Goal: Task Accomplishment & Management: Complete application form

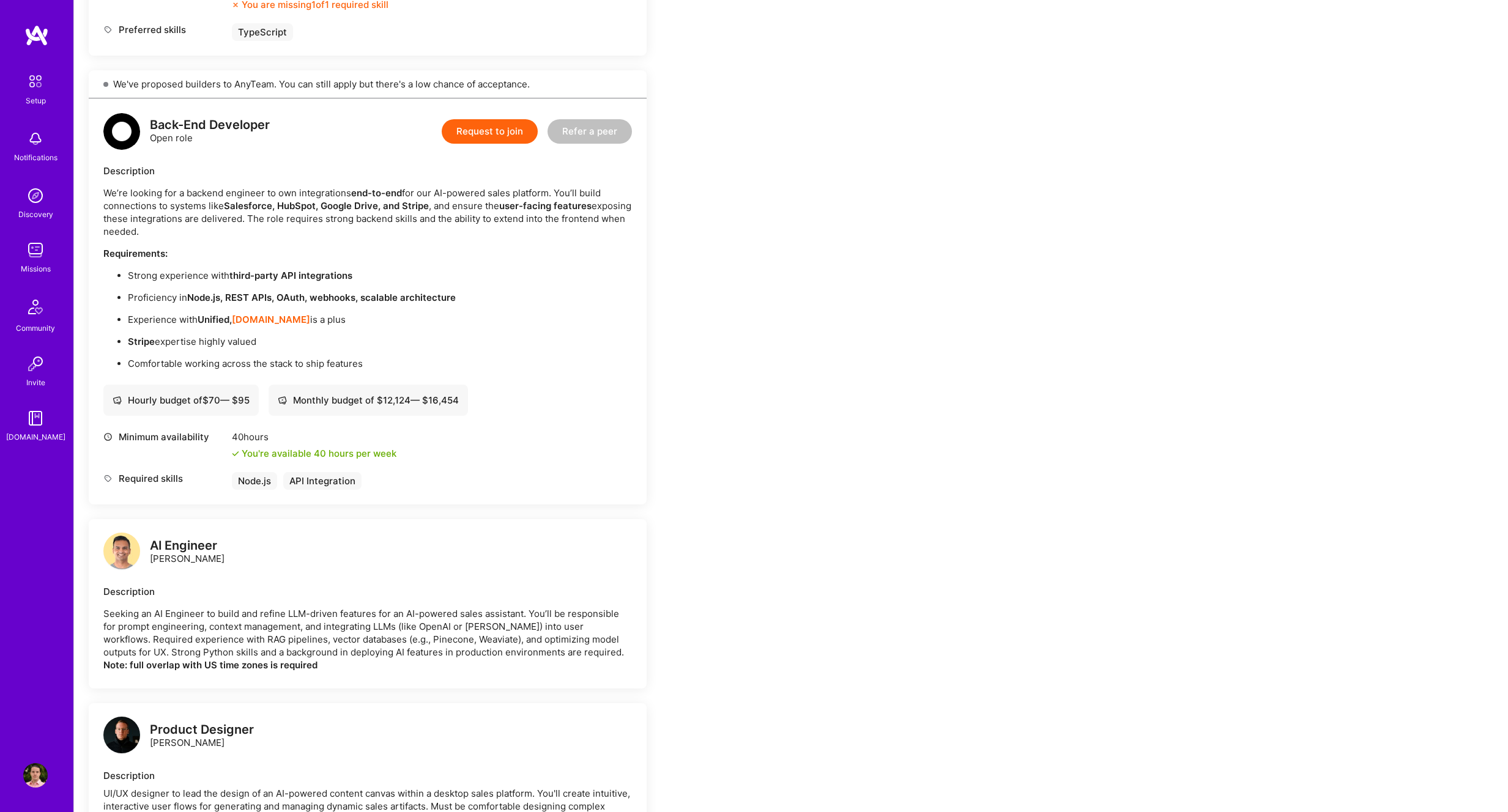
scroll to position [751, 0]
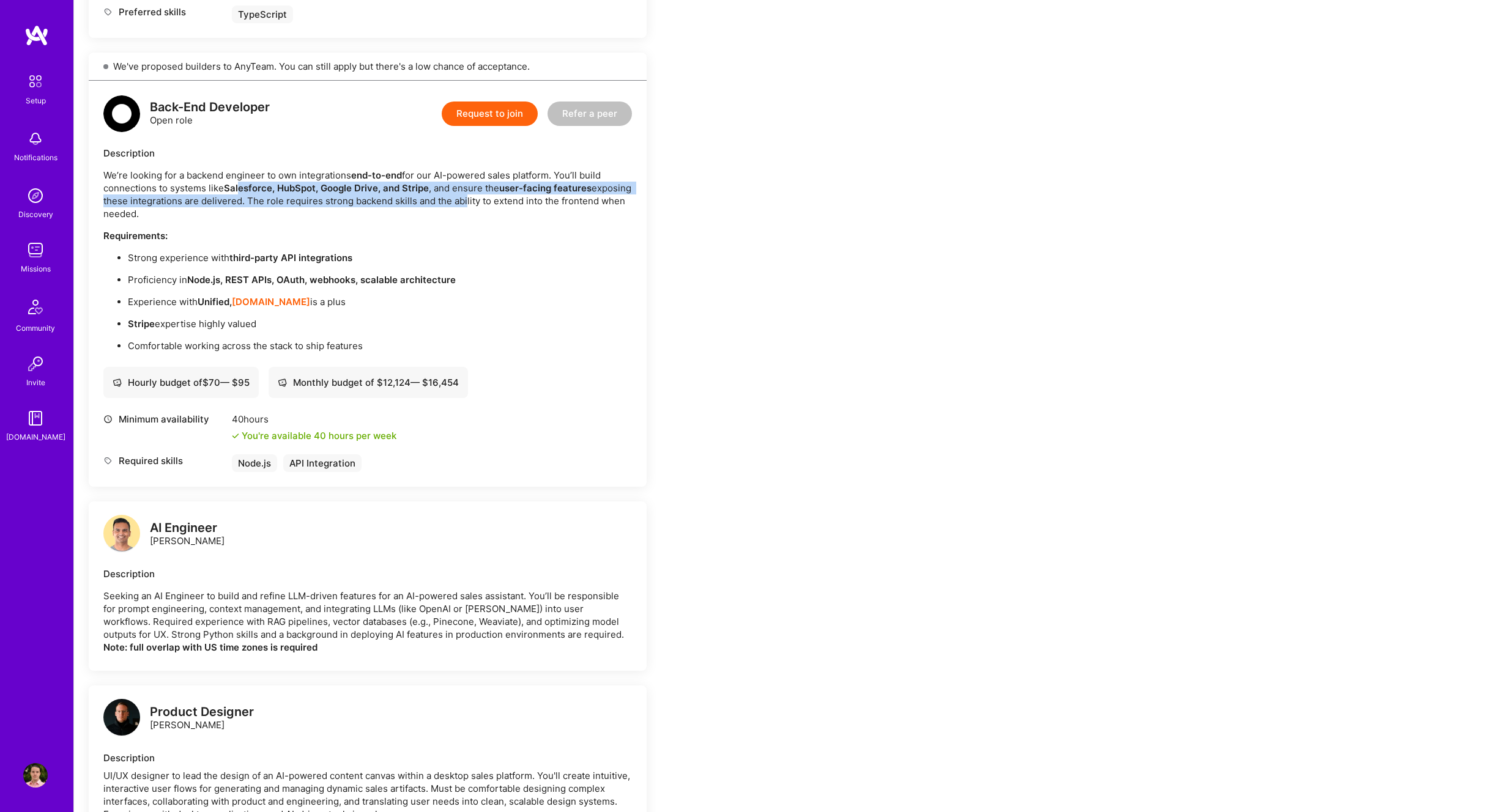
drag, startPoint x: 255, startPoint y: 191, endPoint x: 502, endPoint y: 199, distance: 247.1
click at [502, 199] on p "We’re looking for a backend engineer to own integrations end-to-end for our AI-…" at bounding box center [368, 194] width 528 height 52
drag, startPoint x: 586, startPoint y: 203, endPoint x: 182, endPoint y: 186, distance: 404.4
click at [182, 186] on p "We’re looking for a backend engineer to own integrations end-to-end for our AI-…" at bounding box center [368, 194] width 528 height 52
click at [490, 110] on button "Request to join" at bounding box center [489, 114] width 96 height 24
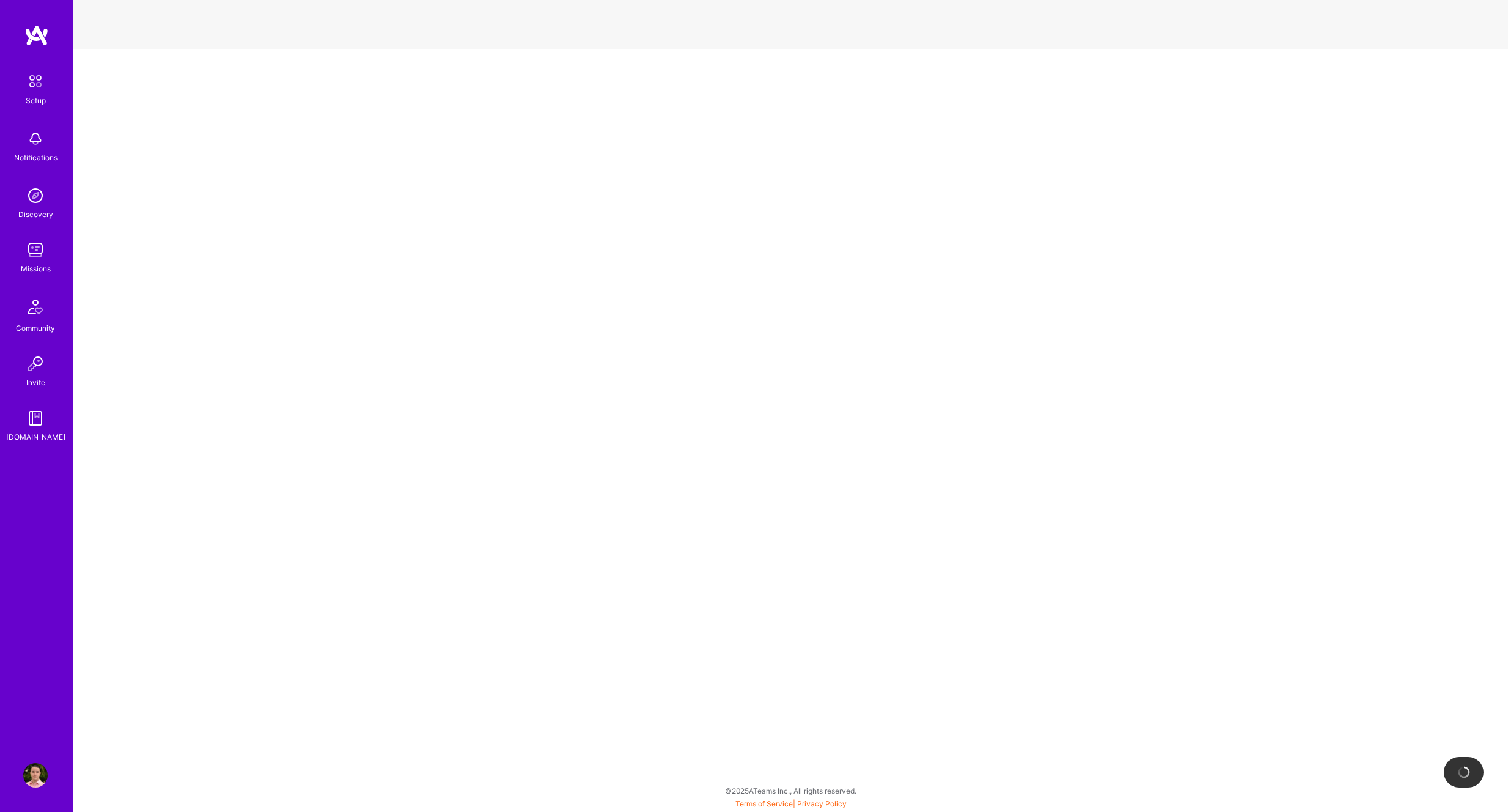
select select "NI"
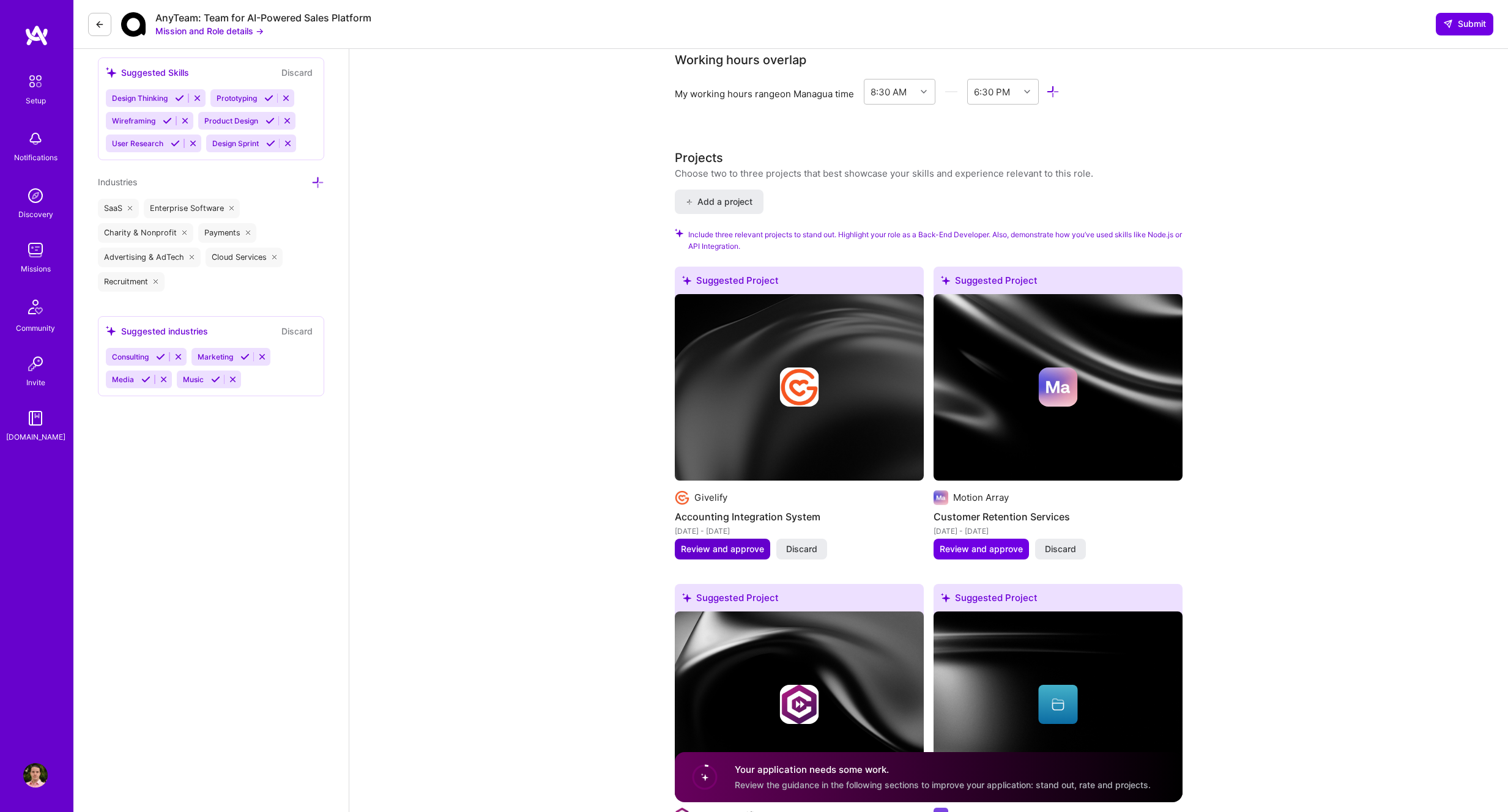
scroll to position [1130, 0]
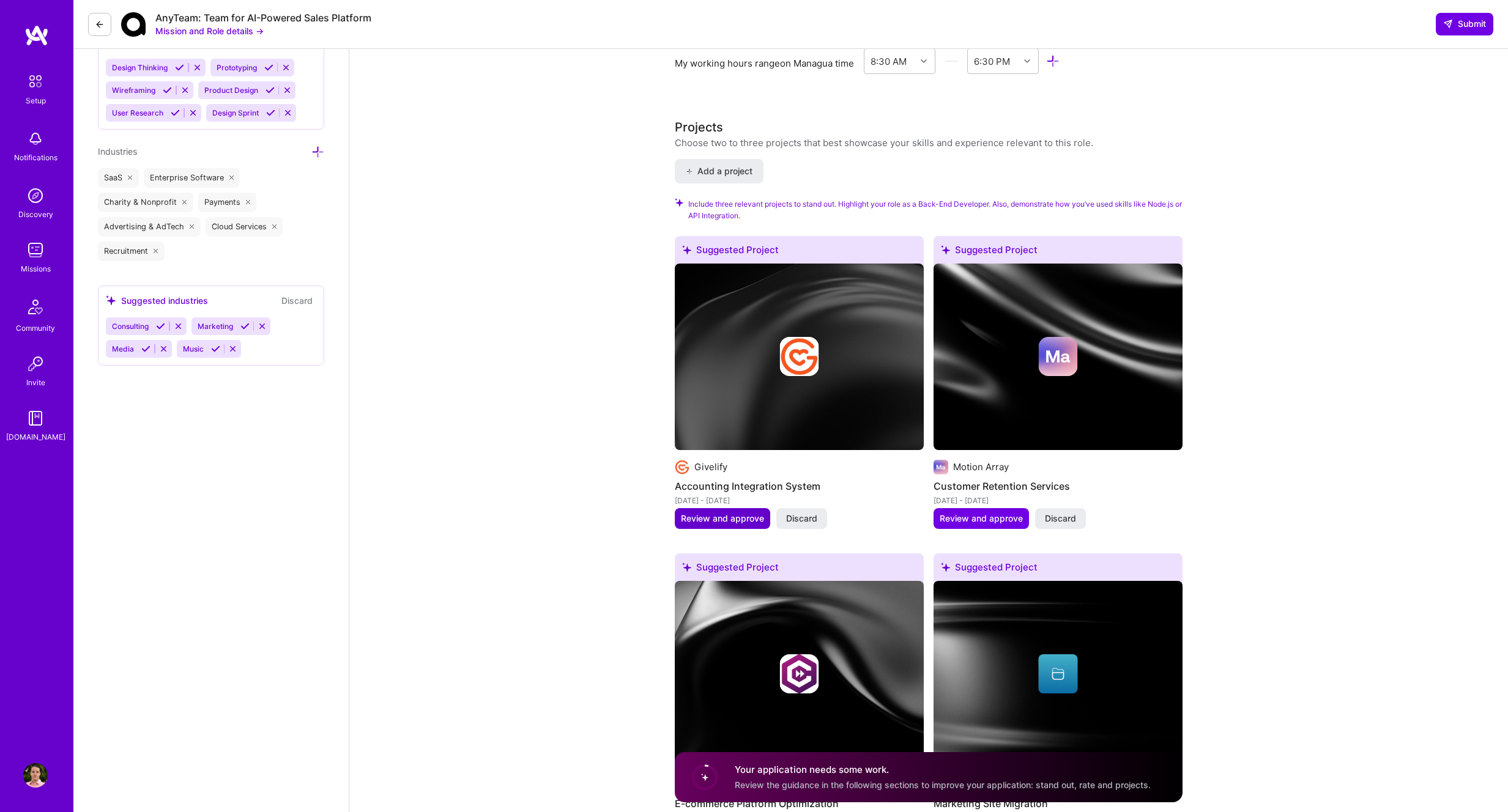
click at [734, 513] on span "Review and approve" at bounding box center [723, 519] width 83 height 12
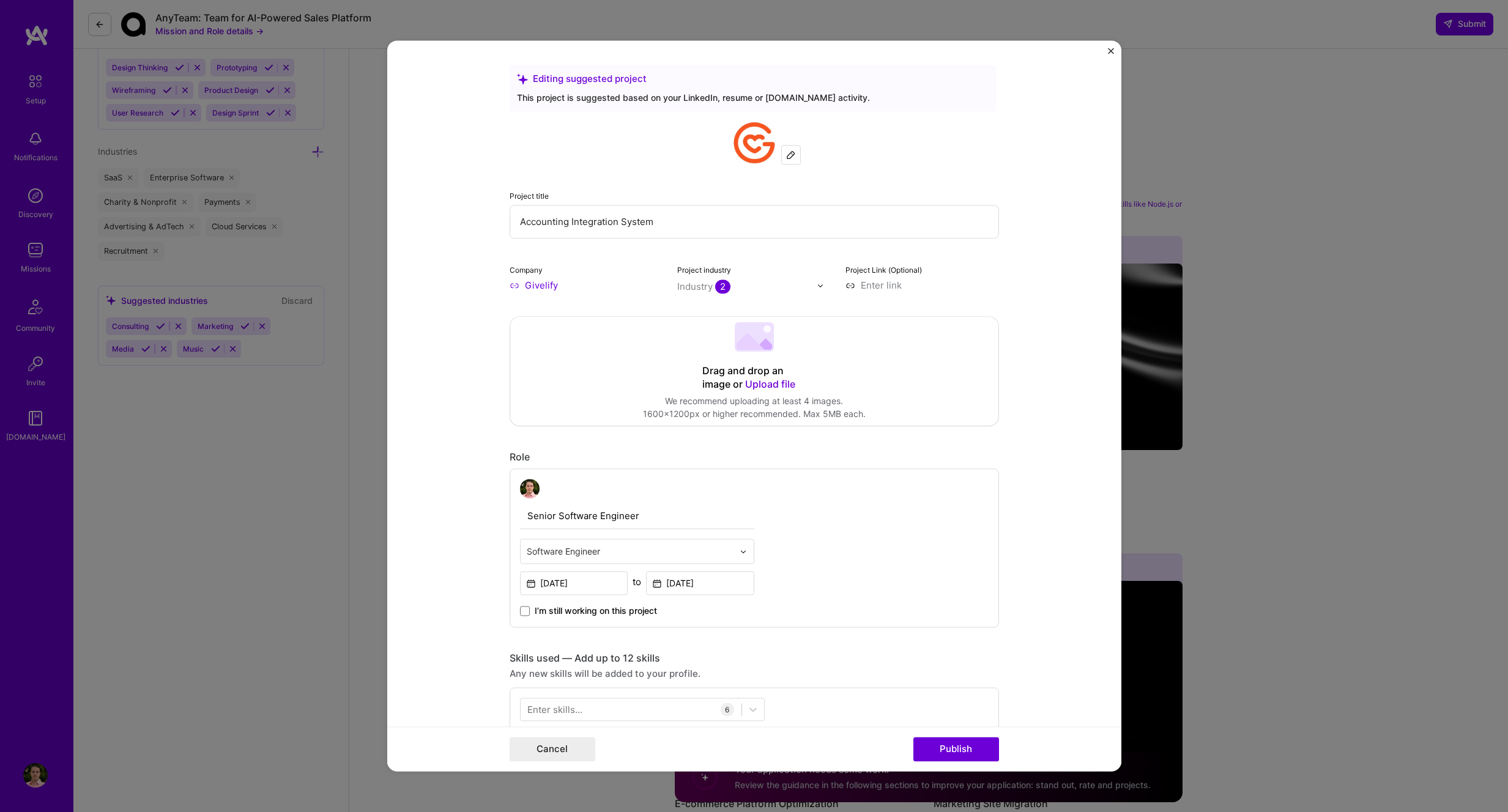
click at [1185, 484] on div "Editing suggested project This project is suggested based on your LinkedIn, res…" at bounding box center [754, 406] width 1508 height 812
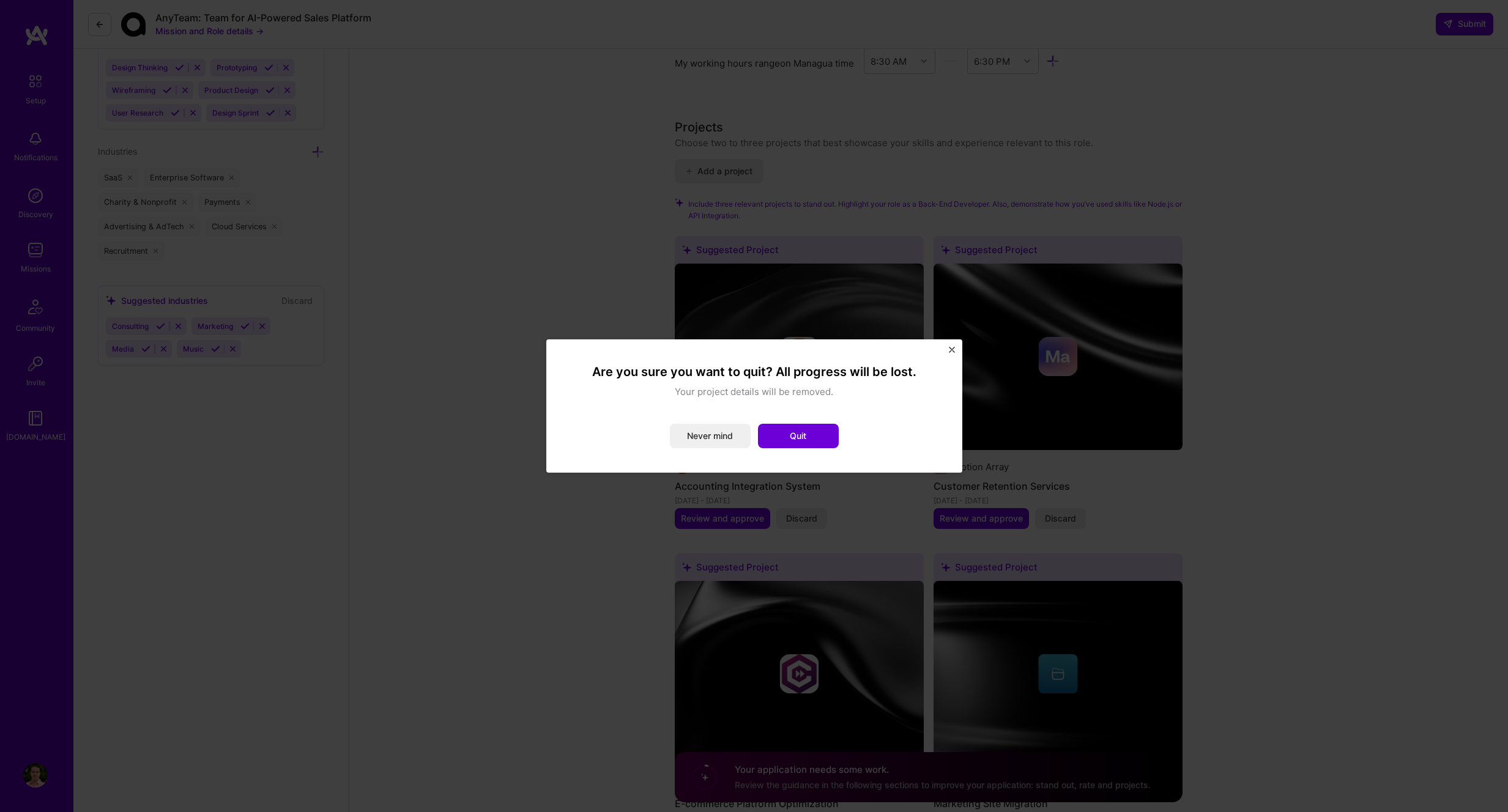
click at [958, 350] on div "Are you sure you want to quit? All progress will be lost. Your project details …" at bounding box center [754, 406] width 416 height 133
drag, startPoint x: 952, startPoint y: 350, endPoint x: 952, endPoint y: 359, distance: 9.0
click at [952, 350] on img "Close" at bounding box center [952, 350] width 6 height 6
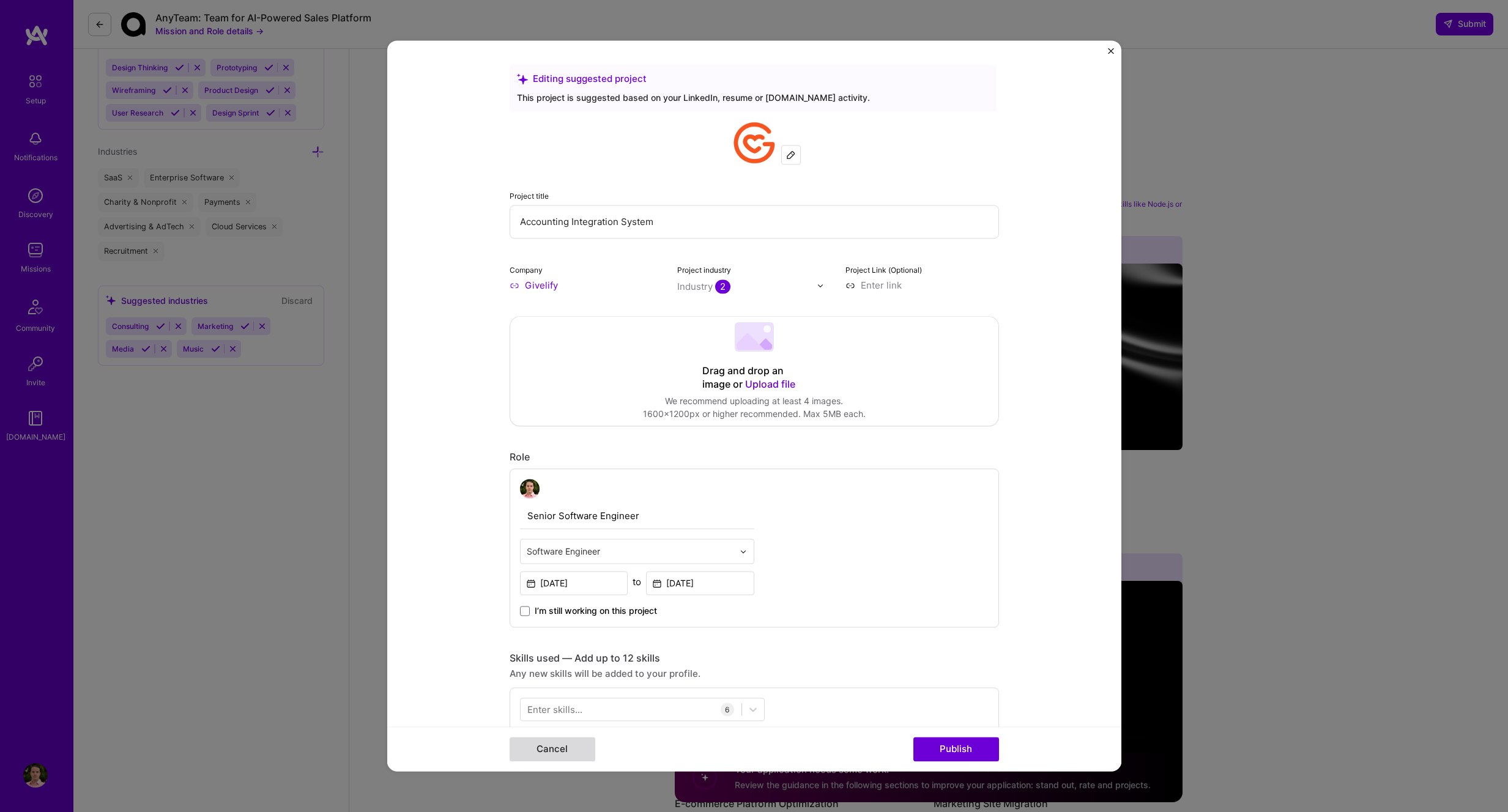
click at [562, 744] on button "Cancel" at bounding box center [553, 749] width 86 height 24
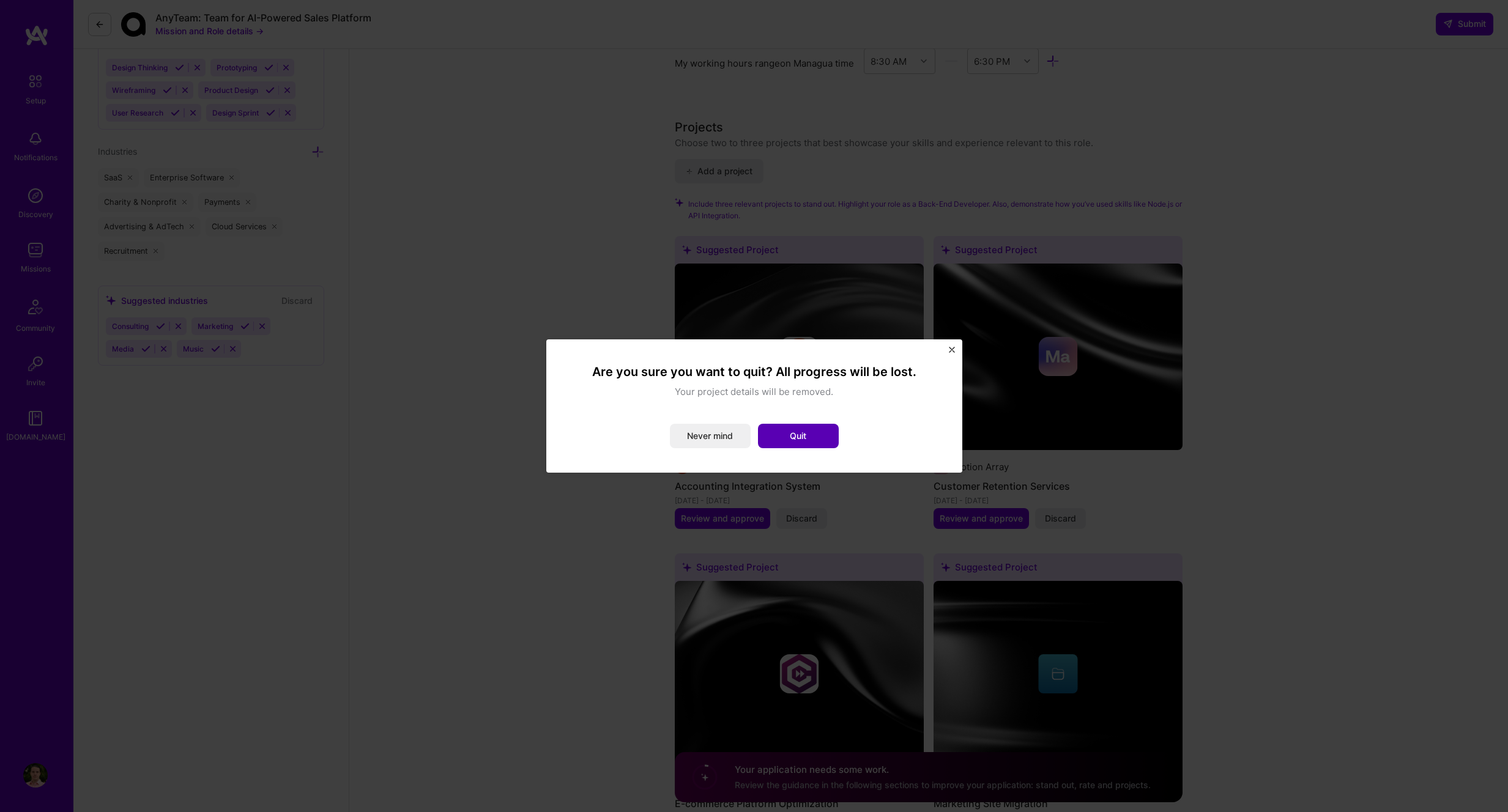
click at [808, 445] on button "Quit" at bounding box center [798, 436] width 81 height 24
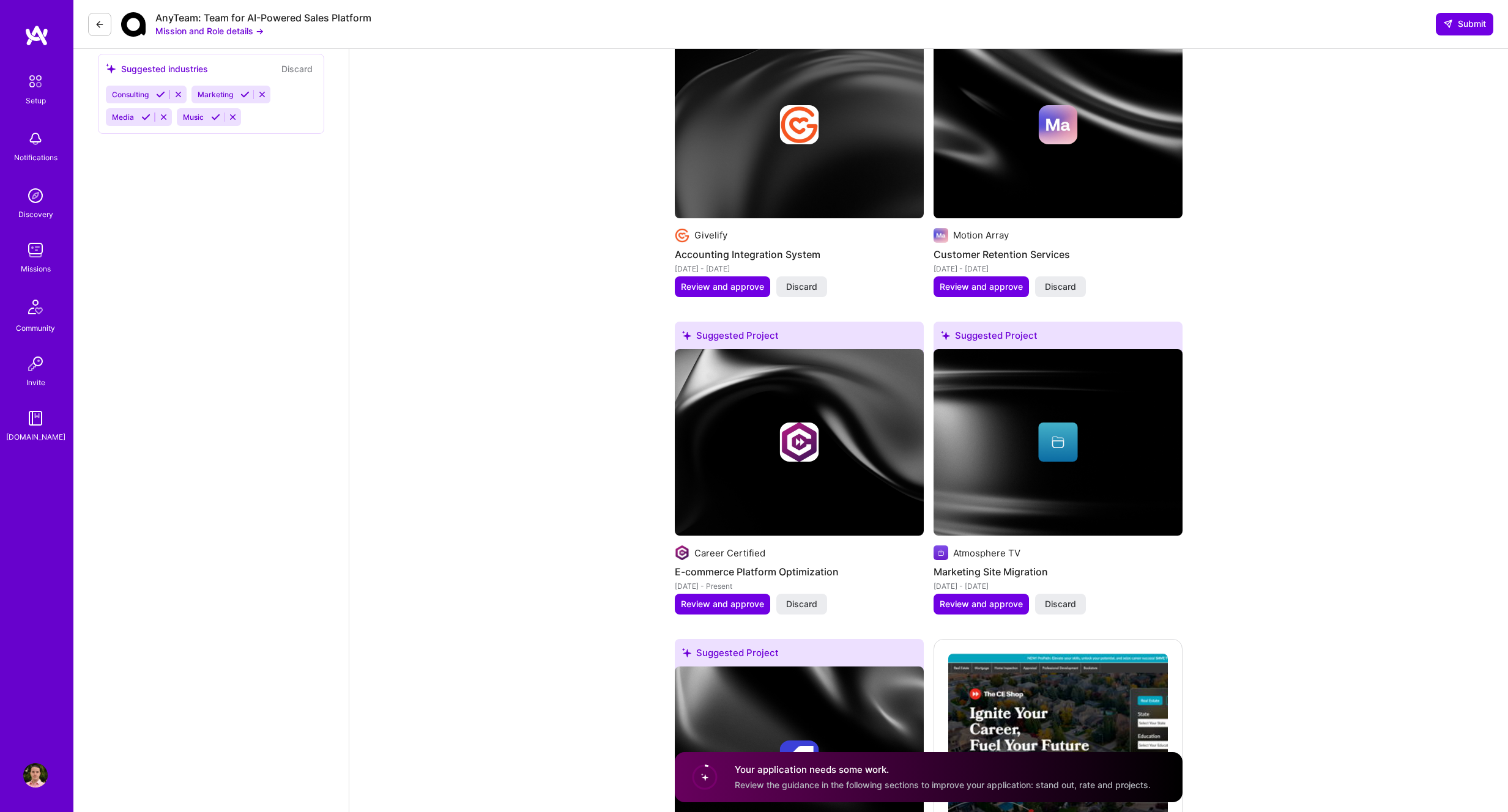
scroll to position [1342, 0]
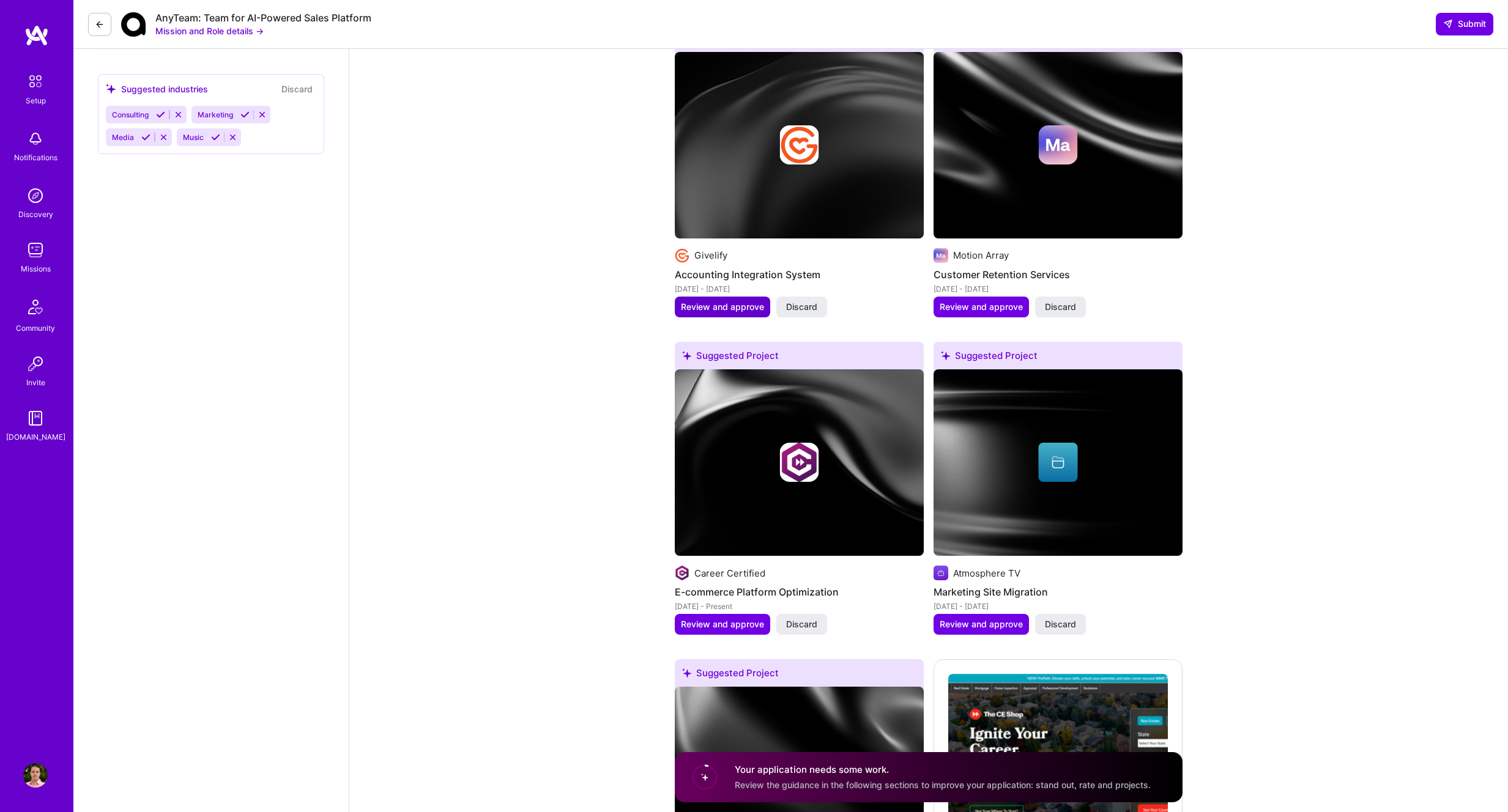
click at [711, 303] on button "Review and approve" at bounding box center [723, 307] width 96 height 20
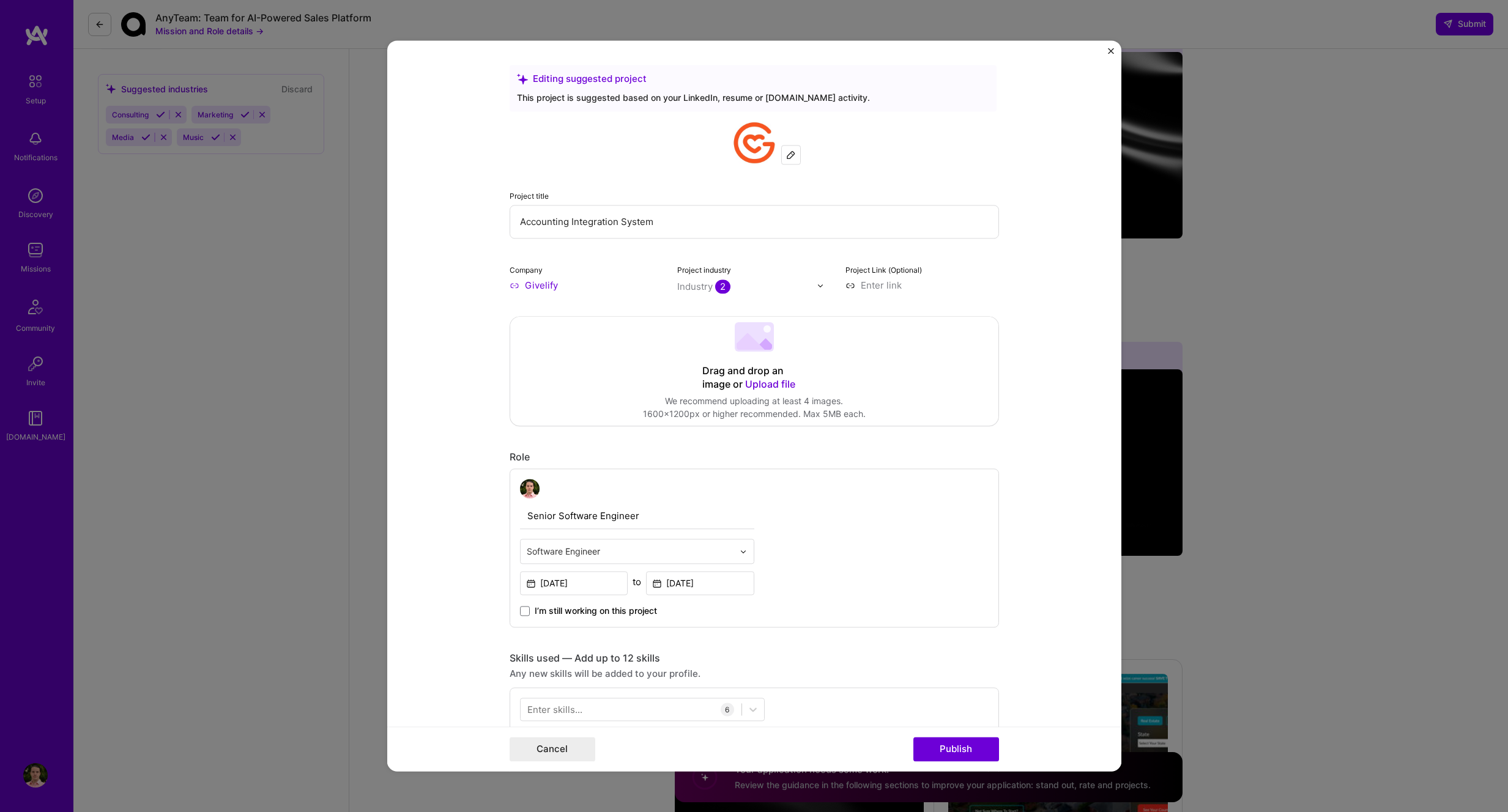
click at [1109, 47] on form "Editing suggested project This project is suggested based on your LinkedIn, res…" at bounding box center [754, 405] width 734 height 731
click at [1110, 51] on img "Close" at bounding box center [1111, 51] width 6 height 6
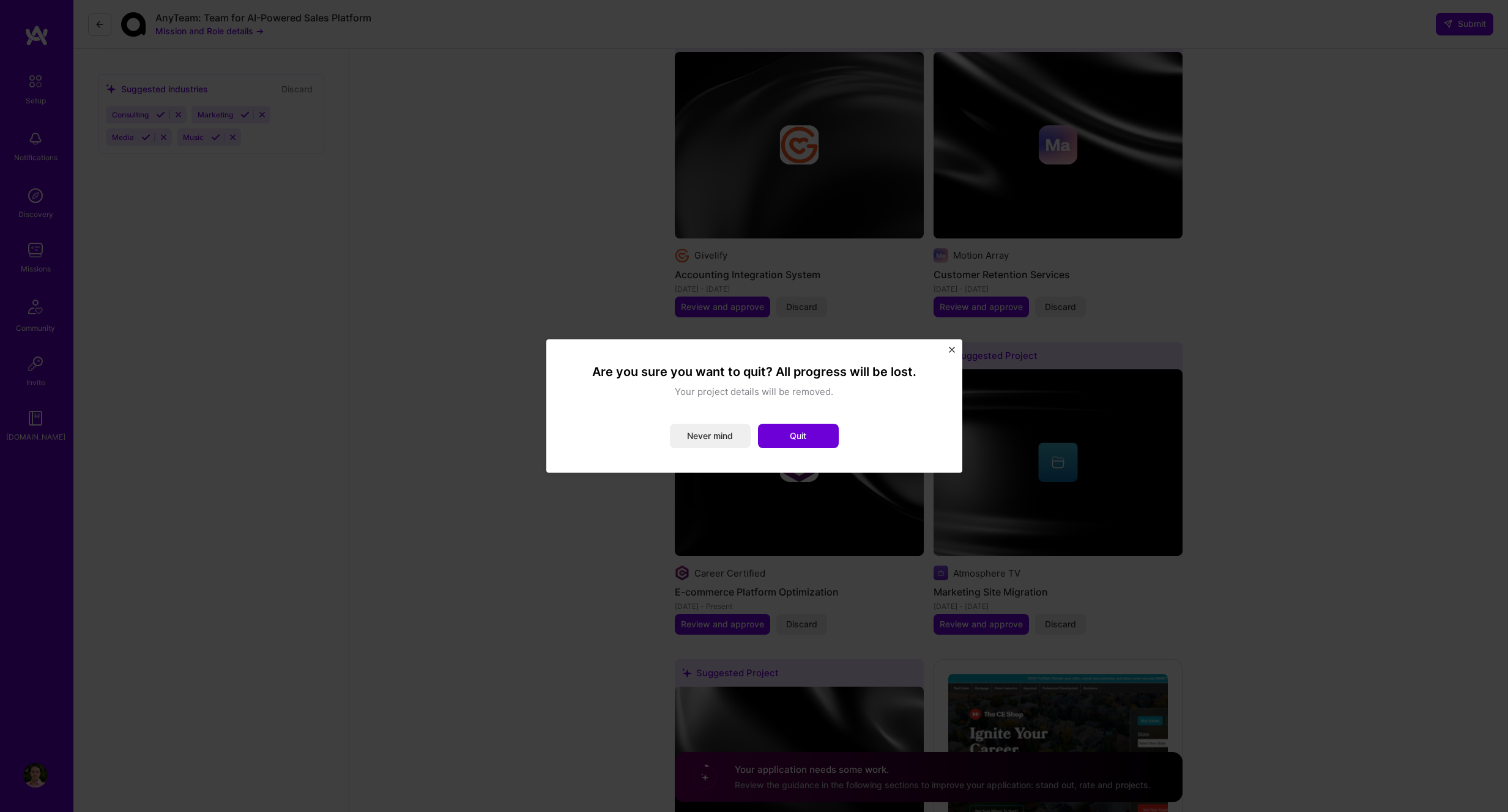
click at [811, 441] on button "Quit" at bounding box center [798, 436] width 81 height 24
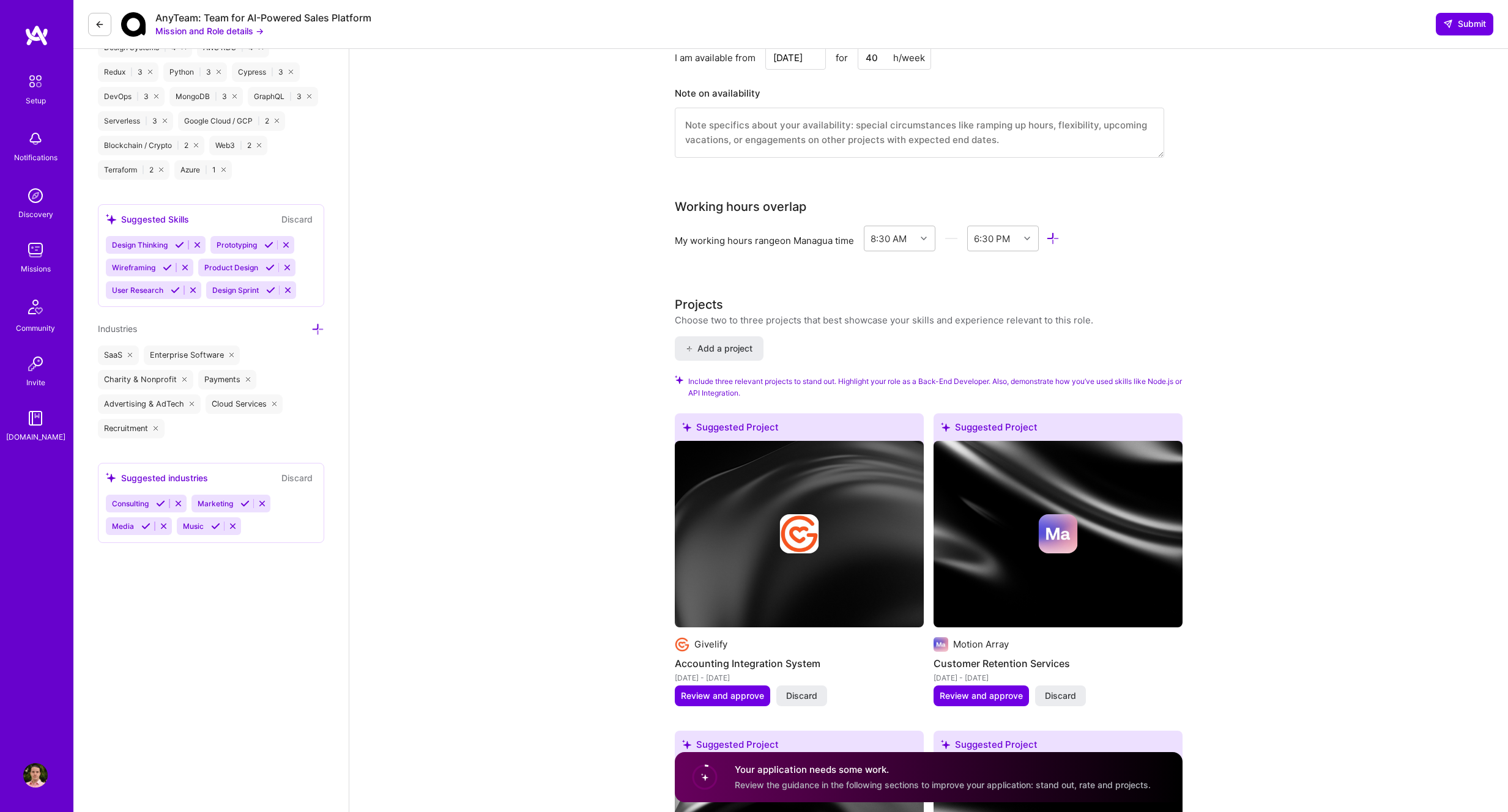
scroll to position [949, 0]
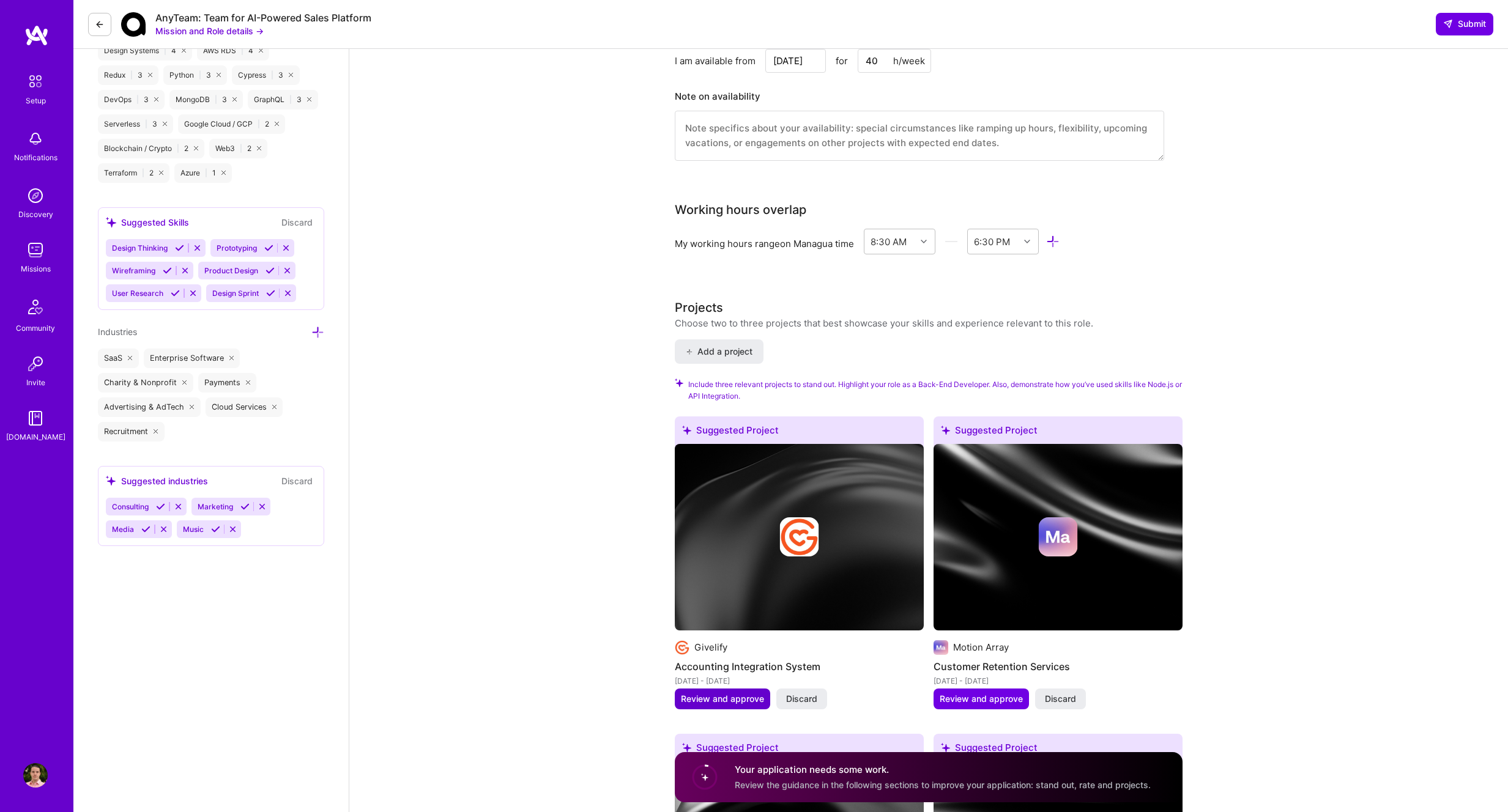
click at [738, 693] on span "Review and approve" at bounding box center [723, 699] width 83 height 12
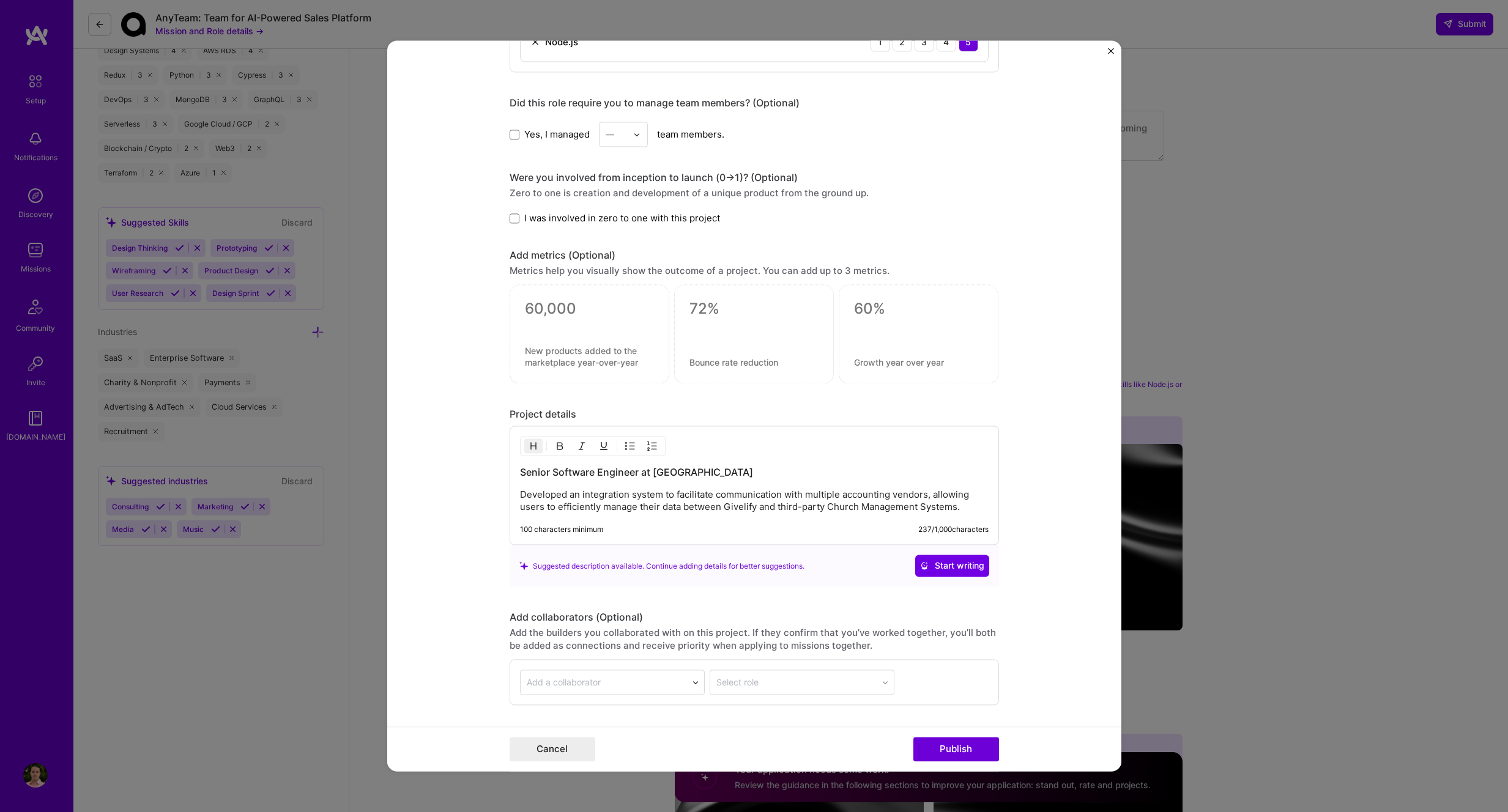
scroll to position [948, 0]
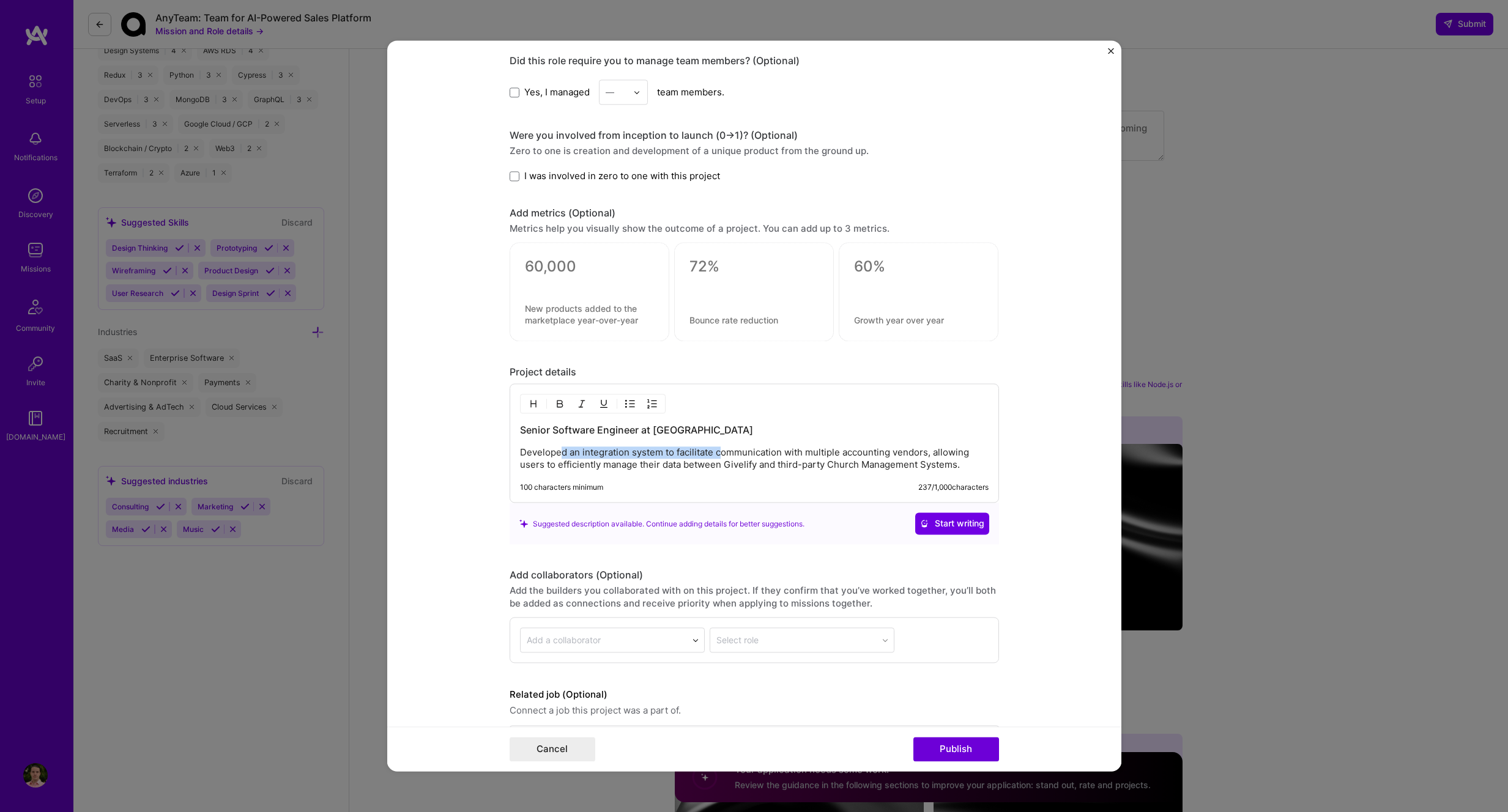
drag, startPoint x: 662, startPoint y: 456, endPoint x: 700, endPoint y: 447, distance: 39.1
click at [559, 456] on p "Developed an integration system to facilitate communication with multiple accou…" at bounding box center [754, 459] width 469 height 24
drag, startPoint x: 910, startPoint y: 456, endPoint x: 700, endPoint y: 433, distance: 211.3
click at [700, 433] on div "Senior Software Engineer at Givelify Developed an integration system to facilit…" at bounding box center [754, 448] width 469 height 48
drag, startPoint x: 551, startPoint y: 465, endPoint x: 936, endPoint y: 466, distance: 385.0
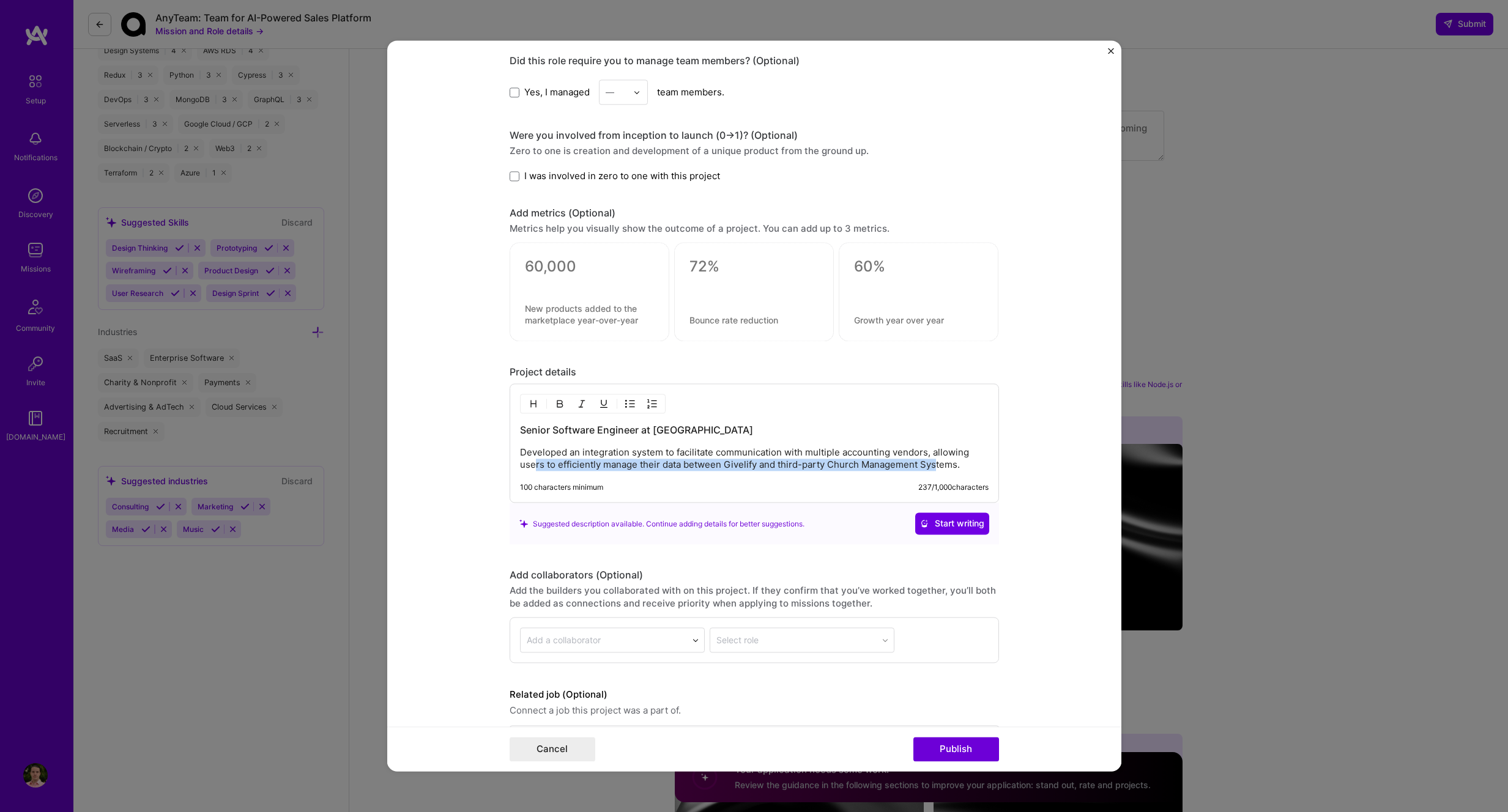
click at [936, 467] on p "Developed an integration system to facilitate communication with multiple accou…" at bounding box center [754, 459] width 469 height 24
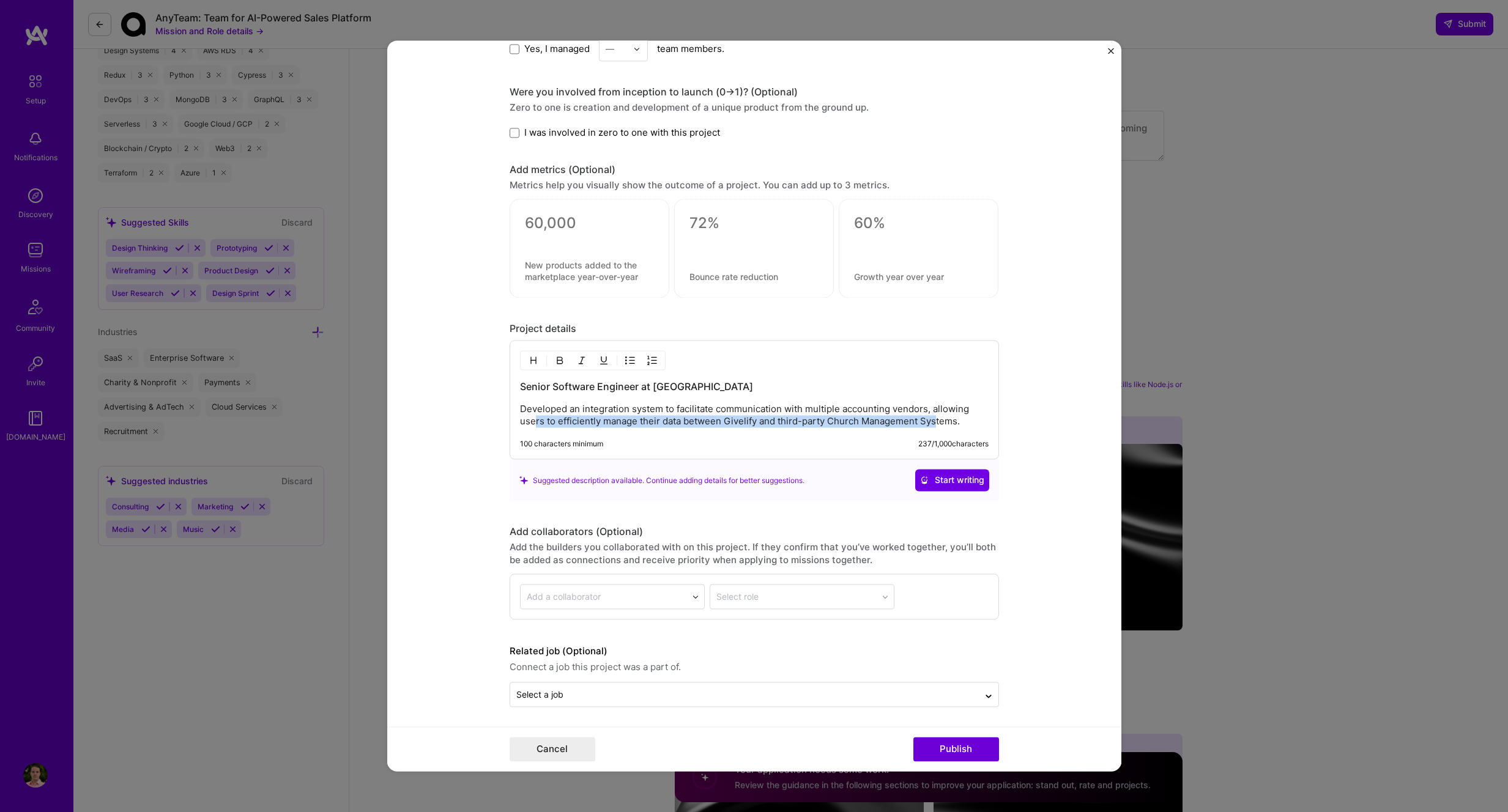
scroll to position [995, 0]
click at [692, 695] on input "text" at bounding box center [744, 692] width 456 height 13
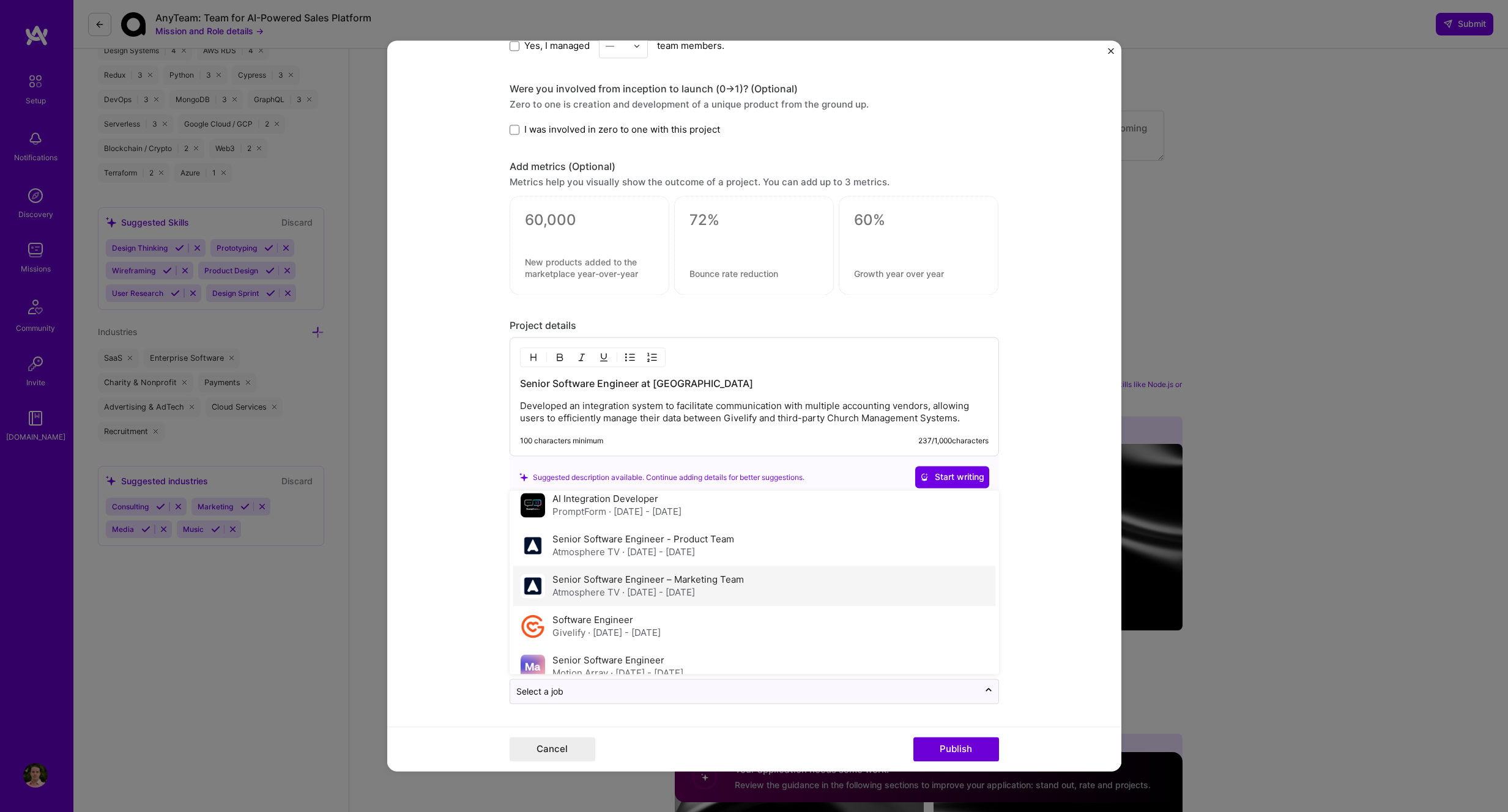
scroll to position [106, 0]
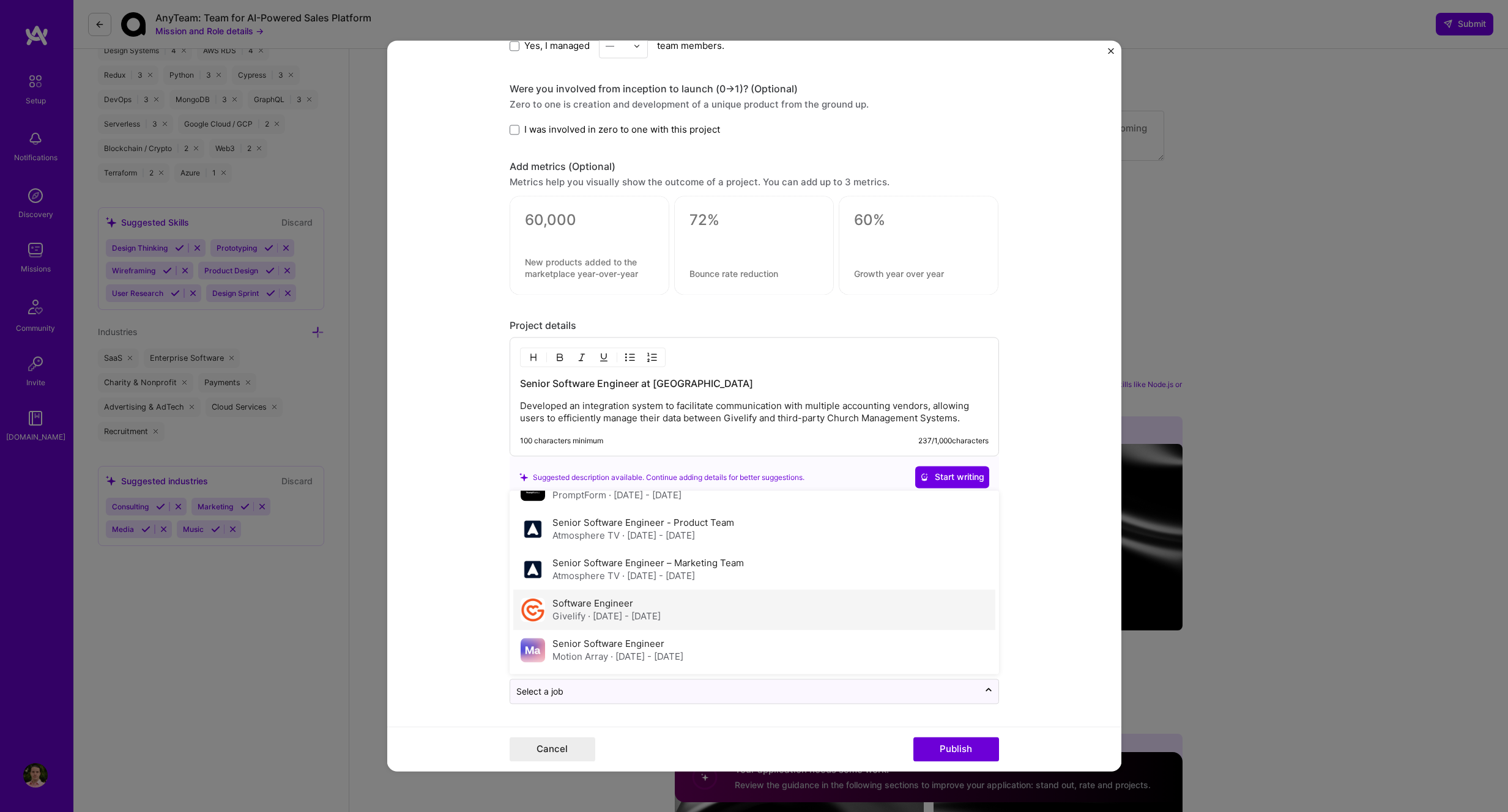
click at [569, 608] on label "Software Engineer" at bounding box center [593, 604] width 81 height 12
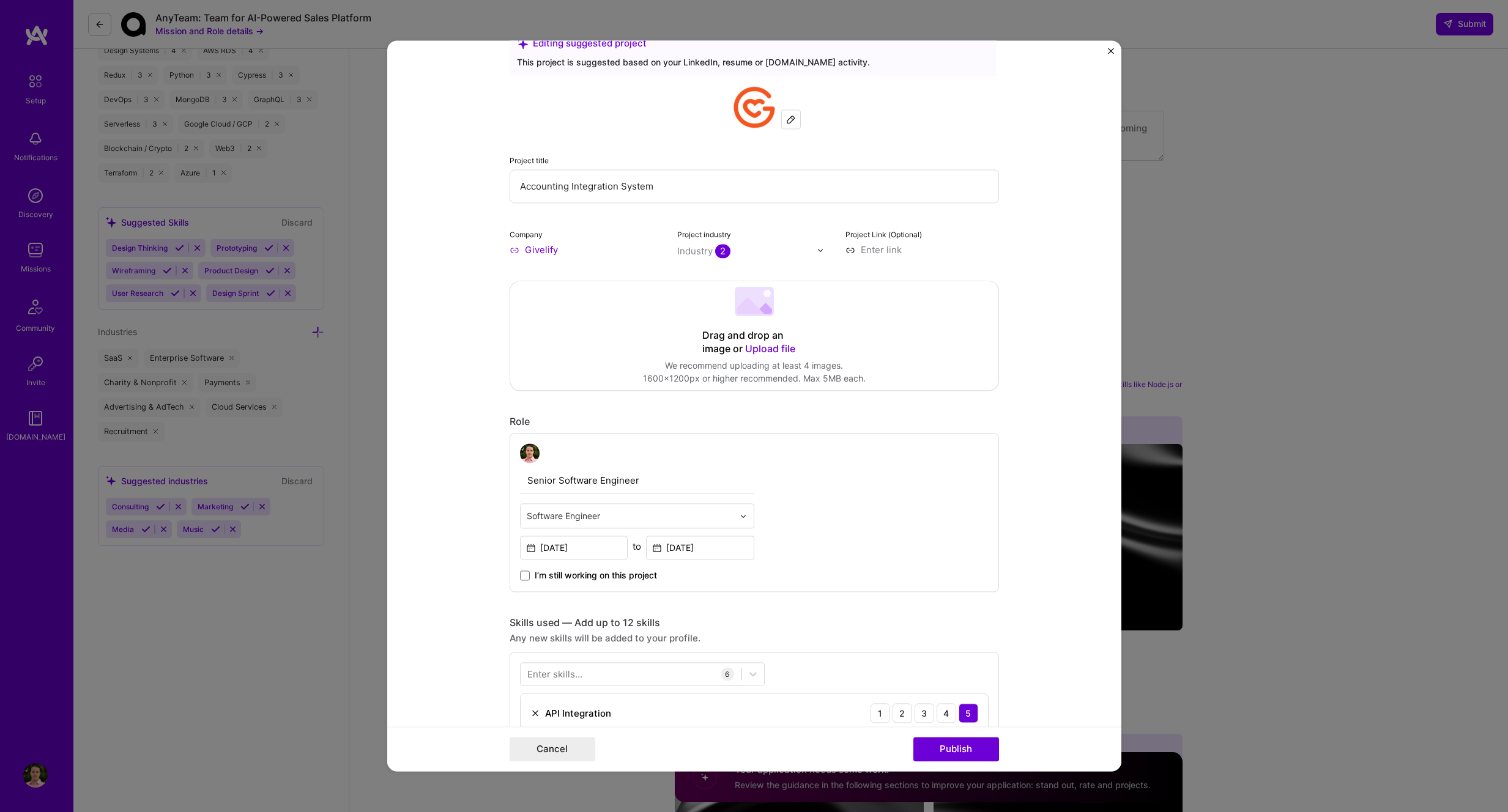
scroll to position [0, 0]
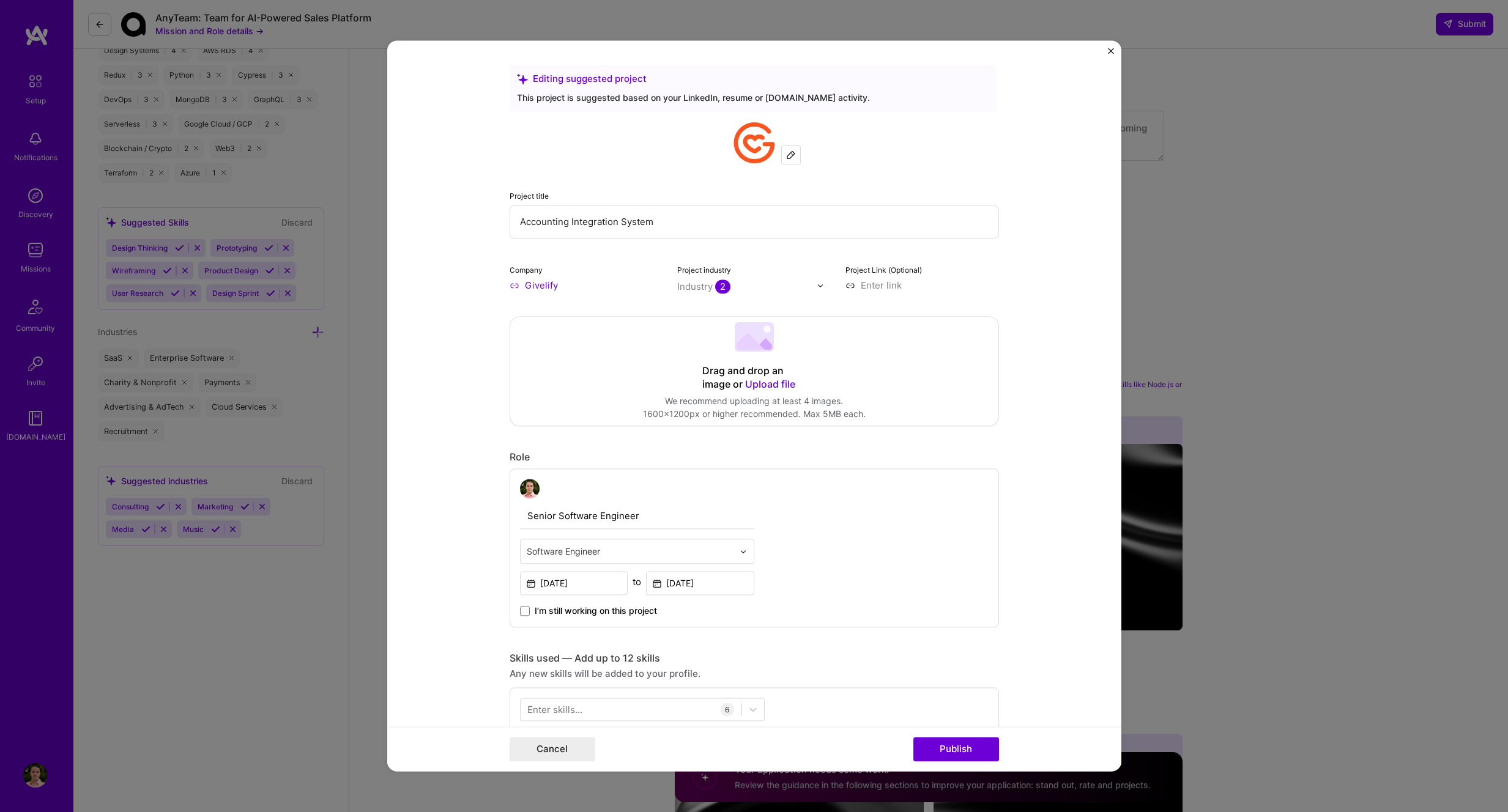
click at [743, 287] on input "text" at bounding box center [747, 286] width 140 height 13
click at [1062, 279] on form "Editing suggested project This project is suggested based on your LinkedIn, res…" at bounding box center [754, 405] width 734 height 731
click at [899, 287] on input at bounding box center [922, 285] width 153 height 13
click at [760, 282] on input "text" at bounding box center [747, 286] width 140 height 13
click at [692, 356] on icon at bounding box center [693, 357] width 6 height 5
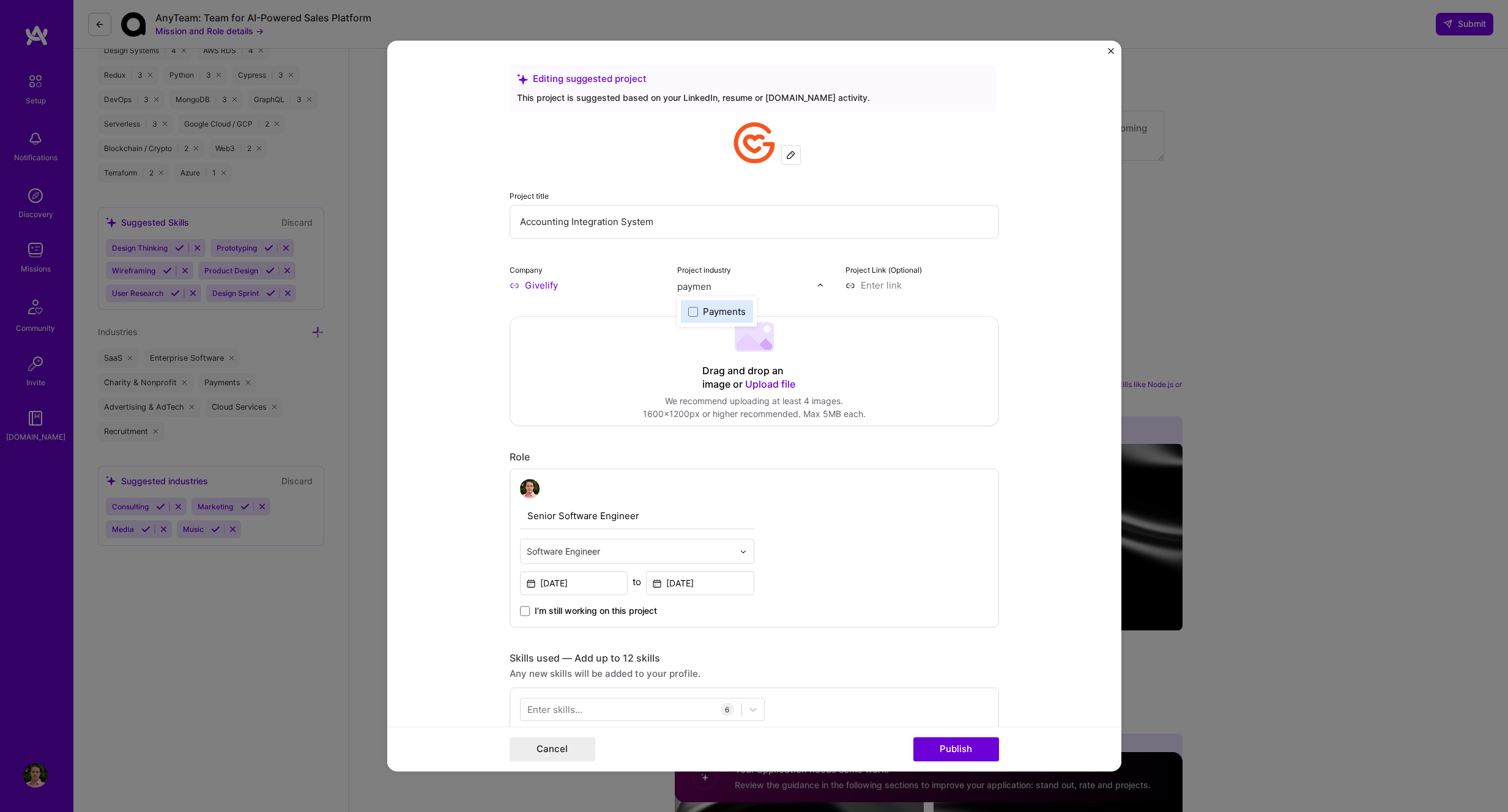
type input "payment"
click at [697, 314] on span at bounding box center [693, 312] width 10 height 10
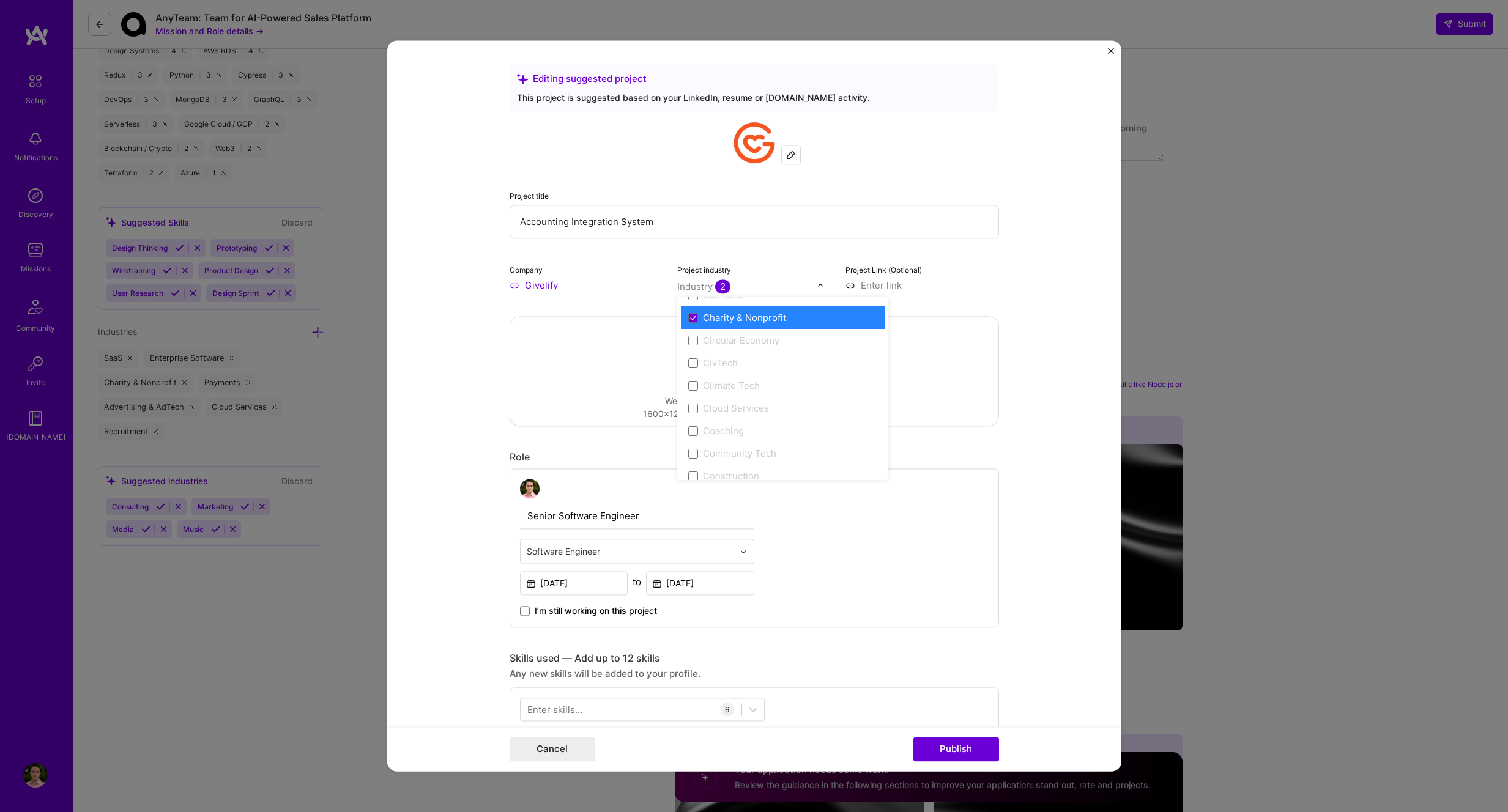
scroll to position [620, 0]
drag, startPoint x: 694, startPoint y: 323, endPoint x: 612, endPoint y: 322, distance: 82.0
click at [693, 323] on icon at bounding box center [693, 325] width 6 height 5
click at [399, 343] on form "Editing suggested project This project is suggested based on your LinkedIn, res…" at bounding box center [754, 405] width 734 height 731
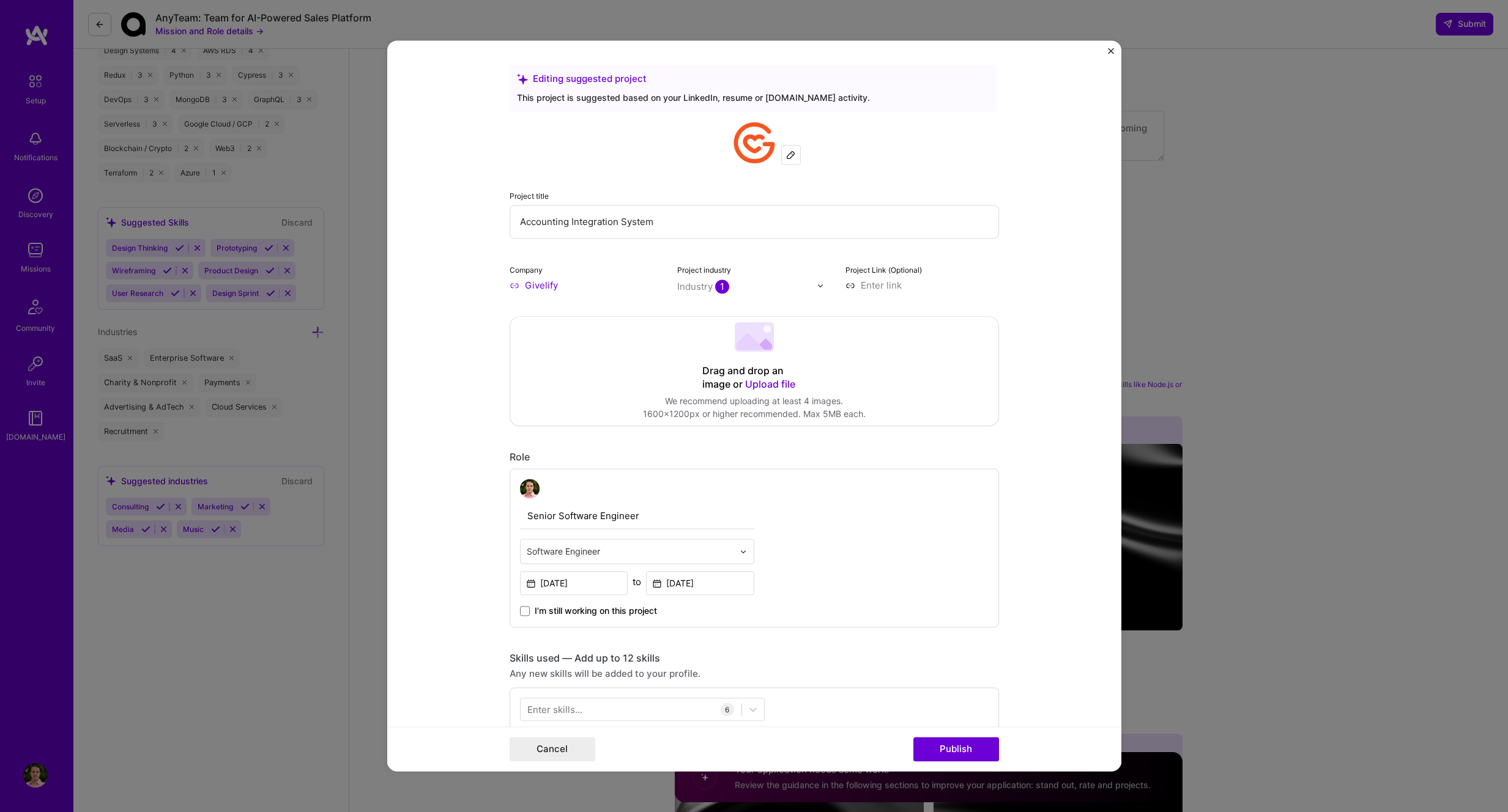
scroll to position [15, 0]
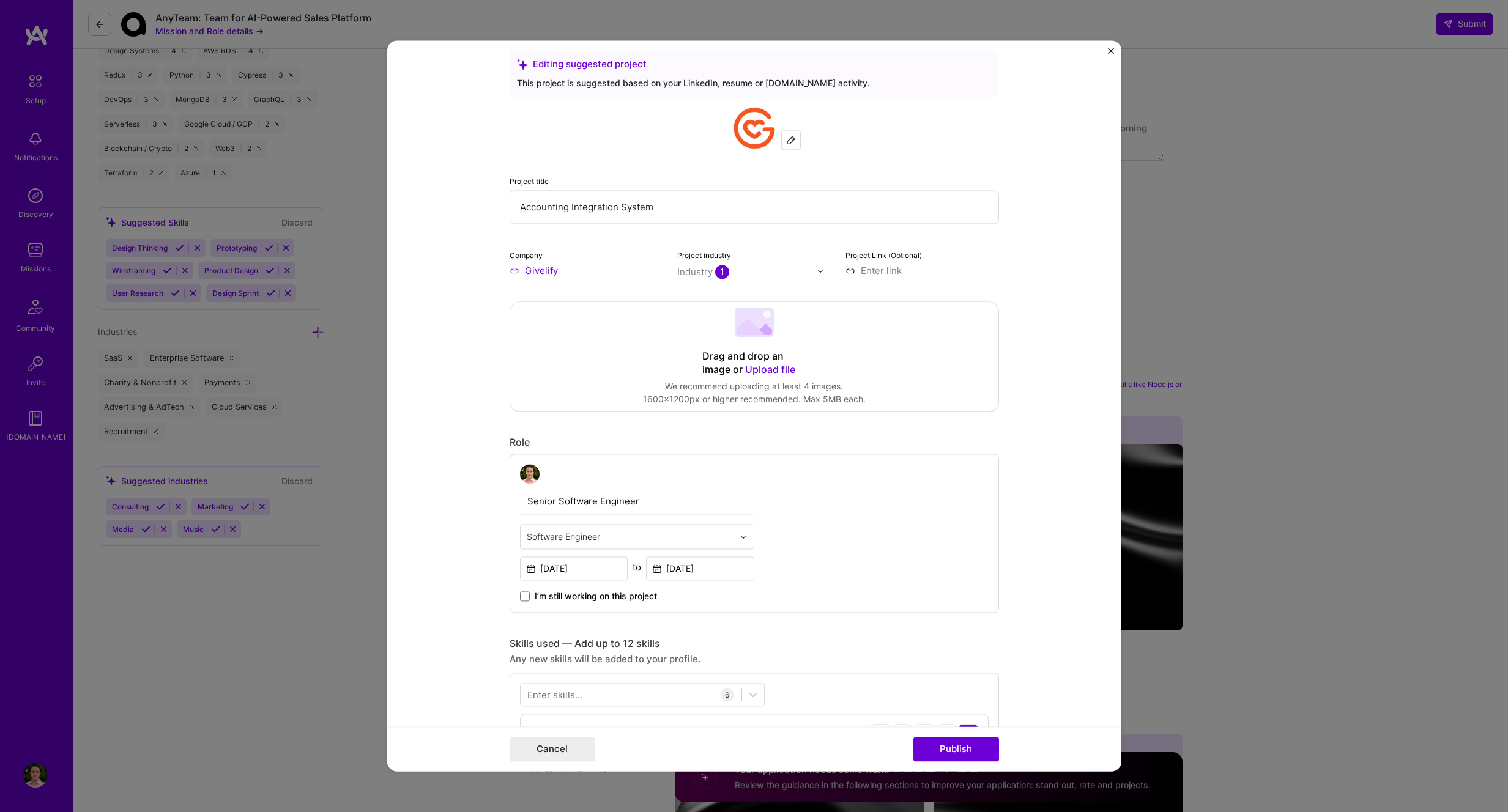
click at [590, 214] on input "Accounting Integration System" at bounding box center [754, 207] width 489 height 34
click at [657, 209] on input "Multiple Church Accounting Integration System" at bounding box center [754, 207] width 489 height 34
click at [689, 205] on input "Multiple Church Accounting Integration System" at bounding box center [754, 207] width 489 height 34
click at [707, 206] on input "Multiple Church Accounting Integration System" at bounding box center [754, 207] width 489 height 34
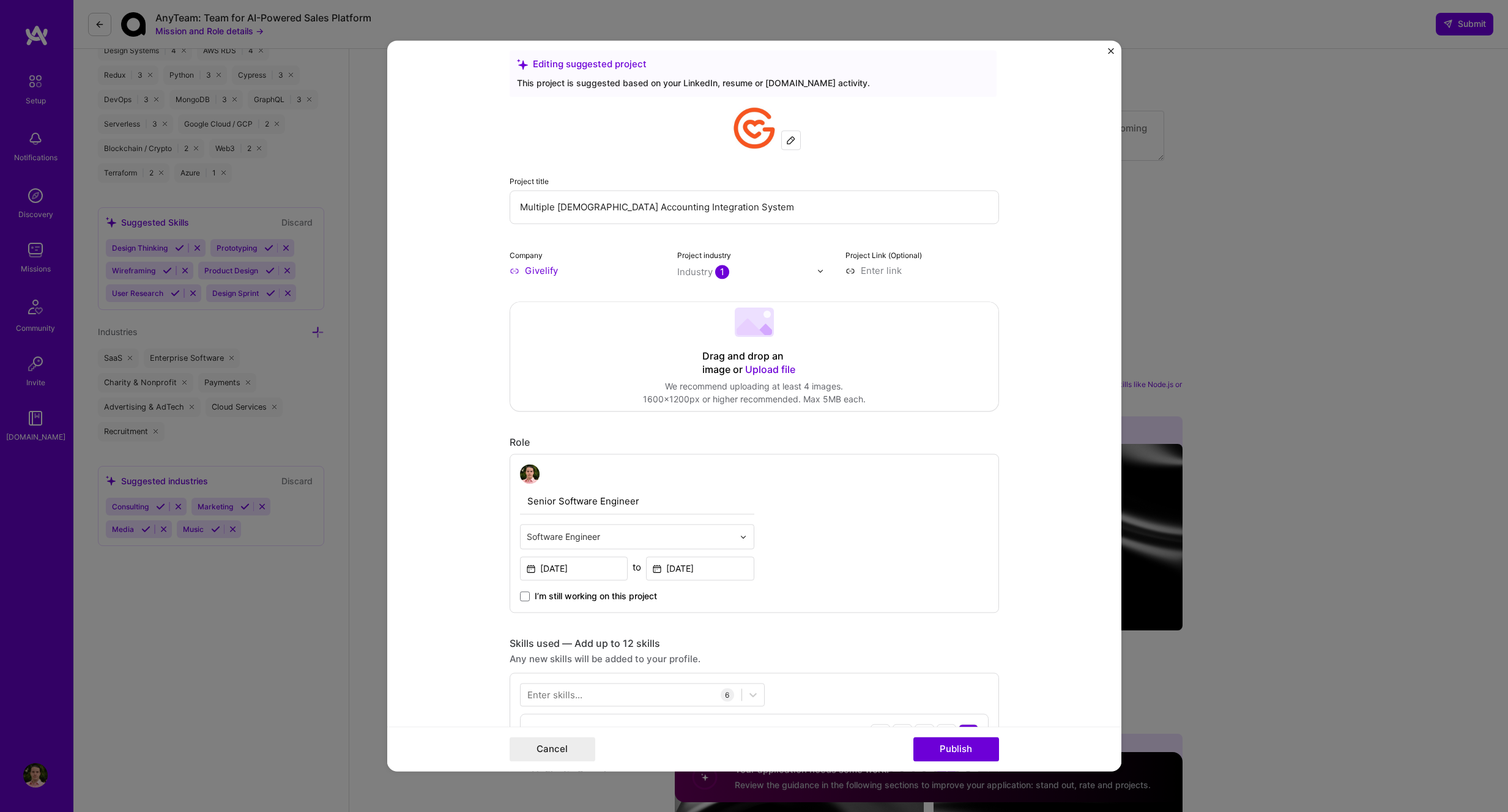
click at [707, 206] on input "Multiple Church Accounting Integration System" at bounding box center [754, 207] width 489 height 34
click at [657, 213] on input "Multiple Church Accounting Integration System" at bounding box center [754, 207] width 489 height 34
click at [728, 209] on input "Multiple Church Accounting Integration System" at bounding box center [754, 207] width 489 height 34
click at [711, 207] on input "Multiple Church Accounting Integration System" at bounding box center [754, 207] width 489 height 34
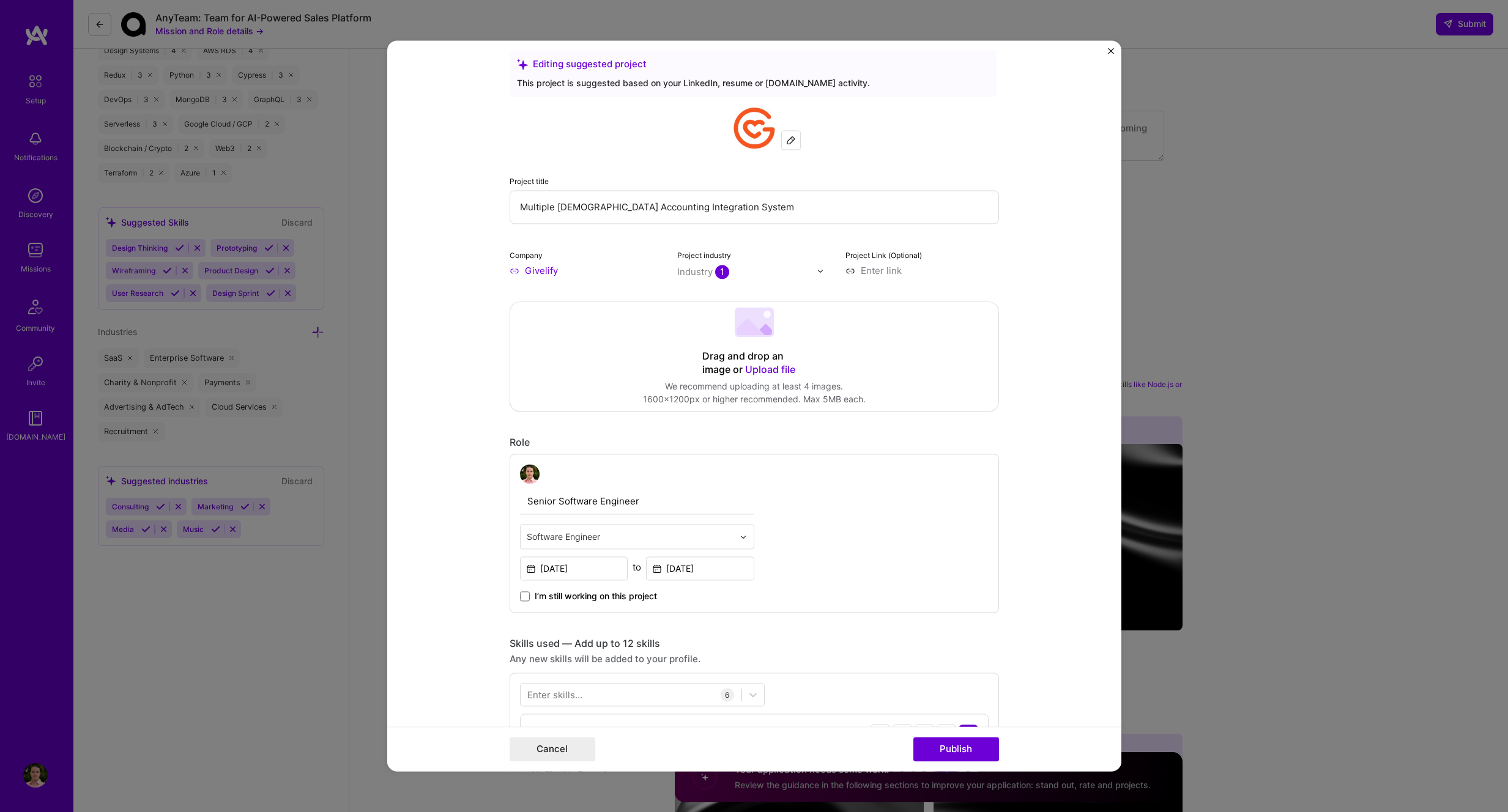
click at [711, 207] on input "Multiple Church Accounting Integration System" at bounding box center [754, 207] width 489 height 34
click at [641, 206] on input "Multiple Church Accounting Integration" at bounding box center [754, 207] width 489 height 34
paste input "System"
click at [779, 214] on input "Multiple Church Accounting Systems Integration" at bounding box center [754, 207] width 489 height 34
click at [689, 203] on input "Multiple Church Accounting Systems Integration" at bounding box center [754, 207] width 489 height 34
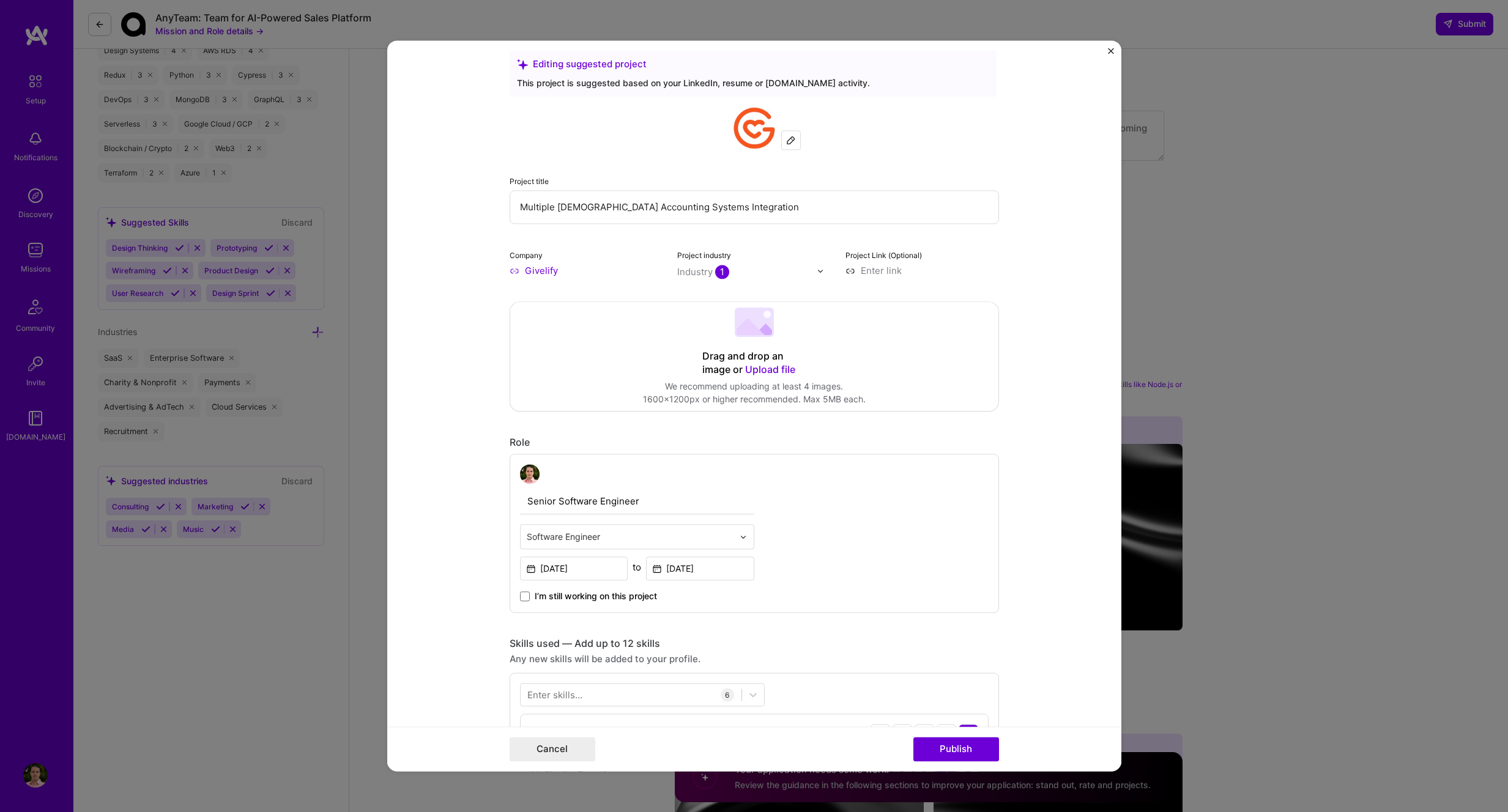
click at [689, 203] on input "Multiple Church Accounting Systems Integration" at bounding box center [754, 207] width 489 height 34
paste input "Integration"
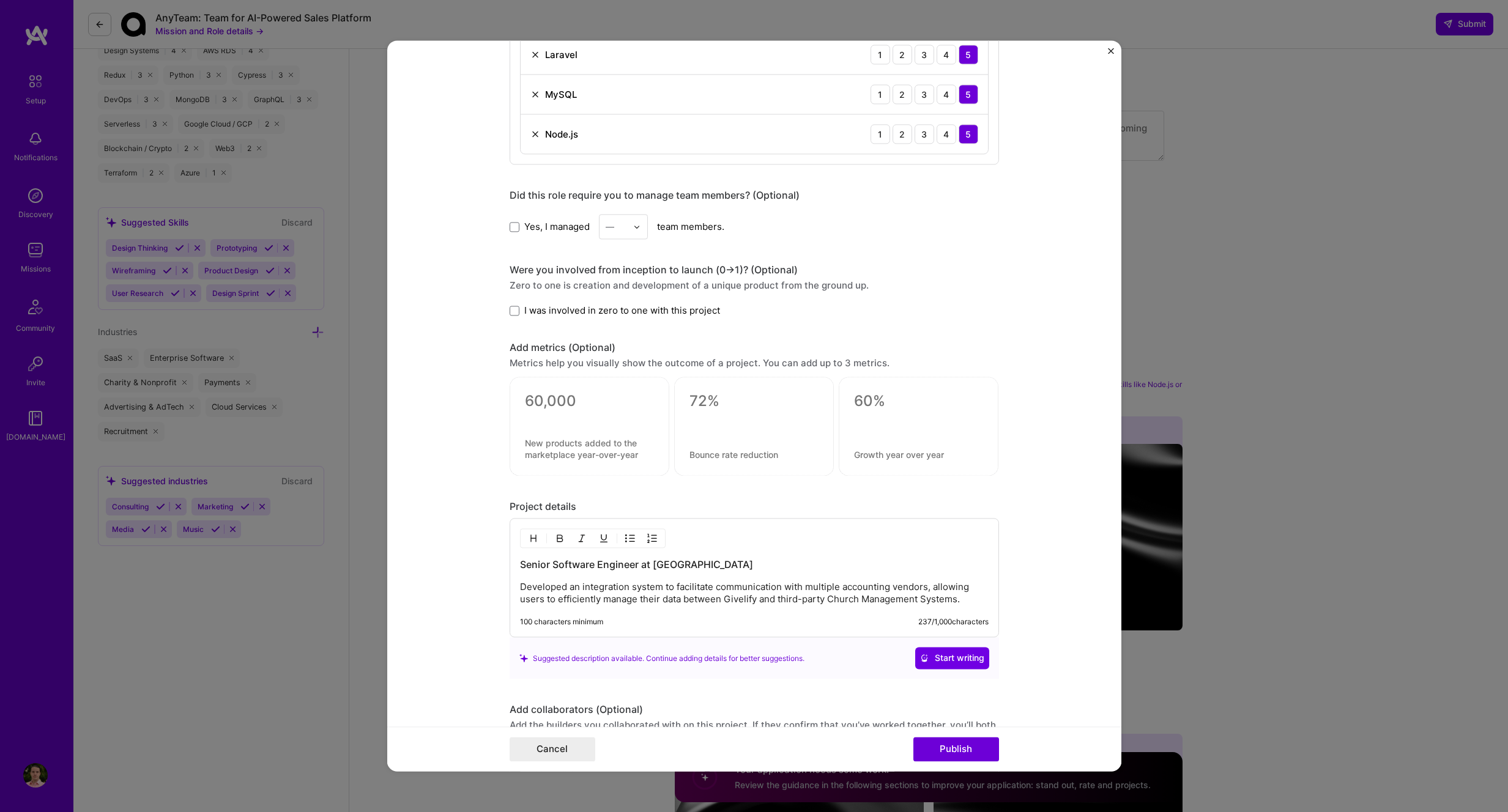
scroll to position [995, 0]
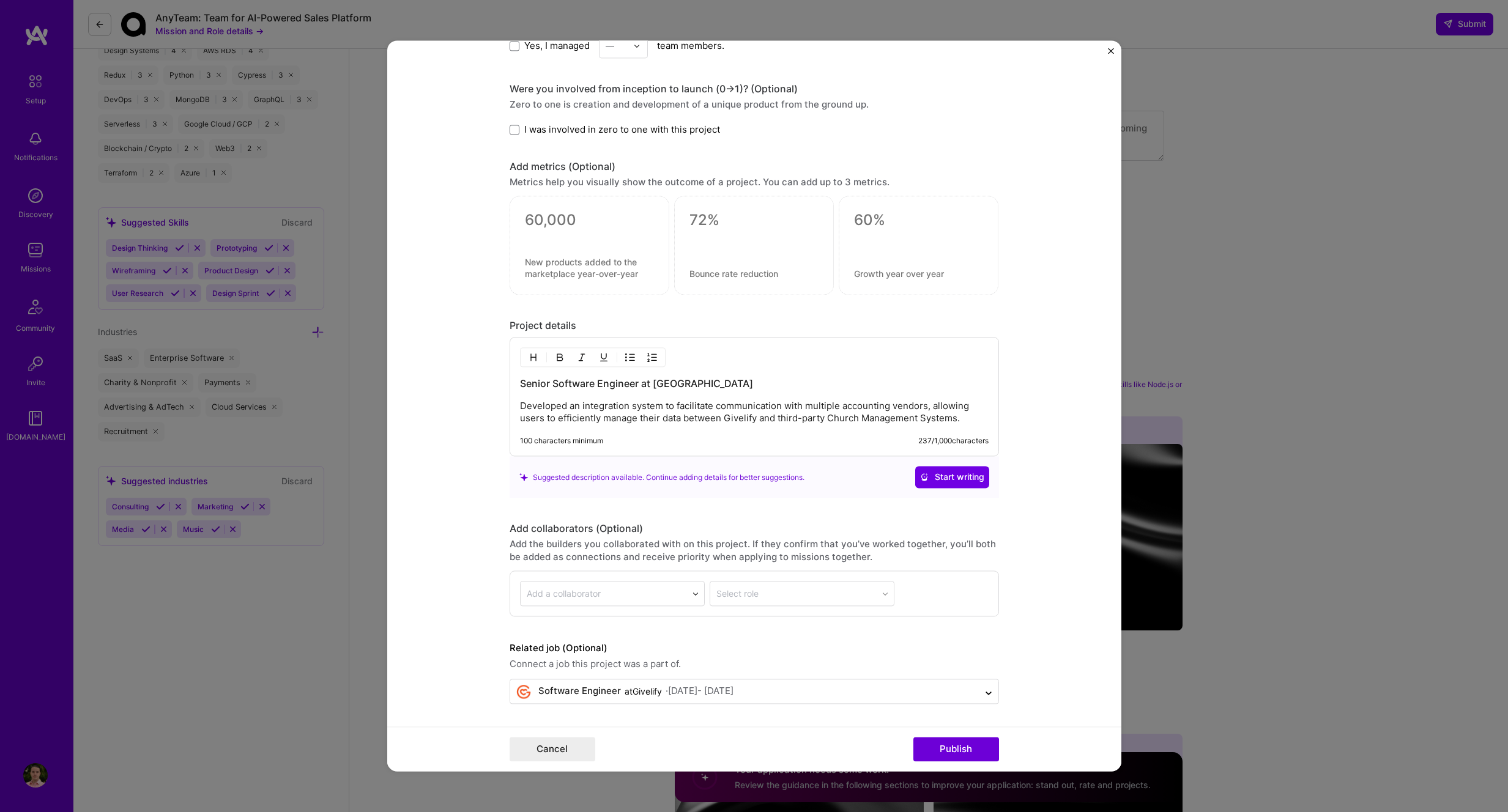
type input "API Integrations - Multiple [DEMOGRAPHIC_DATA] Accounting Systems"
click at [703, 420] on p "Developed an integration system to facilitate communication with multiple accou…" at bounding box center [754, 412] width 469 height 24
click at [967, 419] on p "Developed an integration system to facilitate communication with multiple accou…" at bounding box center [754, 412] width 469 height 24
click at [957, 750] on button "Publish" at bounding box center [956, 749] width 86 height 24
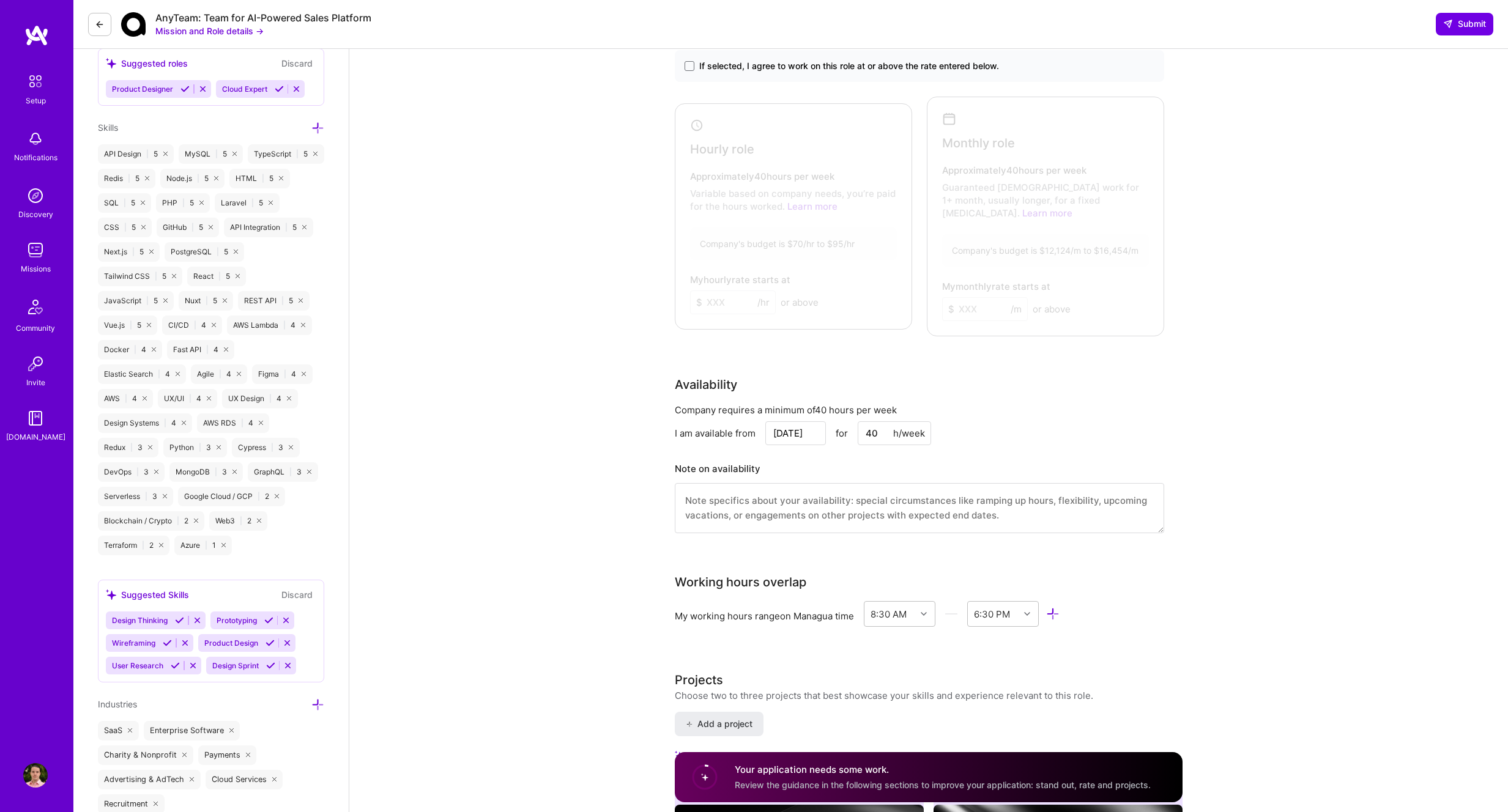
scroll to position [575, 0]
click at [715, 504] on textarea at bounding box center [919, 509] width 489 height 50
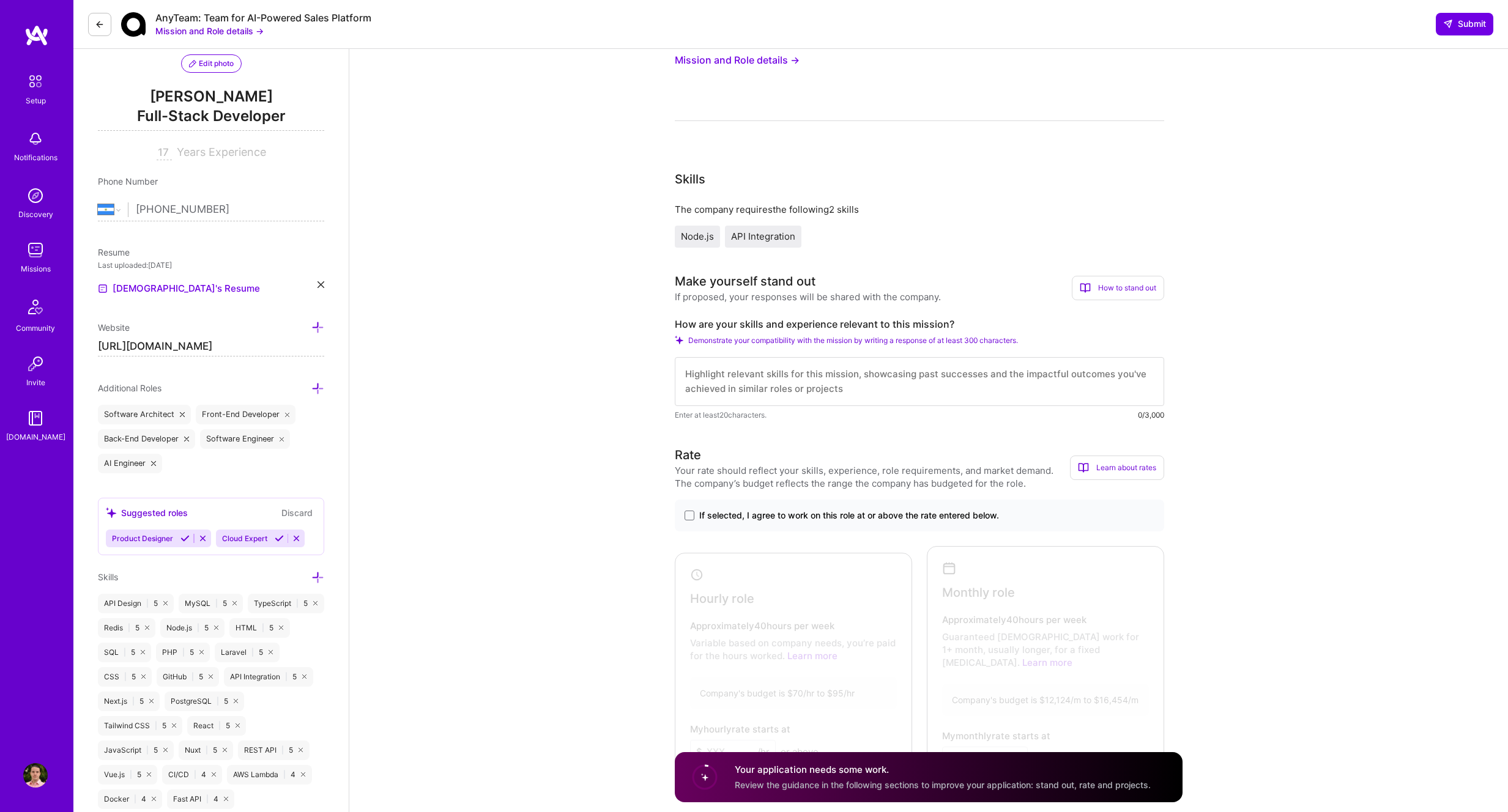
scroll to position [0, 0]
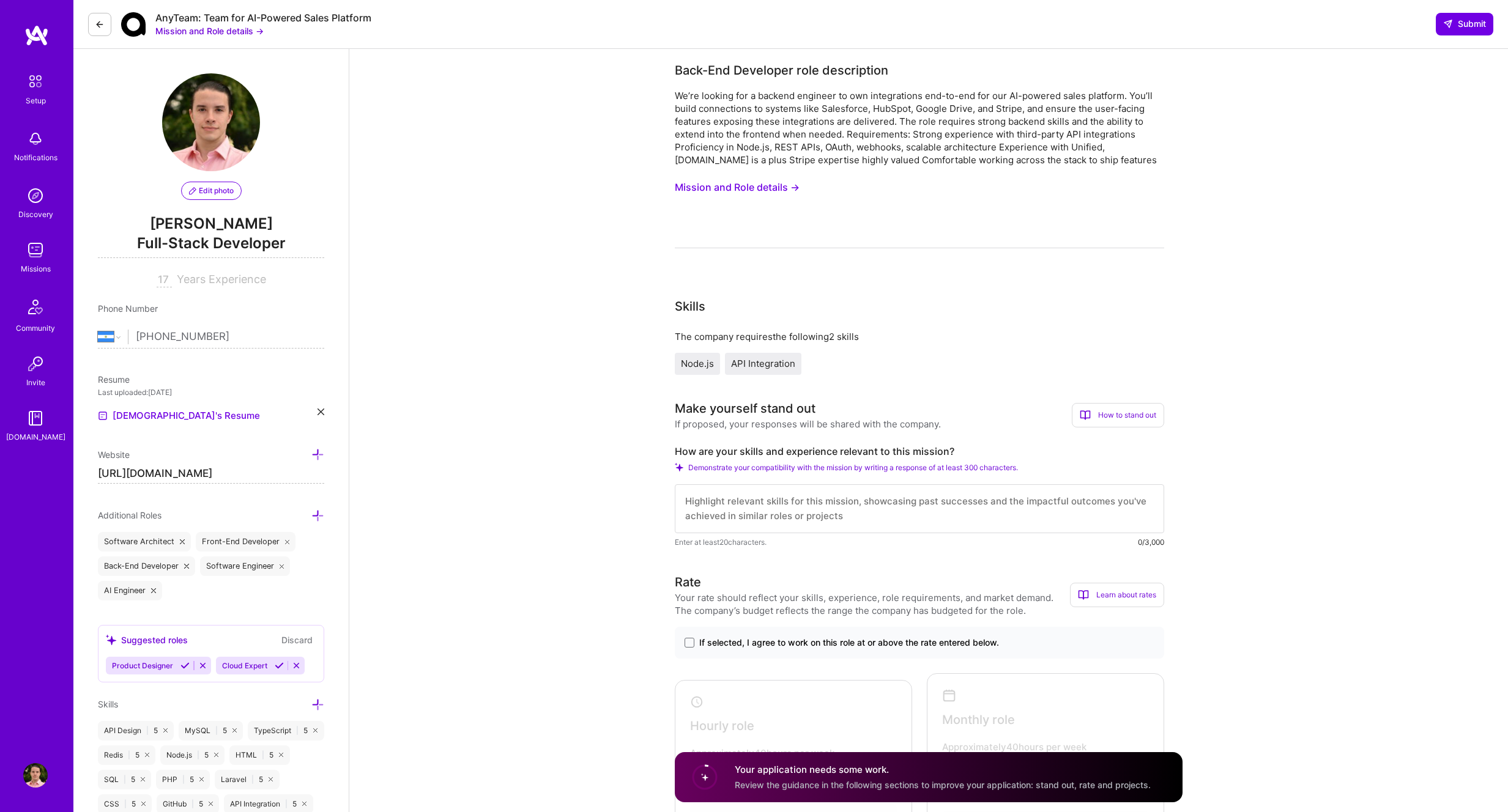
type textarea "Will give 2 weeks notice to my current employer."
drag, startPoint x: 757, startPoint y: 161, endPoint x: 934, endPoint y: 156, distance: 177.1
click at [934, 156] on div "We’re looking for a backend engineer to own integrations end-to-end for our AI-…" at bounding box center [919, 128] width 489 height 77
drag, startPoint x: 1053, startPoint y: 162, endPoint x: 808, endPoint y: 225, distance: 253.0
click at [803, 142] on div "We’re looking for a backend engineer to own integrations end-to-end for our AI-…" at bounding box center [919, 128] width 489 height 77
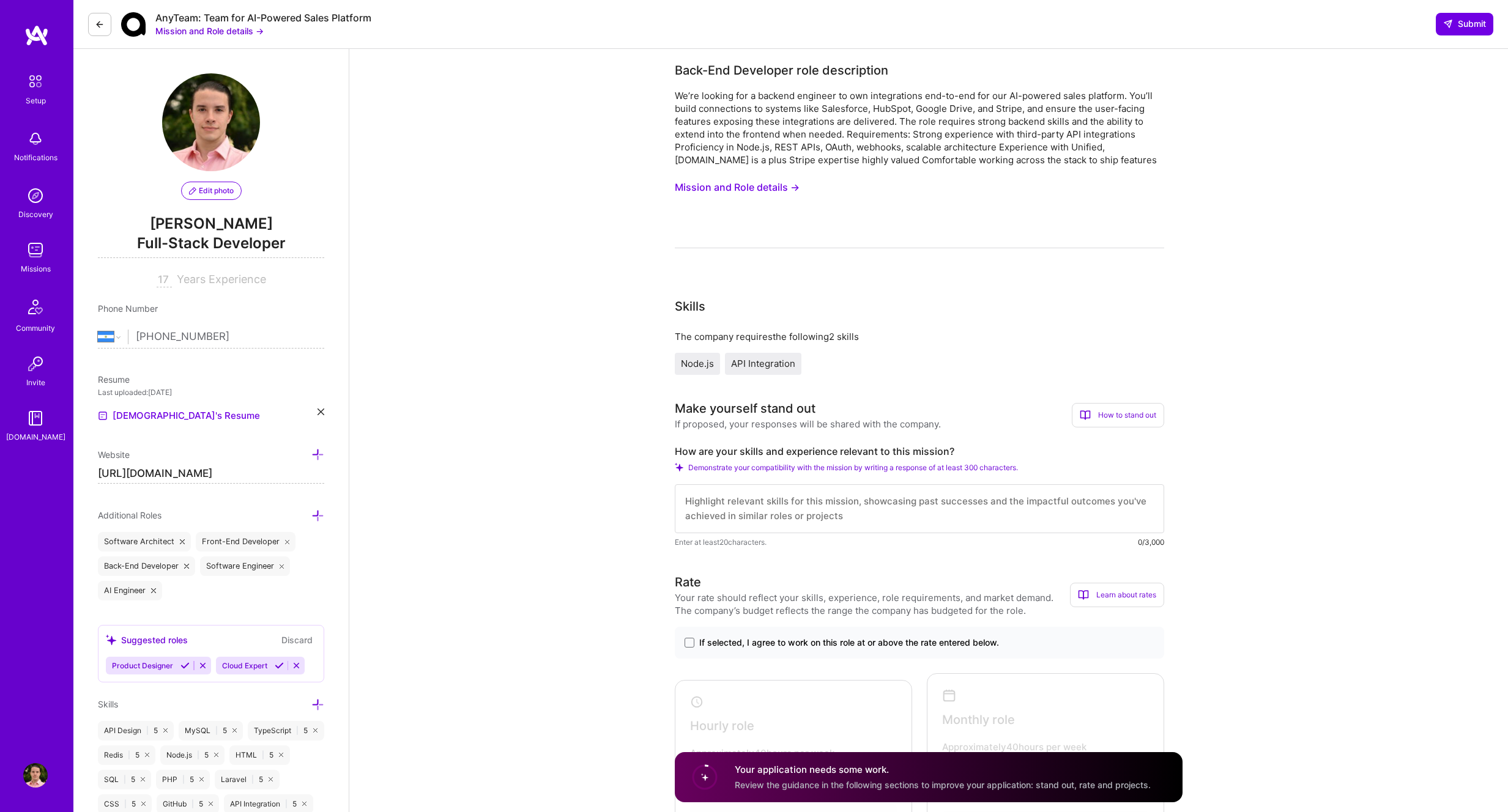
click at [815, 520] on textarea at bounding box center [919, 508] width 489 height 49
drag, startPoint x: 706, startPoint y: 97, endPoint x: 982, endPoint y: 99, distance: 276.0
click at [982, 99] on div "We’re looking for a backend engineer to own integrations end-to-end for our AI-…" at bounding box center [919, 128] width 489 height 77
drag, startPoint x: 1023, startPoint y: 91, endPoint x: 847, endPoint y: 91, distance: 176.0
click at [847, 91] on div "We’re looking for a backend engineer to own integrations end-to-end for our AI-…" at bounding box center [919, 128] width 489 height 77
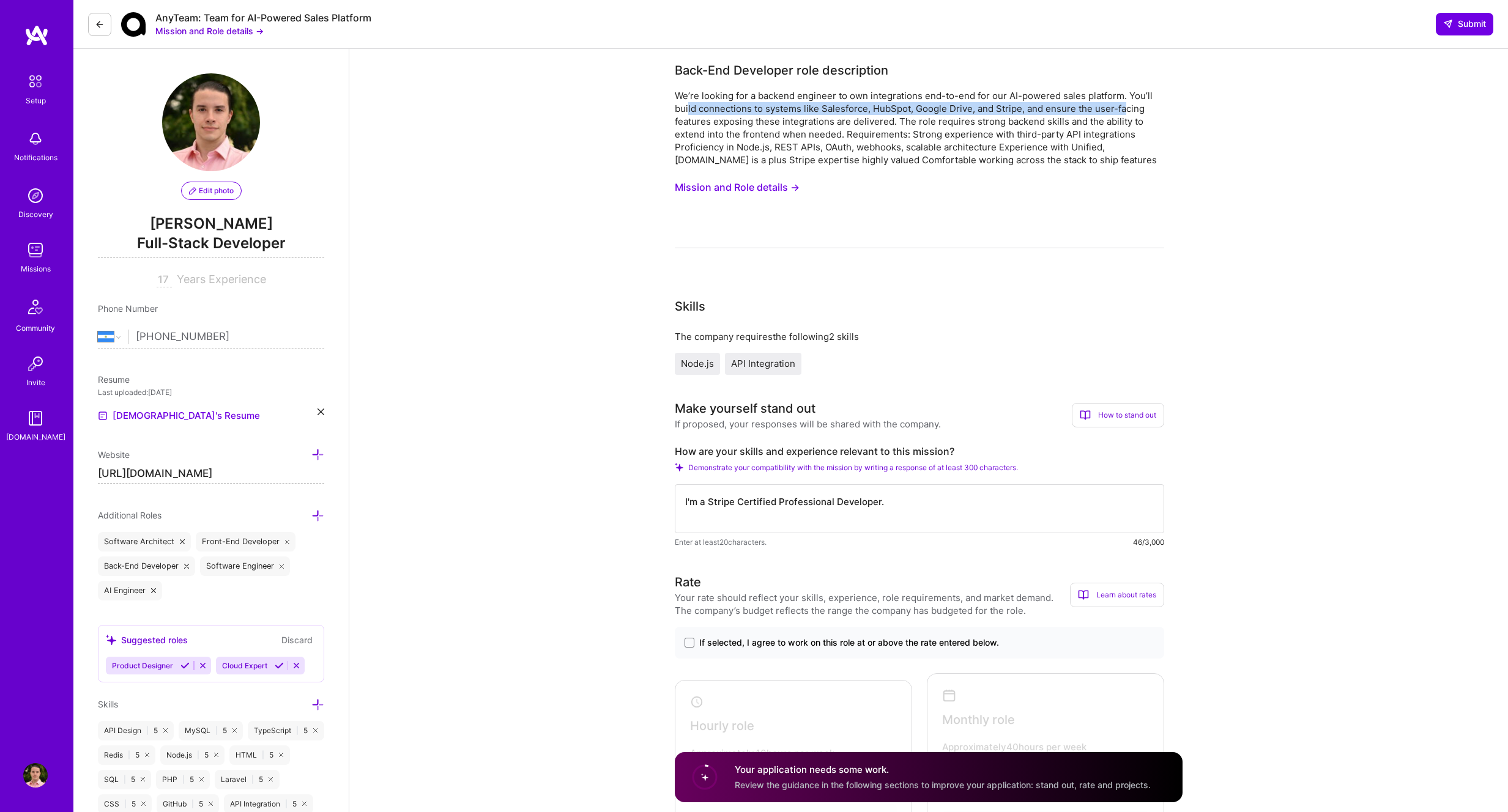
drag, startPoint x: 688, startPoint y: 110, endPoint x: 1122, endPoint y: 109, distance: 434.0
click at [1122, 109] on div "We’re looking for a backend engineer to own integrations end-to-end for our AI-…" at bounding box center [919, 128] width 489 height 77
click at [923, 117] on div "We’re looking for a backend engineer to own integrations end-to-end for our AI-…" at bounding box center [919, 128] width 489 height 77
drag, startPoint x: 923, startPoint y: 106, endPoint x: 1000, endPoint y: 111, distance: 77.2
click at [1000, 111] on div "We’re looking for a backend engineer to own integrations end-to-end for our AI-…" at bounding box center [919, 128] width 489 height 77
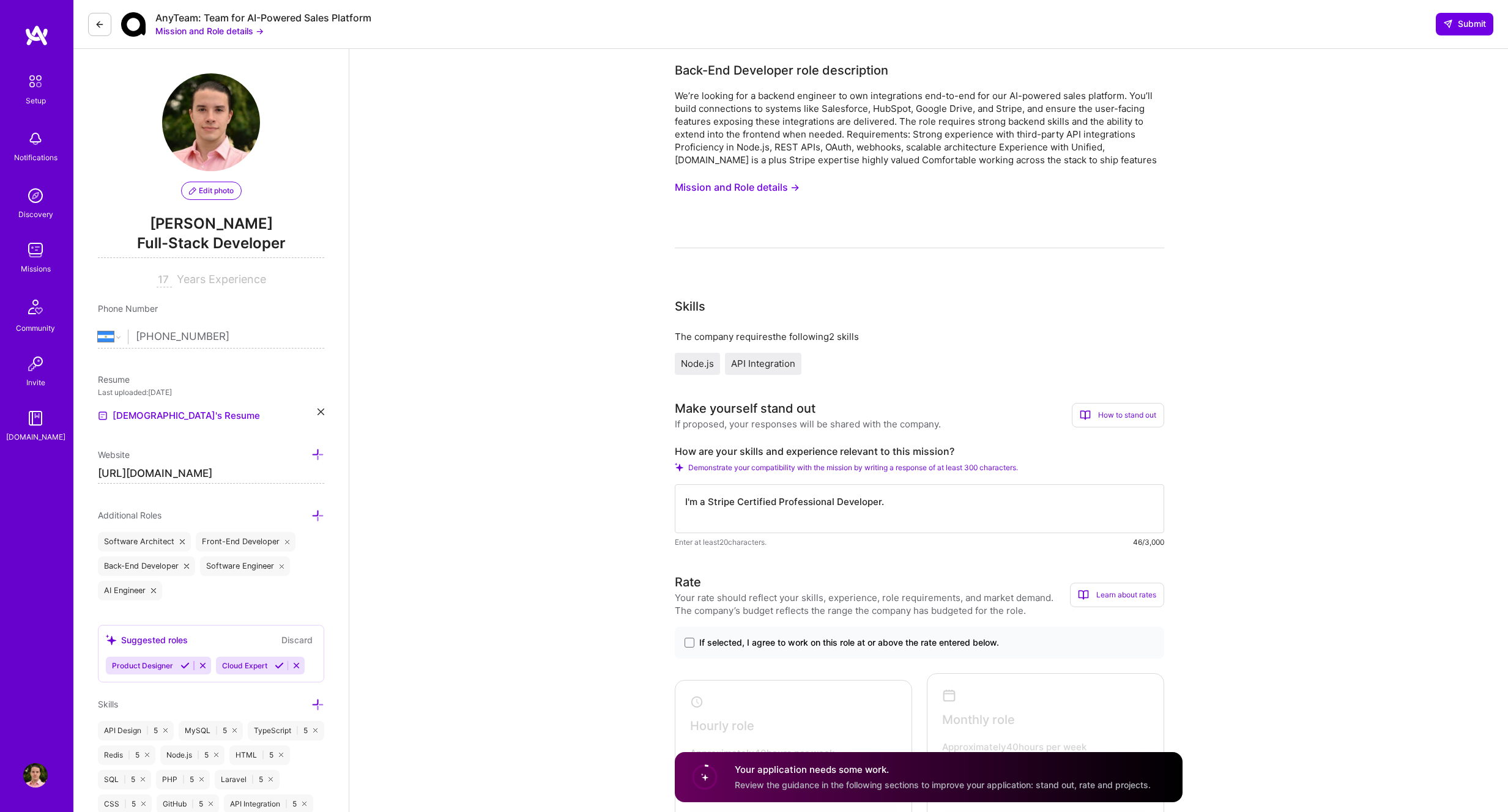
click at [785, 500] on textarea "I'm a Stripe Certified Professional Developer." at bounding box center [919, 508] width 489 height 49
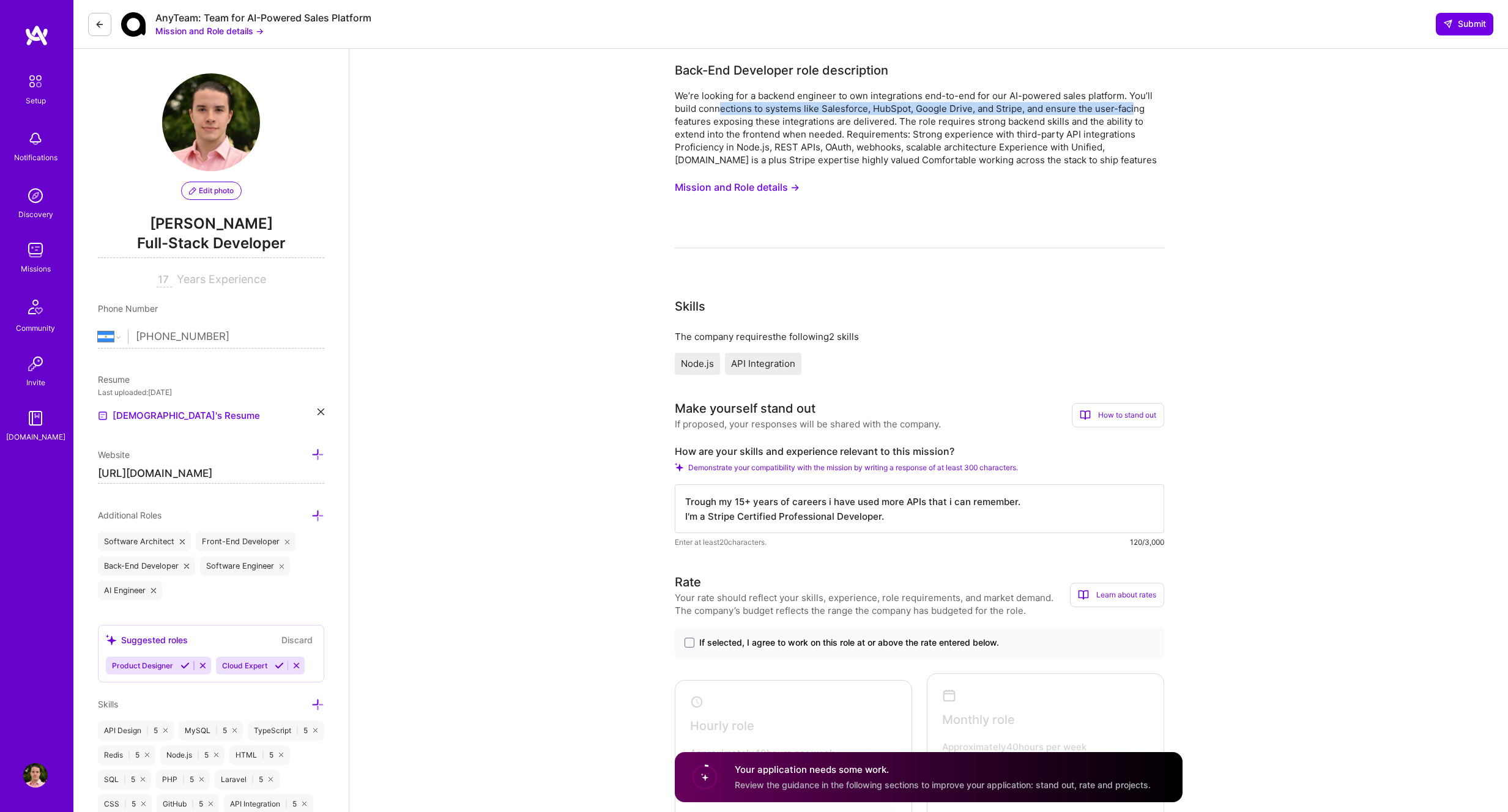
drag, startPoint x: 1109, startPoint y: 109, endPoint x: 717, endPoint y: 110, distance: 392.0
click at [718, 110] on div "We’re looking for a backend engineer to own integrations end-to-end for our AI-…" at bounding box center [919, 128] width 489 height 77
drag, startPoint x: 702, startPoint y: 122, endPoint x: 1098, endPoint y: 122, distance: 396.0
click at [1121, 124] on div "We’re looking for a backend engineer to own integrations end-to-end for our AI-…" at bounding box center [919, 128] width 489 height 77
drag, startPoint x: 761, startPoint y: 132, endPoint x: 1002, endPoint y: 138, distance: 241.1
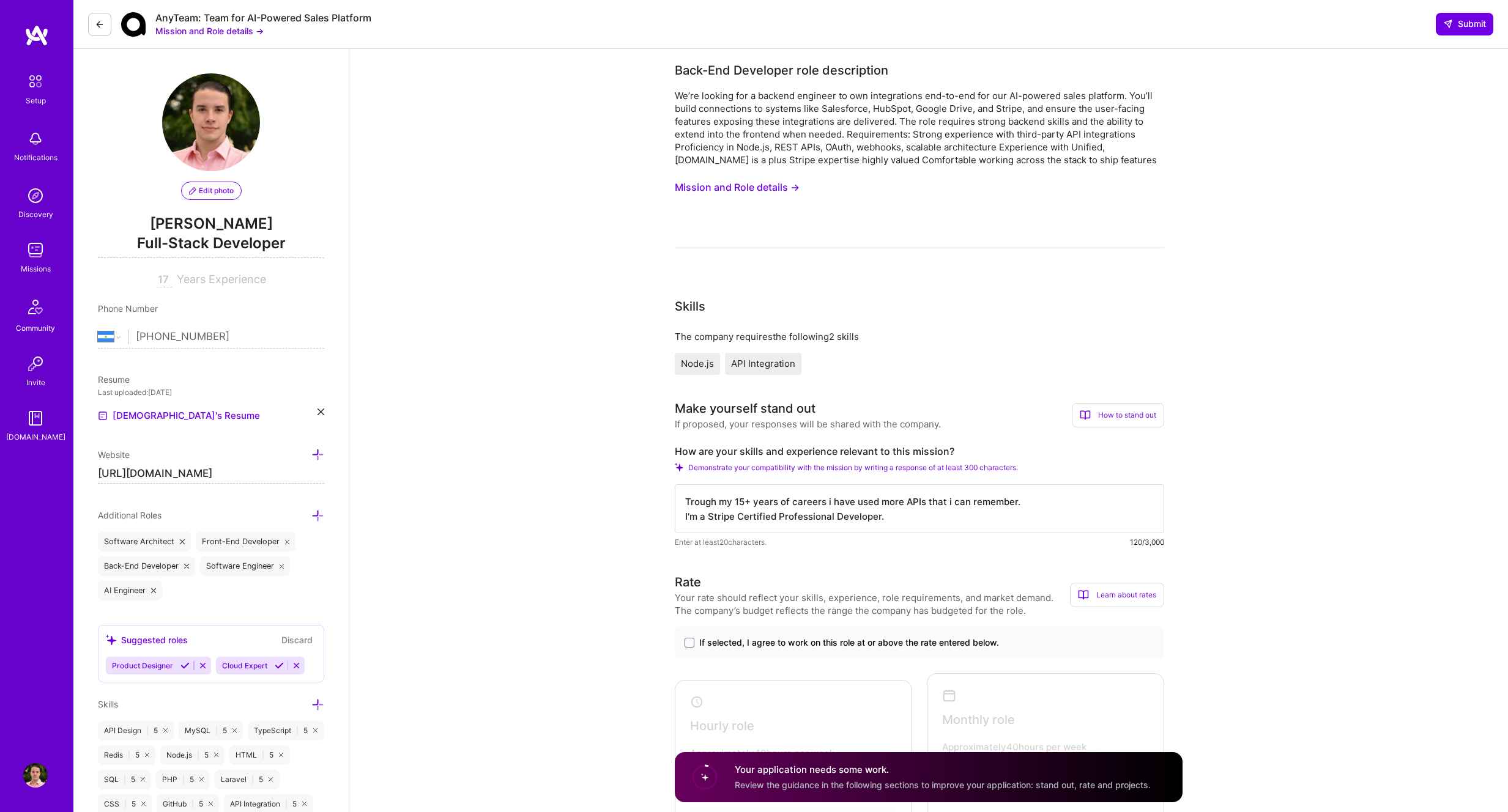
click at [1002, 138] on div "We’re looking for a backend engineer to own integrations end-to-end for our AI-…" at bounding box center [919, 128] width 489 height 77
drag, startPoint x: 932, startPoint y: 132, endPoint x: 1068, endPoint y: 133, distance: 136.0
click at [1126, 129] on div "We’re looking for a backend engineer to own integrations end-to-end for our AI-…" at bounding box center [919, 128] width 489 height 77
drag, startPoint x: 692, startPoint y: 142, endPoint x: 839, endPoint y: 147, distance: 147.1
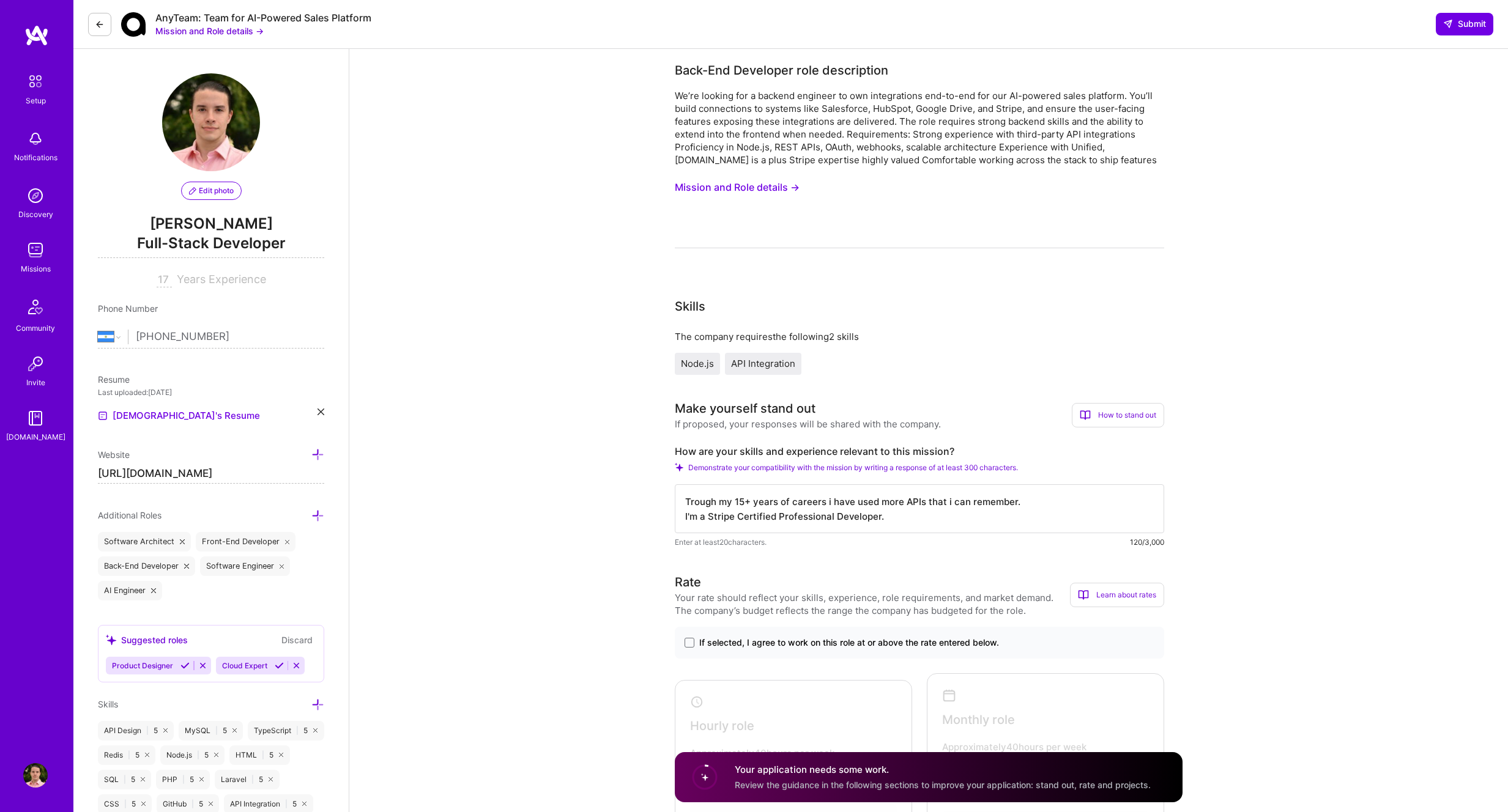
click at [862, 147] on div "We’re looking for a backend engineer to own integrations end-to-end for our AI-…" at bounding box center [919, 128] width 489 height 77
drag, startPoint x: 736, startPoint y: 148, endPoint x: 1099, endPoint y: 148, distance: 363.0
click at [1099, 148] on div "We’re looking for a backend engineer to own integrations end-to-end for our AI-…" at bounding box center [919, 128] width 489 height 77
click at [1059, 506] on textarea "Trough my 15+ years of careers i have used more APIs that i can remember. I'm a…" at bounding box center [919, 508] width 489 height 49
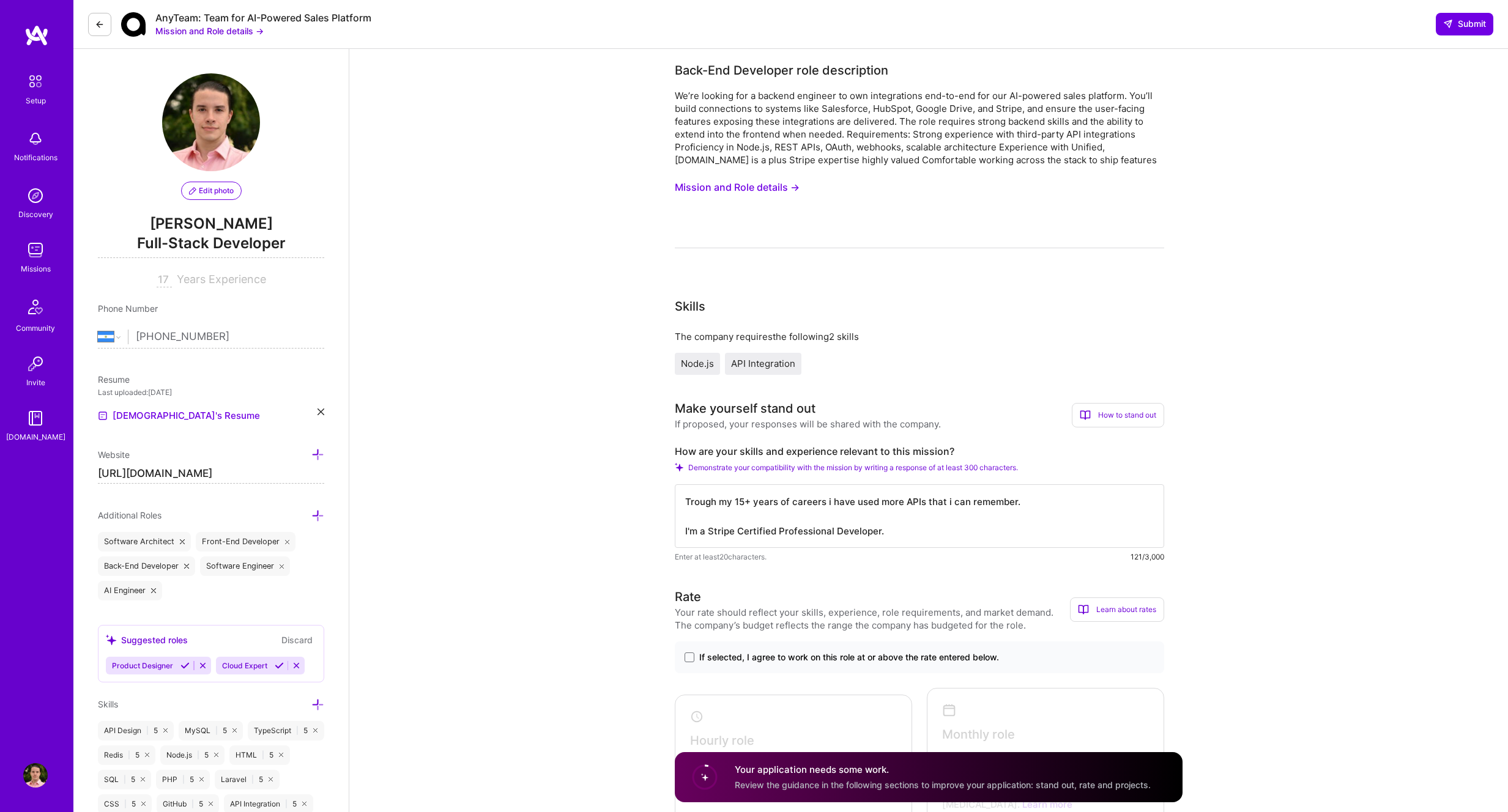
click at [916, 501] on textarea "Trough my 15+ years of careers i have used more APIs that i can remember. I'm a…" at bounding box center [919, 516] width 489 height 63
drag, startPoint x: 905, startPoint y: 500, endPoint x: 919, endPoint y: 501, distance: 14.0
click at [905, 500] on textarea "Trough my 15+ years of careers i have used more APIs that i can remember. I'm a…" at bounding box center [919, 516] width 489 height 63
type textarea "Trough my 15+ years of careers i have used more 3rd parties APIs that i can rem…"
drag, startPoint x: 836, startPoint y: 147, endPoint x: 897, endPoint y: 147, distance: 61.0
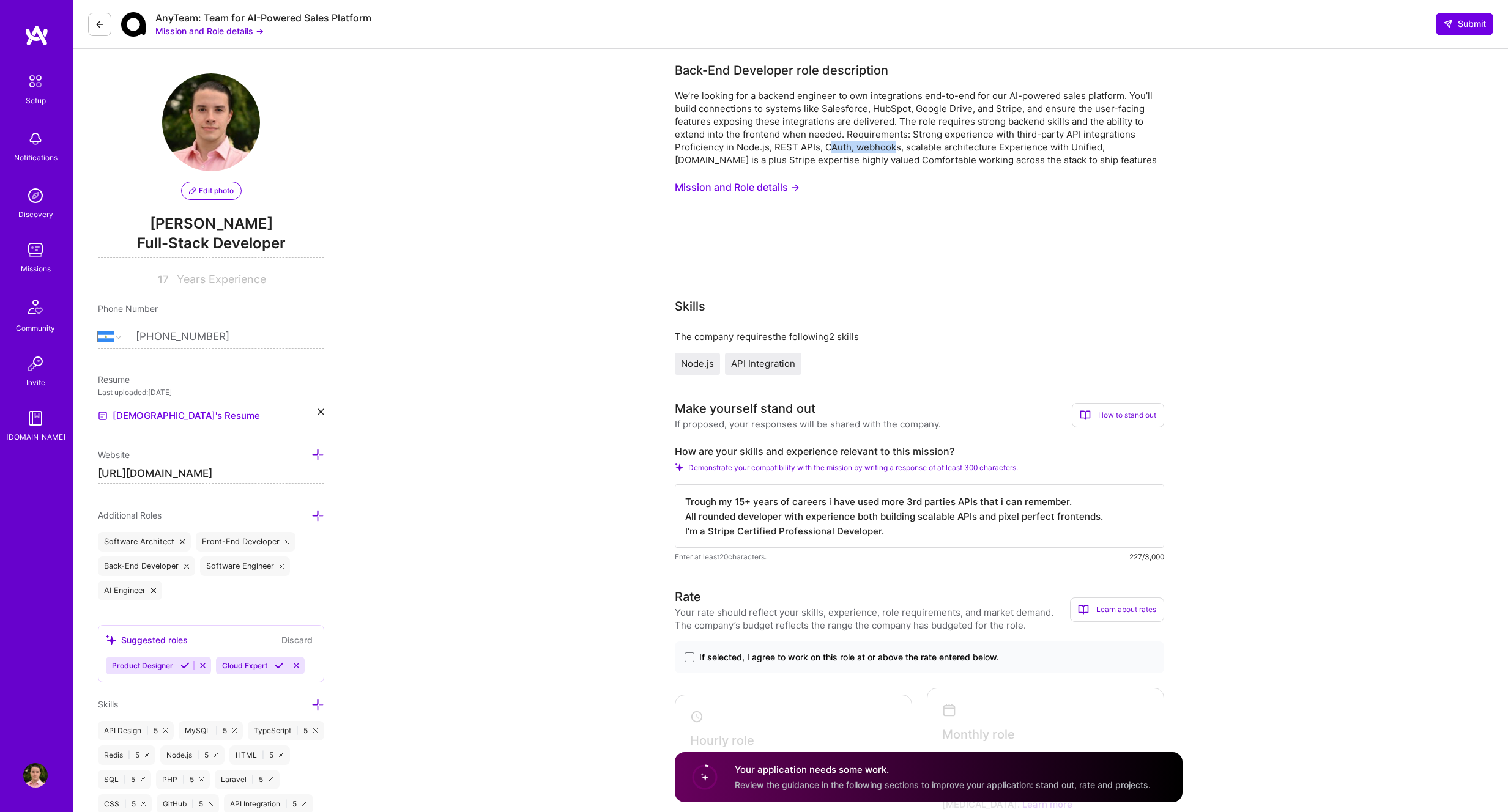
click at [897, 147] on div "We’re looking for a backend engineer to own integrations end-to-end for our AI-…" at bounding box center [919, 128] width 489 height 77
drag, startPoint x: 1051, startPoint y: 143, endPoint x: 911, endPoint y: 135, distance: 140.2
click at [911, 135] on div "We’re looking for a backend engineer to own integrations end-to-end for our AI-…" at bounding box center [919, 128] width 489 height 77
click at [711, 145] on div "We’re looking for a backend engineer to own integrations end-to-end for our AI-…" at bounding box center [919, 128] width 489 height 77
drag, startPoint x: 687, startPoint y: 147, endPoint x: 890, endPoint y: 146, distance: 203.0
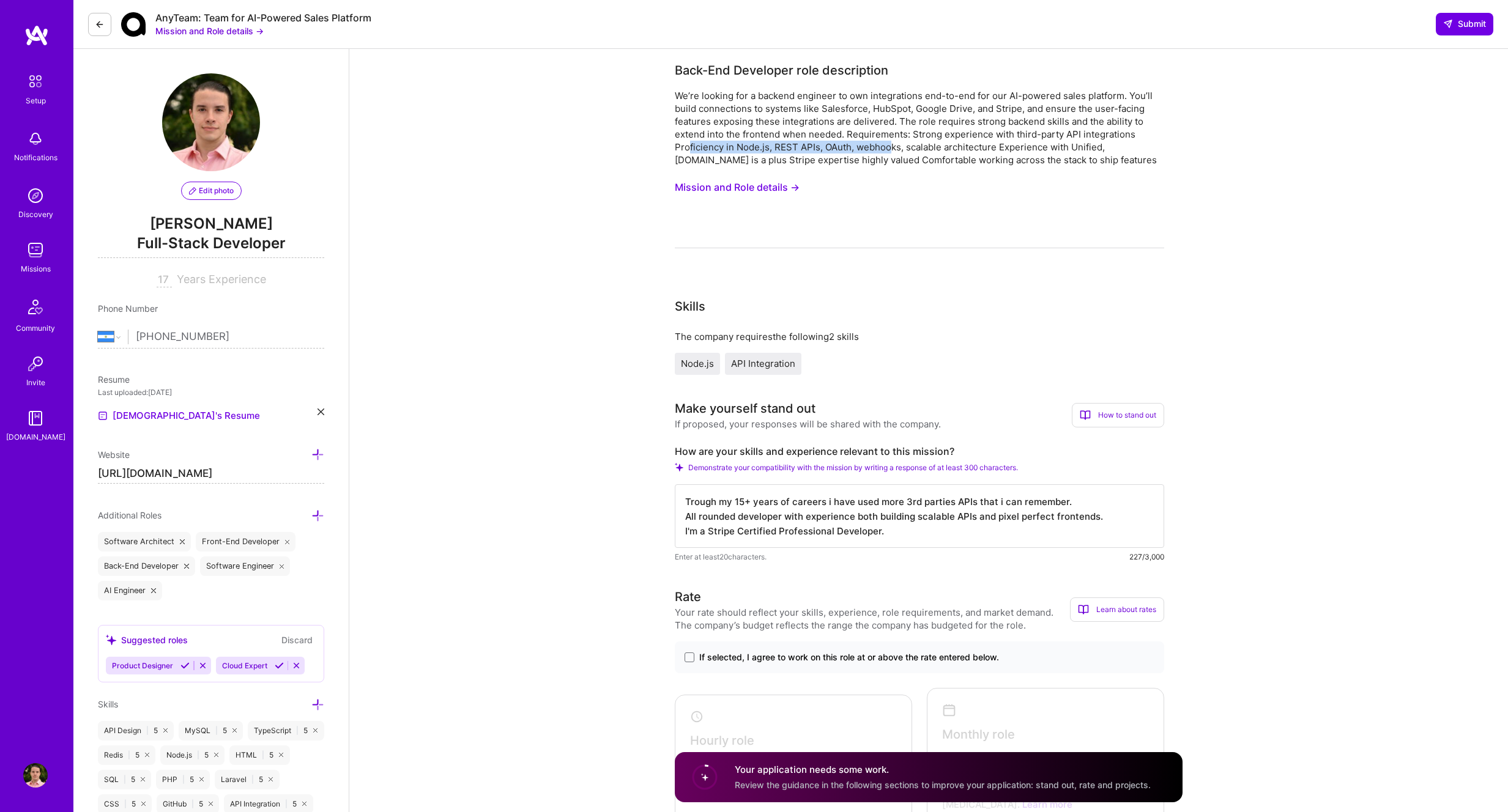
click at [888, 145] on div "We’re looking for a backend engineer to own integrations end-to-end for our AI-…" at bounding box center [919, 128] width 489 height 77
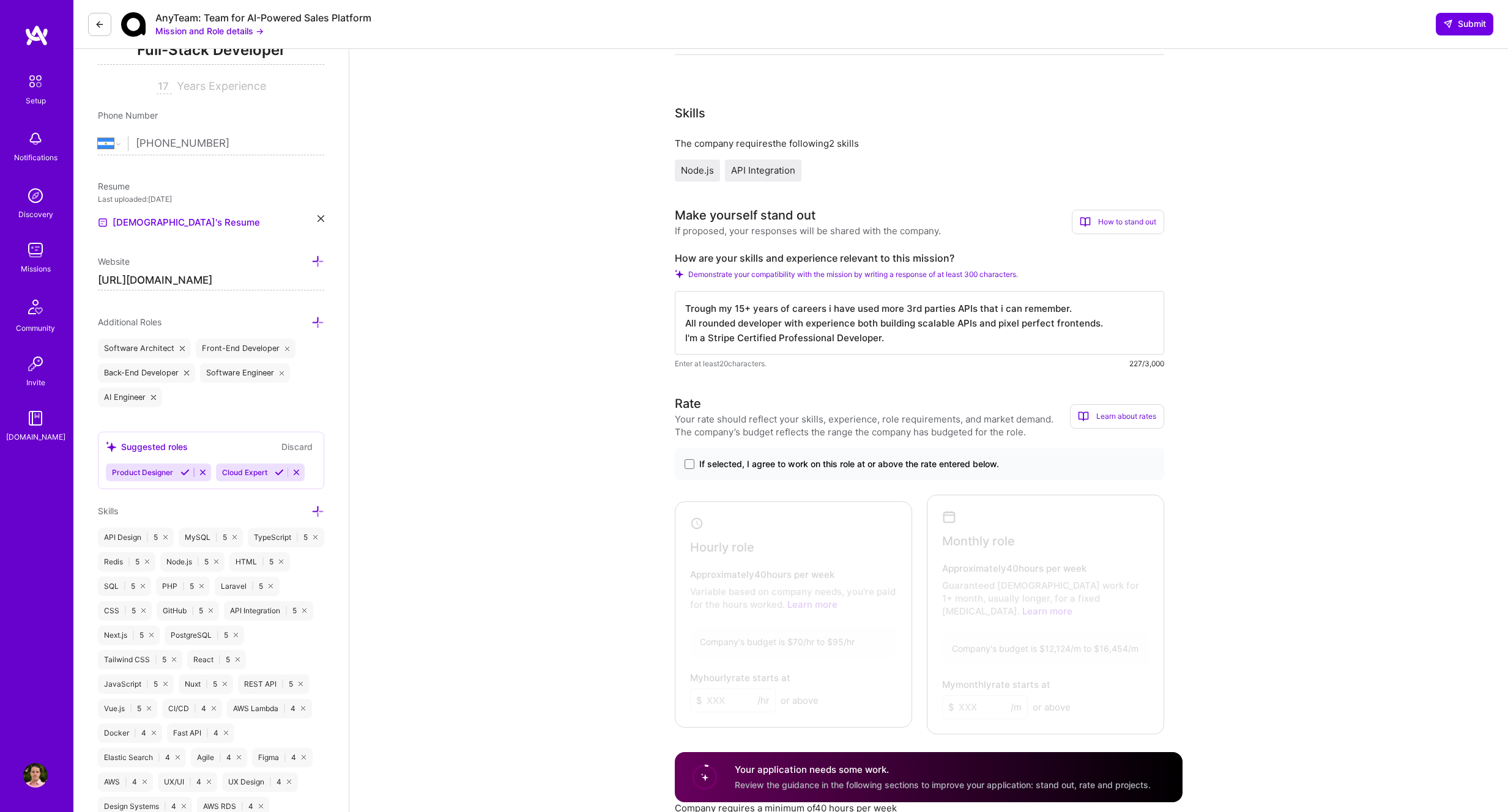
scroll to position [192, 0]
drag, startPoint x: 685, startPoint y: 466, endPoint x: 685, endPoint y: 473, distance: 7.0
click at [685, 466] on span at bounding box center [690, 465] width 10 height 10
click at [0, 0] on input "If selected, I agree to work on this role at or above the rate entered below." at bounding box center [0, 0] width 0 height 0
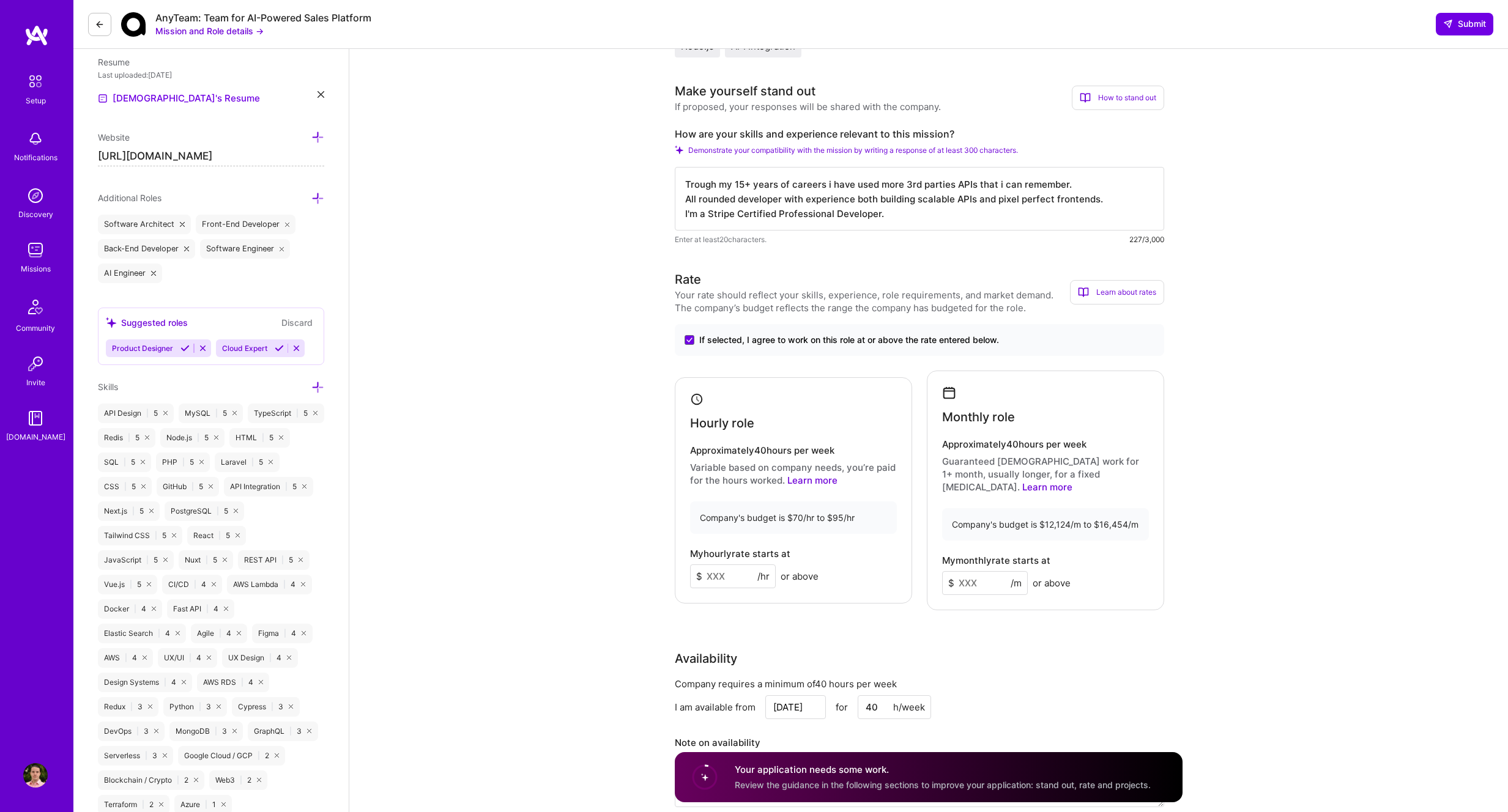
scroll to position [412, 0]
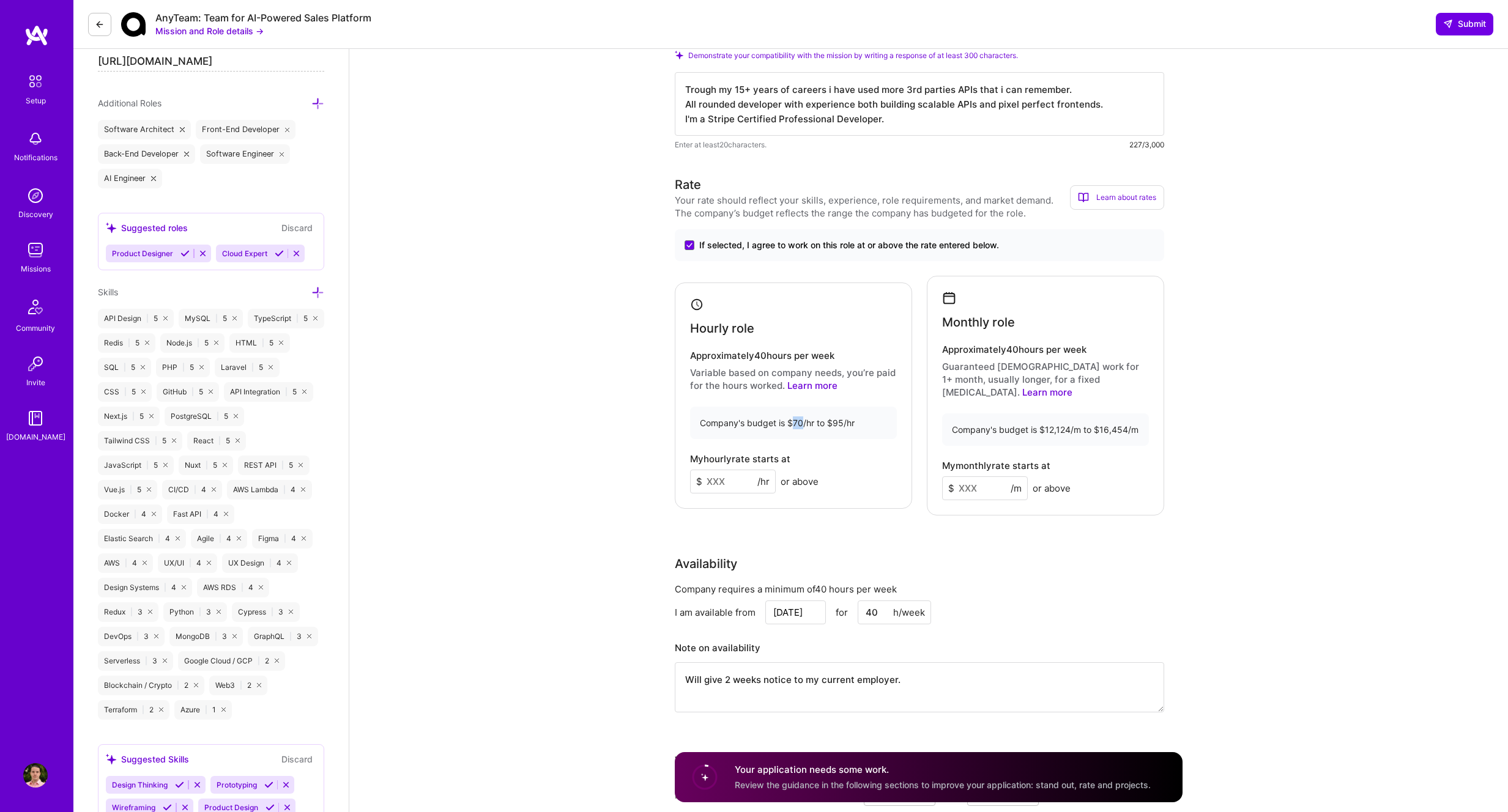
drag, startPoint x: 794, startPoint y: 417, endPoint x: 801, endPoint y: 417, distance: 7.0
click at [801, 416] on div "Company's budget is $70/hr to $95/hr" at bounding box center [793, 423] width 207 height 32
copy div "70"
click at [741, 477] on input at bounding box center [733, 482] width 86 height 24
paste input "70"
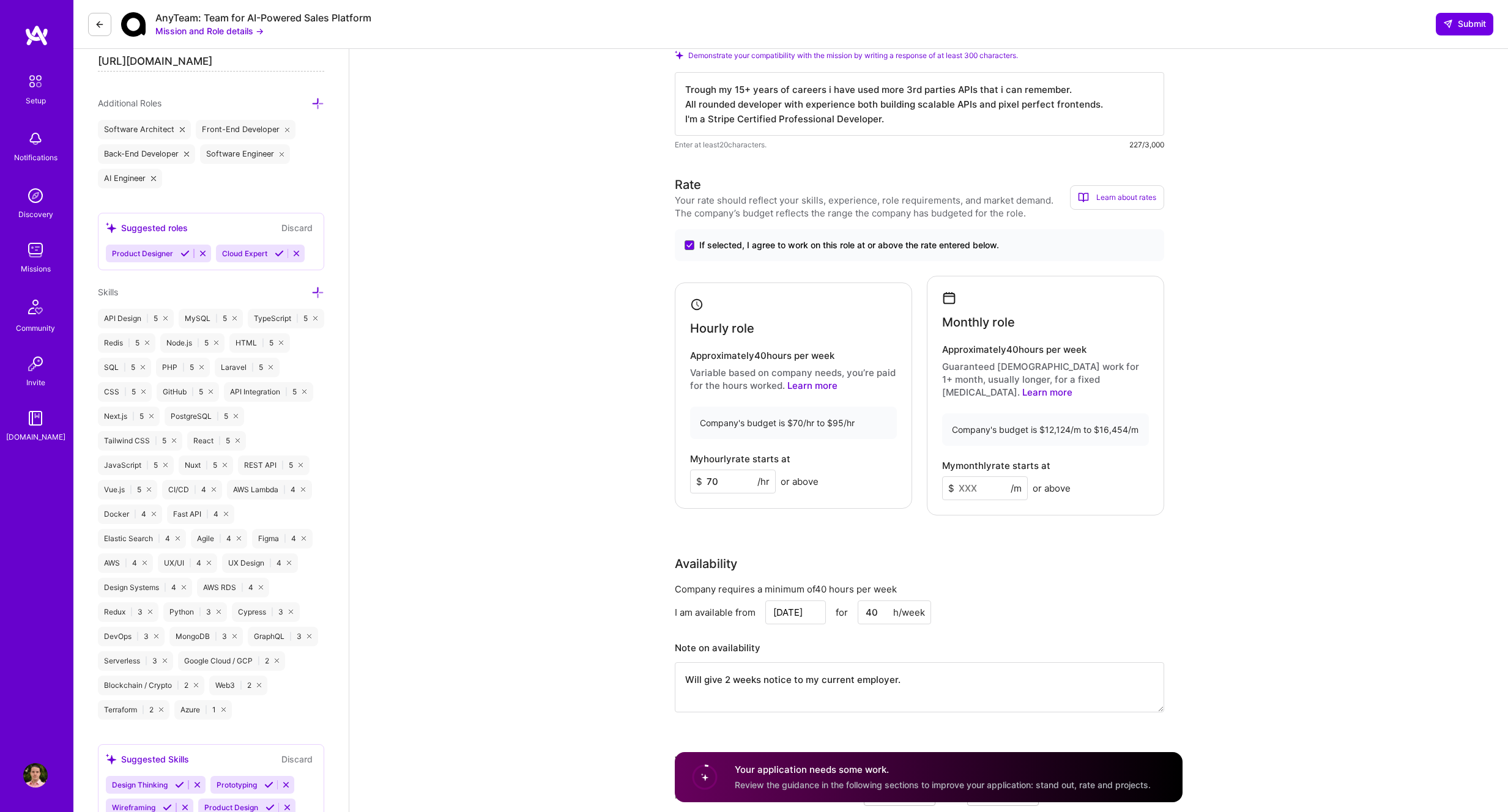
type input "70"
drag, startPoint x: 1044, startPoint y: 416, endPoint x: 1070, endPoint y: 411, distance: 26.5
click at [1070, 413] on div "Company's budget is $12,124/m to $16,454/m" at bounding box center [1045, 430] width 207 height 32
copy div "12,124"
click at [978, 480] on input at bounding box center [985, 489] width 86 height 24
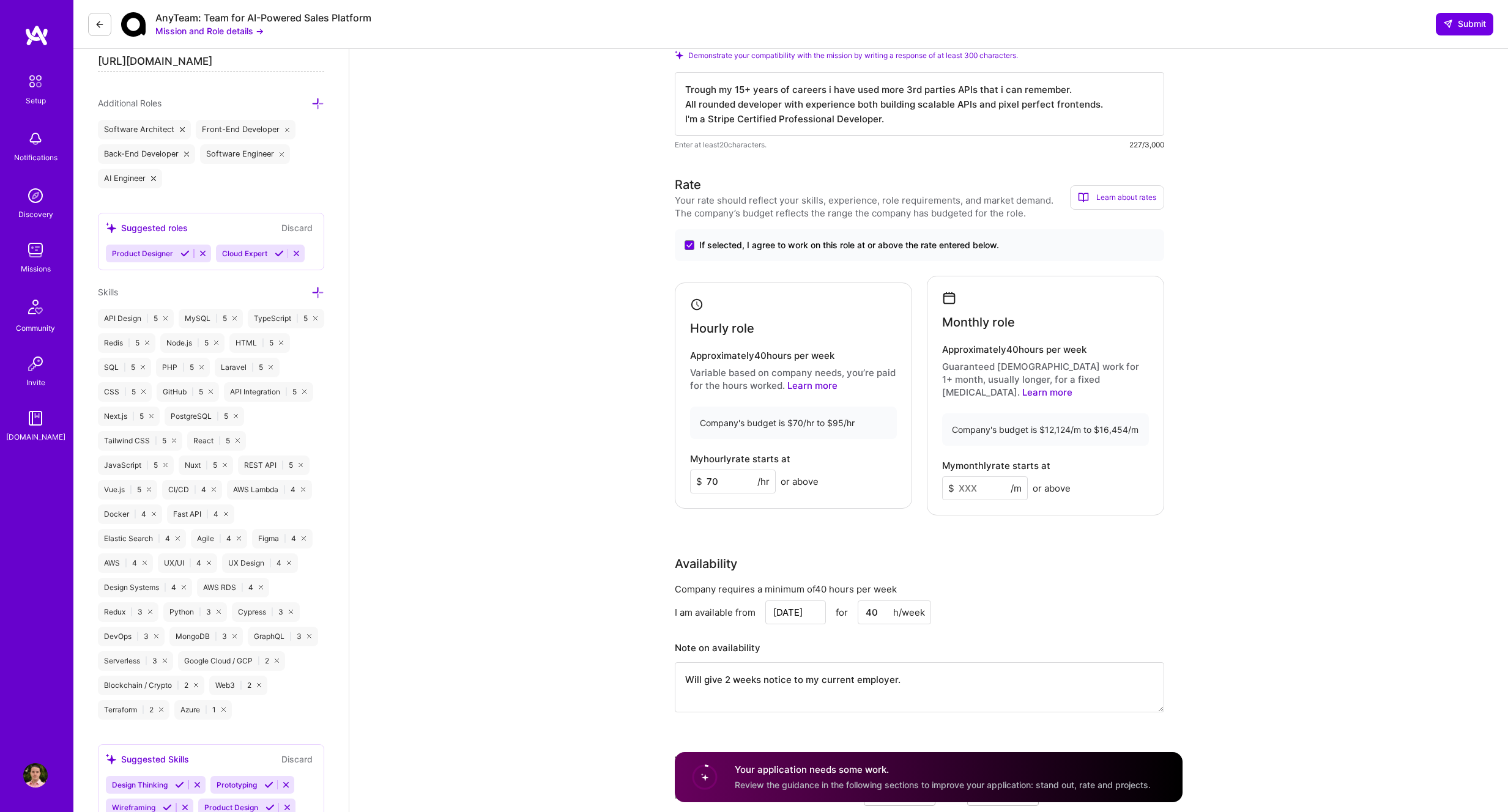
paste input
click at [980, 477] on input at bounding box center [985, 489] width 86 height 24
paste input
drag, startPoint x: 1045, startPoint y: 415, endPoint x: 1068, endPoint y: 416, distance: 23.0
click at [1069, 416] on div "Company's budget is $12,124/m to $16,454/m" at bounding box center [1045, 430] width 207 height 32
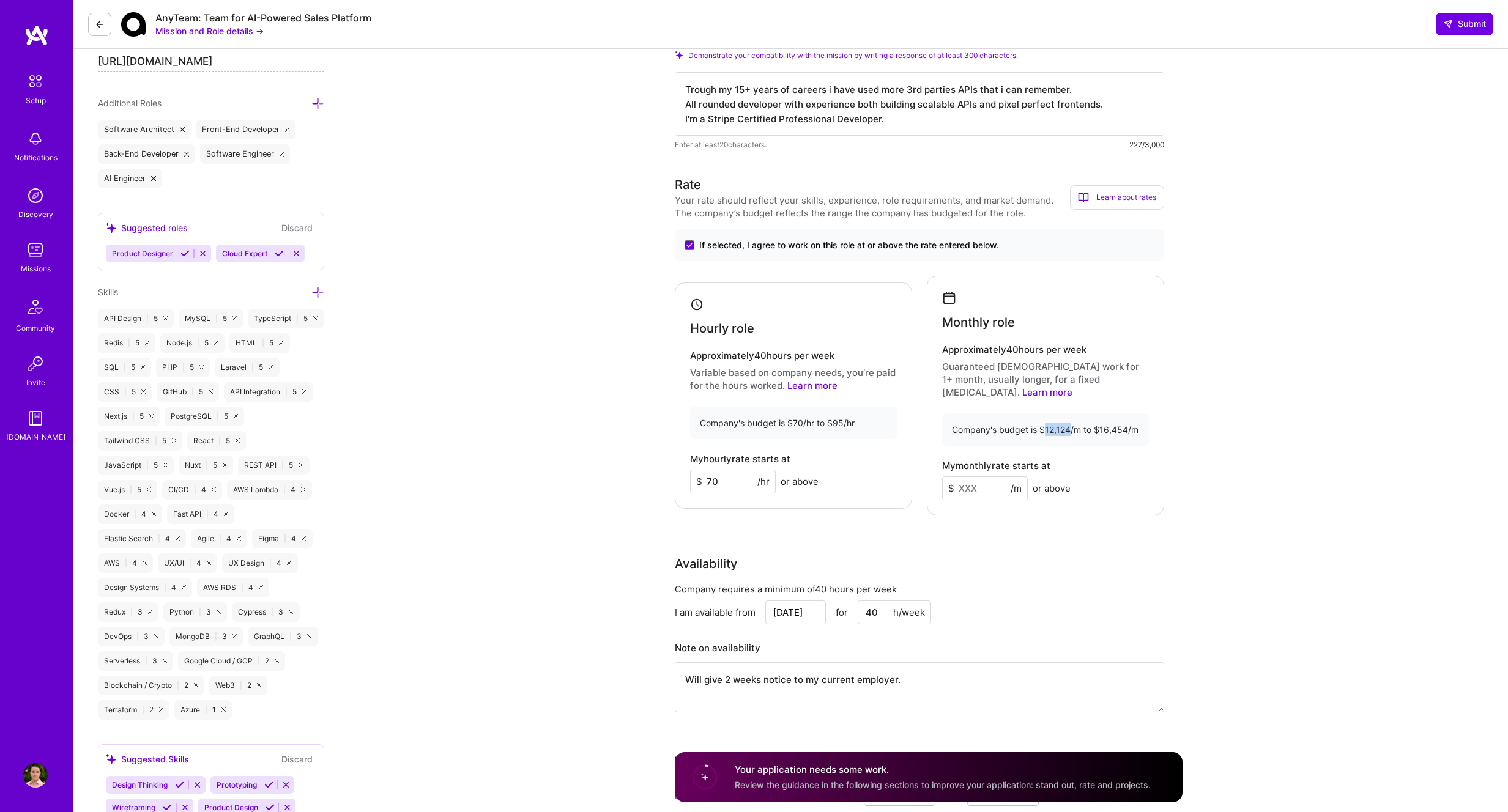
copy div "12,124"
click at [973, 477] on input at bounding box center [985, 489] width 86 height 24
paste input
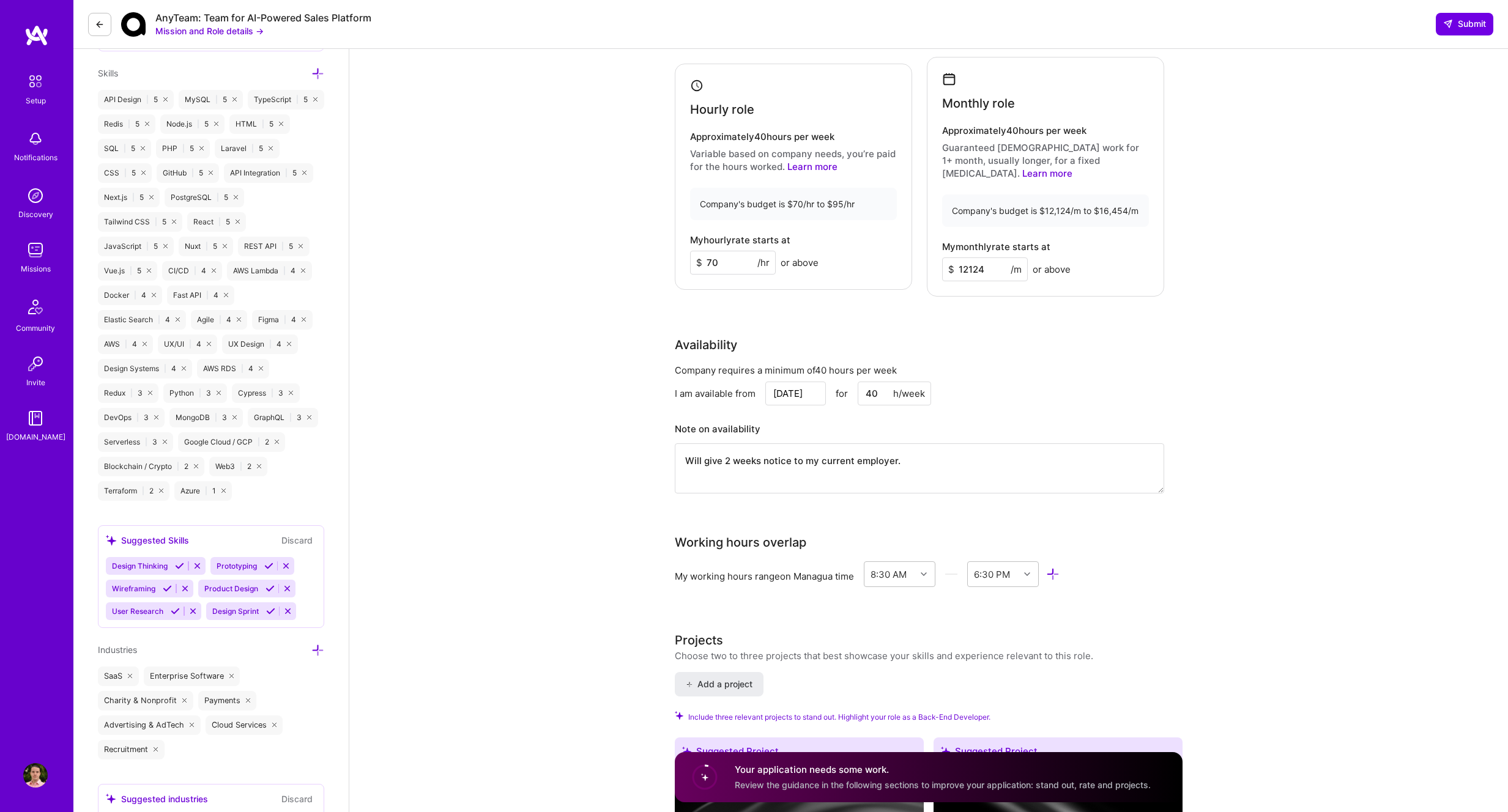
scroll to position [634, 0]
type input "12124"
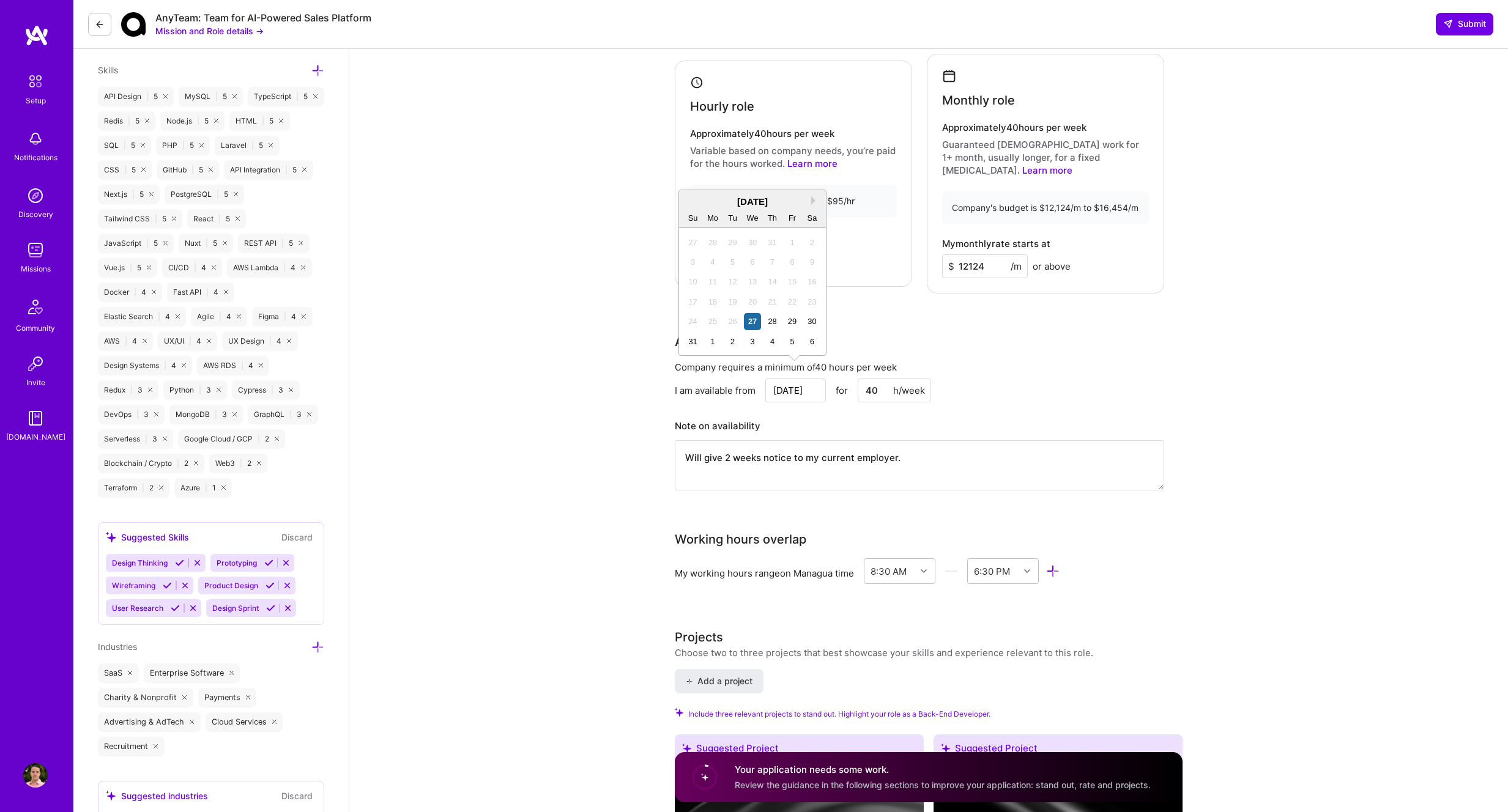
click at [803, 379] on input "Aug 27" at bounding box center [796, 390] width 61 height 24
click at [815, 196] on button "Next Month" at bounding box center [815, 201] width 9 height 9
click at [756, 266] on div "10" at bounding box center [752, 262] width 17 height 17
type input "Sep 10"
click at [801, 381] on input "Sep 10" at bounding box center [796, 390] width 61 height 24
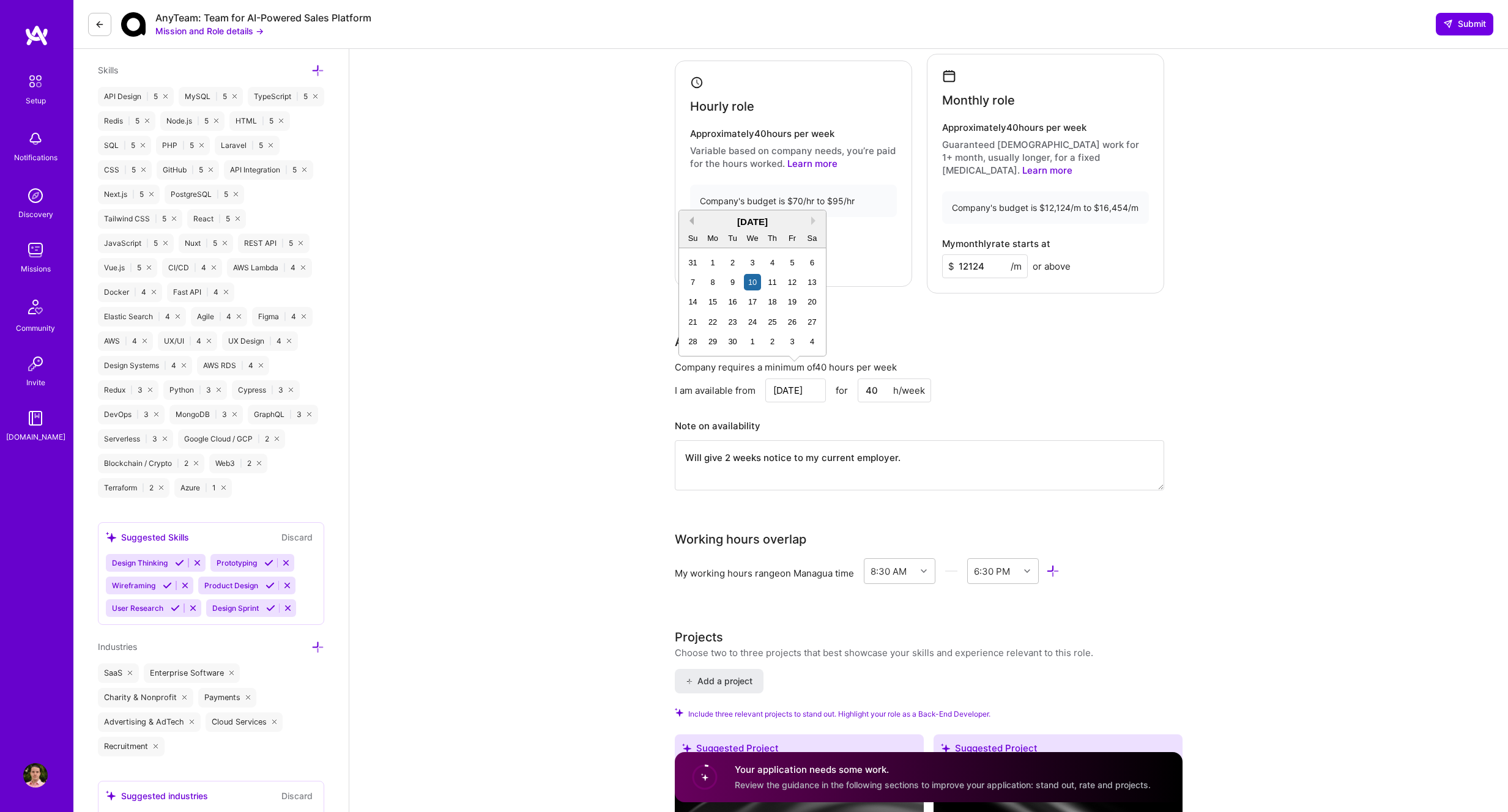
click at [691, 222] on button "Previous Month" at bounding box center [690, 221] width 9 height 9
click at [815, 220] on button "Next Month" at bounding box center [815, 221] width 9 height 9
click at [1017, 346] on div "Availability Company requires a minimum of 40 hours per week I am available fro…" at bounding box center [919, 419] width 489 height 173
drag, startPoint x: 930, startPoint y: 454, endPoint x: 638, endPoint y: 433, distance: 292.8
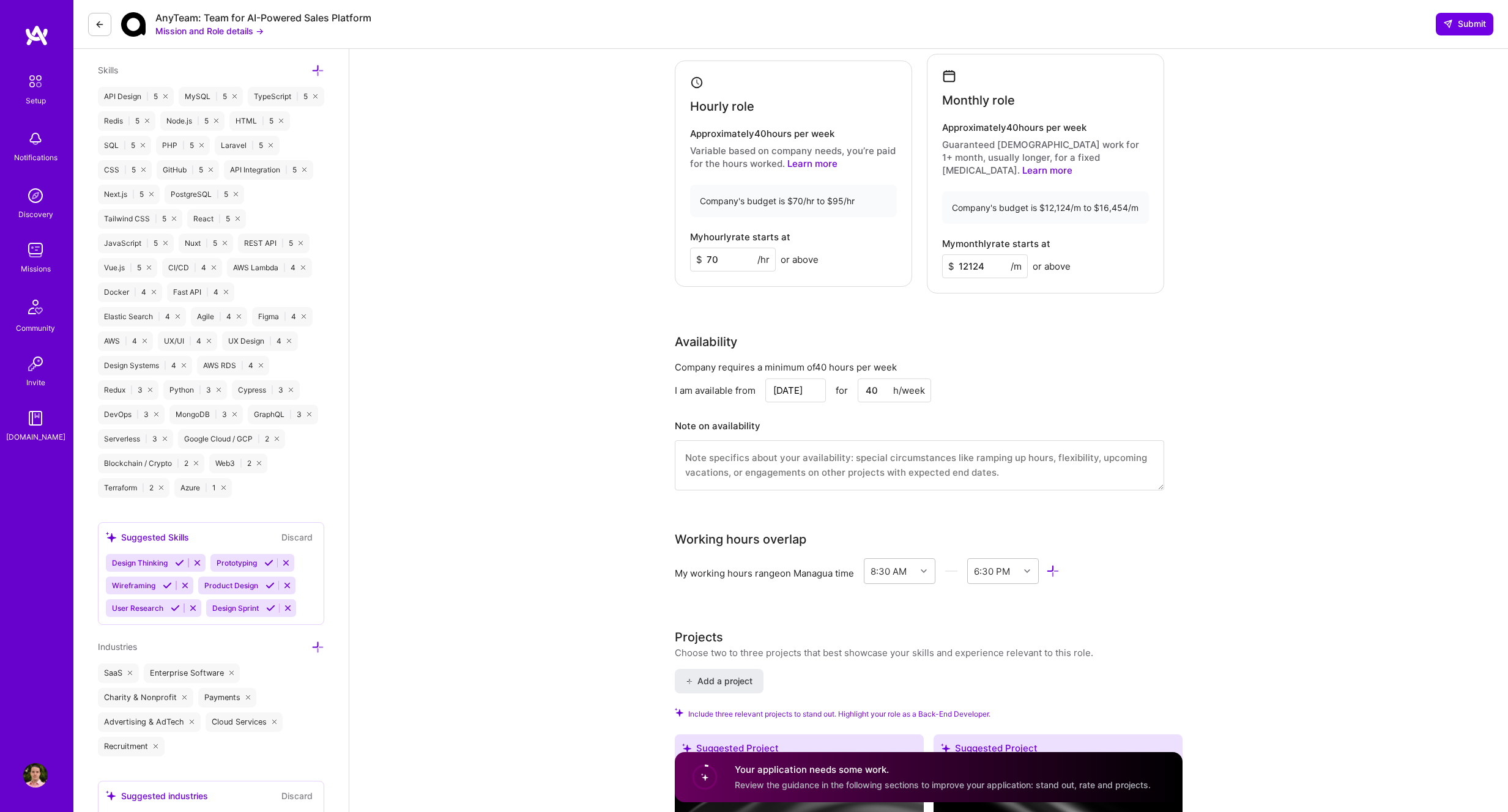
click at [795, 379] on input "Sep 10" at bounding box center [796, 390] width 61 height 24
click at [692, 223] on button "Previous Month" at bounding box center [690, 221] width 9 height 9
click at [760, 342] on div "27" at bounding box center [752, 341] width 17 height 17
type input "Aug 27"
click at [1048, 344] on div "Availability Company requires a minimum of 40 hours per week I am available fro…" at bounding box center [919, 419] width 489 height 173
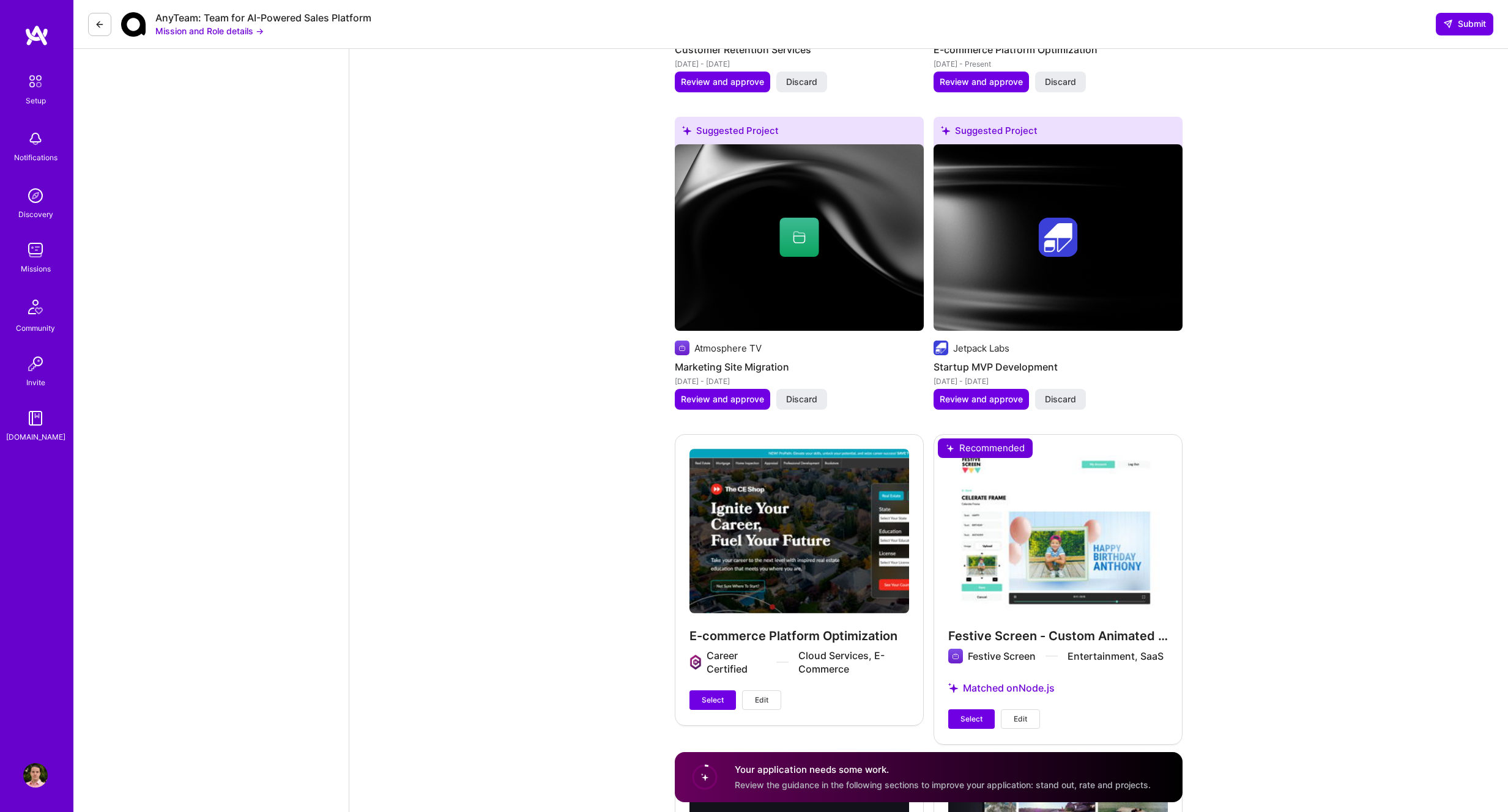
scroll to position [1566, 0]
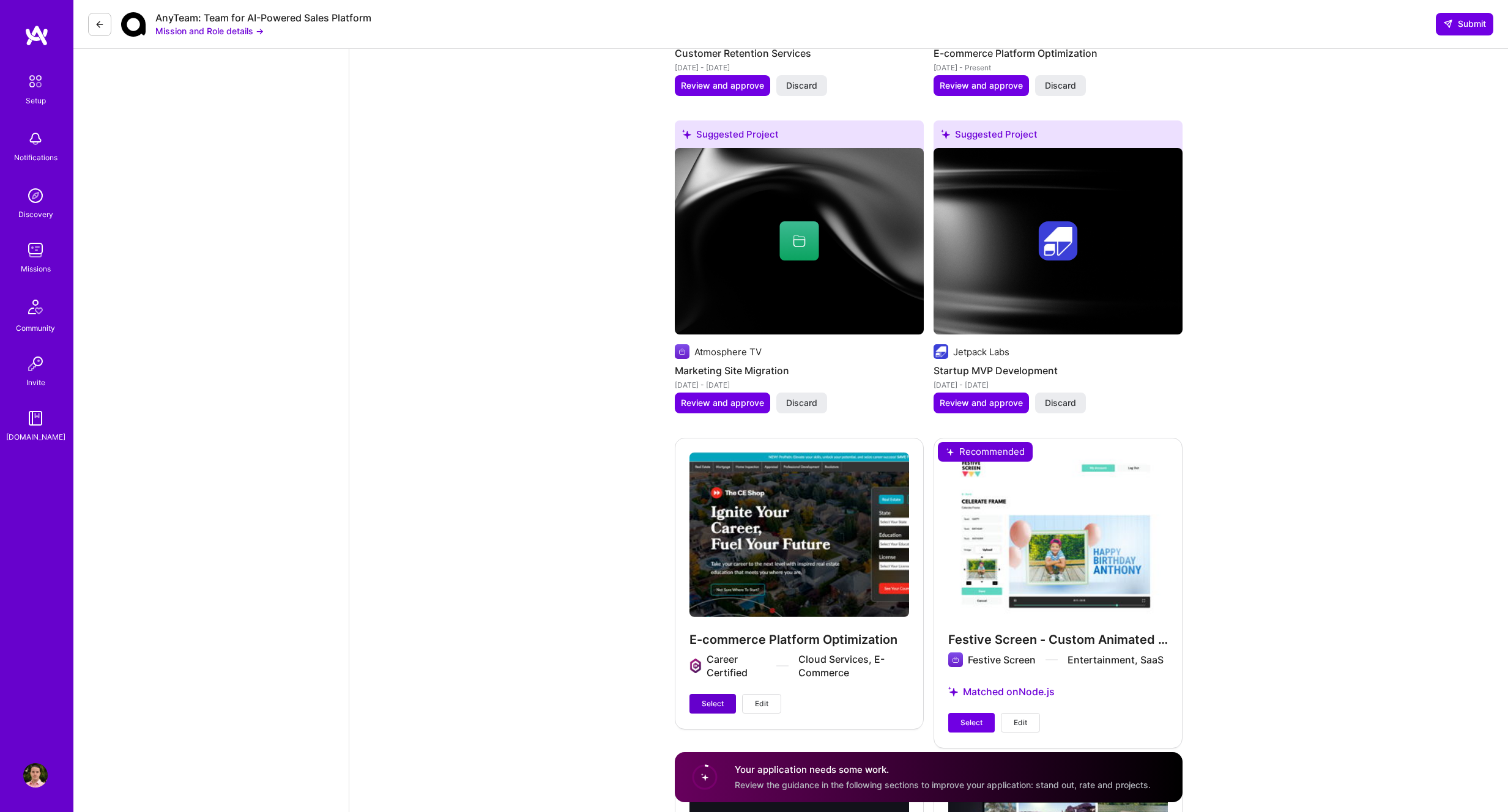
click at [703, 698] on span "Select" at bounding box center [712, 704] width 22 height 11
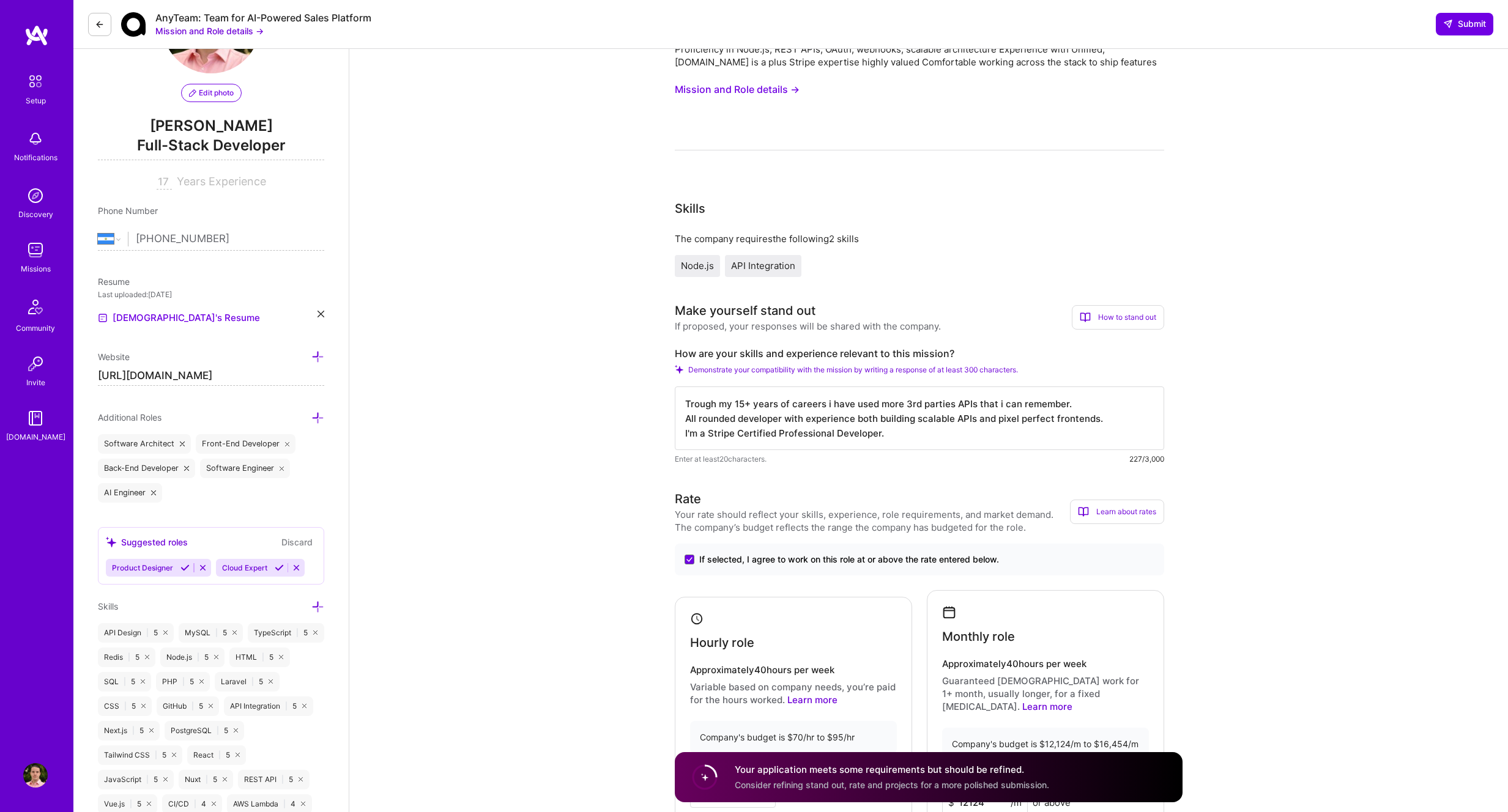
scroll to position [0, 0]
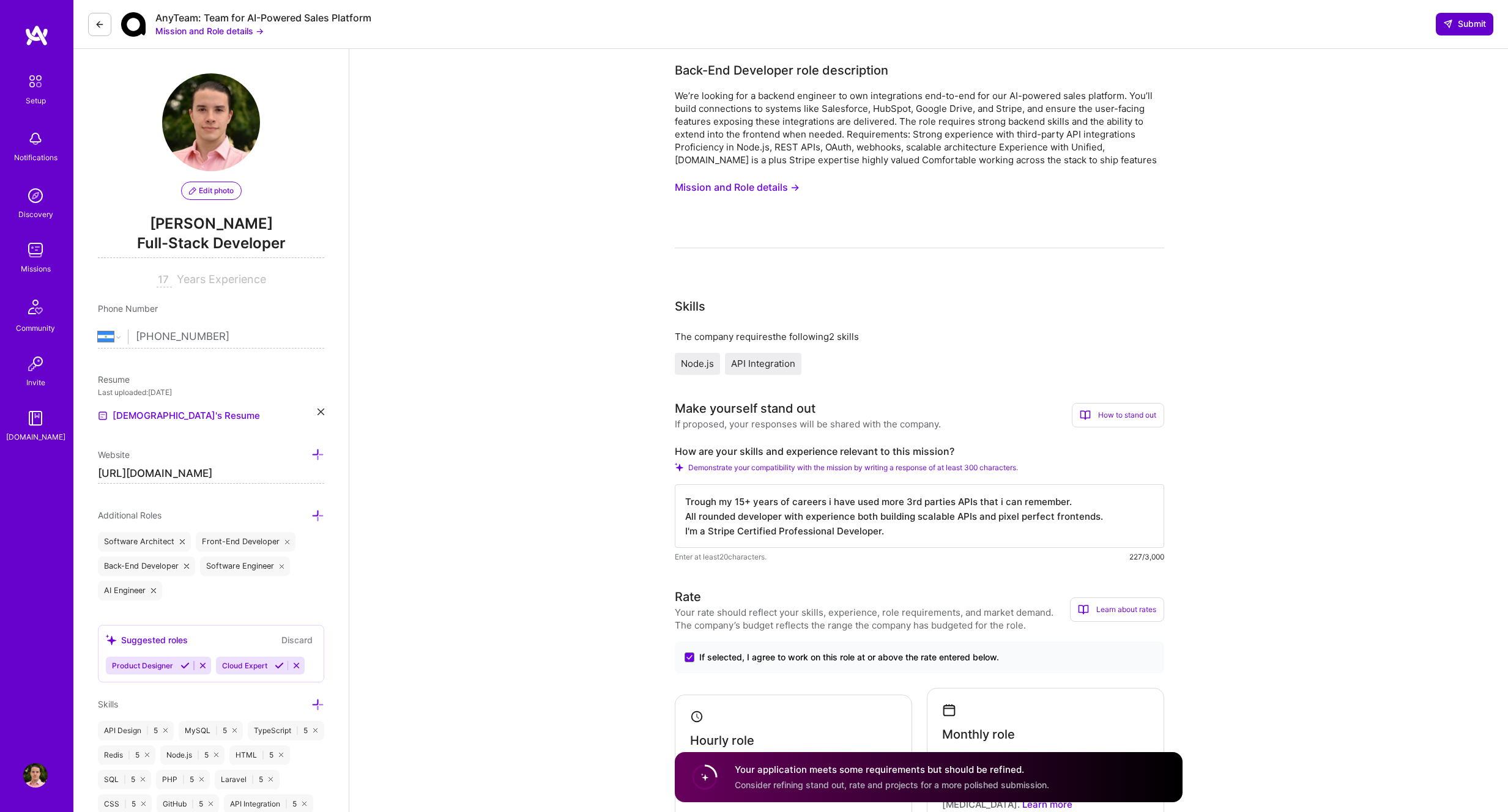
click at [1449, 31] on button "Submit" at bounding box center [1464, 24] width 58 height 22
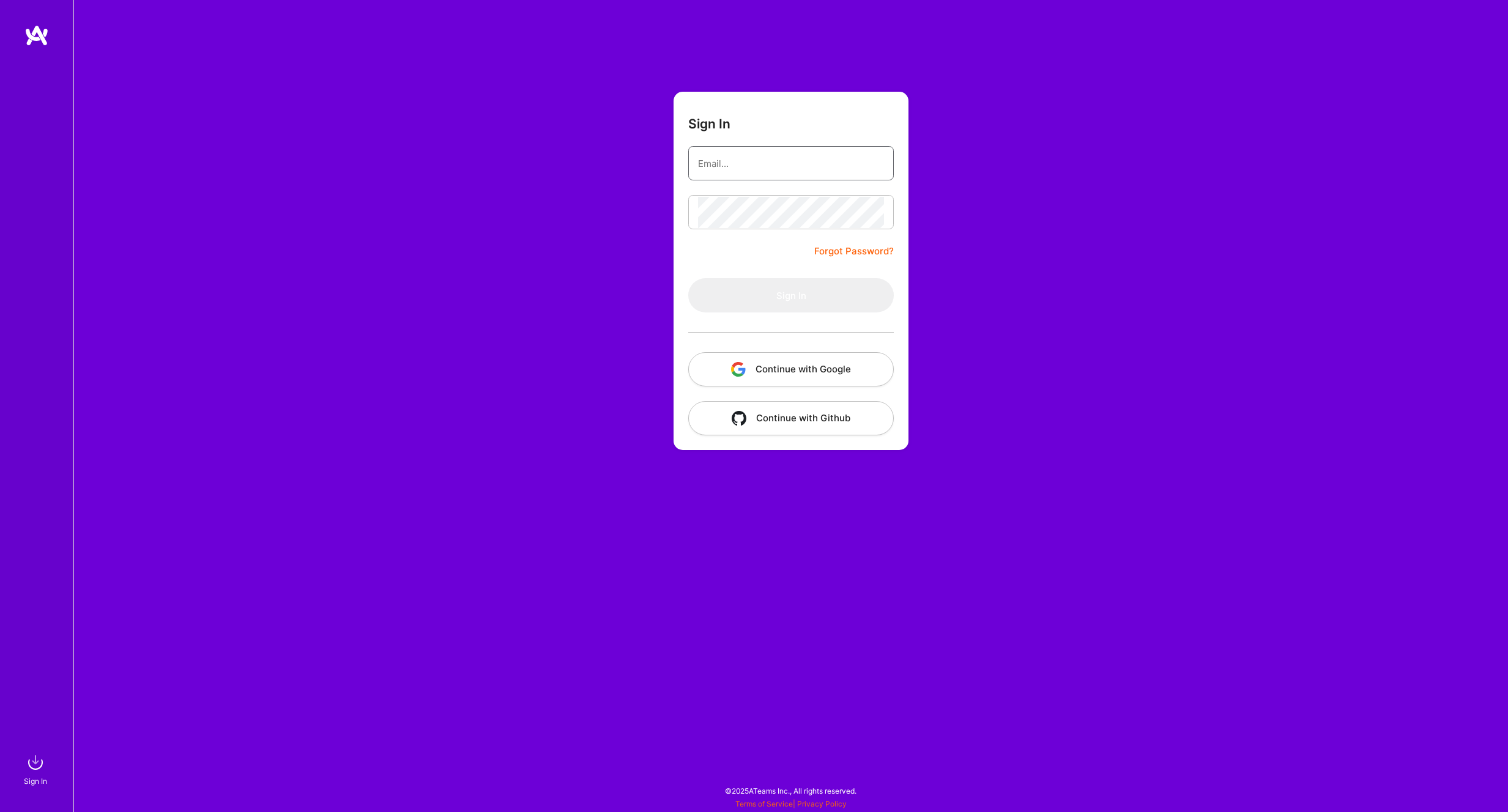
type input "ajrugama@gmail.com"
click at [753, 188] on form "Sign In ajrugama@gmail.com Forgot Password? Sign In Continue with Google Contin…" at bounding box center [791, 271] width 235 height 358
click at [772, 301] on button "Sign In" at bounding box center [790, 295] width 205 height 34
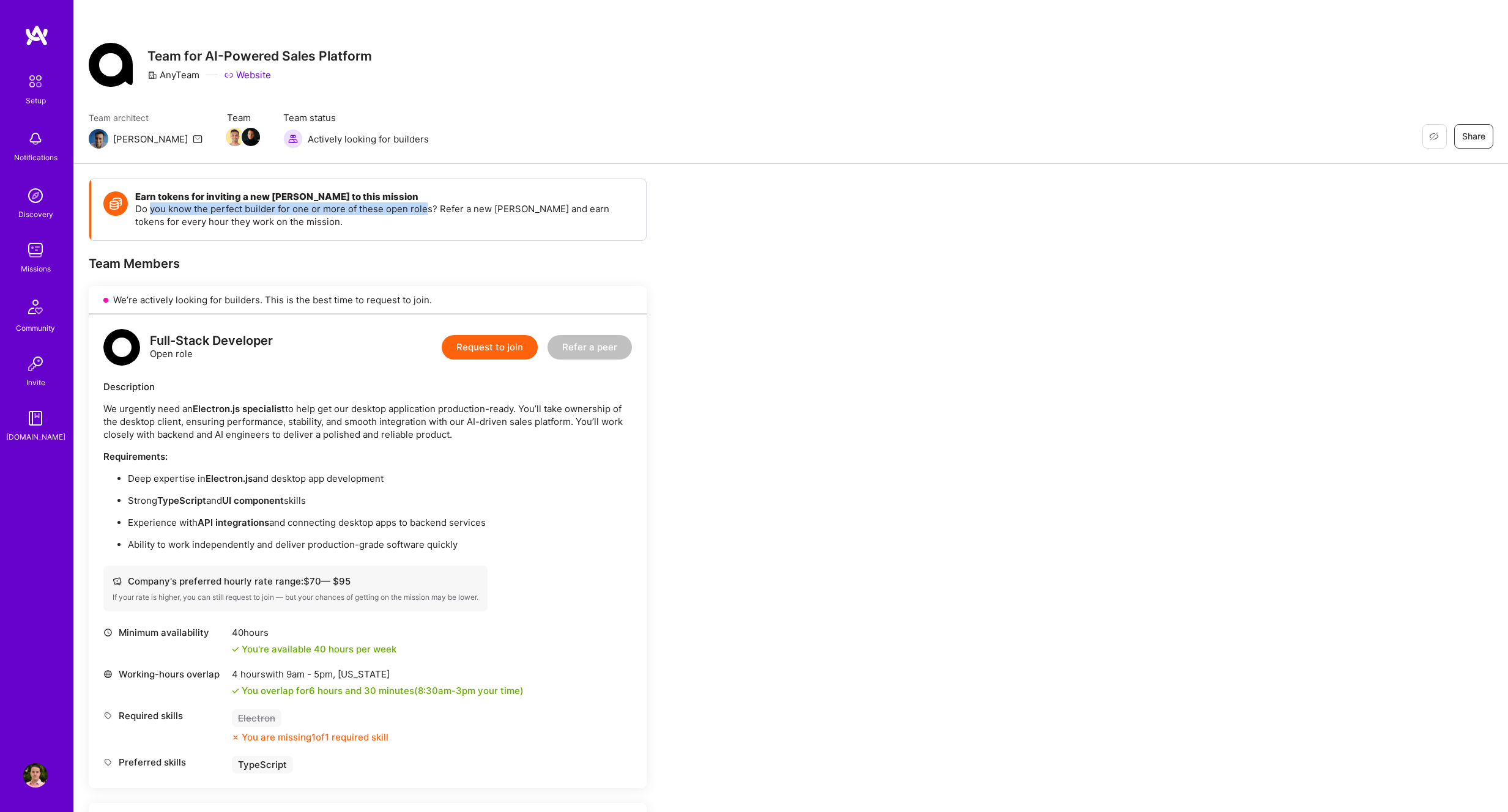
drag, startPoint x: 179, startPoint y: 210, endPoint x: 427, endPoint y: 207, distance: 248.0
click at [427, 207] on p "Do you know the perfect builder for one or more of these open roles? Refer a ne…" at bounding box center [384, 215] width 499 height 25
click at [192, 138] on icon at bounding box center [197, 139] width 10 height 10
click at [133, 155] on div "Restore Not Interested Share Team for AI-Powered Sales Platform AnyTeam Website…" at bounding box center [790, 82] width 1434 height 164
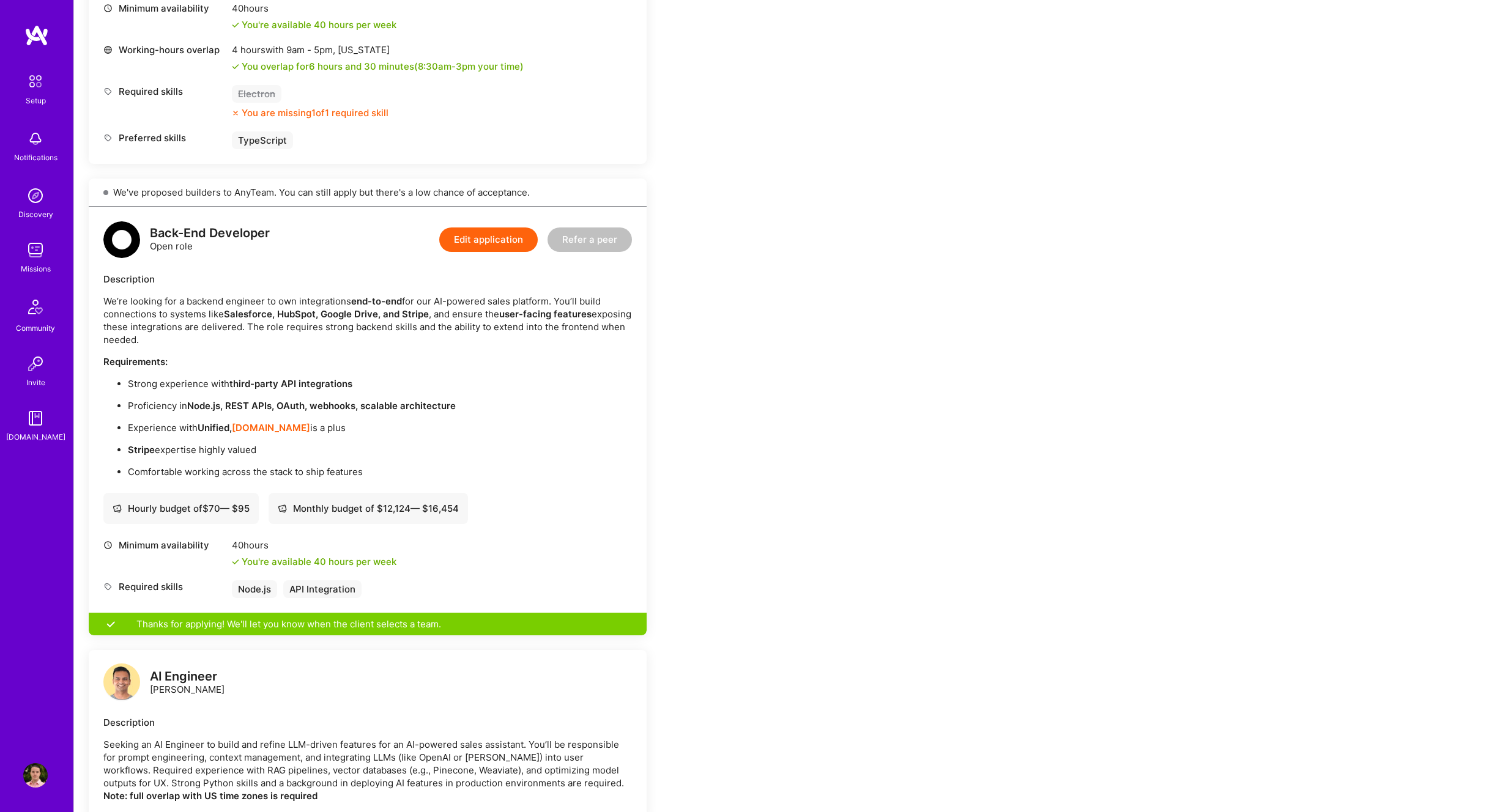
scroll to position [102, 0]
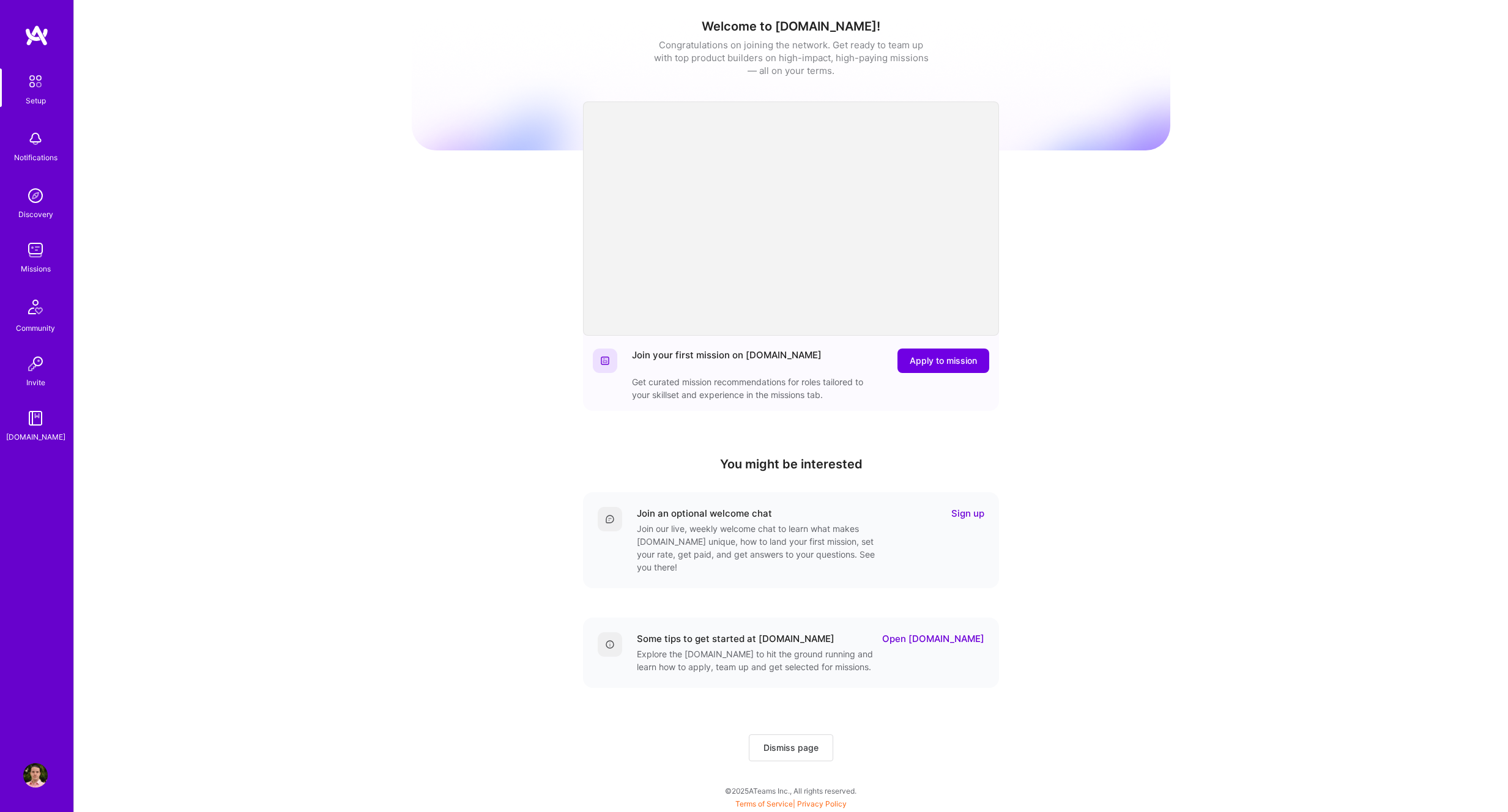
click at [48, 246] on link "Missions" at bounding box center [35, 256] width 76 height 37
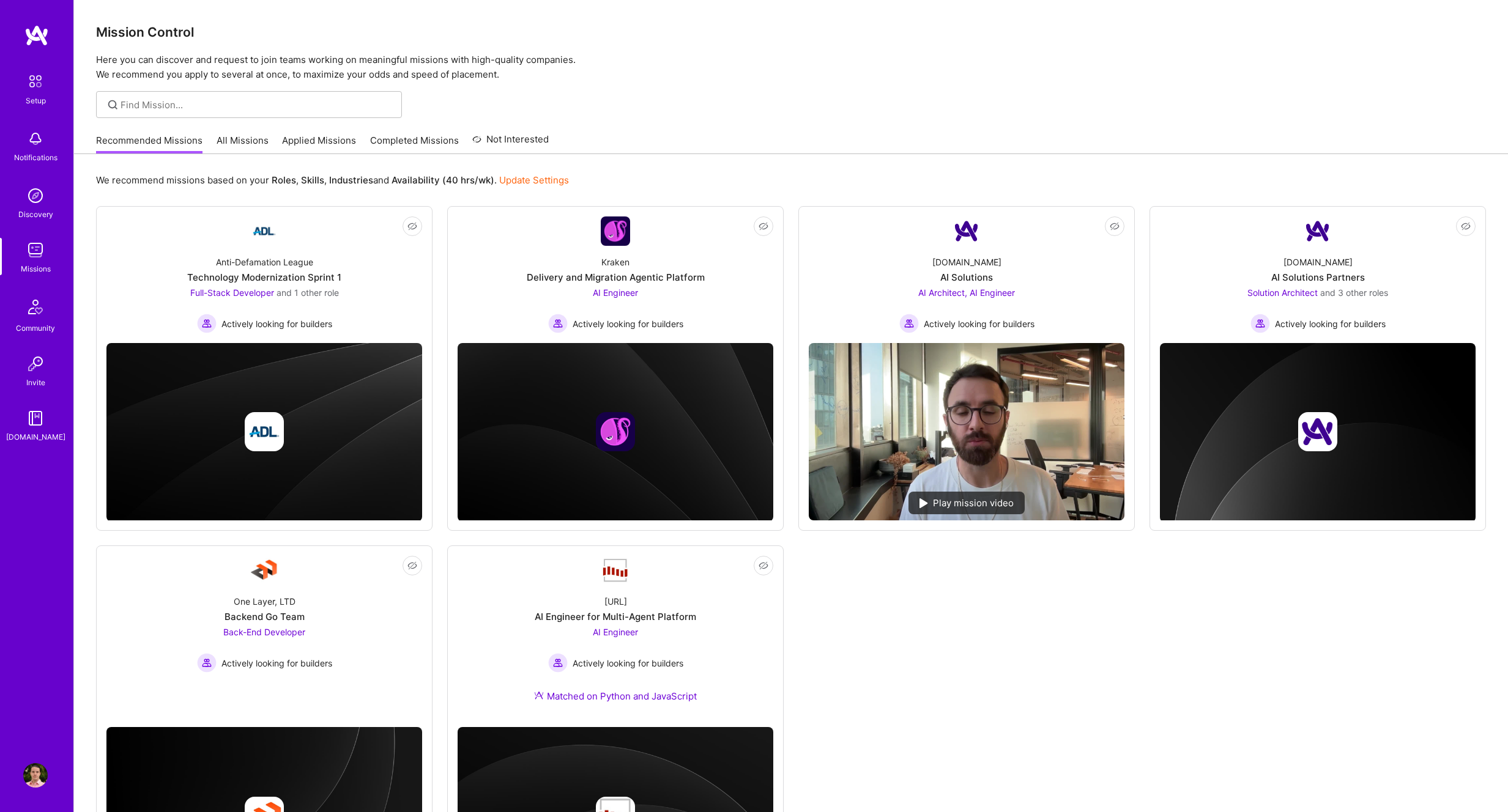
click at [255, 142] on link "All Missions" at bounding box center [243, 144] width 52 height 20
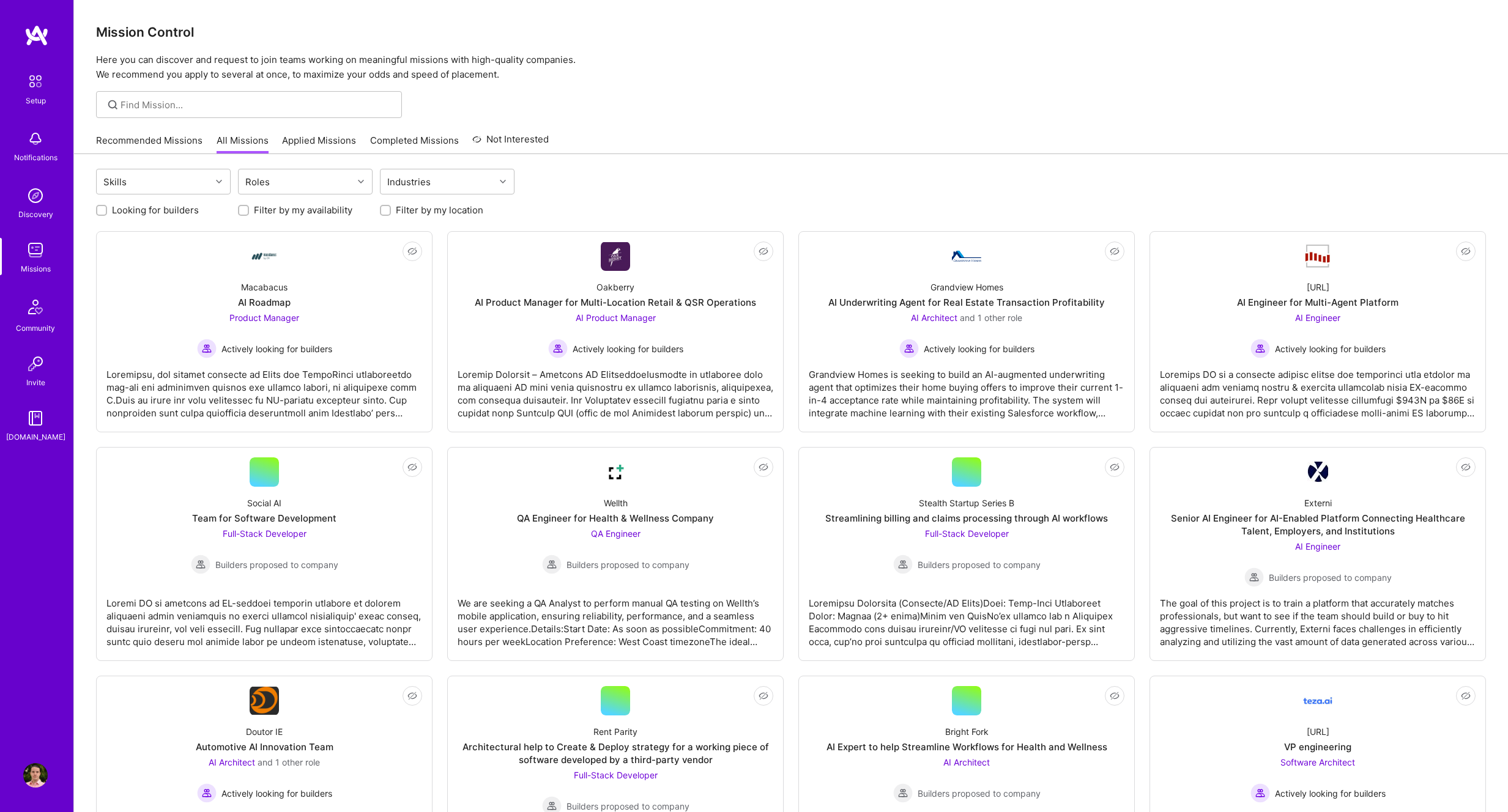
click at [147, 132] on div "Recommended Missions All Missions Applied Missions Completed Missions Not Inter…" at bounding box center [322, 140] width 453 height 26
click at [149, 137] on link "Recommended Missions" at bounding box center [149, 144] width 106 height 20
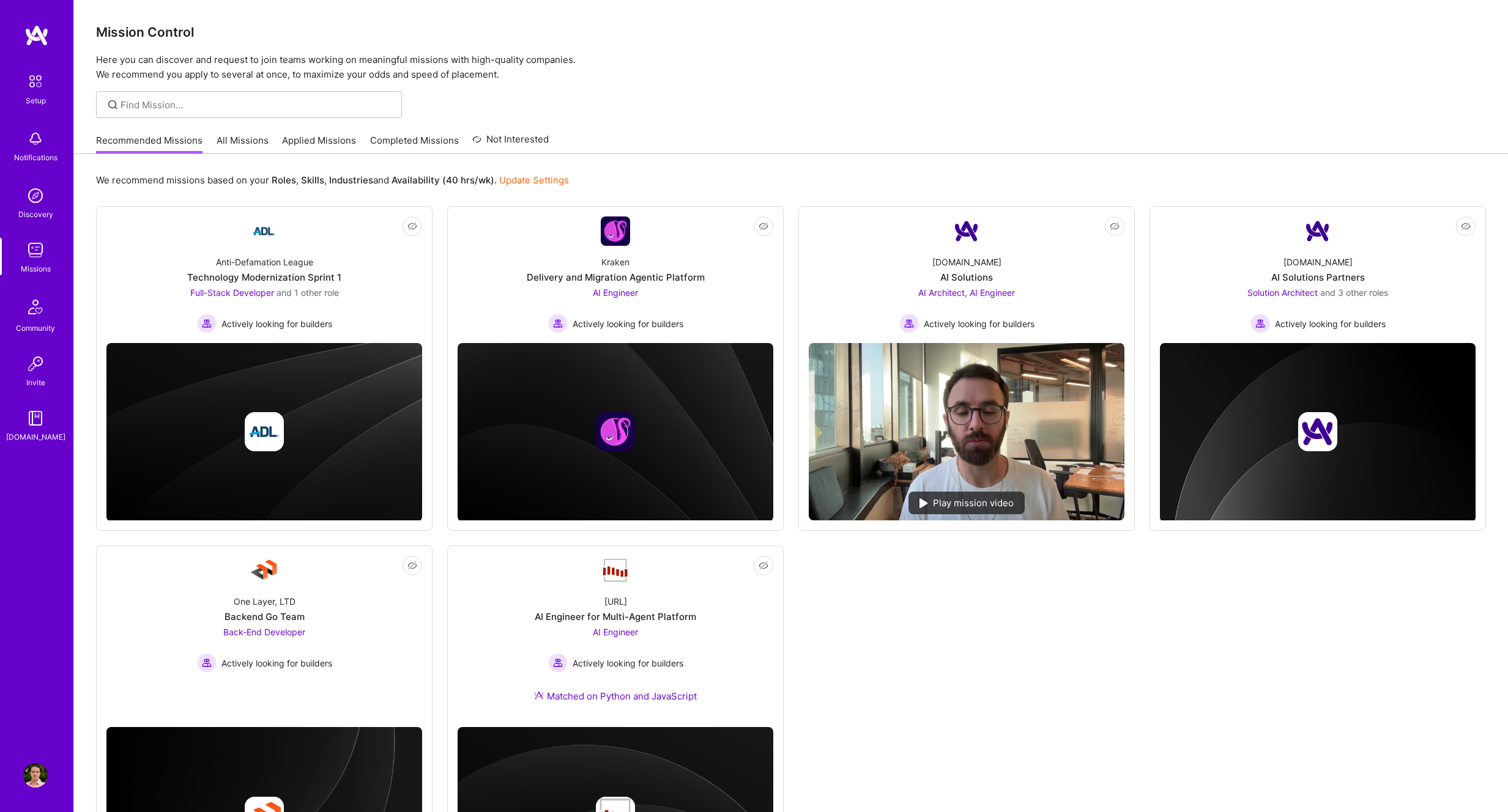
click at [217, 144] on link "All Missions" at bounding box center [243, 144] width 52 height 20
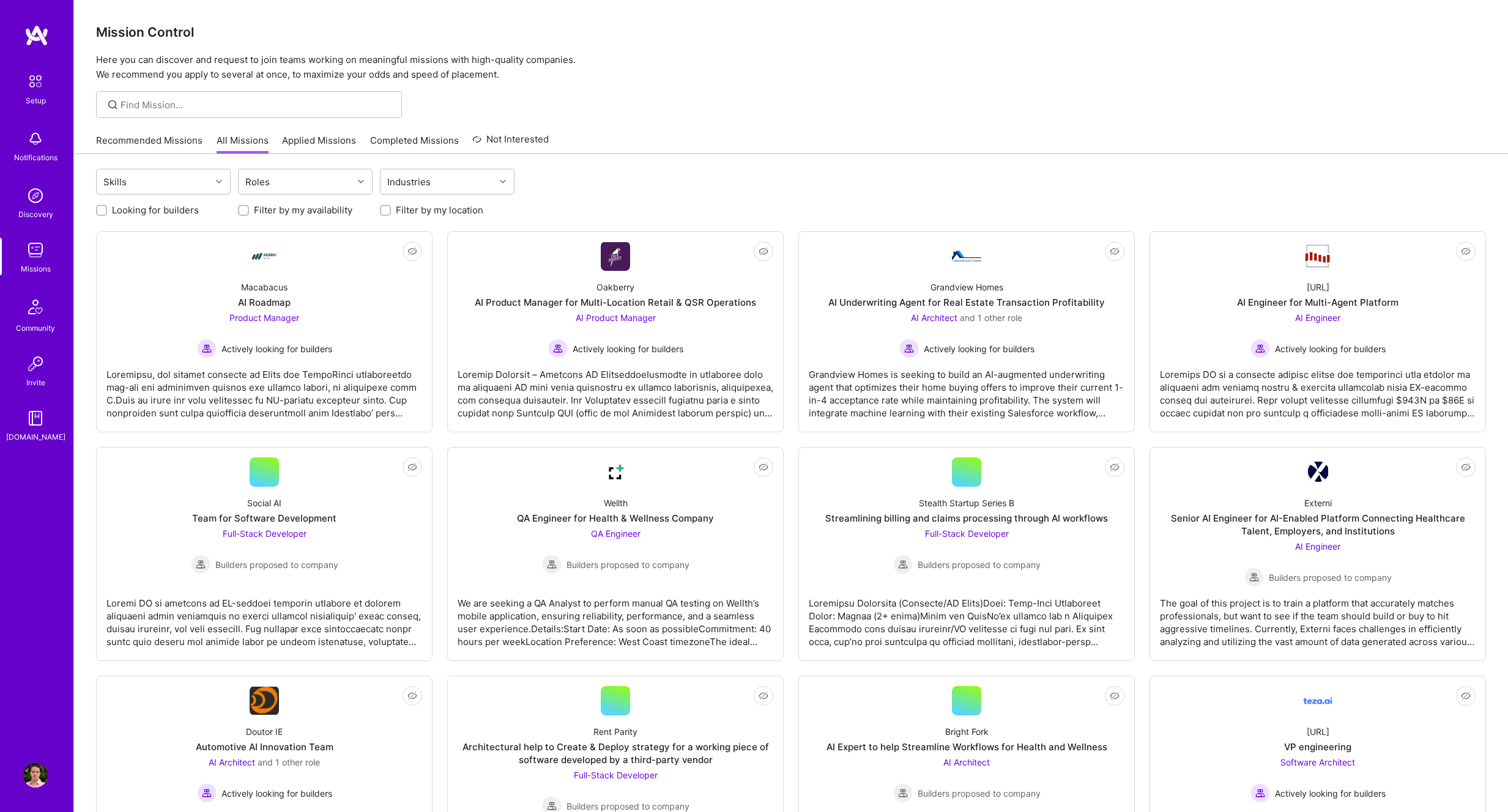
click at [245, 141] on link "All Missions" at bounding box center [243, 144] width 52 height 20
click at [202, 176] on div "Skills" at bounding box center [154, 181] width 114 height 24
type input "s"
type input "e"
drag, startPoint x: 699, startPoint y: 112, endPoint x: 469, endPoint y: 174, distance: 238.2
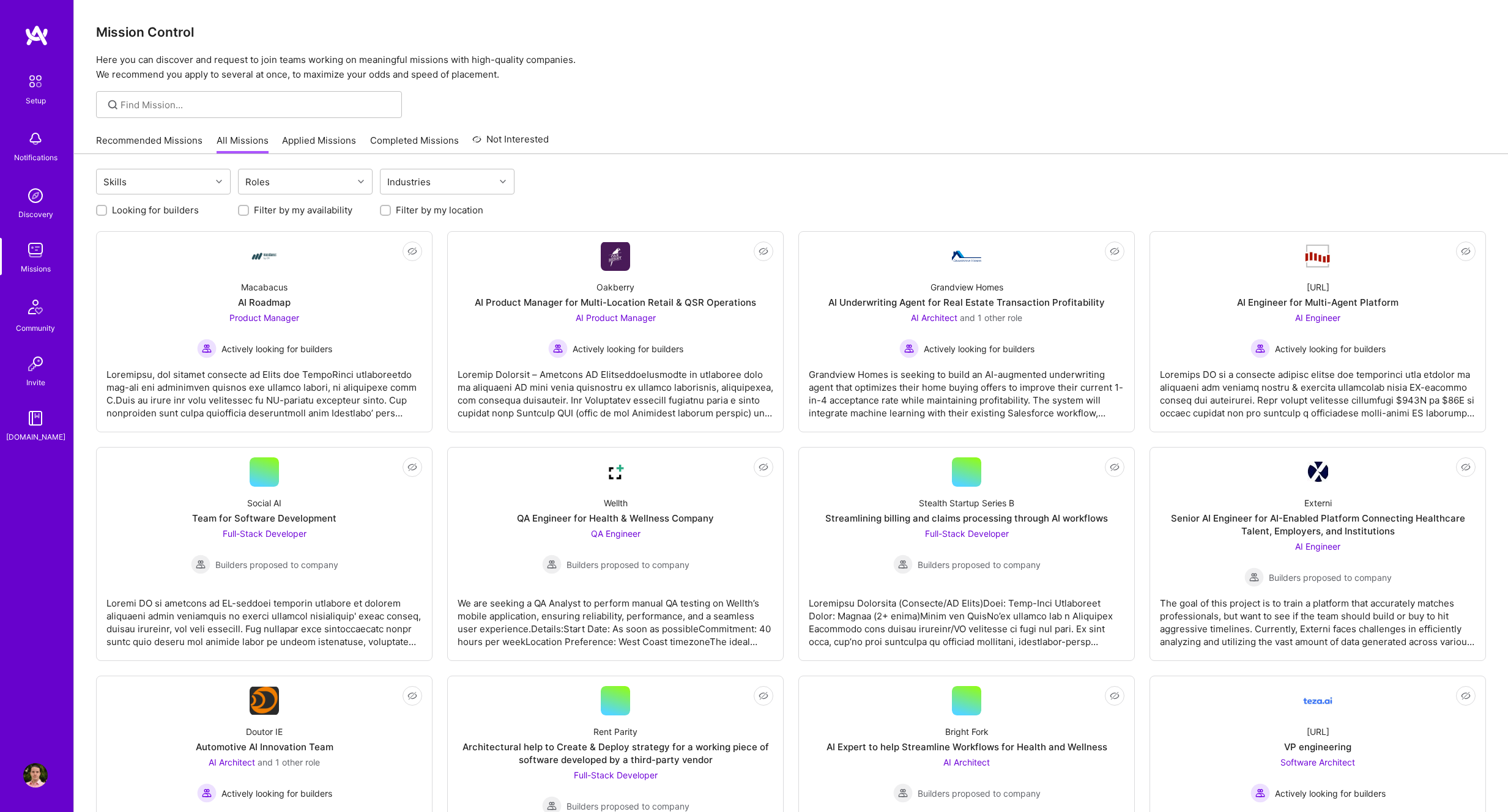
click at [699, 112] on div at bounding box center [790, 104] width 1434 height 27
click at [313, 179] on div "Roles" at bounding box center [296, 181] width 114 height 24
type input "fron"
click at [300, 210] on div "Front-End Developer" at bounding box center [305, 213] width 120 height 13
checkbox input "true"
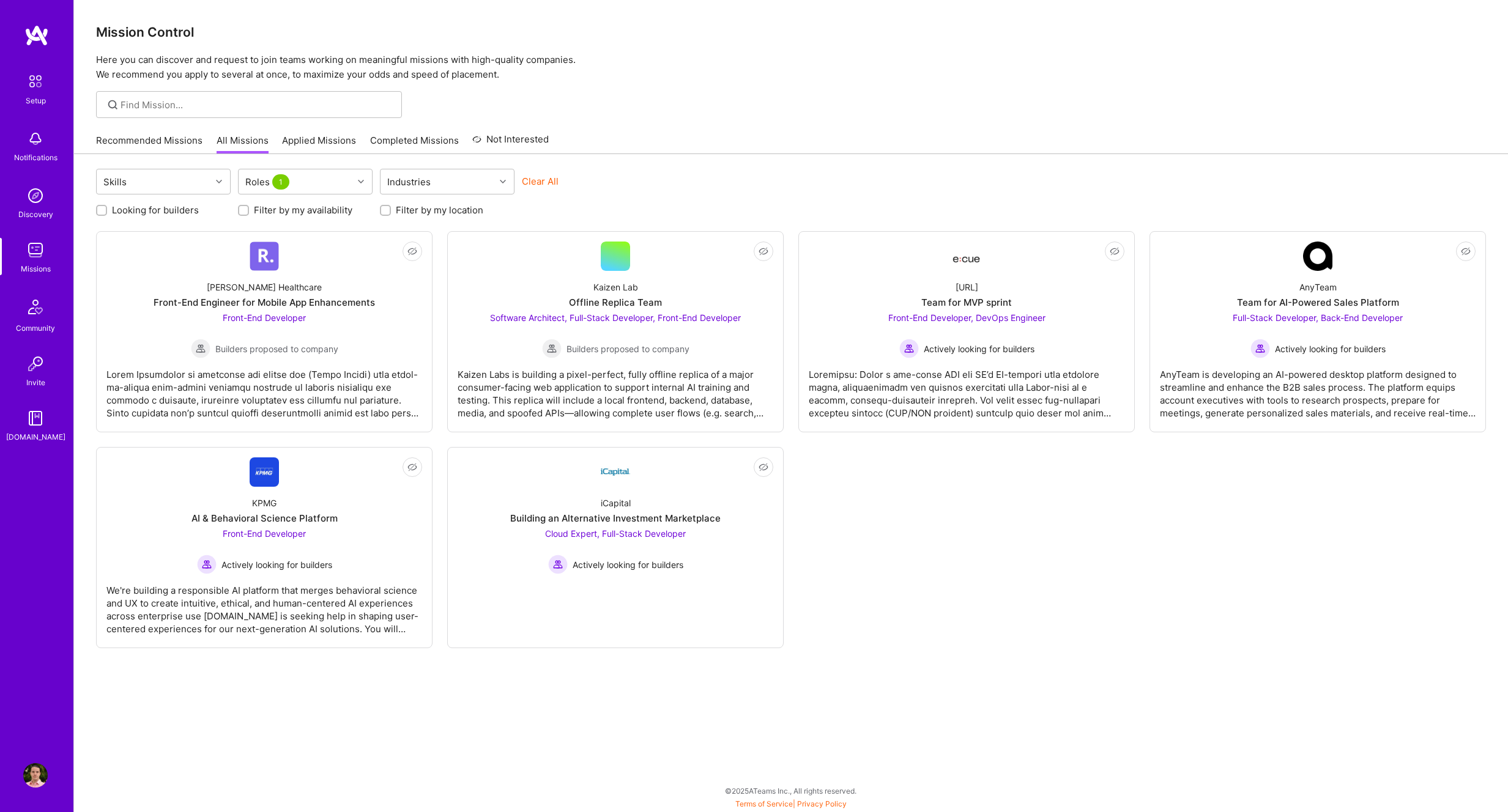
click at [769, 120] on div "Mission Control Here you can discover and request to join teams working on mean…" at bounding box center [790, 406] width 1434 height 812
click at [700, 282] on div "Kaizen Lab Offline Replica Team Software Architect, Full-Stack Developer, Front…" at bounding box center [615, 314] width 315 height 88
click at [1291, 315] on span "Full-Stack Developer, Back-End Developer" at bounding box center [1317, 317] width 170 height 11
click at [286, 533] on span "Front-End Developer" at bounding box center [264, 533] width 83 height 11
click at [646, 531] on span "Cloud Expert, Full-Stack Developer" at bounding box center [615, 533] width 141 height 11
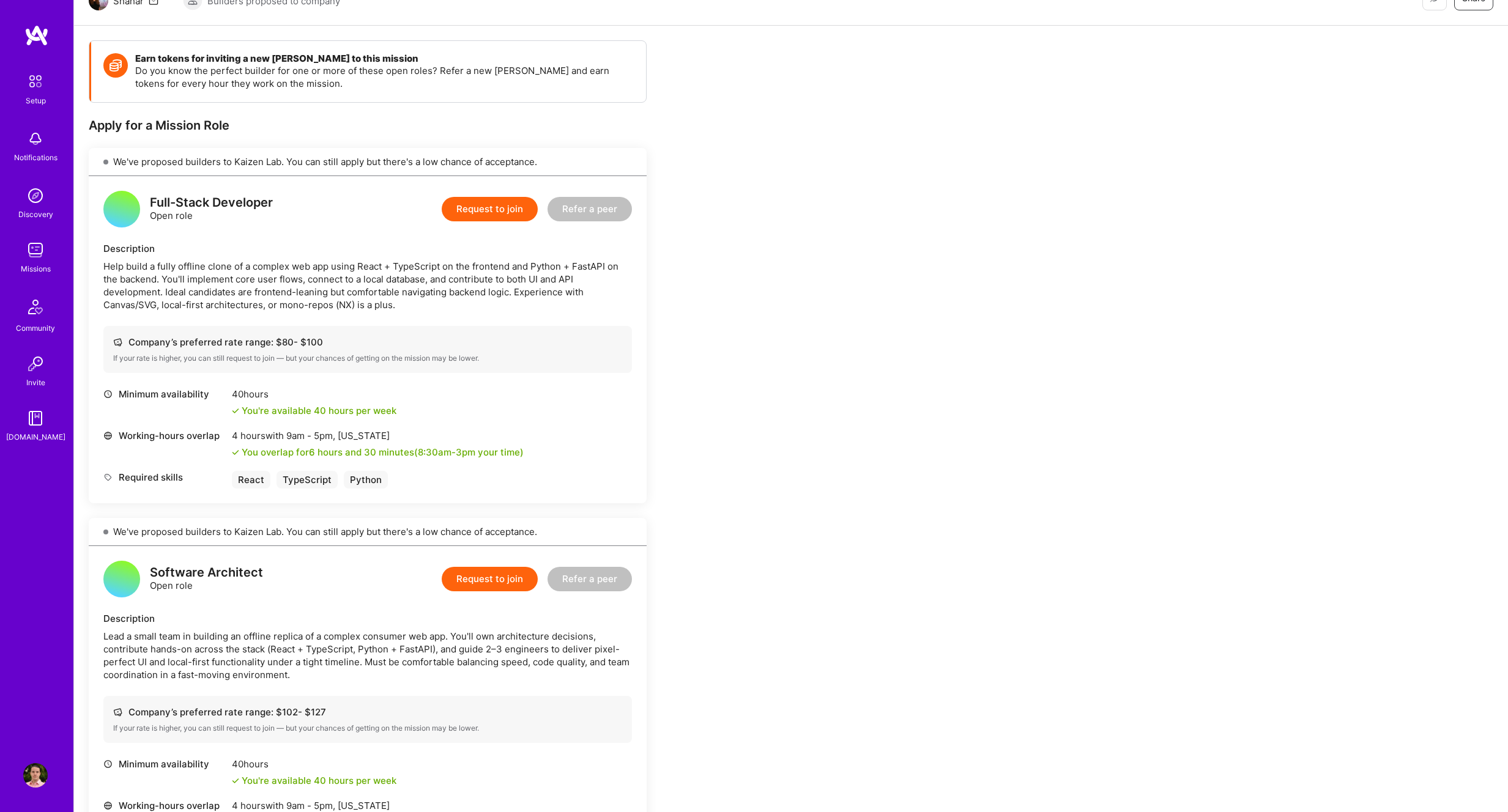
scroll to position [133, 0]
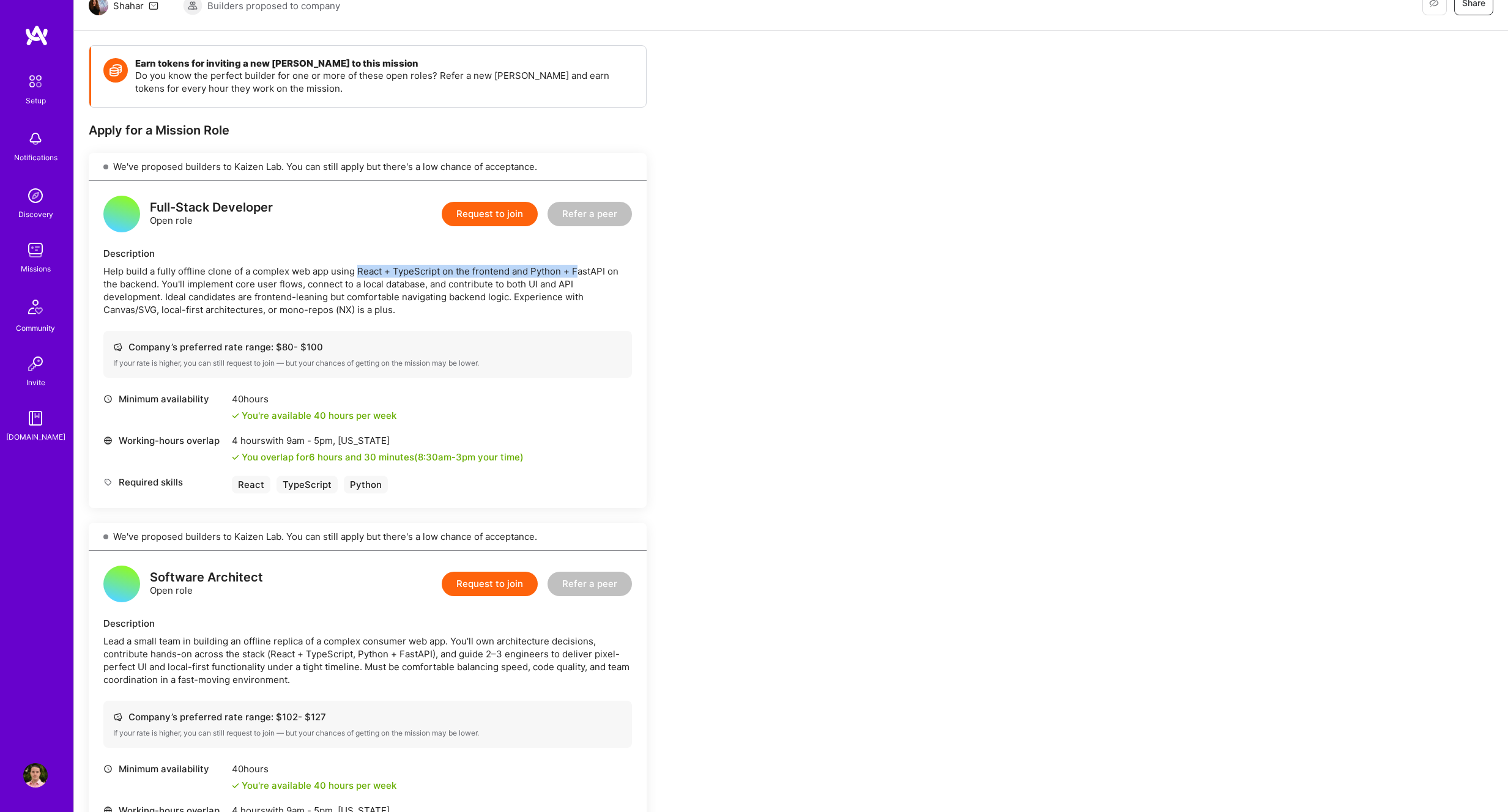
drag, startPoint x: 359, startPoint y: 271, endPoint x: 580, endPoint y: 272, distance: 221.0
click at [580, 272] on div "Help build a fully offline clone of a complex web app using React + TypeScript …" at bounding box center [368, 291] width 528 height 52
drag, startPoint x: 612, startPoint y: 270, endPoint x: 207, endPoint y: 277, distance: 405.1
click at [227, 273] on div "Help build a fully offline clone of a complex web app using React + TypeScript …" at bounding box center [368, 291] width 528 height 52
drag, startPoint x: 194, startPoint y: 282, endPoint x: 361, endPoint y: 283, distance: 167.0
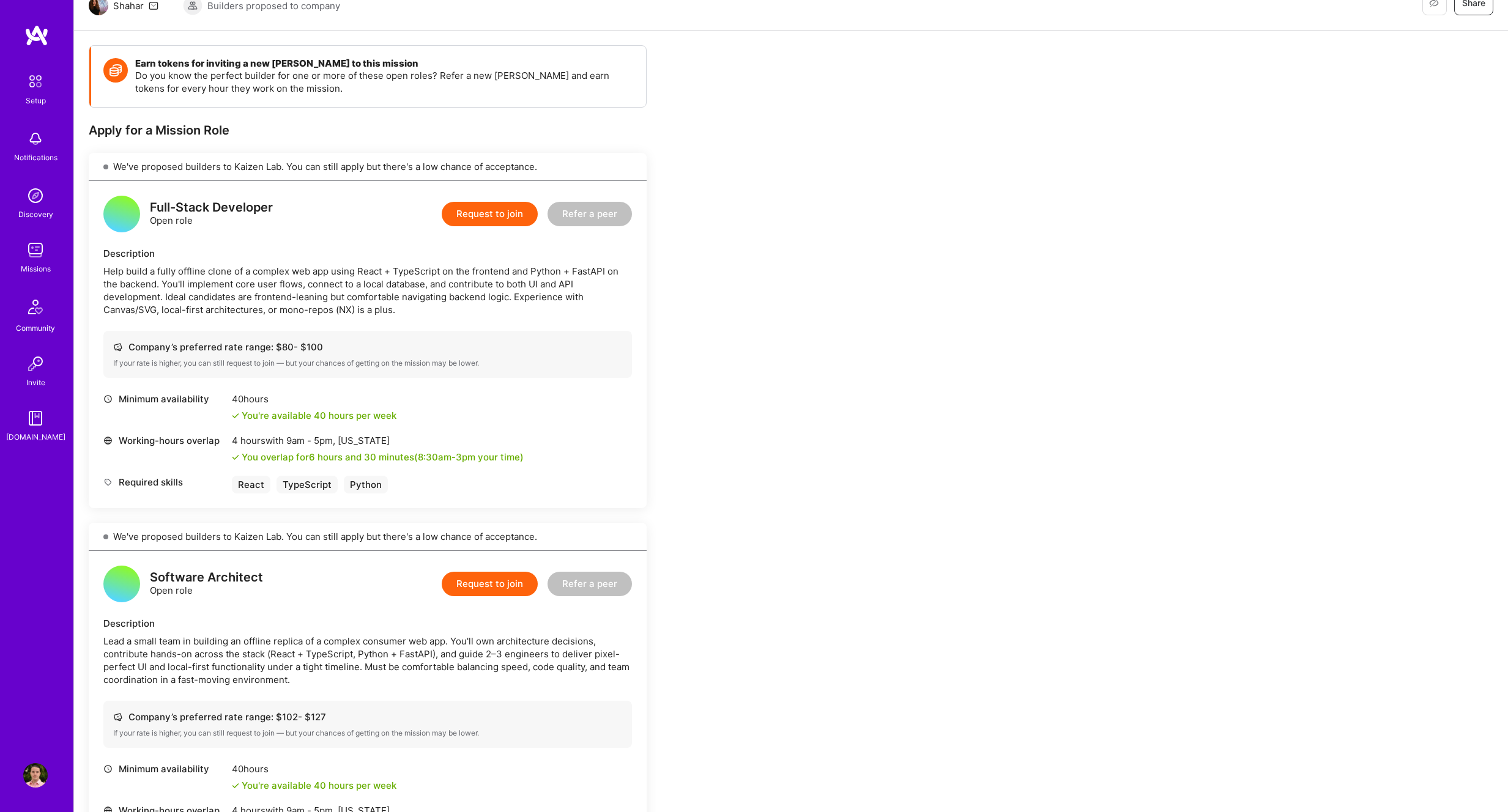
click at [368, 283] on div "Help build a fully offline clone of a complex web app using React + TypeScript …" at bounding box center [368, 291] width 528 height 52
drag, startPoint x: 196, startPoint y: 283, endPoint x: 445, endPoint y: 284, distance: 249.0
click at [445, 284] on div "Help build a fully offline clone of a complex web app using React + TypeScript …" at bounding box center [368, 291] width 528 height 52
drag, startPoint x: 571, startPoint y: 282, endPoint x: 131, endPoint y: 291, distance: 440.1
click at [131, 291] on div "Help build a fully offline clone of a complex web app using React + TypeScript …" at bounding box center [368, 291] width 528 height 52
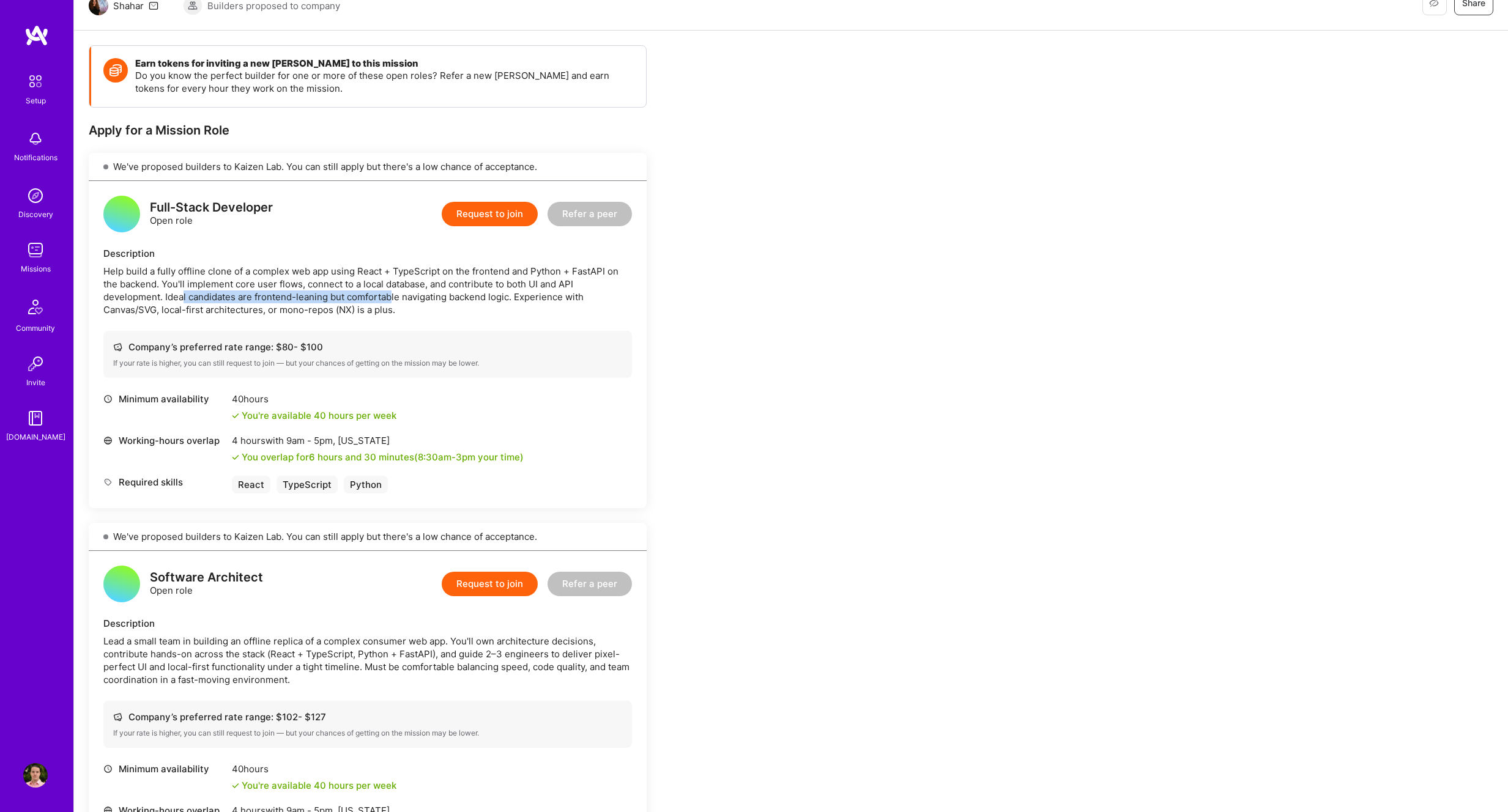
drag, startPoint x: 243, startPoint y: 295, endPoint x: 393, endPoint y: 296, distance: 150.0
click at [393, 296] on div "Help build a fully offline clone of a complex web app using React + TypeScript …" at bounding box center [368, 291] width 528 height 52
drag, startPoint x: 549, startPoint y: 297, endPoint x: 197, endPoint y: 289, distance: 352.1
click at [197, 289] on div "Help build a fully offline clone of a complex web app using React + TypeScript …" at bounding box center [368, 291] width 528 height 52
drag, startPoint x: 117, startPoint y: 304, endPoint x: 302, endPoint y: 314, distance: 185.3
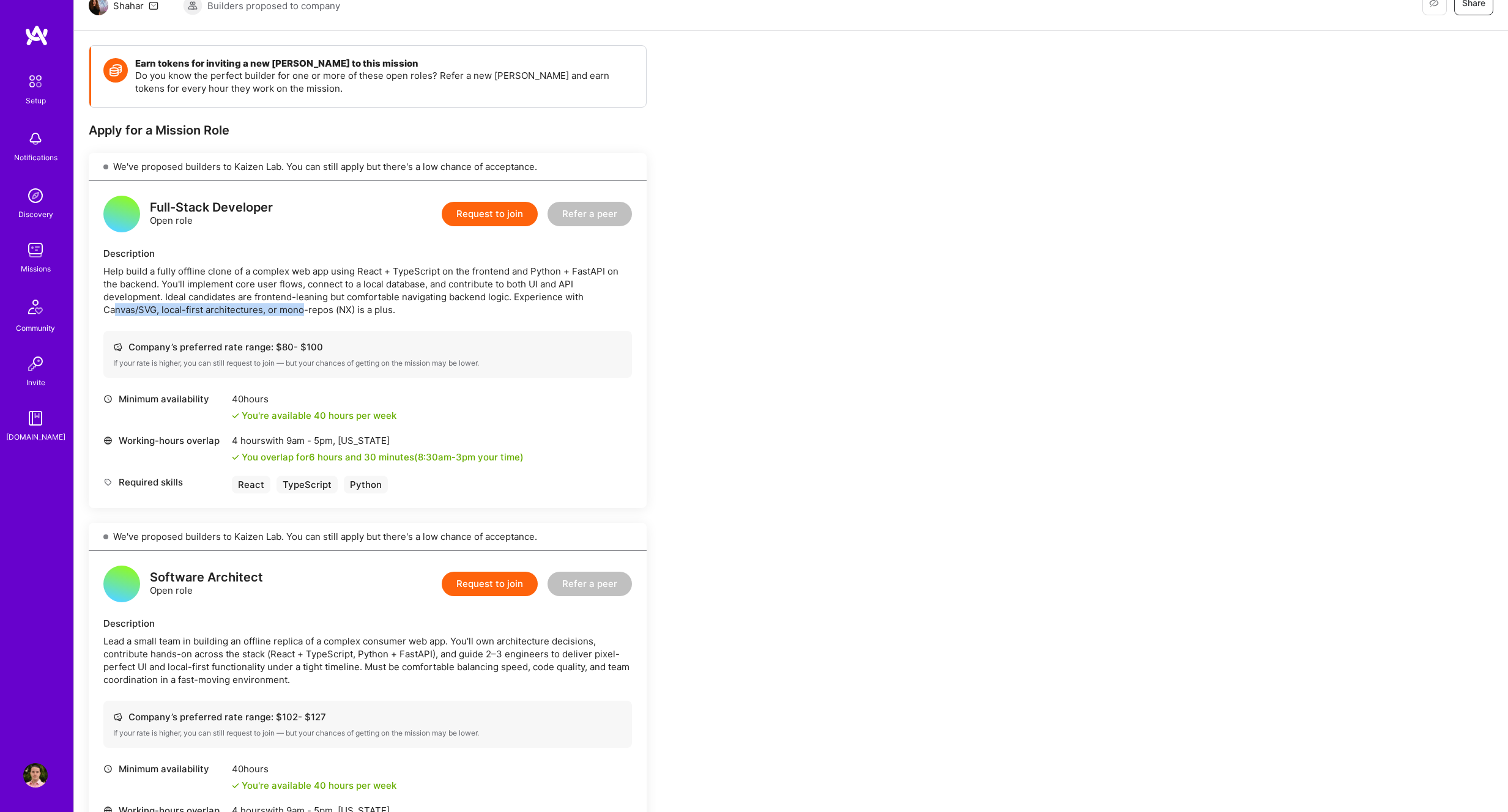
click at [302, 314] on div "Help build a fully offline clone of a complex web app using React + TypeScript …" at bounding box center [368, 291] width 528 height 52
drag, startPoint x: 337, startPoint y: 309, endPoint x: 147, endPoint y: 309, distance: 190.0
click at [147, 309] on div "Help build a fully offline clone of a complex web app using React + TypeScript …" at bounding box center [368, 291] width 528 height 52
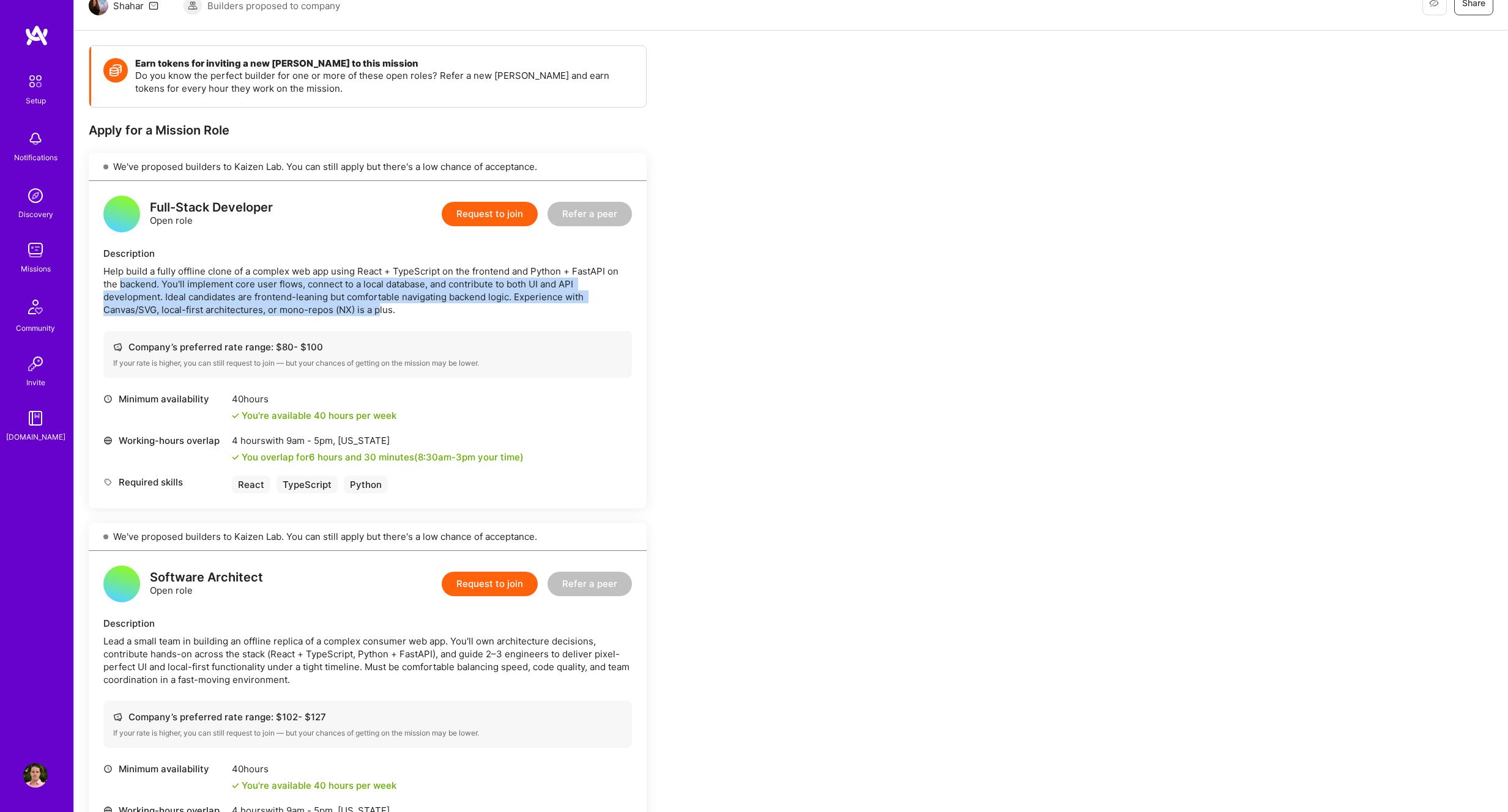
drag, startPoint x: 343, startPoint y: 310, endPoint x: 122, endPoint y: 289, distance: 222.0
click at [122, 289] on div "Help build a fully offline clone of a complex web app using React + TypeScript …" at bounding box center [368, 291] width 528 height 52
click at [322, 313] on div "Help build a fully offline clone of a complex web app using React + TypeScript …" at bounding box center [368, 291] width 528 height 52
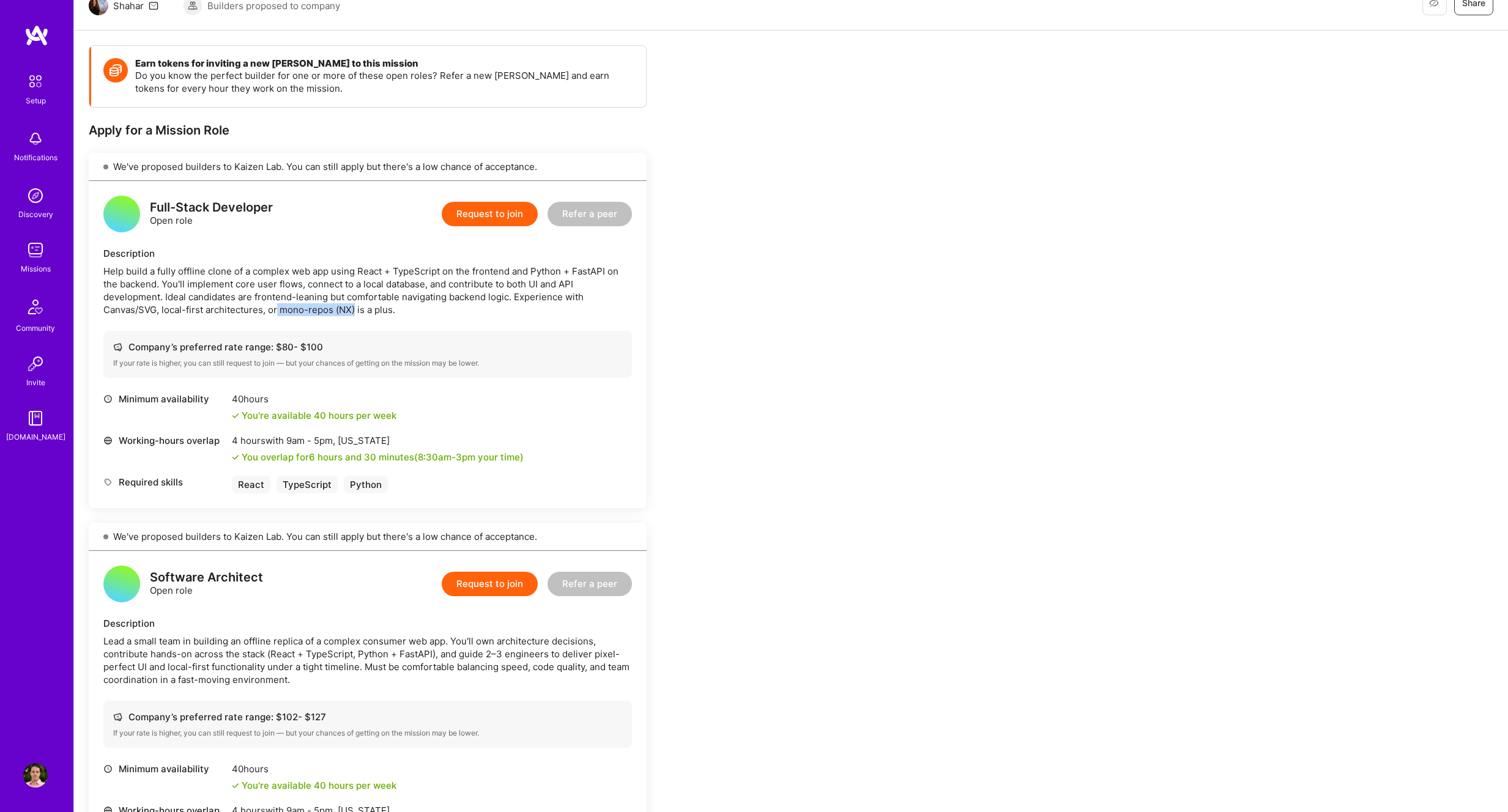
drag, startPoint x: 278, startPoint y: 309, endPoint x: 355, endPoint y: 309, distance: 77.0
click at [355, 309] on div "Help build a fully offline clone of a complex web app using React + TypeScript …" at bounding box center [368, 291] width 528 height 52
copy div "mono-repos (NX)"
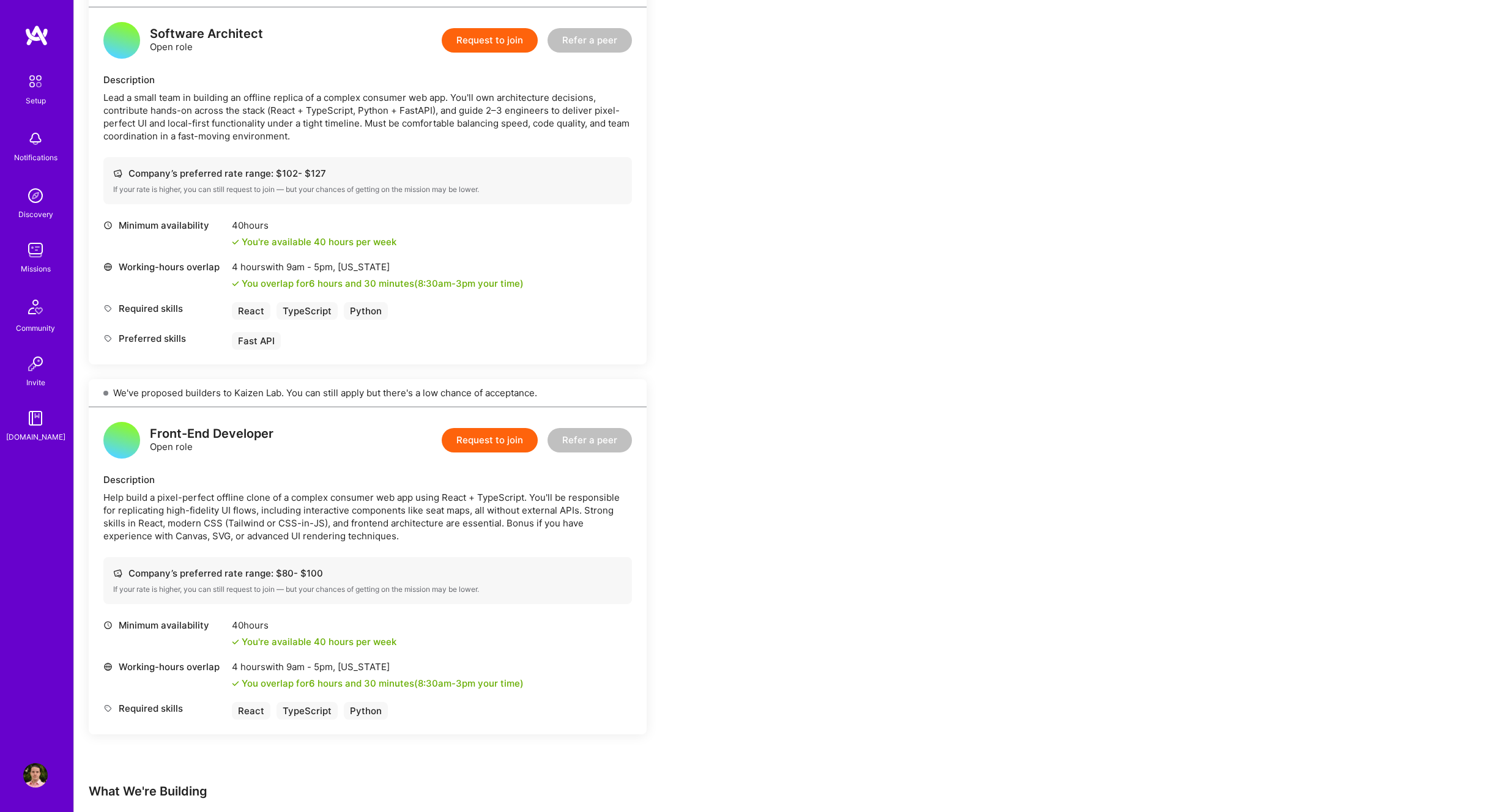
scroll to position [678, 0]
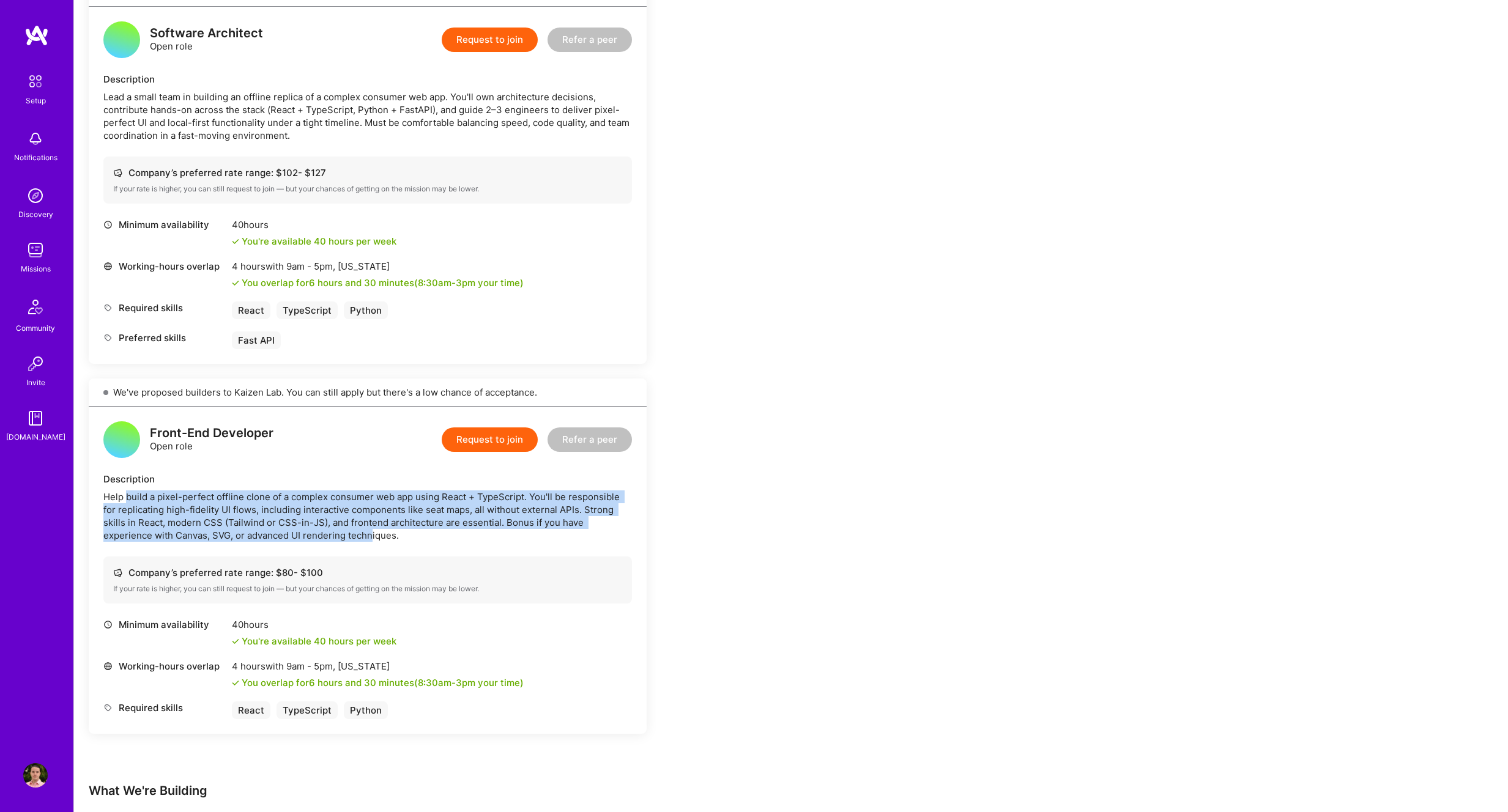
drag, startPoint x: 172, startPoint y: 501, endPoint x: 323, endPoint y: 537, distance: 155.2
click at [323, 537] on div "Help build a pixel-perfect offline clone of a complex consumer web app using Re…" at bounding box center [368, 516] width 528 height 52
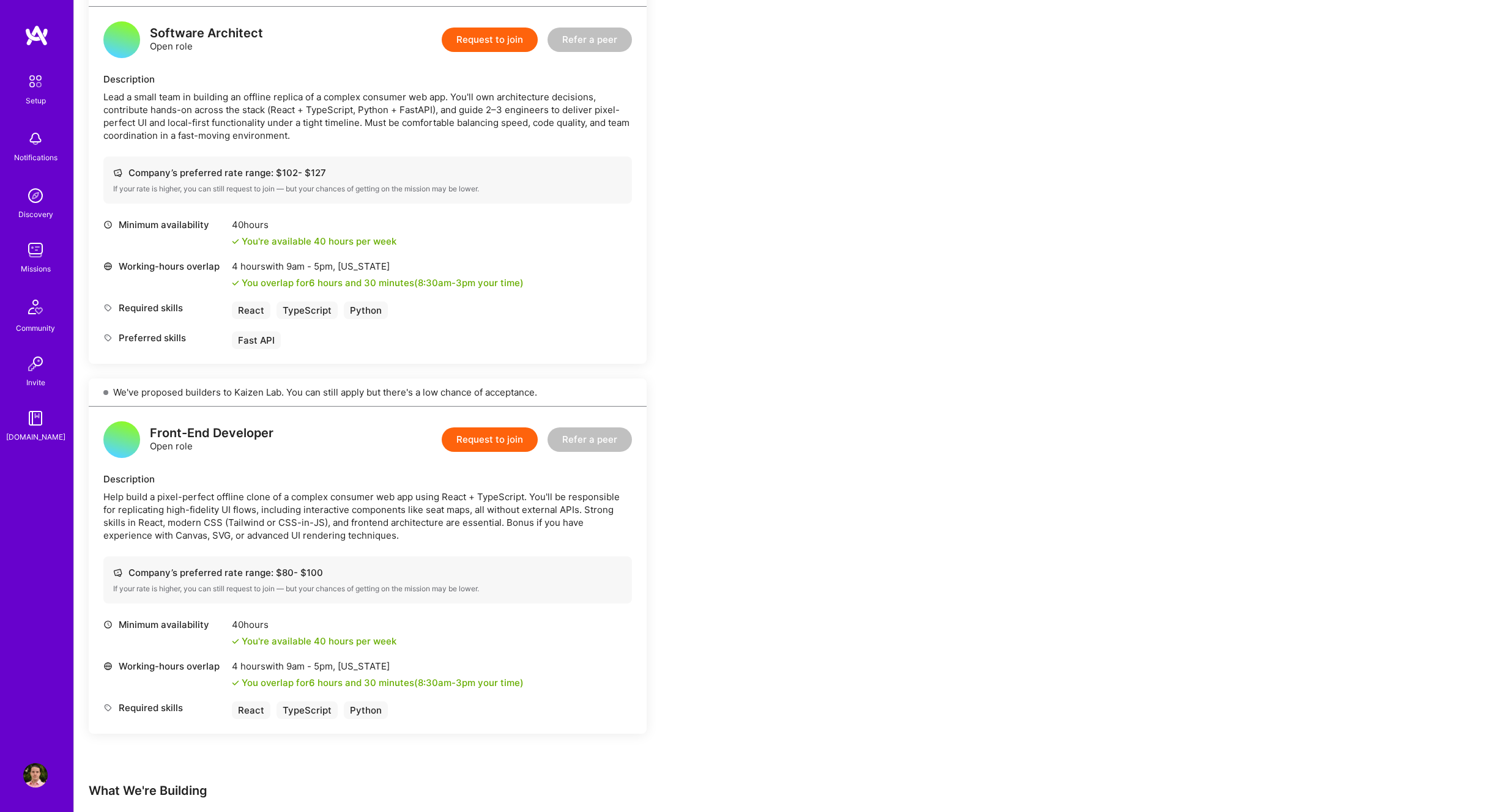
click at [330, 534] on div "Help build a pixel-perfect offline clone of a complex consumer web app using Re…" at bounding box center [368, 516] width 528 height 52
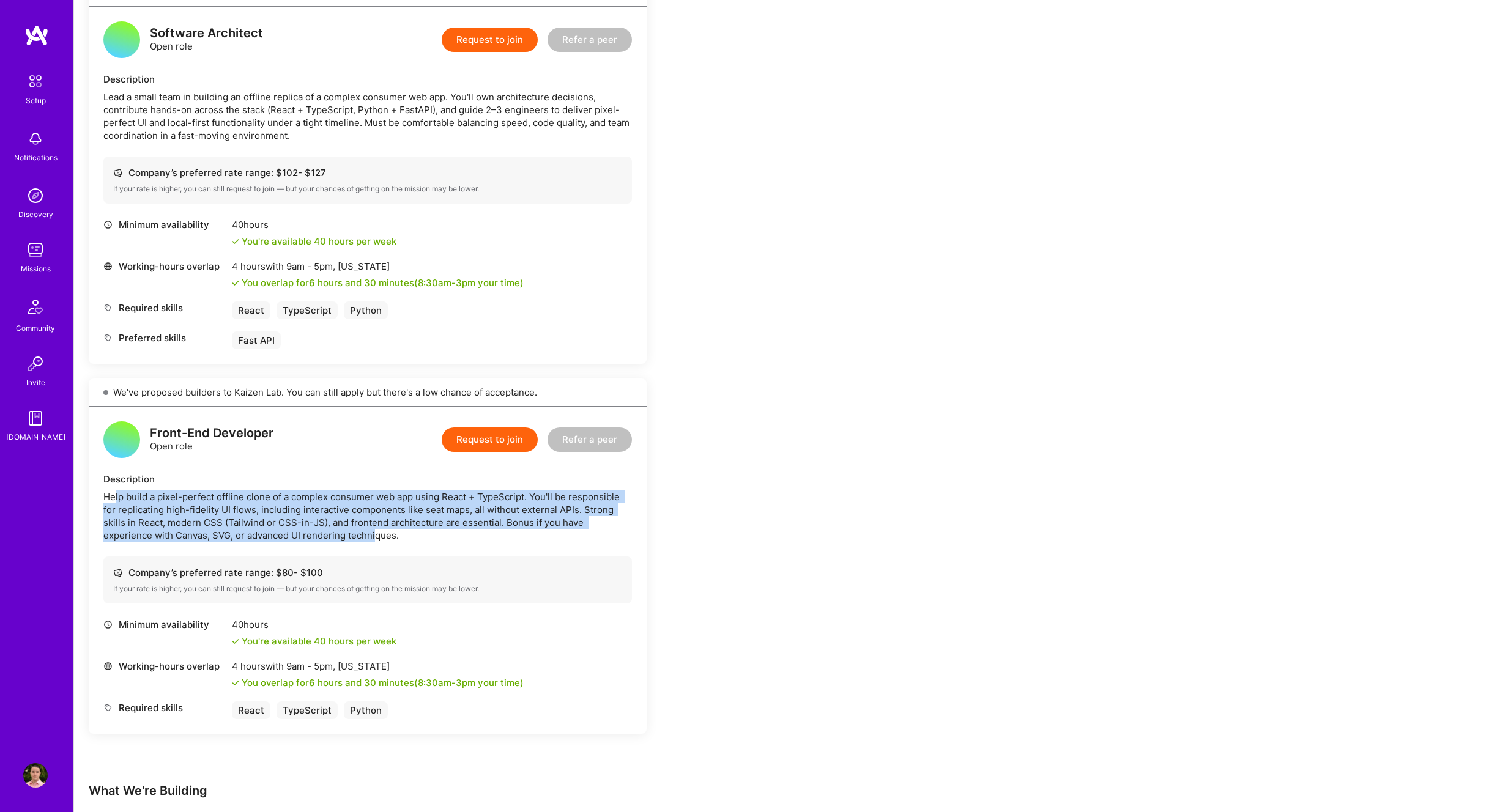
drag, startPoint x: 325, startPoint y: 536, endPoint x: 115, endPoint y: 498, distance: 213.4
click at [115, 498] on div "Help build a pixel-perfect offline clone of a complex consumer web app using Re…" at bounding box center [368, 516] width 528 height 52
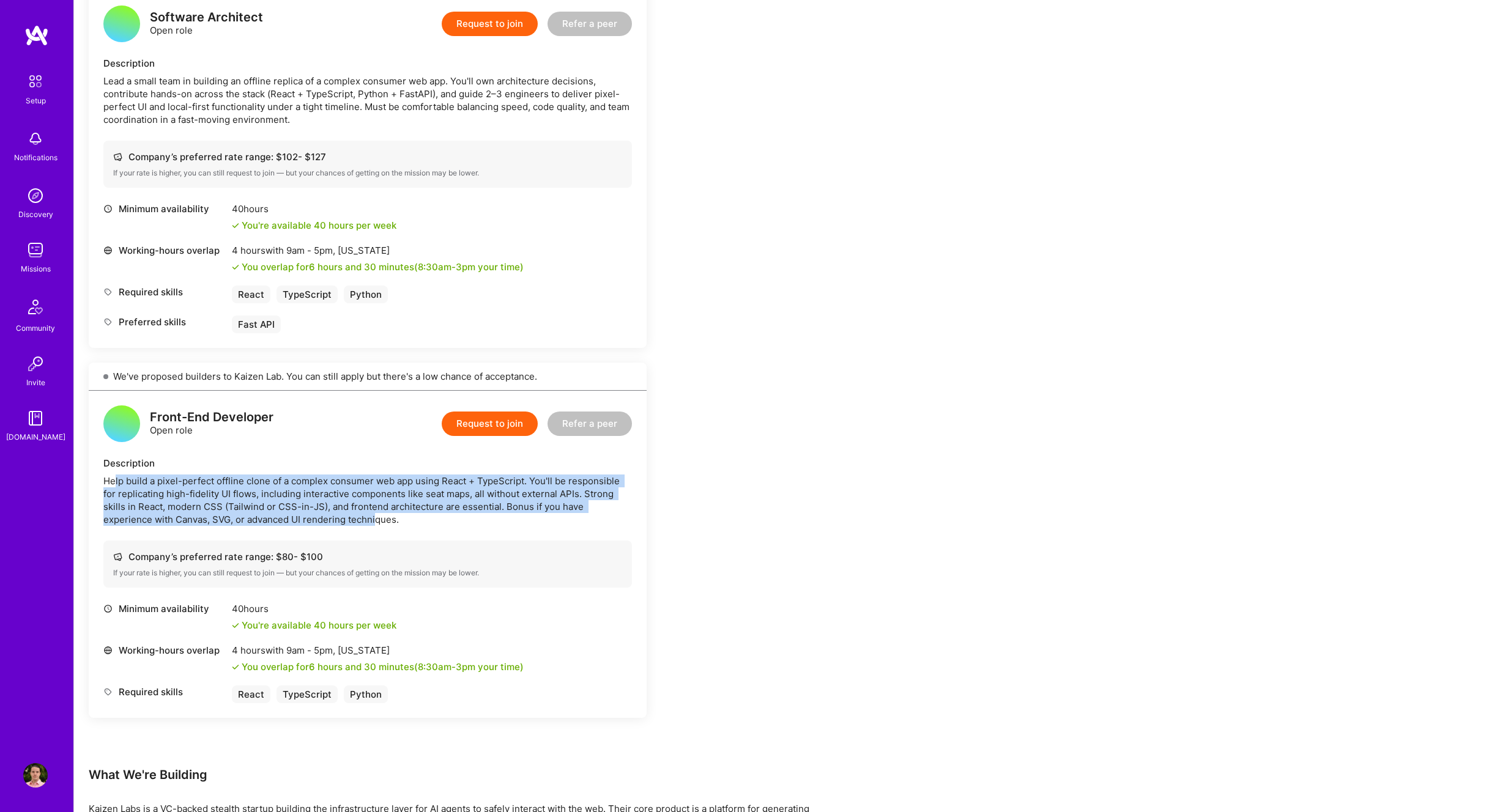
scroll to position [703, 0]
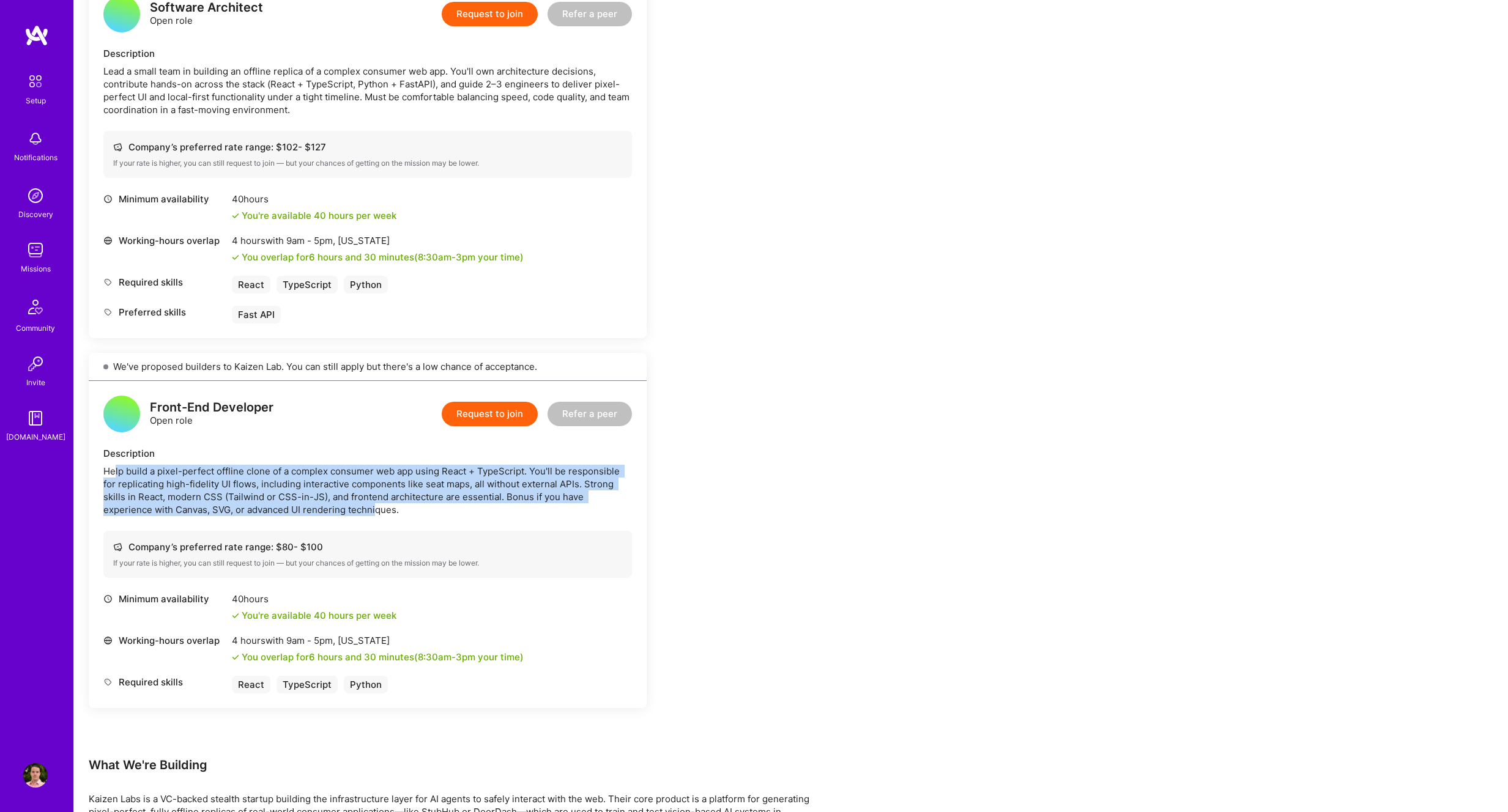
click at [495, 415] on button "Request to join" at bounding box center [489, 413] width 96 height 24
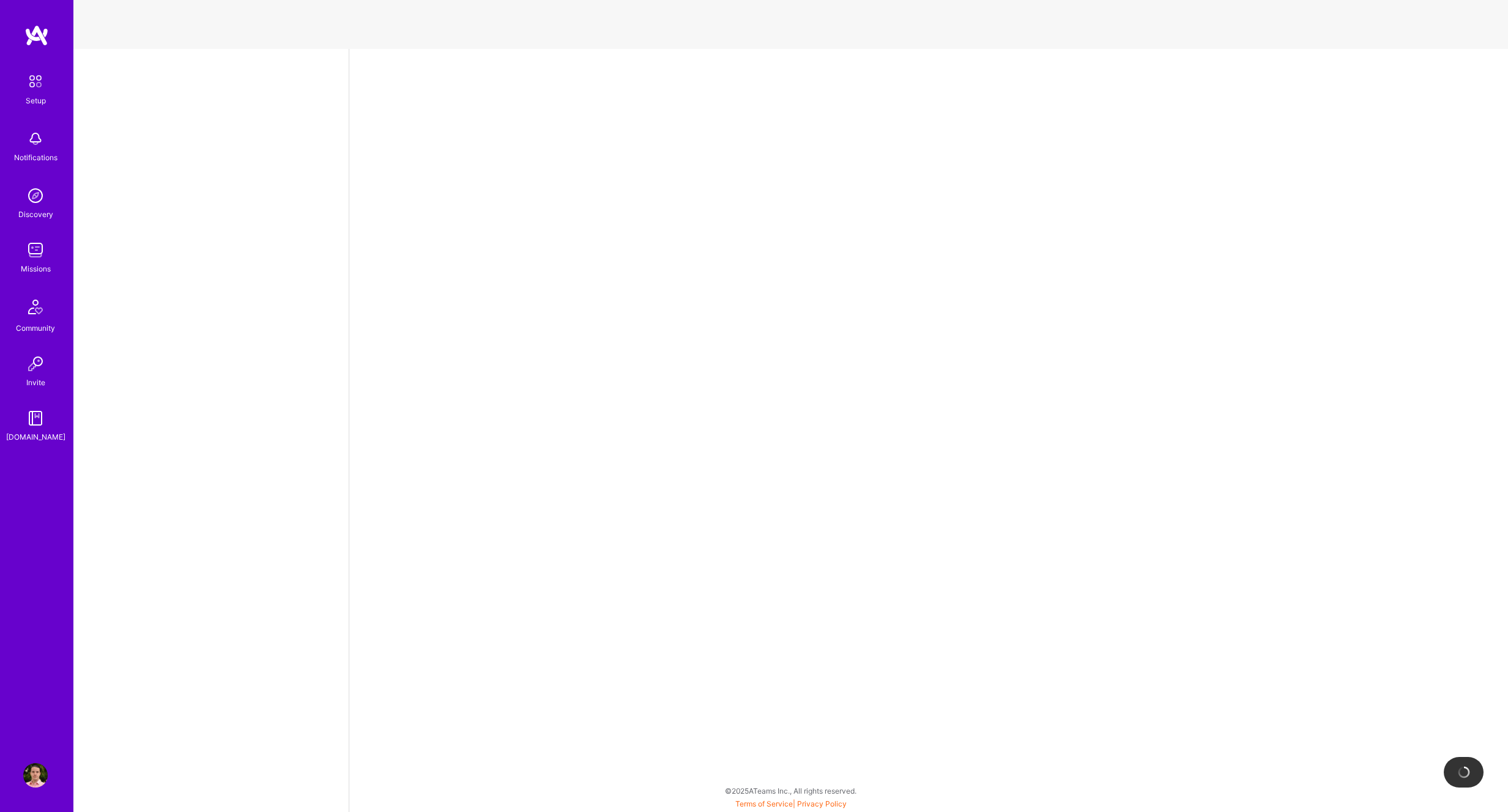
select select "NI"
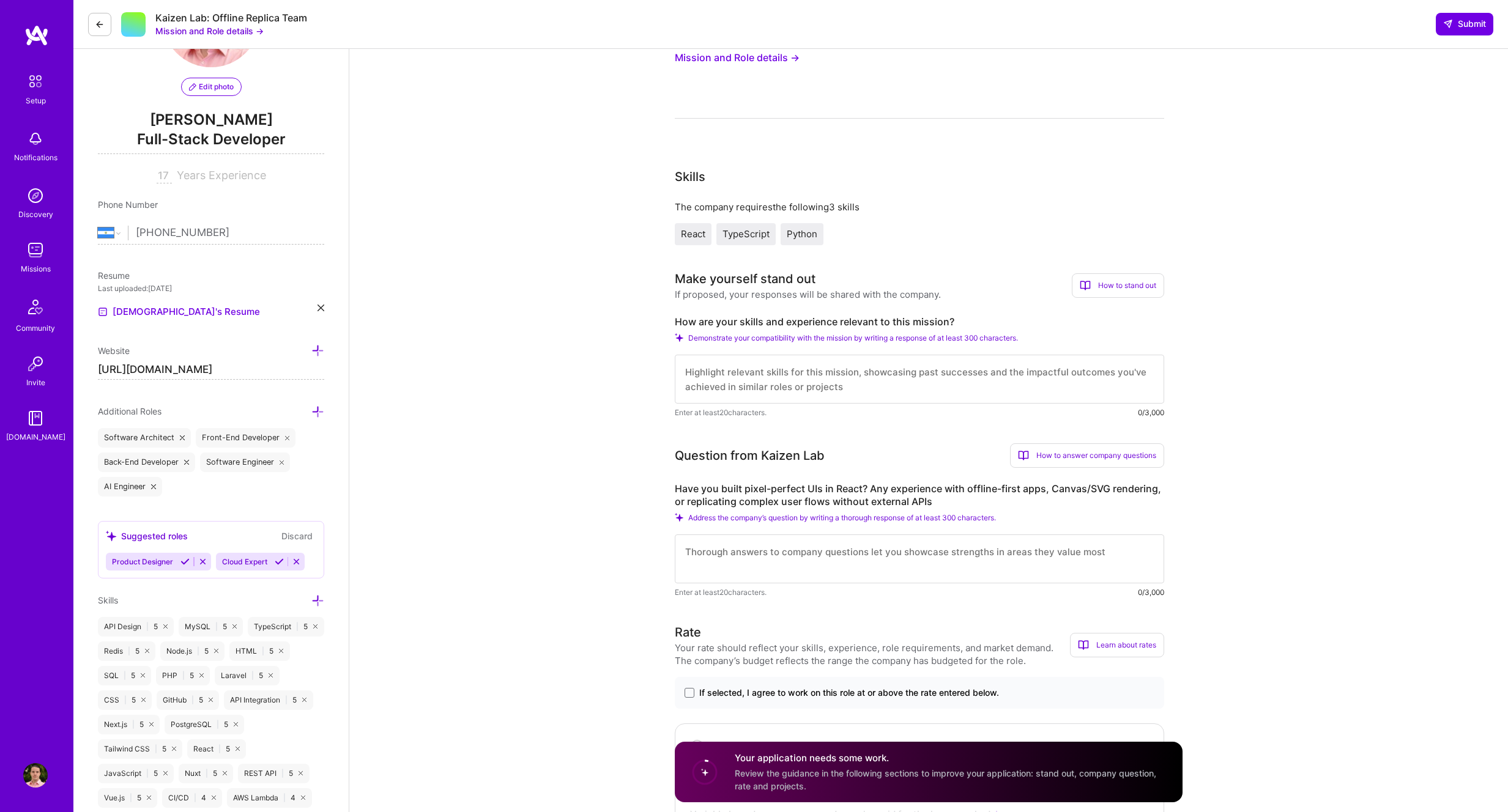
scroll to position [148, 0]
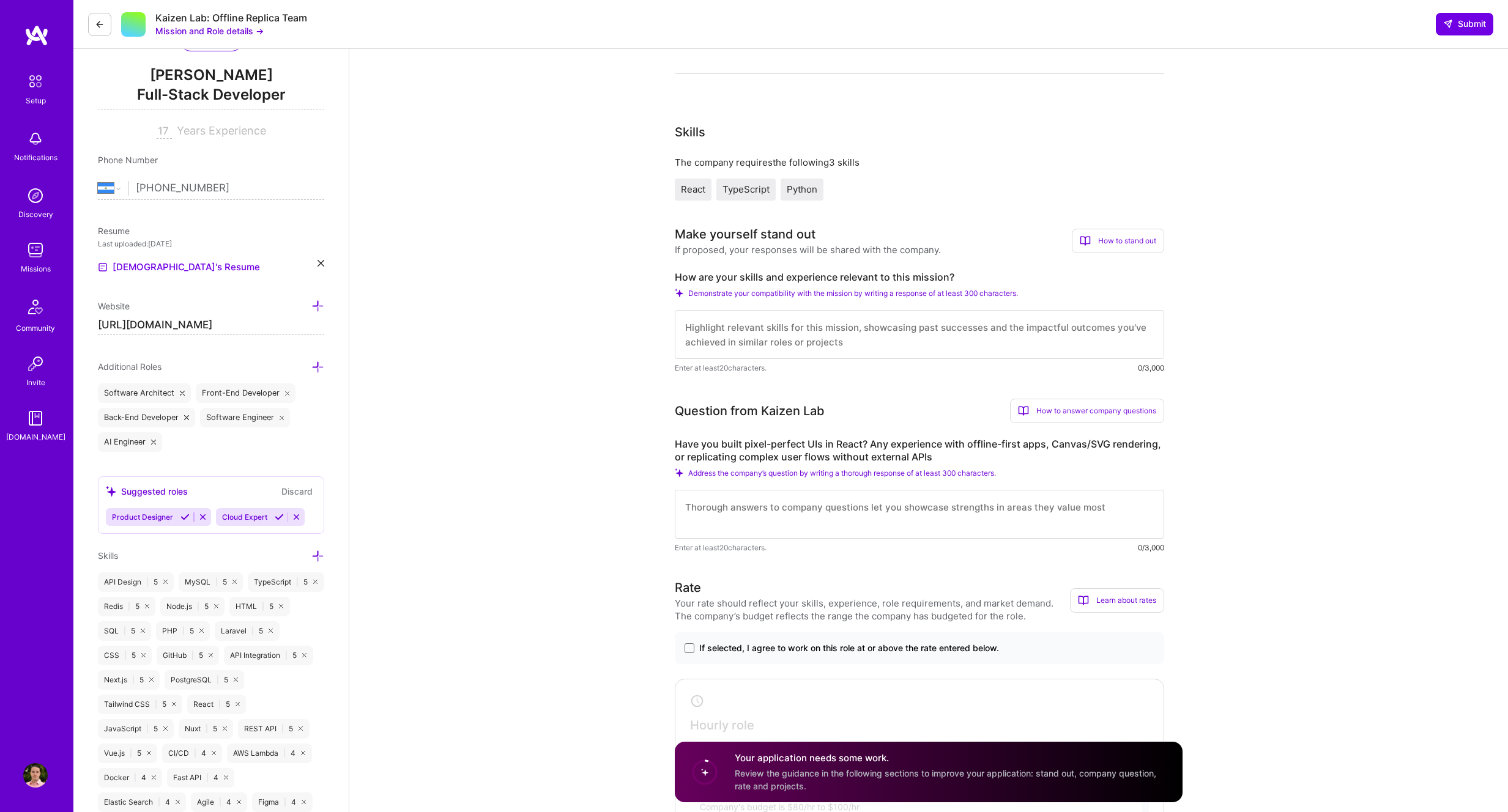
click at [793, 516] on textarea at bounding box center [919, 514] width 489 height 49
drag, startPoint x: 968, startPoint y: 443, endPoint x: 1046, endPoint y: 445, distance: 78.0
click at [1046, 445] on label "Have you built pixel-perfect UIs in React? Any experience with offline-first ap…" at bounding box center [919, 450] width 489 height 25
copy label "offline-first apps"
drag, startPoint x: 1054, startPoint y: 444, endPoint x: 1155, endPoint y: 444, distance: 101.0
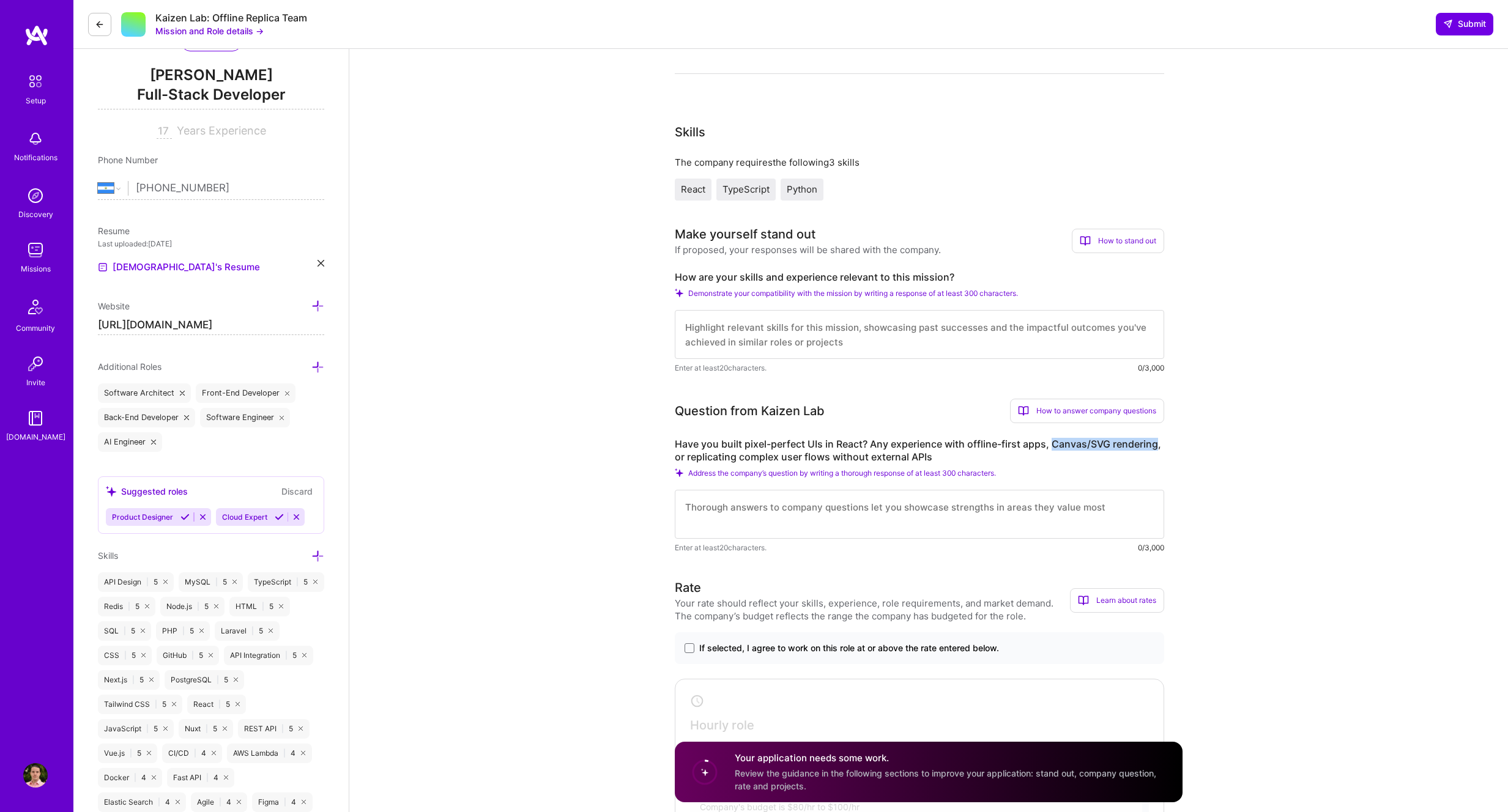
click at [1155, 444] on label "Have you built pixel-perfect UIs in React? Any experience with offline-first ap…" at bounding box center [919, 450] width 489 height 25
copy label "Canvas/SVG rendering"
drag, startPoint x: 706, startPoint y: 458, endPoint x: 846, endPoint y: 455, distance: 140.0
click at [846, 455] on label "Have you built pixel-perfect UIs in React? Any experience with offline-first ap…" at bounding box center [919, 450] width 489 height 25
click at [751, 459] on label "Have you built pixel-perfect UIs in React? Any experience with offline-first ap…" at bounding box center [919, 450] width 489 height 25
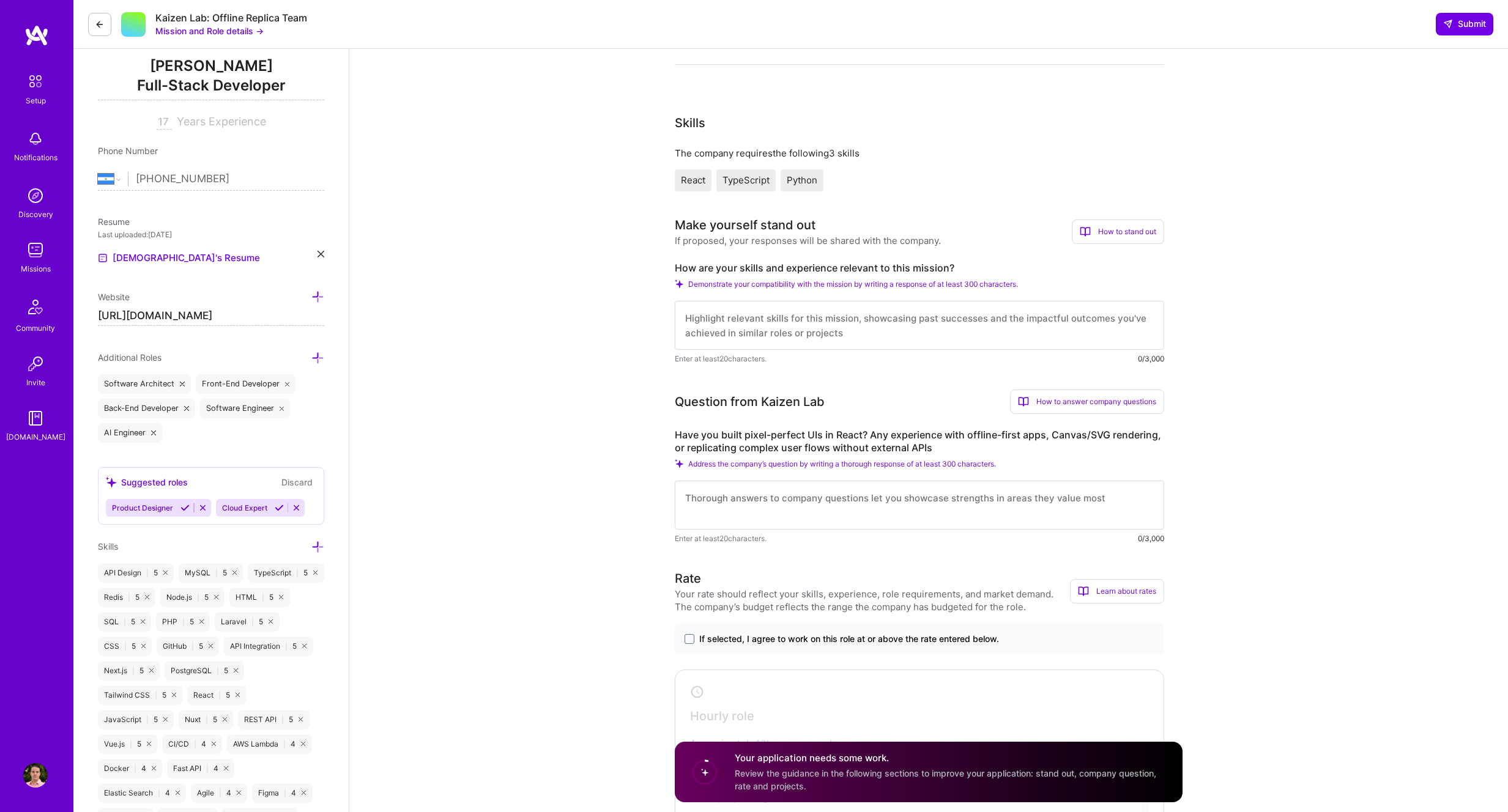
scroll to position [162, 0]
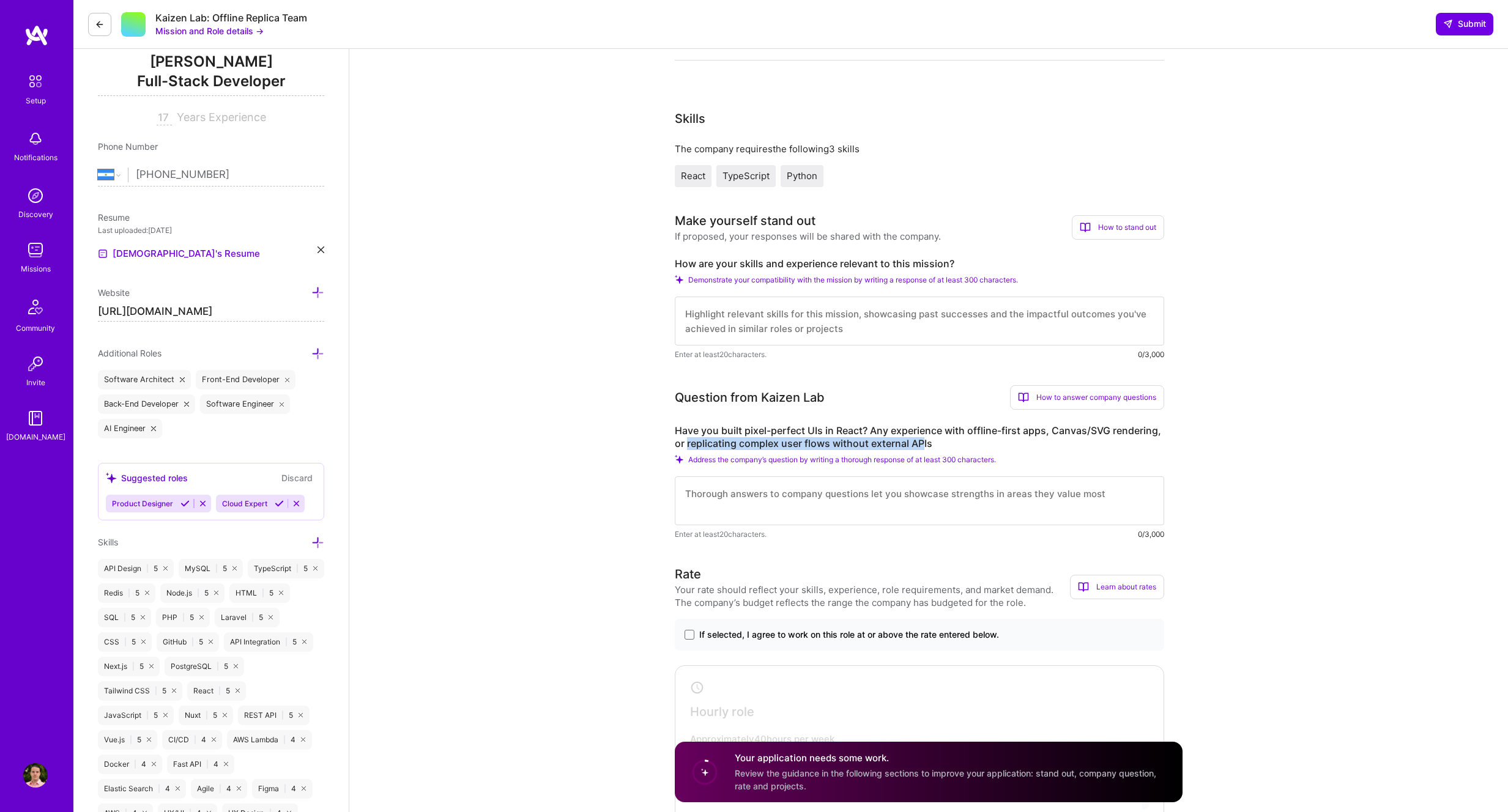
drag, startPoint x: 699, startPoint y: 444, endPoint x: 924, endPoint y: 444, distance: 225.0
click at [924, 444] on label "Have you built pixel-perfect UIs in React? Any experience with offline-first ap…" at bounding box center [919, 437] width 489 height 25
drag, startPoint x: 930, startPoint y: 442, endPoint x: 685, endPoint y: 446, distance: 245.0
click at [685, 446] on label "Have you built pixel-perfect UIs in React? Any experience with offline-first ap…" at bounding box center [919, 437] width 489 height 25
copy label "replicating complex user flows without external APIs"
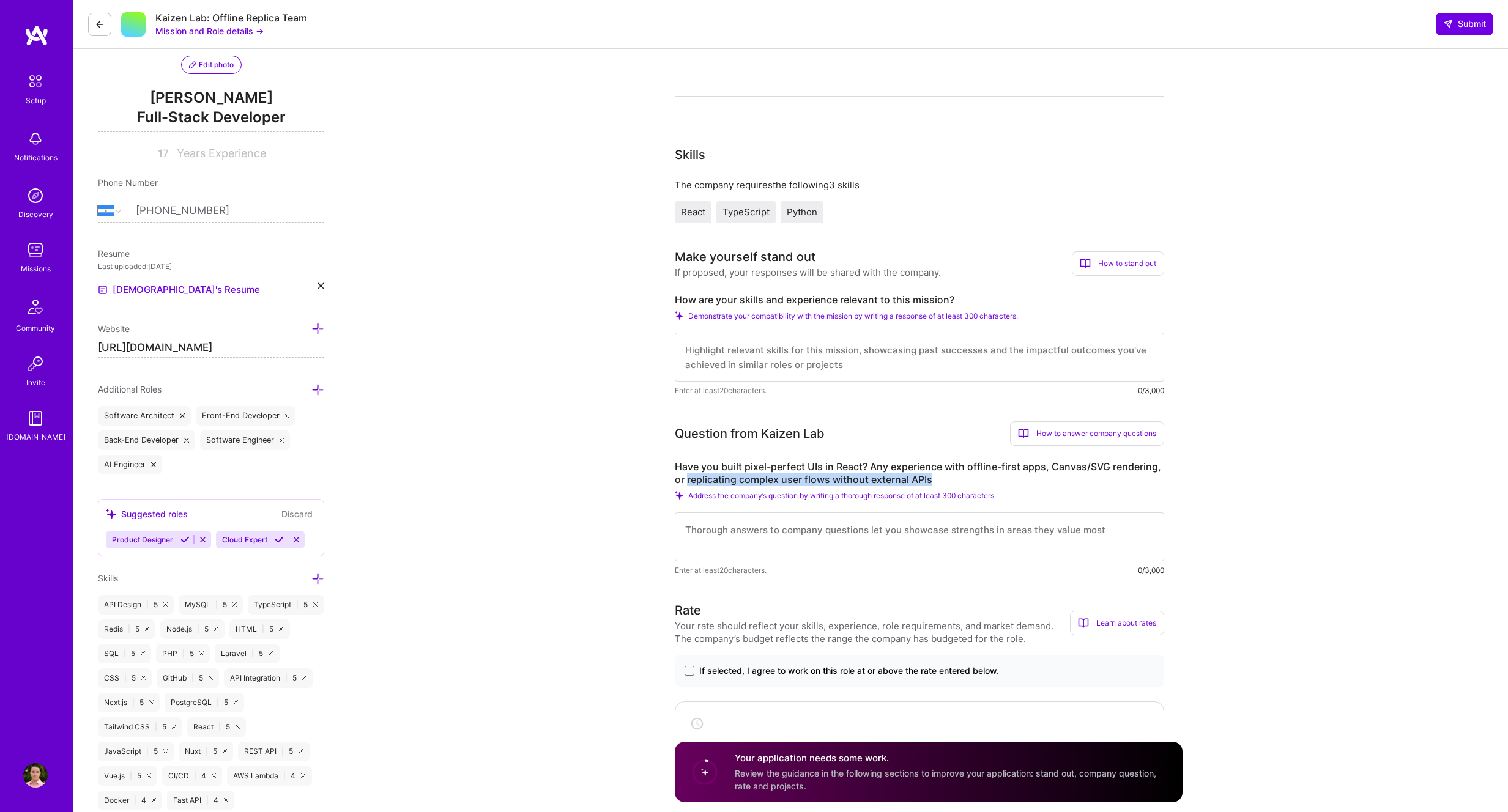
scroll to position [133, 0]
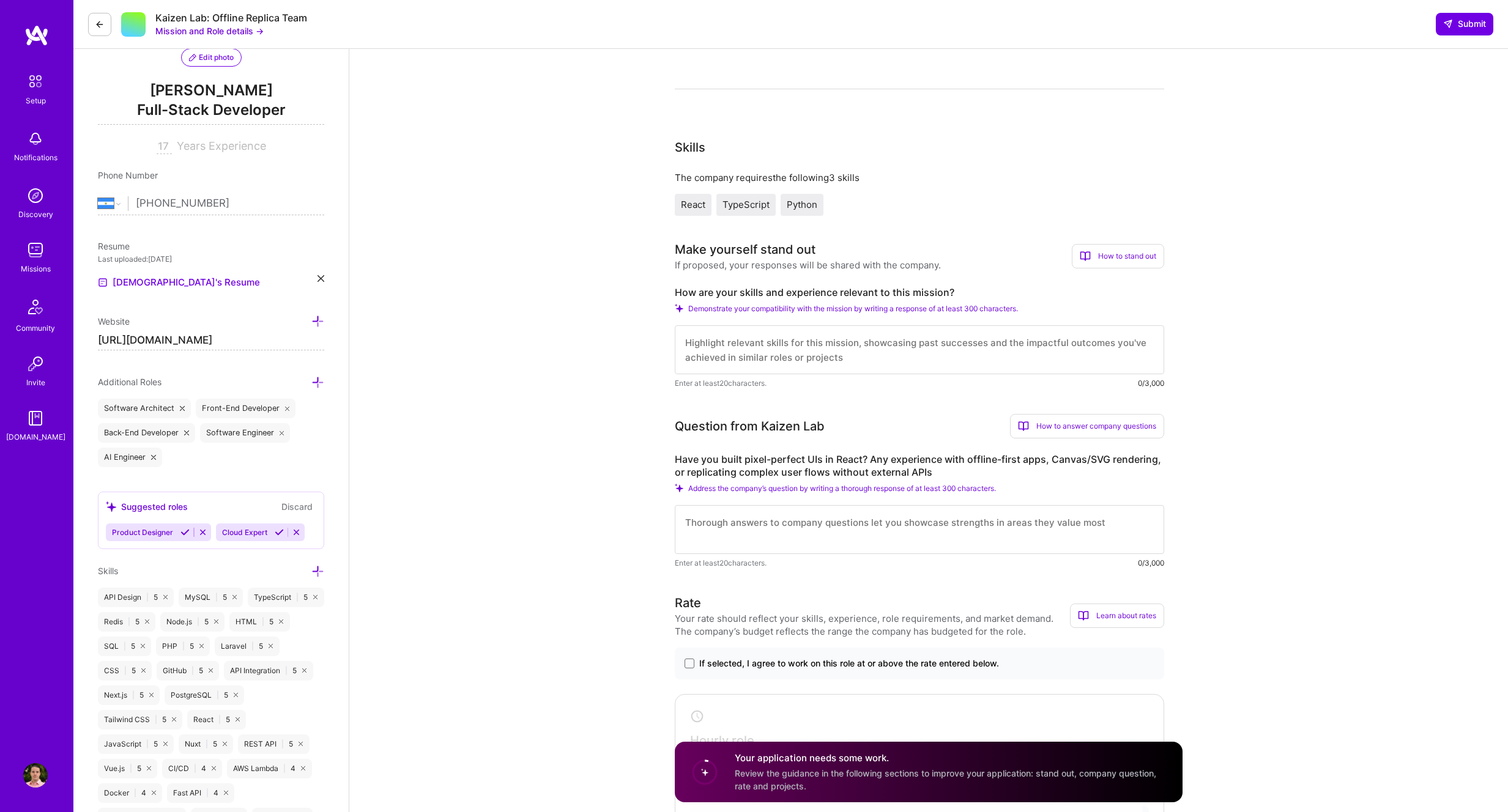
click at [800, 348] on textarea at bounding box center [919, 350] width 489 height 49
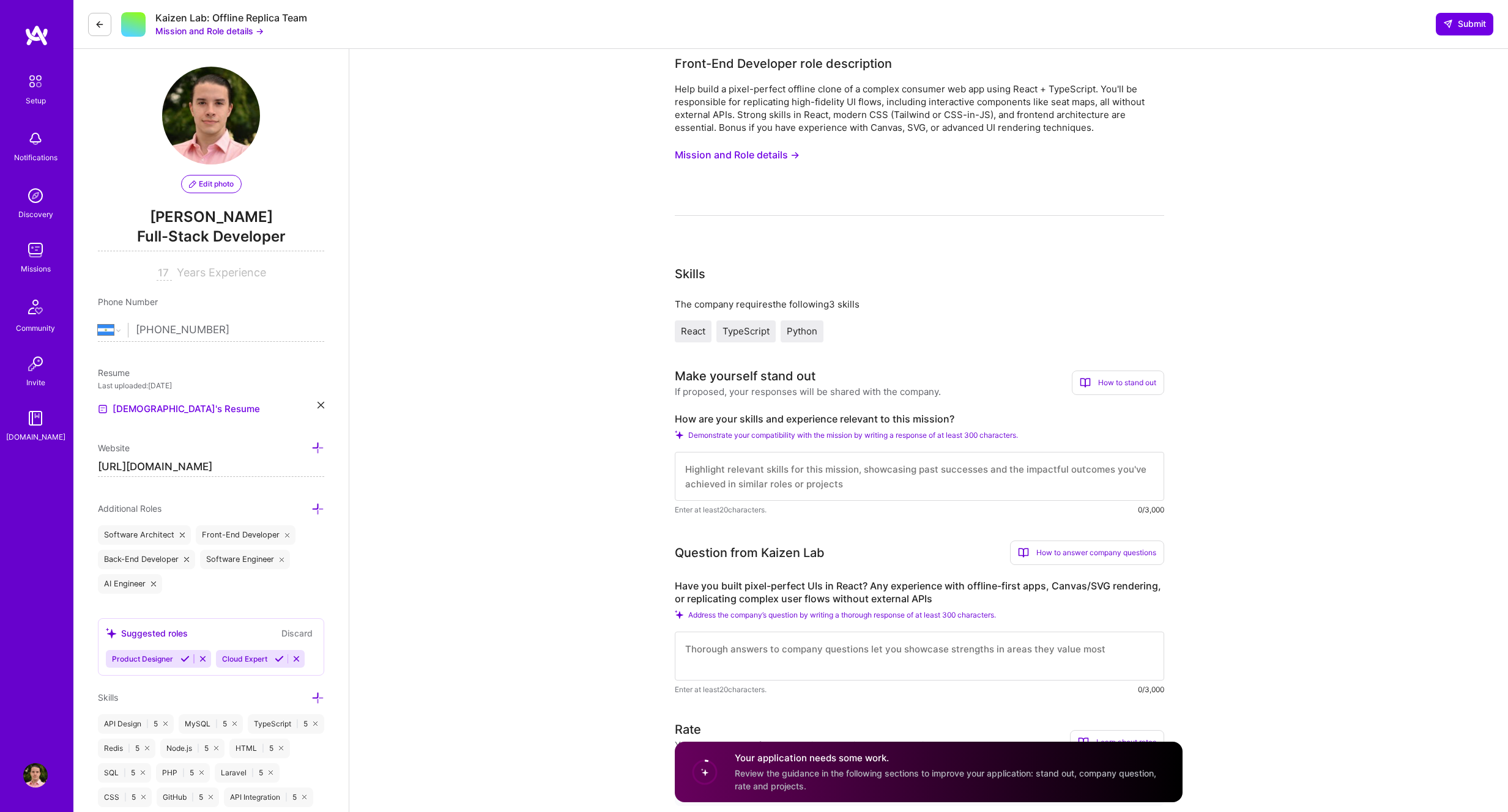
scroll to position [0, 0]
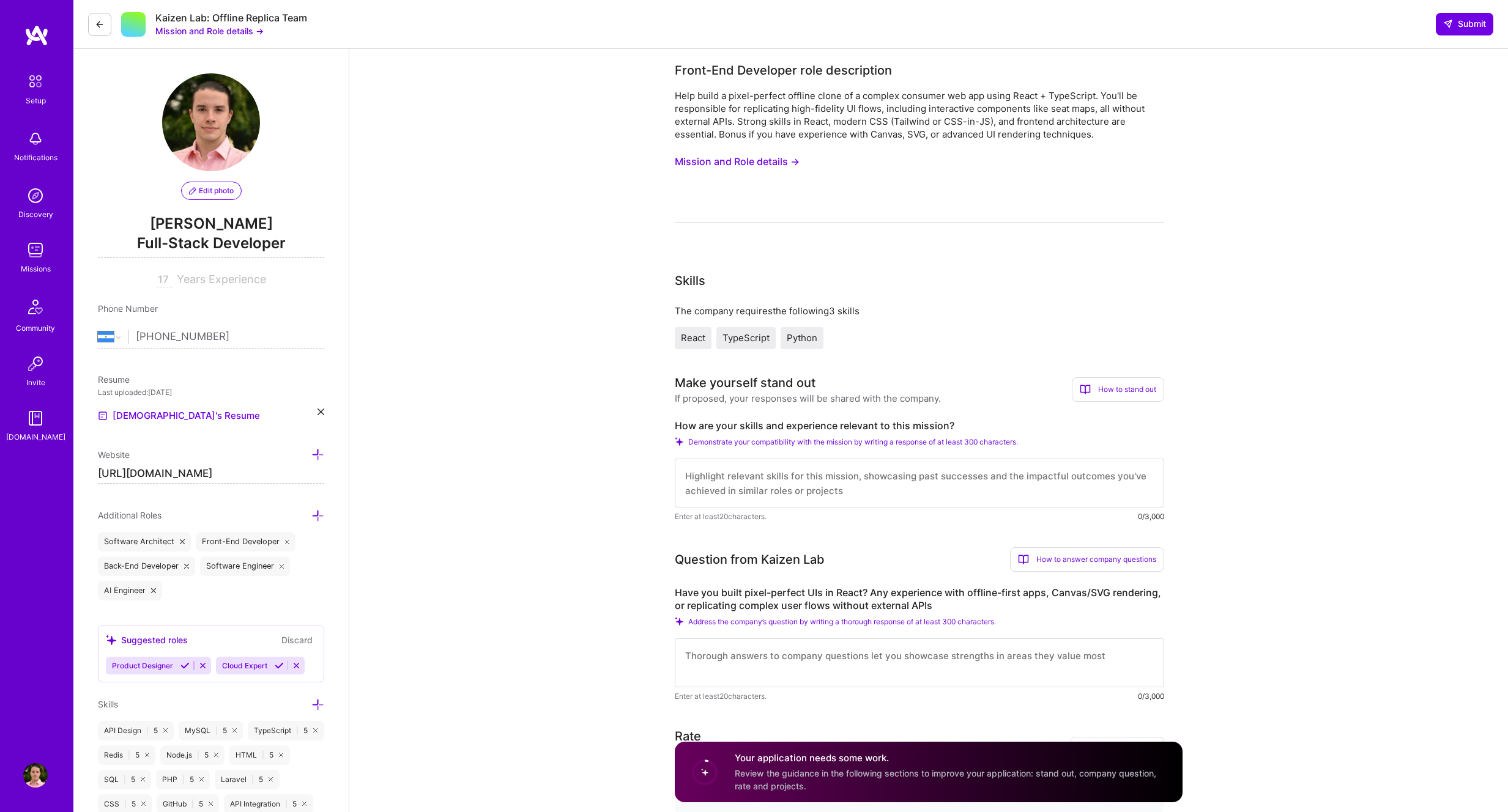
drag, startPoint x: 805, startPoint y: 104, endPoint x: 996, endPoint y: 102, distance: 191.0
click at [996, 99] on div "Help build a pixel-perfect offline clone of a complex consumer web app using Re…" at bounding box center [919, 115] width 489 height 52
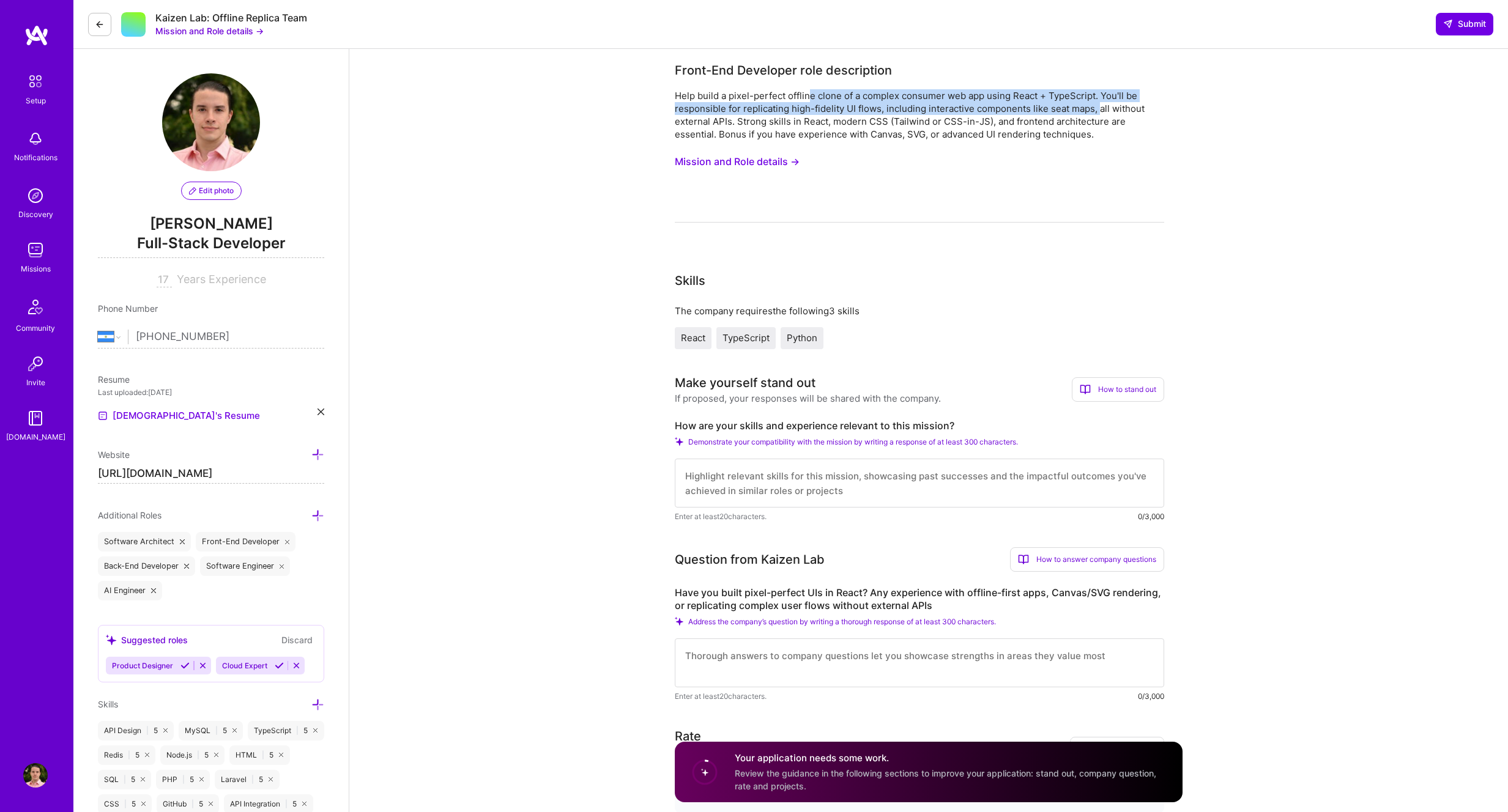
drag, startPoint x: 1065, startPoint y: 105, endPoint x: 808, endPoint y: 89, distance: 257.5
click at [808, 89] on div "Help build a pixel-perfect offline clone of a complex consumer web app using Re…" at bounding box center [919, 115] width 489 height 52
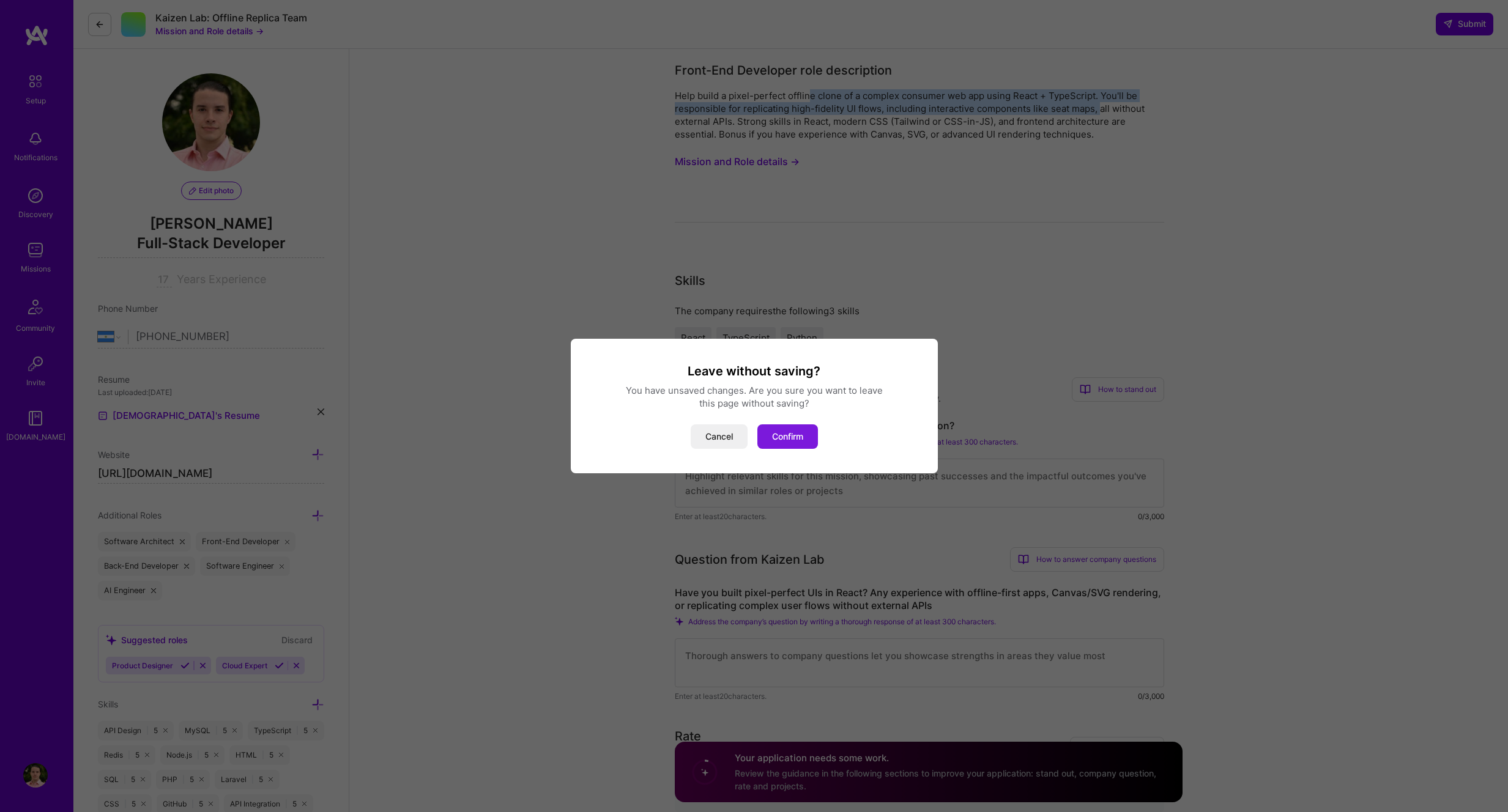
click at [777, 441] on button "Confirm" at bounding box center [788, 436] width 61 height 24
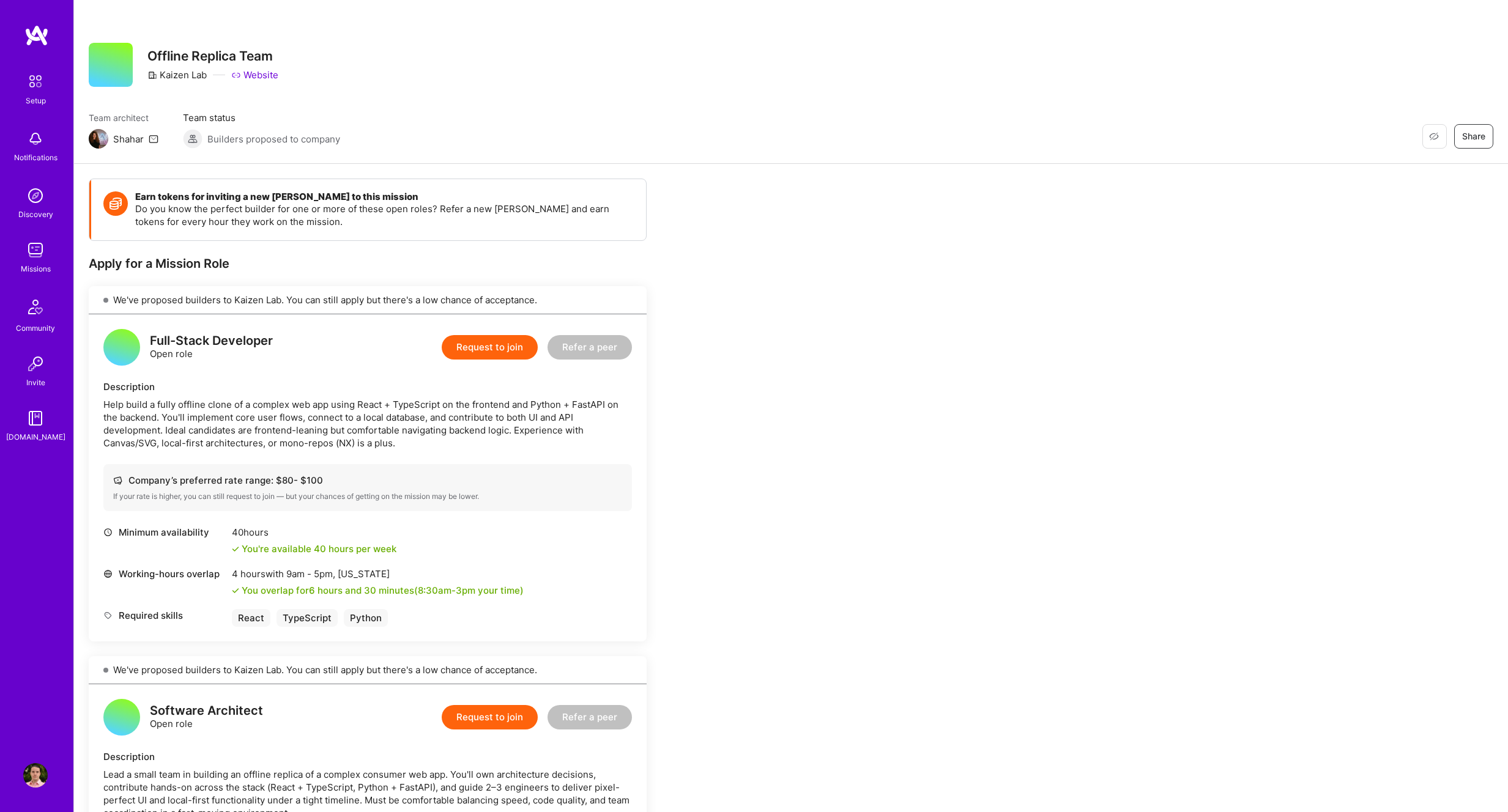
click at [508, 345] on button "Request to join" at bounding box center [489, 347] width 96 height 24
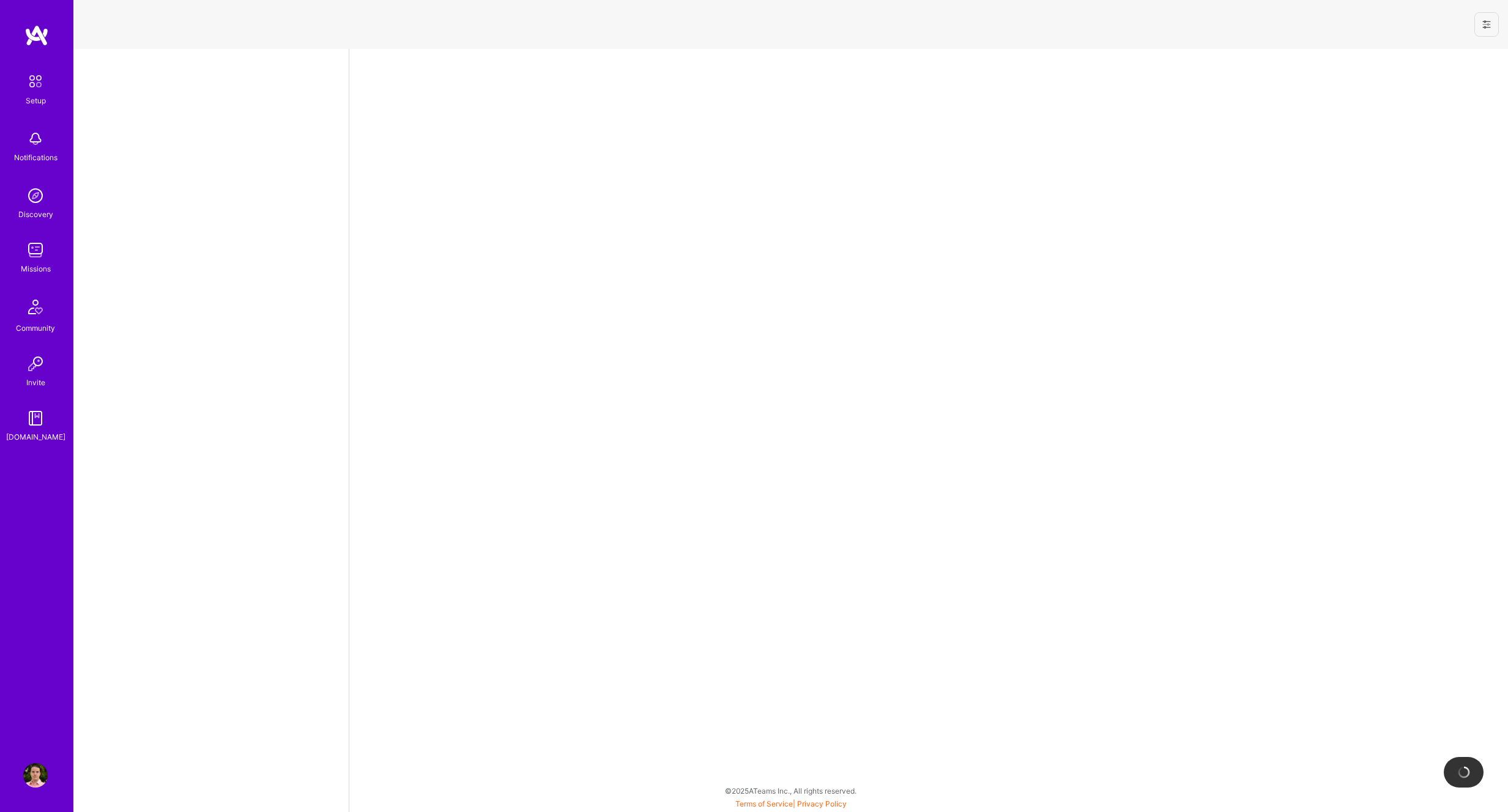
select select "NI"
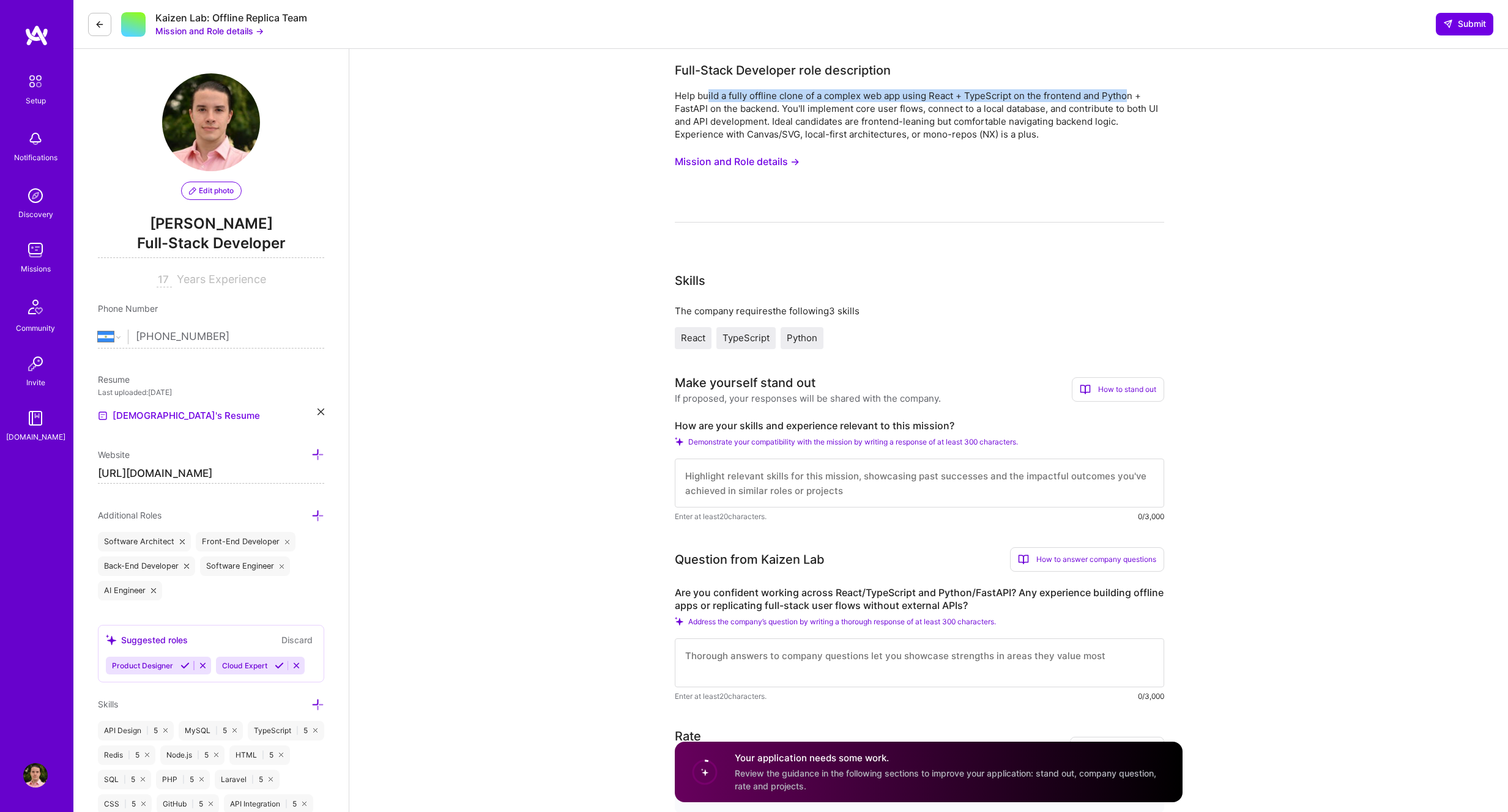
drag, startPoint x: 769, startPoint y: 96, endPoint x: 1114, endPoint y: 97, distance: 345.0
click at [1125, 97] on div "Help build a fully offline clone of a complex web app using React + TypeScript …" at bounding box center [919, 115] width 489 height 52
drag, startPoint x: 700, startPoint y: 107, endPoint x: 1075, endPoint y: 115, distance: 375.1
click at [1149, 104] on div "Help build a fully offline clone of a complex web app using React + TypeScript …" at bounding box center [919, 115] width 489 height 52
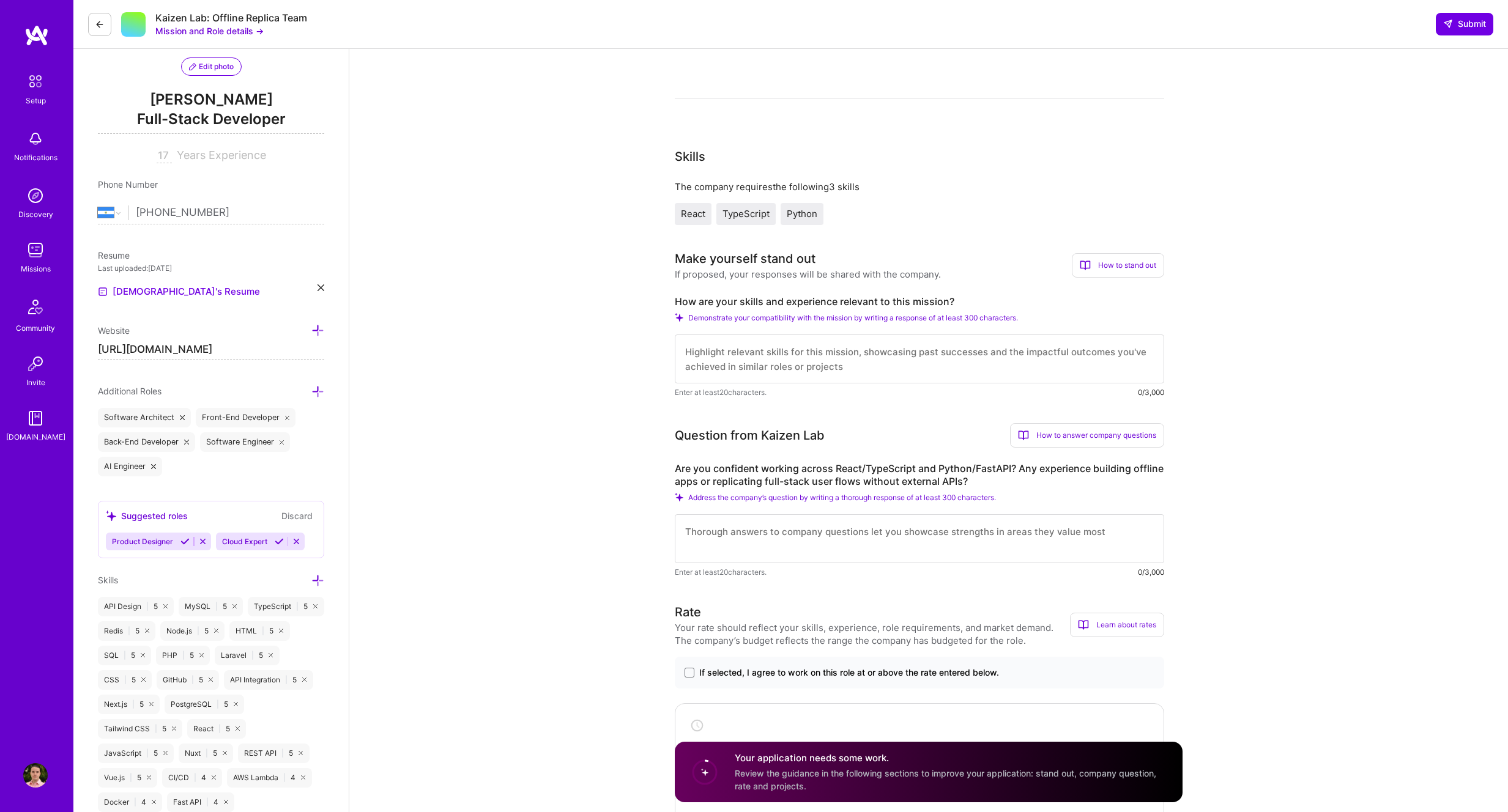
scroll to position [127, 0]
click at [757, 356] on textarea at bounding box center [919, 356] width 489 height 49
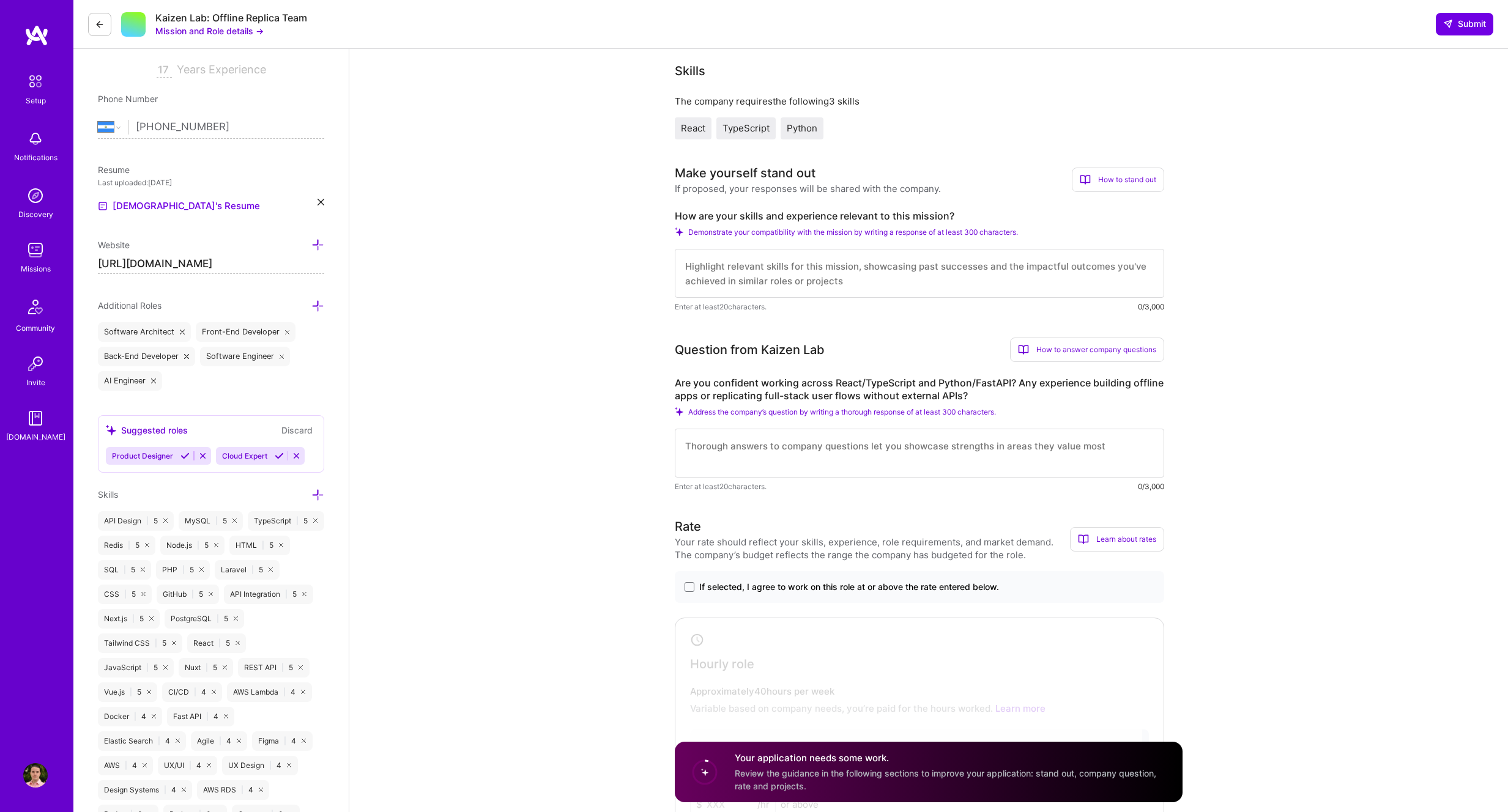
scroll to position [210, 0]
click at [883, 450] on textarea at bounding box center [919, 453] width 489 height 49
click at [885, 451] on textarea at bounding box center [919, 453] width 489 height 49
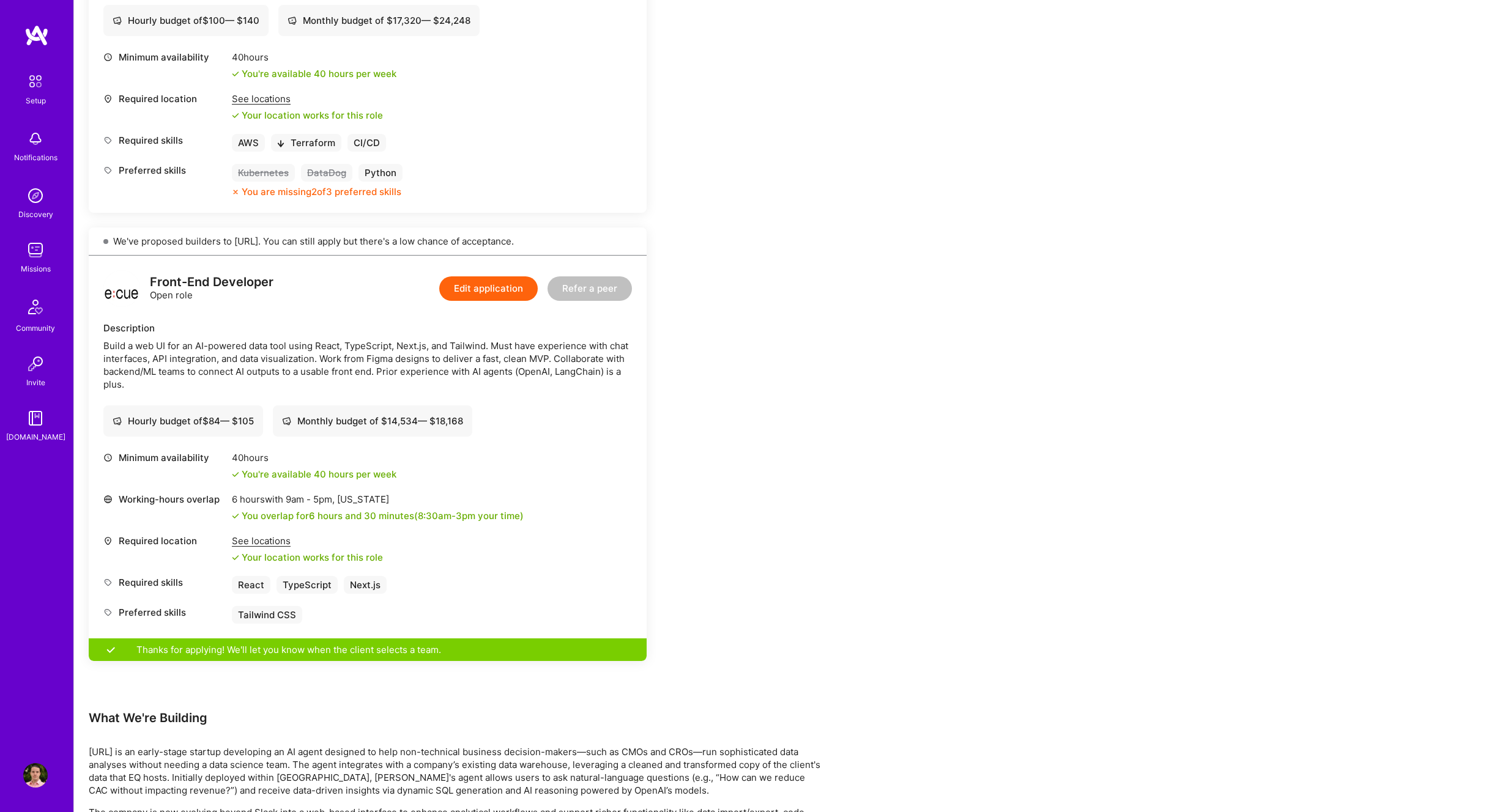
scroll to position [553, 0]
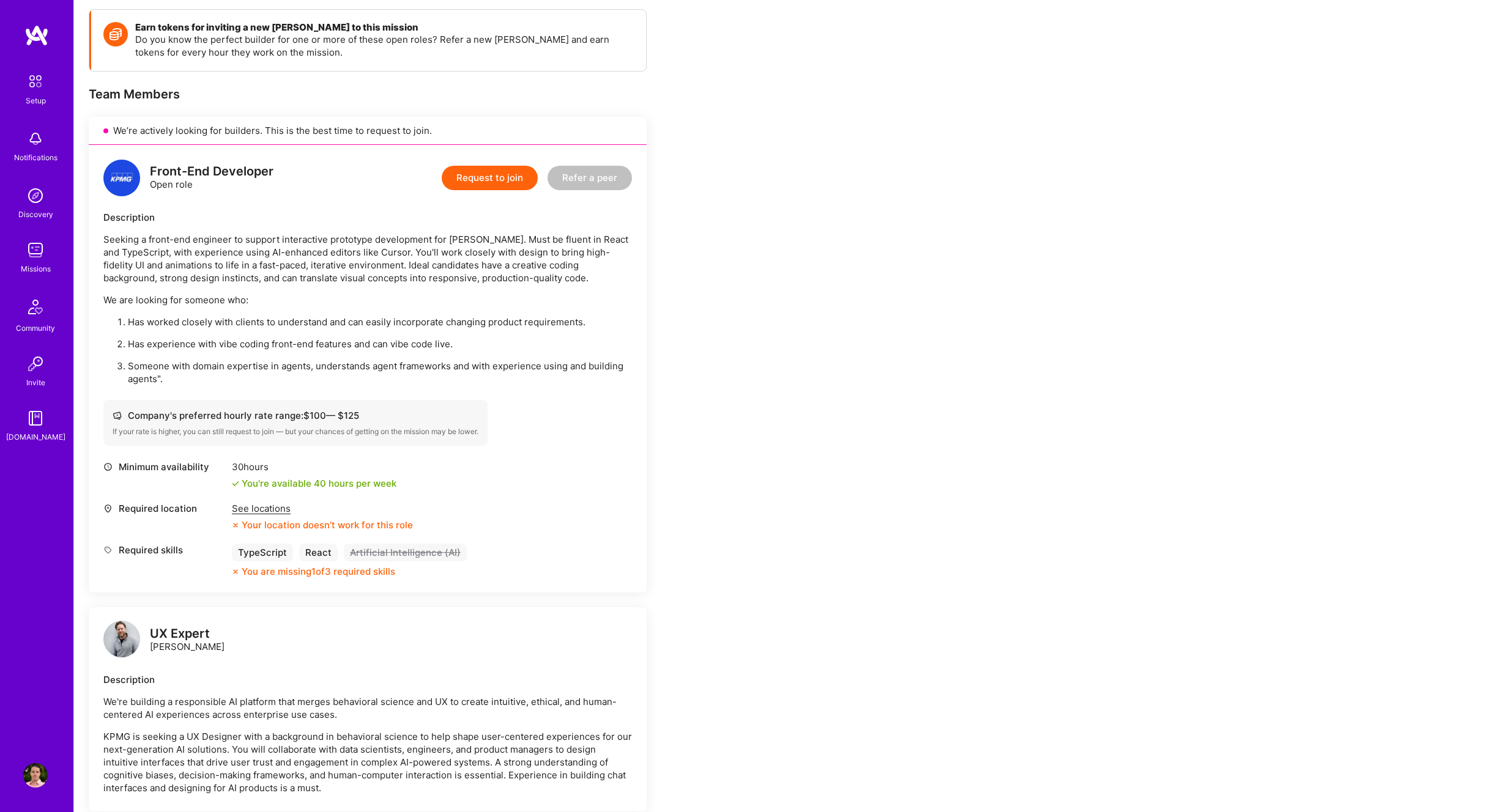
scroll to position [168, 0]
drag, startPoint x: 181, startPoint y: 256, endPoint x: 379, endPoint y: 256, distance: 198.0
click at [379, 256] on p "Seeking a front-end engineer to support interactive prototype development for […" at bounding box center [368, 260] width 528 height 52
drag, startPoint x: 430, startPoint y: 255, endPoint x: 622, endPoint y: 257, distance: 192.0
click at [622, 257] on p "Seeking a front-end engineer to support interactive prototype development for V…" at bounding box center [368, 260] width 528 height 52
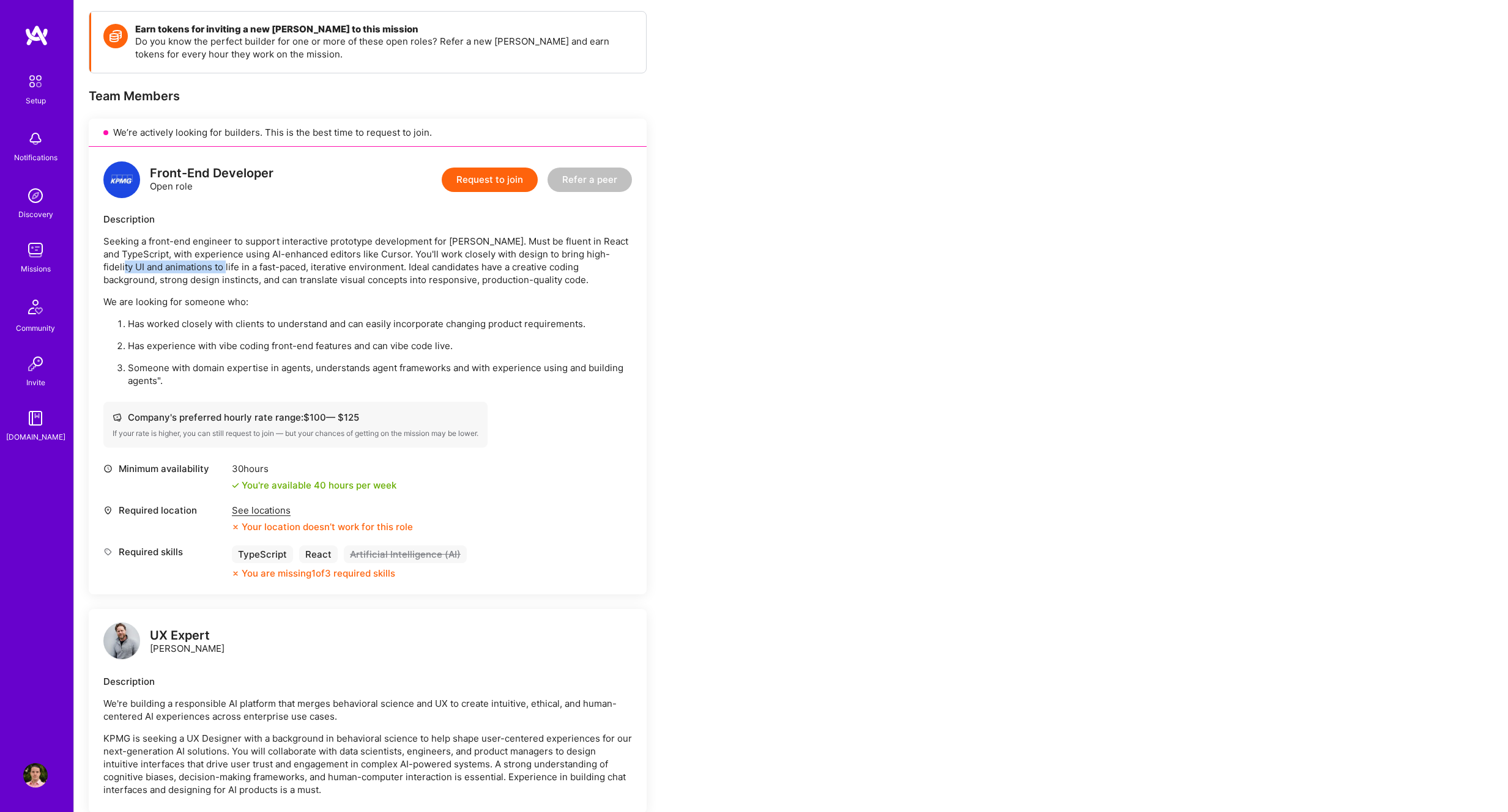
drag, startPoint x: 111, startPoint y: 266, endPoint x: 205, endPoint y: 264, distance: 94.0
click at [205, 264] on p "Seeking a front-end engineer to support interactive prototype development for V…" at bounding box center [368, 260] width 528 height 52
click at [117, 264] on p "Seeking a front-end engineer to support interactive prototype development for V…" at bounding box center [368, 260] width 528 height 52
drag, startPoint x: 124, startPoint y: 265, endPoint x: 320, endPoint y: 264, distance: 196.0
click at [320, 264] on p "Seeking a front-end engineer to support interactive prototype development for V…" at bounding box center [368, 260] width 528 height 52
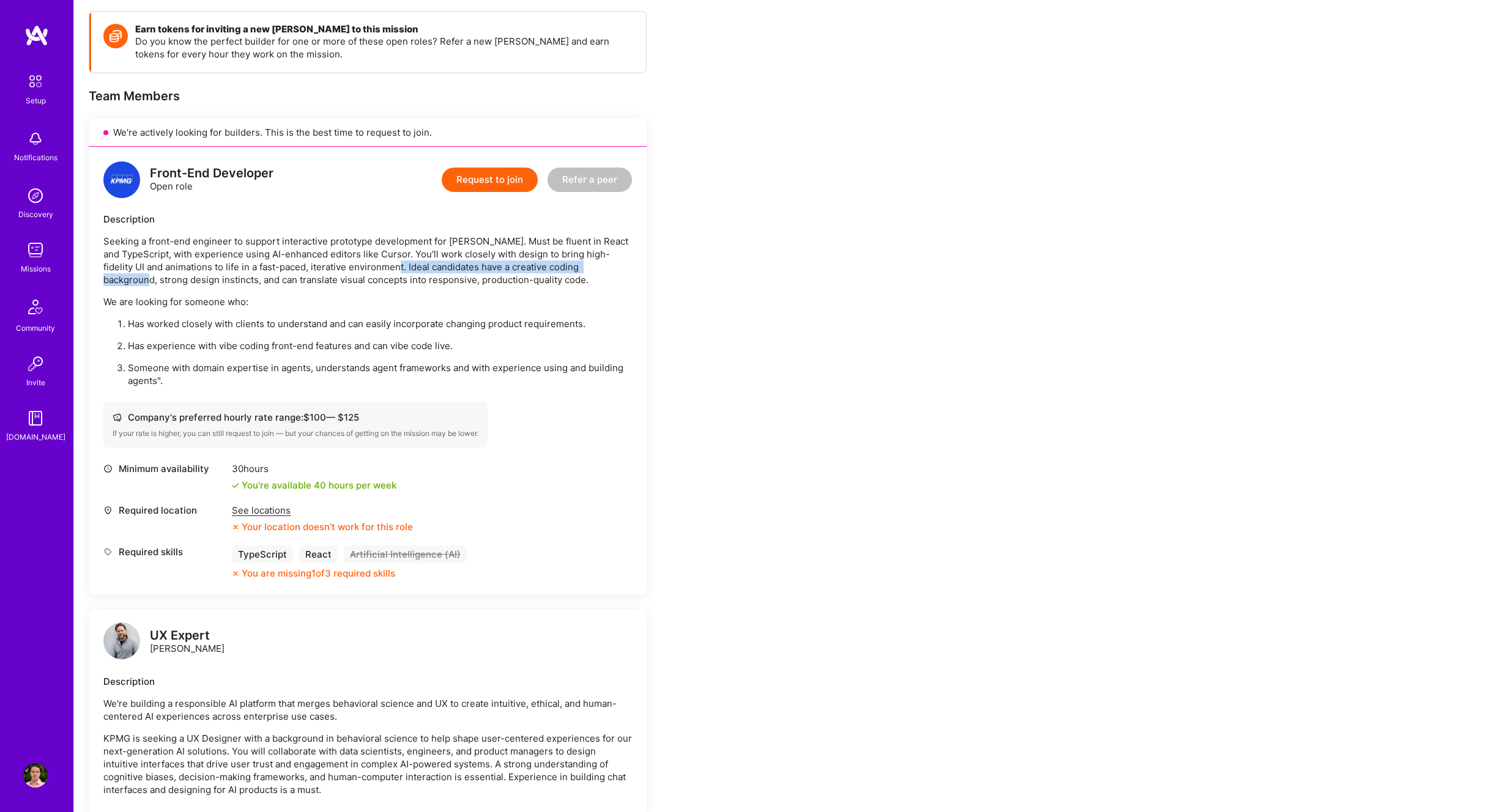
drag, startPoint x: 385, startPoint y: 266, endPoint x: 611, endPoint y: 265, distance: 226.0
click at [611, 265] on p "Seeking a front-end engineer to support interactive prototype development for V…" at bounding box center [368, 260] width 528 height 52
drag, startPoint x: 415, startPoint y: 271, endPoint x: 392, endPoint y: 270, distance: 23.0
click at [414, 271] on p "Seeking a front-end engineer to support interactive prototype development for V…" at bounding box center [368, 260] width 528 height 52
drag, startPoint x: 407, startPoint y: 269, endPoint x: 256, endPoint y: 284, distance: 151.7
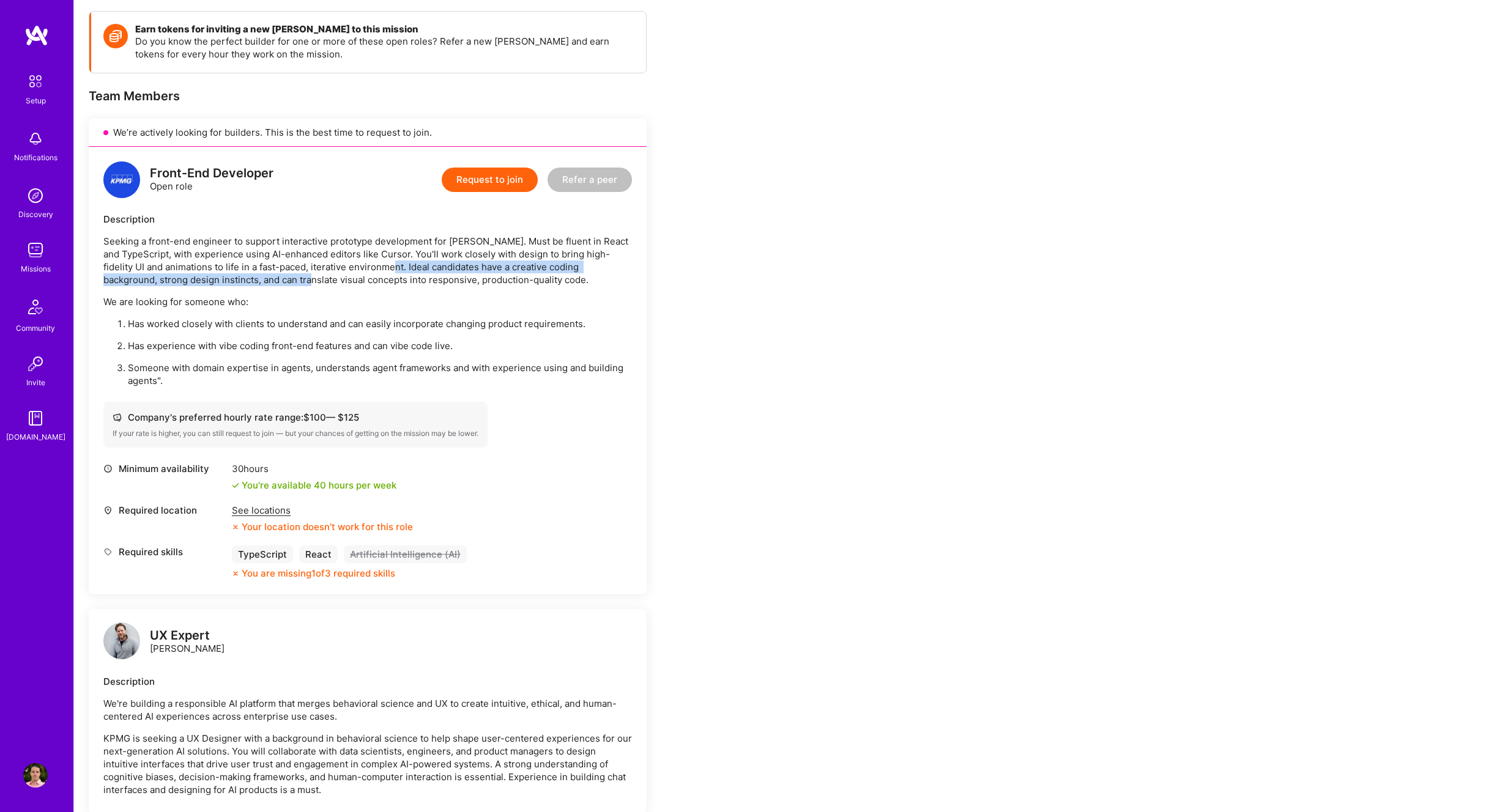
click at [256, 284] on p "Seeking a front-end engineer to support interactive prototype development for V…" at bounding box center [368, 260] width 528 height 52
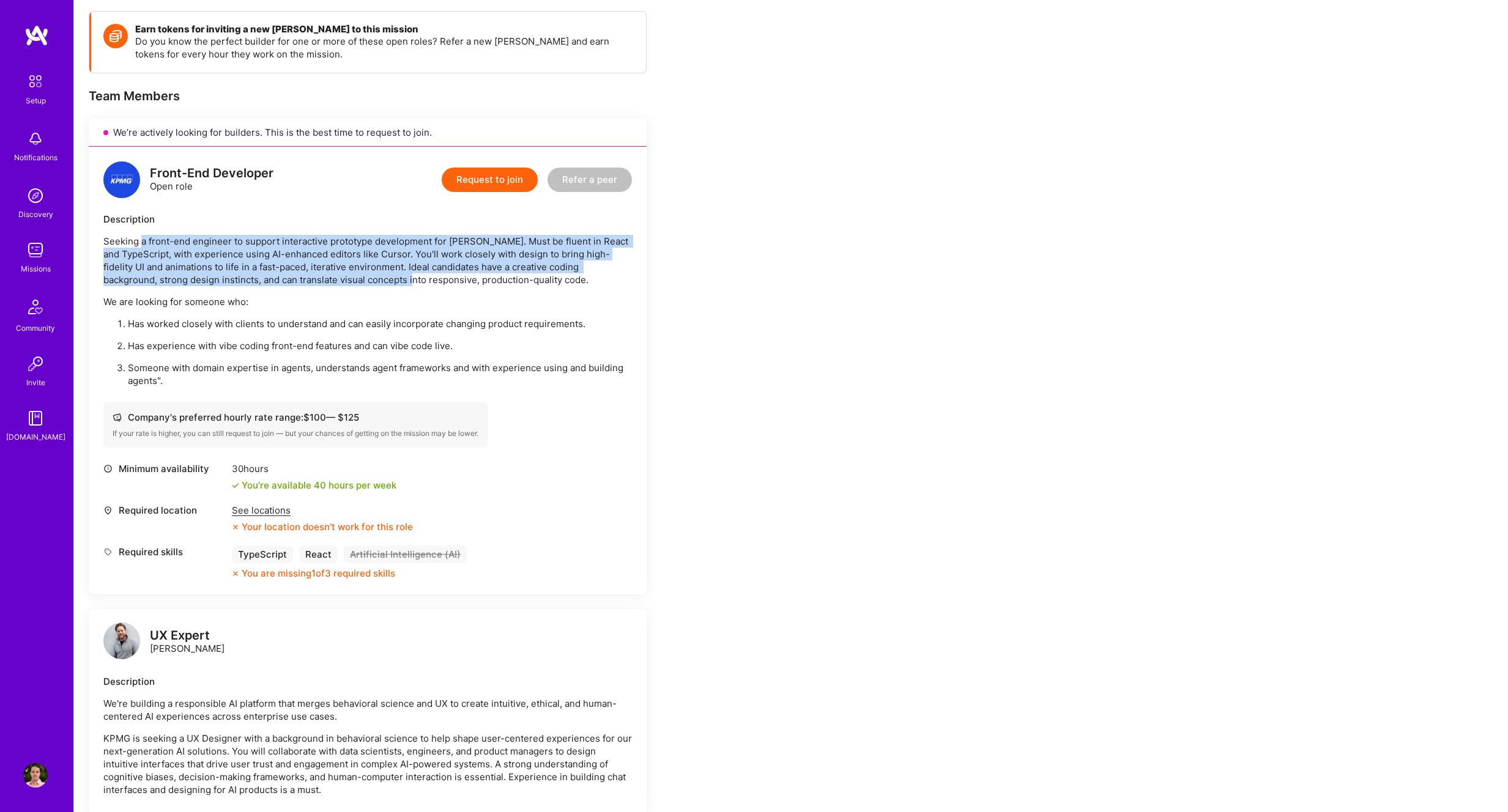
drag, startPoint x: 353, startPoint y: 278, endPoint x: 143, endPoint y: 246, distance: 212.4
click at [142, 246] on p "Seeking a front-end engineer to support interactive prototype development for V…" at bounding box center [368, 260] width 528 height 52
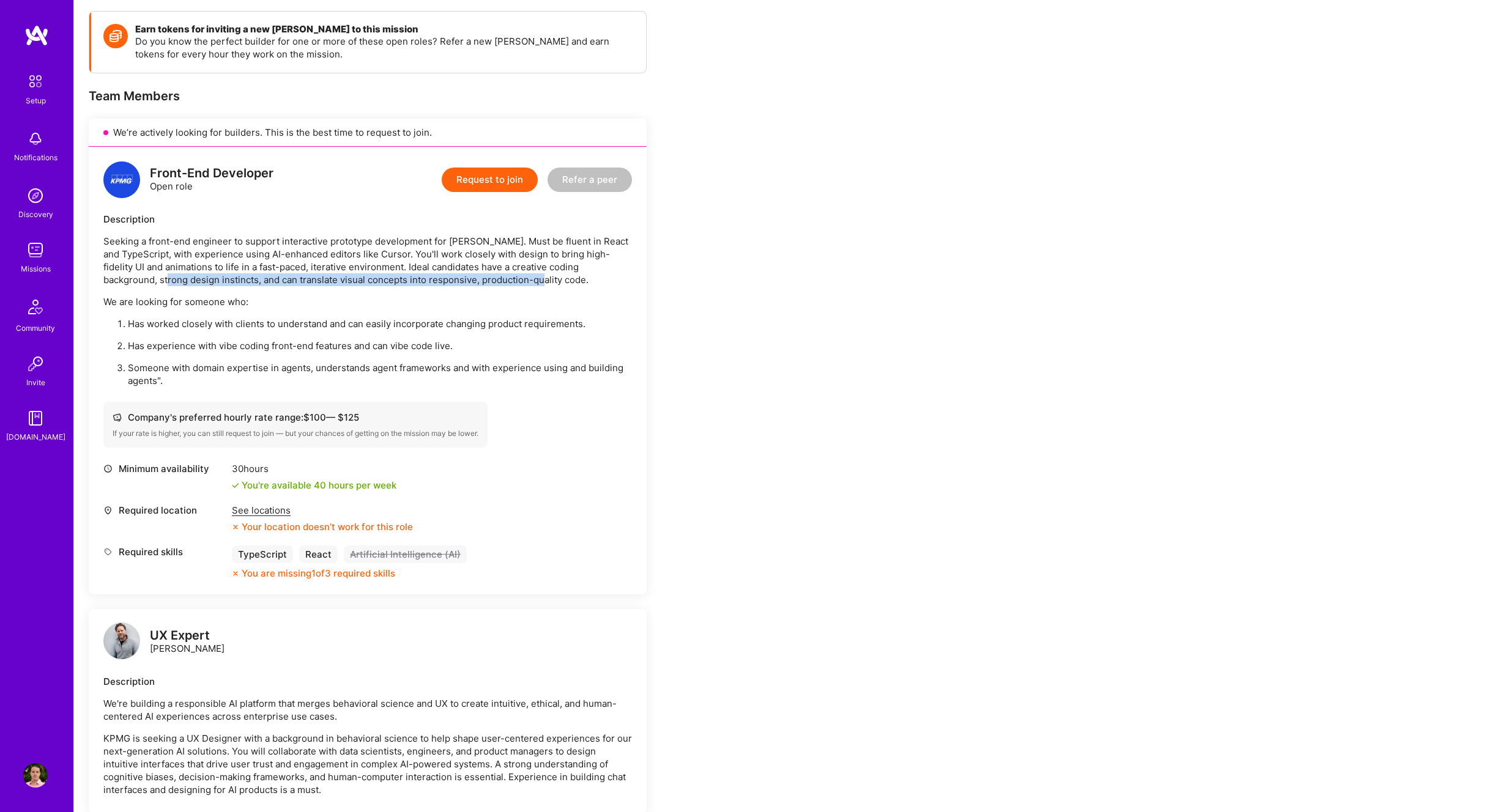
drag, startPoint x: 479, startPoint y: 279, endPoint x: 112, endPoint y: 281, distance: 367.0
click at [112, 281] on p "Seeking a front-end engineer to support interactive prototype development for V…" at bounding box center [368, 260] width 528 height 52
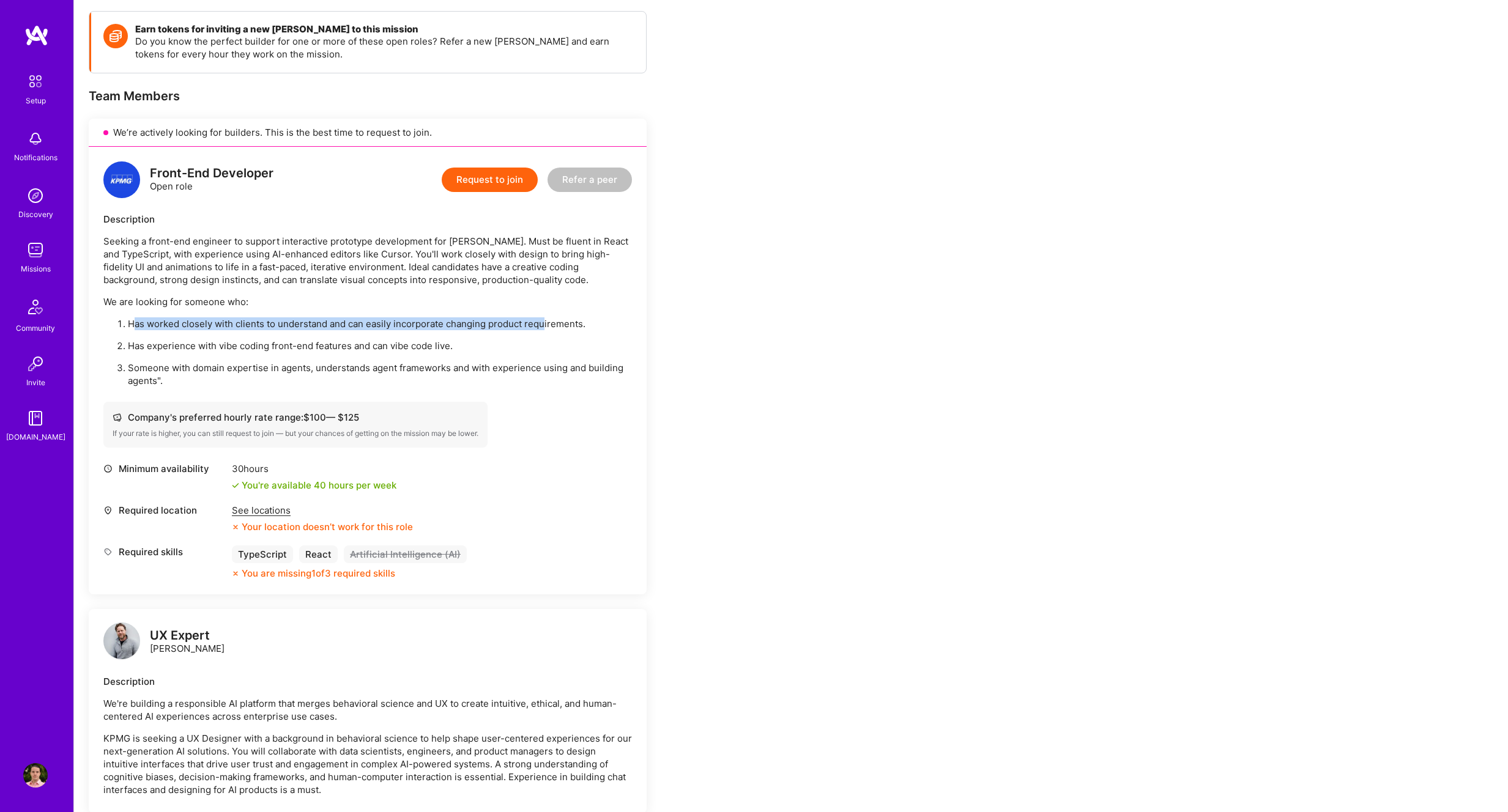
drag, startPoint x: 135, startPoint y: 322, endPoint x: 543, endPoint y: 320, distance: 408.0
click at [543, 320] on p "Has worked closely with clients to understand and can easily incorporate changi…" at bounding box center [380, 323] width 504 height 13
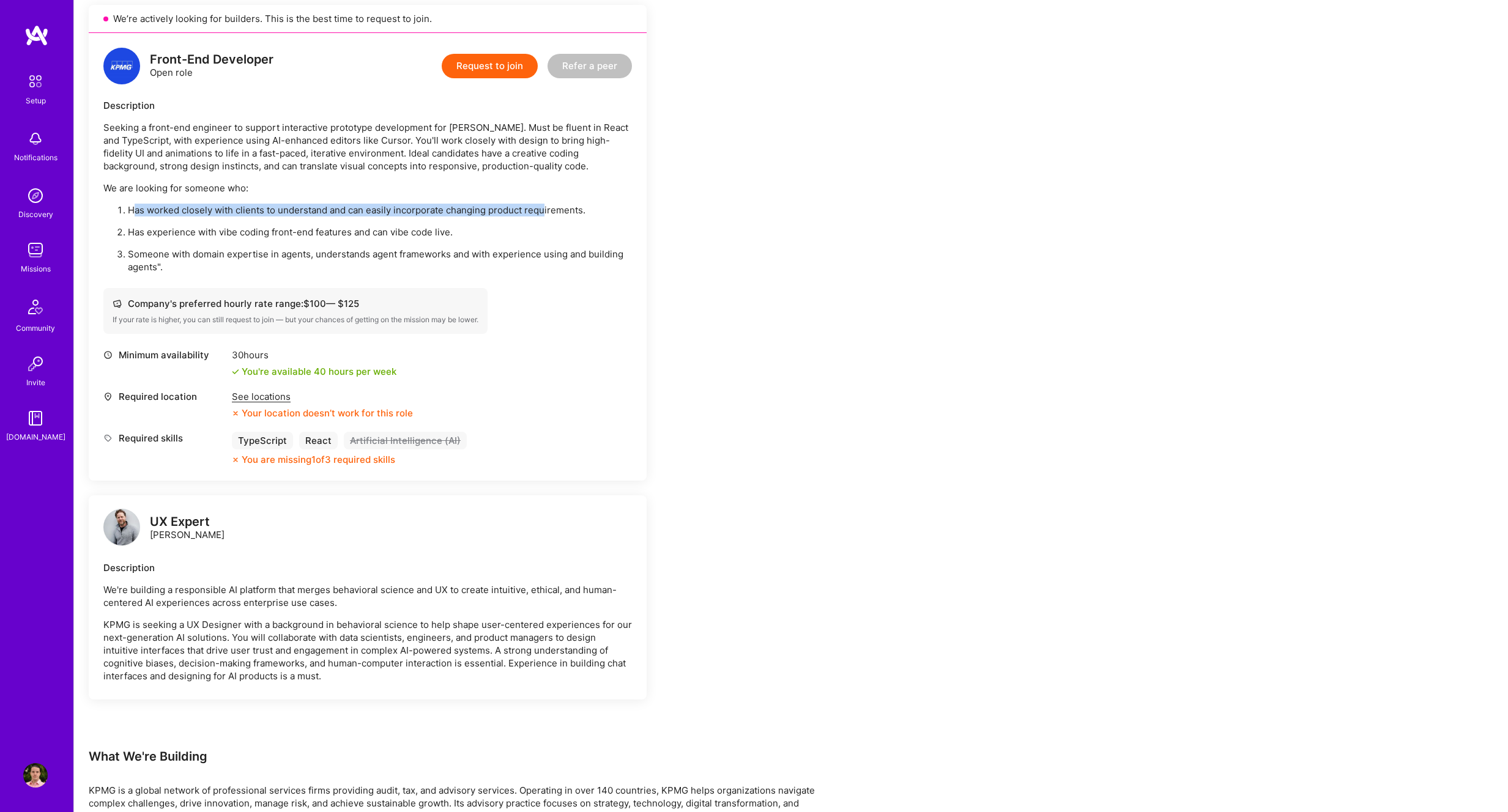
scroll to position [283, 0]
drag, startPoint x: 143, startPoint y: 255, endPoint x: 285, endPoint y: 249, distance: 142.1
click at [285, 249] on p "Someone with domain expertise in agents, understands agent frameworks and with …" at bounding box center [380, 258] width 504 height 25
drag, startPoint x: 332, startPoint y: 253, endPoint x: 348, endPoint y: 253, distance: 16.0
click at [348, 253] on p "Someone with domain expertise in agents, understands agent frameworks and with …" at bounding box center [380, 258] width 504 height 25
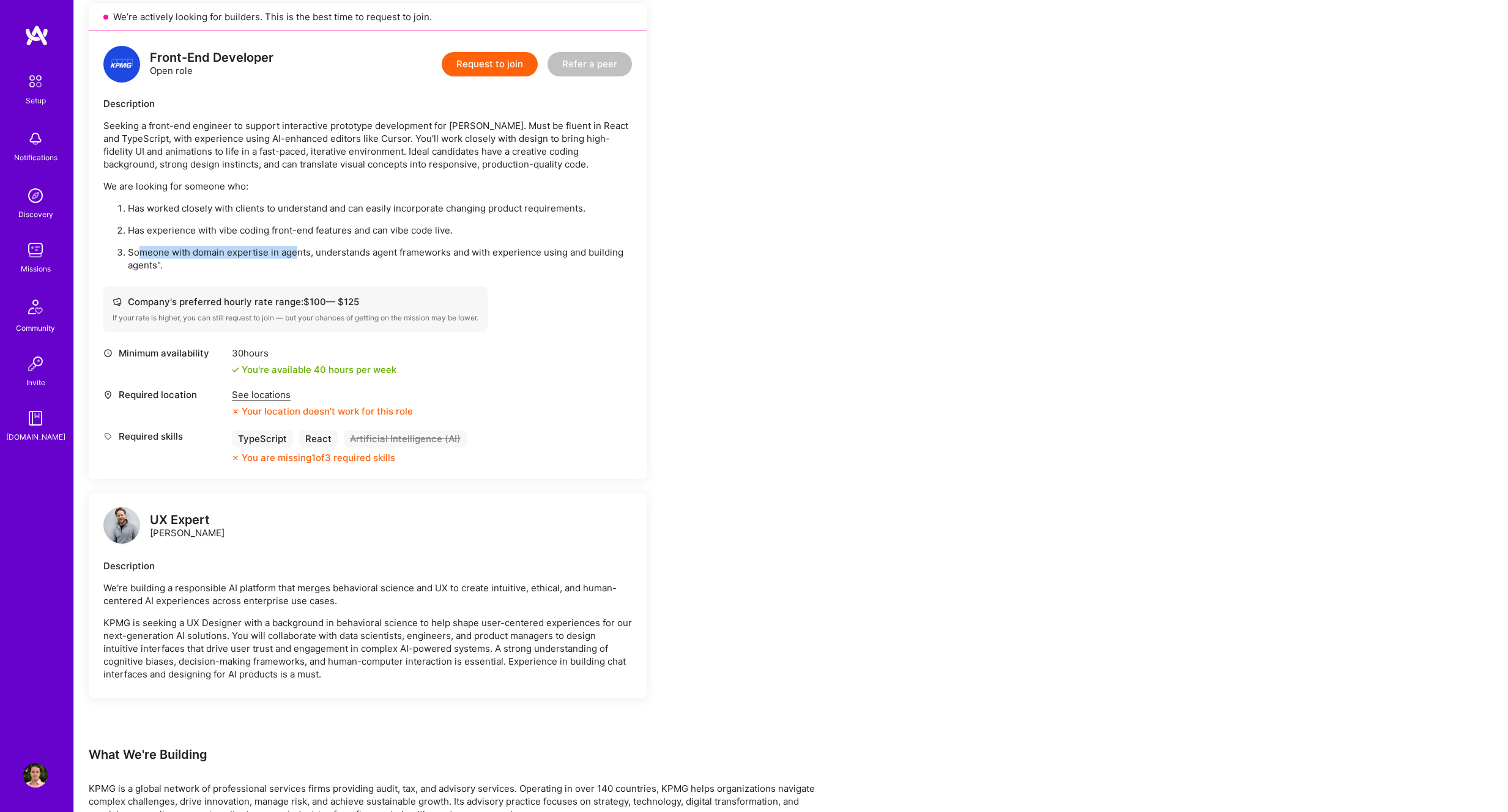
drag, startPoint x: 145, startPoint y: 255, endPoint x: 294, endPoint y: 256, distance: 149.0
click at [294, 256] on p "Someone with domain expertise in agents, understands agent frameworks and with …" at bounding box center [380, 258] width 504 height 25
drag, startPoint x: 329, startPoint y: 253, endPoint x: 142, endPoint y: 264, distance: 187.3
click at [142, 264] on p "Someone with domain expertise in agents, understands agent frameworks and with …" at bounding box center [380, 258] width 504 height 25
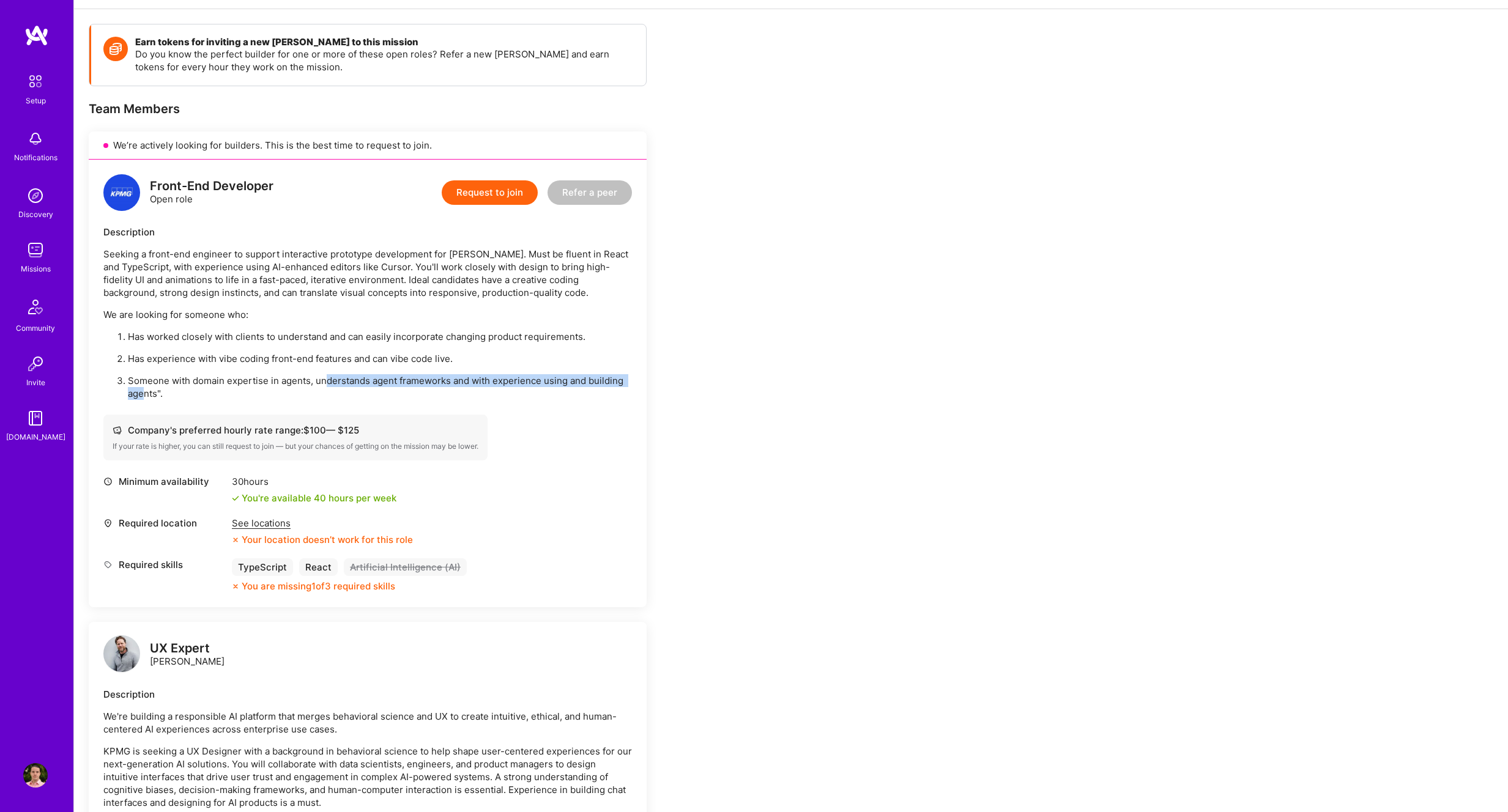
scroll to position [47, 0]
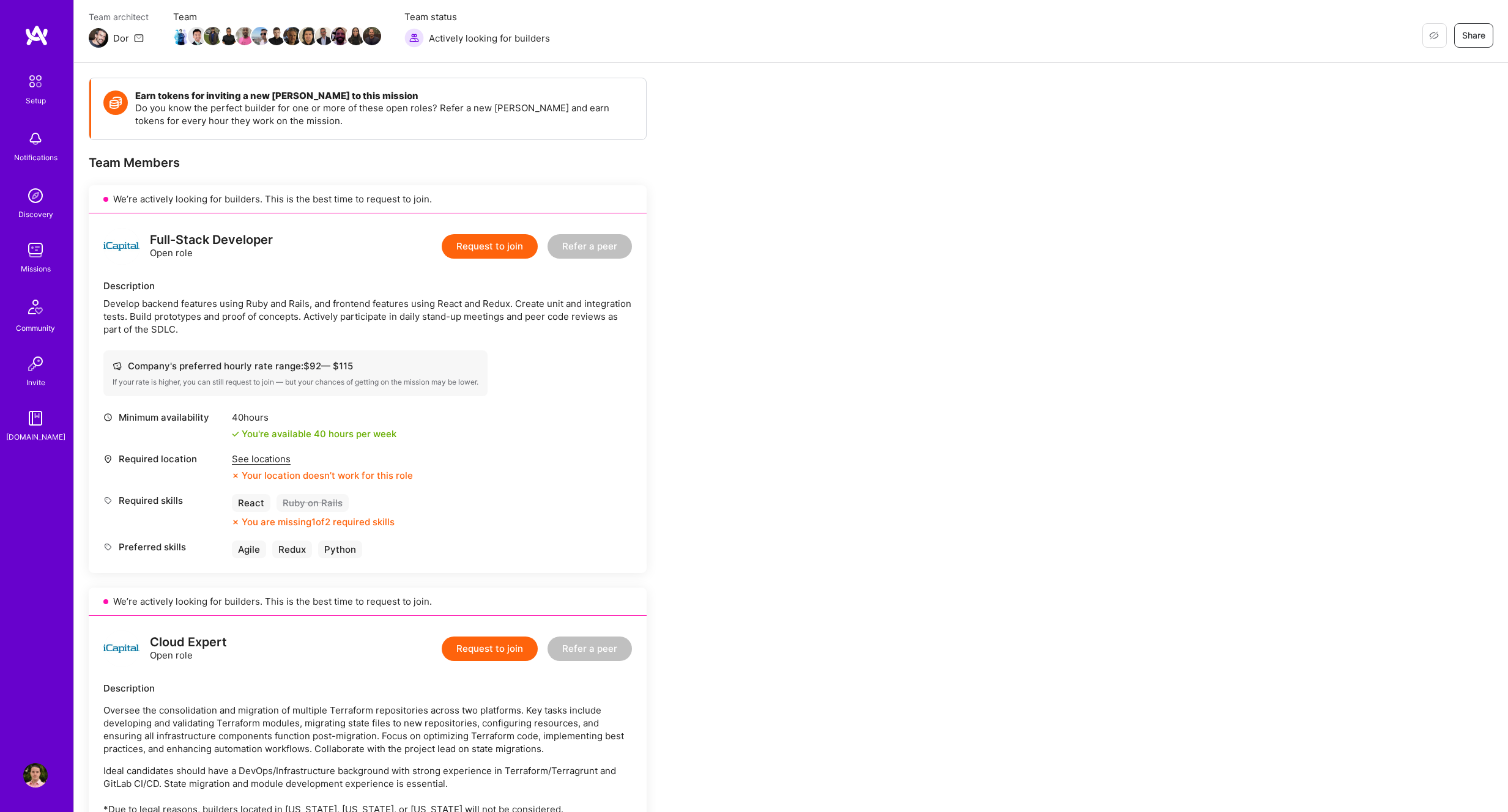
scroll to position [107, 0]
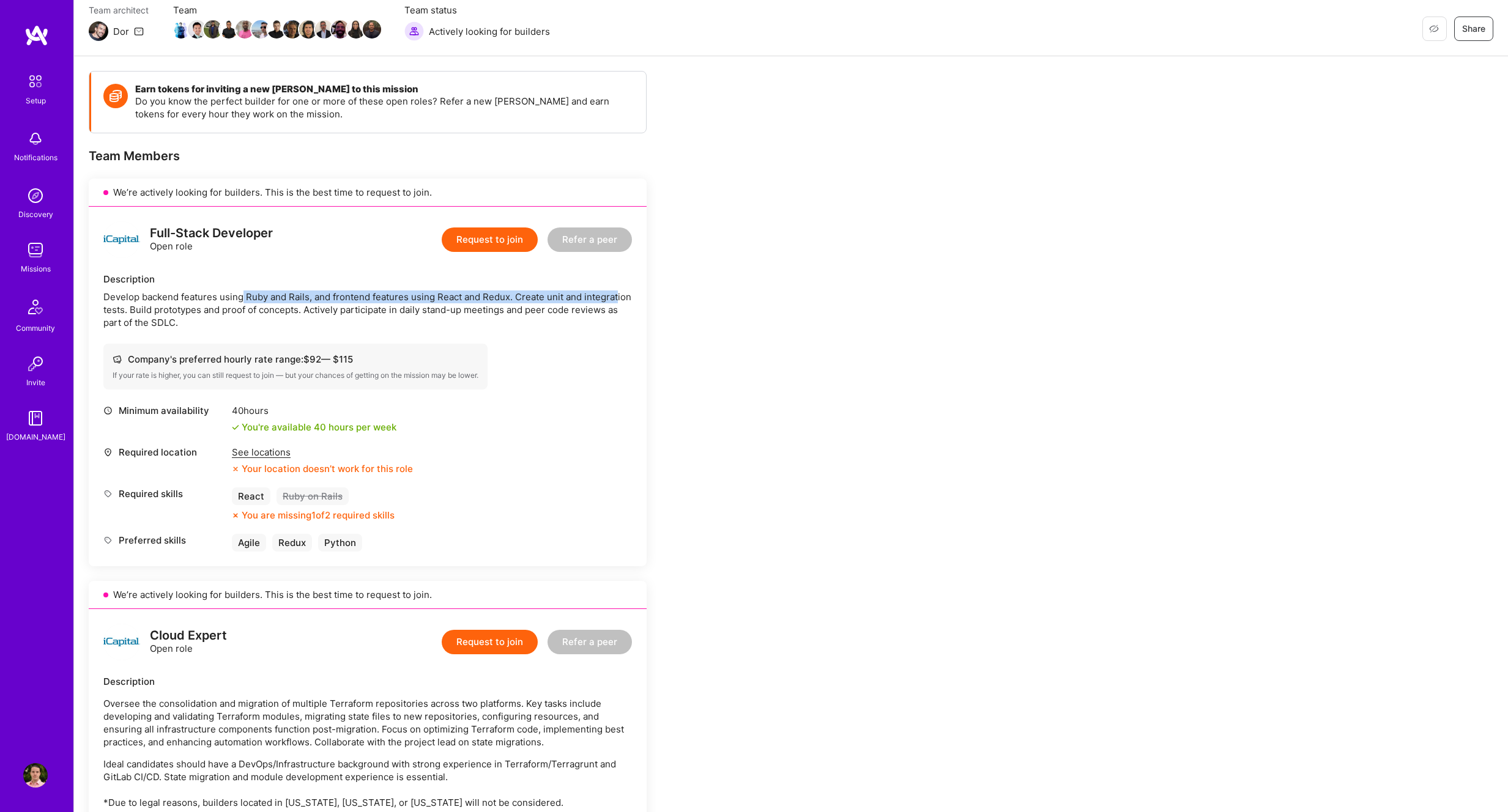
drag, startPoint x: 245, startPoint y: 297, endPoint x: 618, endPoint y: 293, distance: 373.0
click at [618, 293] on div "Develop backend features using Ruby and Rails, and frontend features using Reac…" at bounding box center [368, 310] width 528 height 38
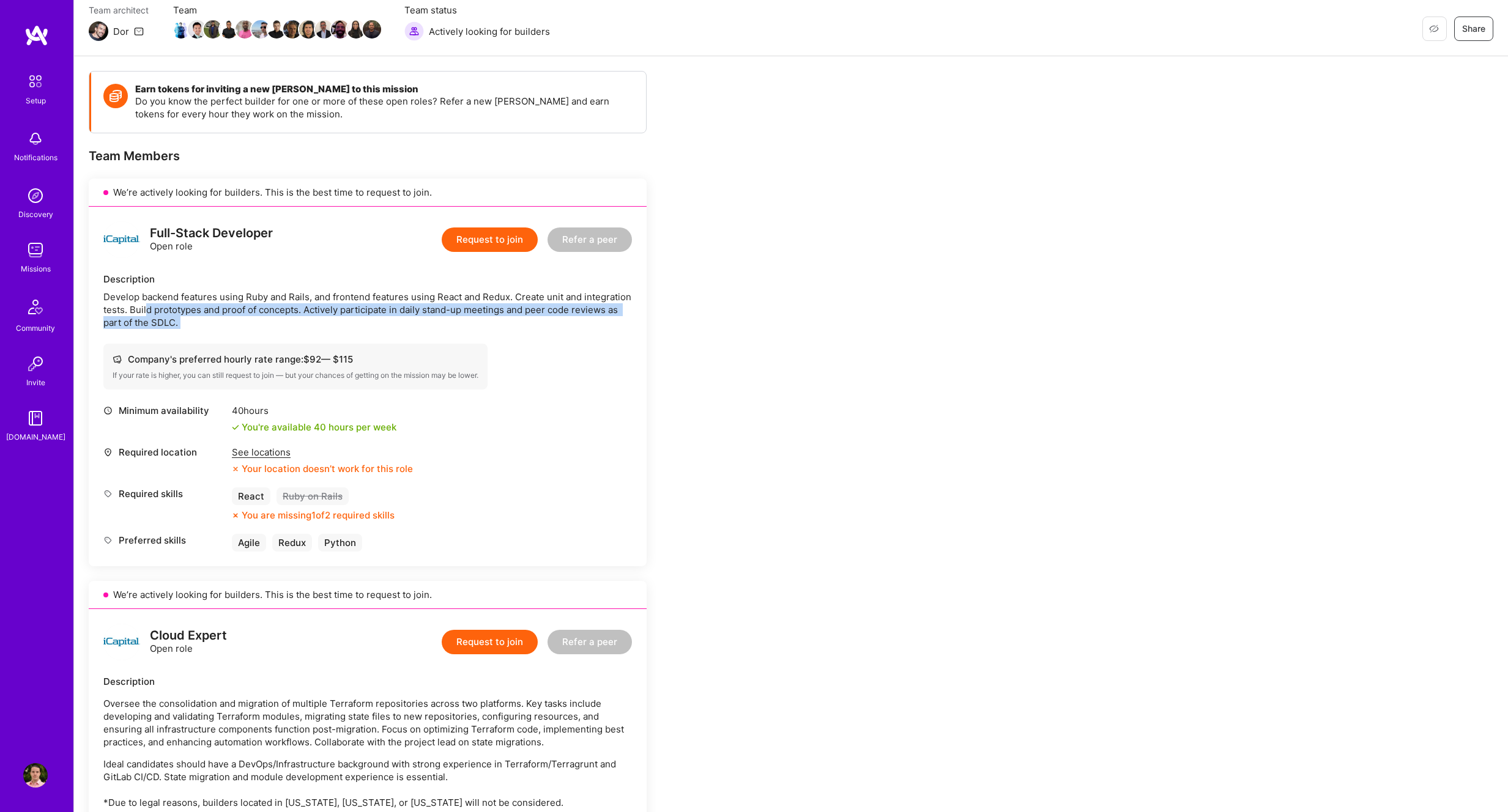
drag, startPoint x: 147, startPoint y: 309, endPoint x: 166, endPoint y: 327, distance: 26.2
click at [166, 328] on div "Develop backend features using Ruby and Rails, and frontend features using Reac…" at bounding box center [368, 310] width 528 height 38
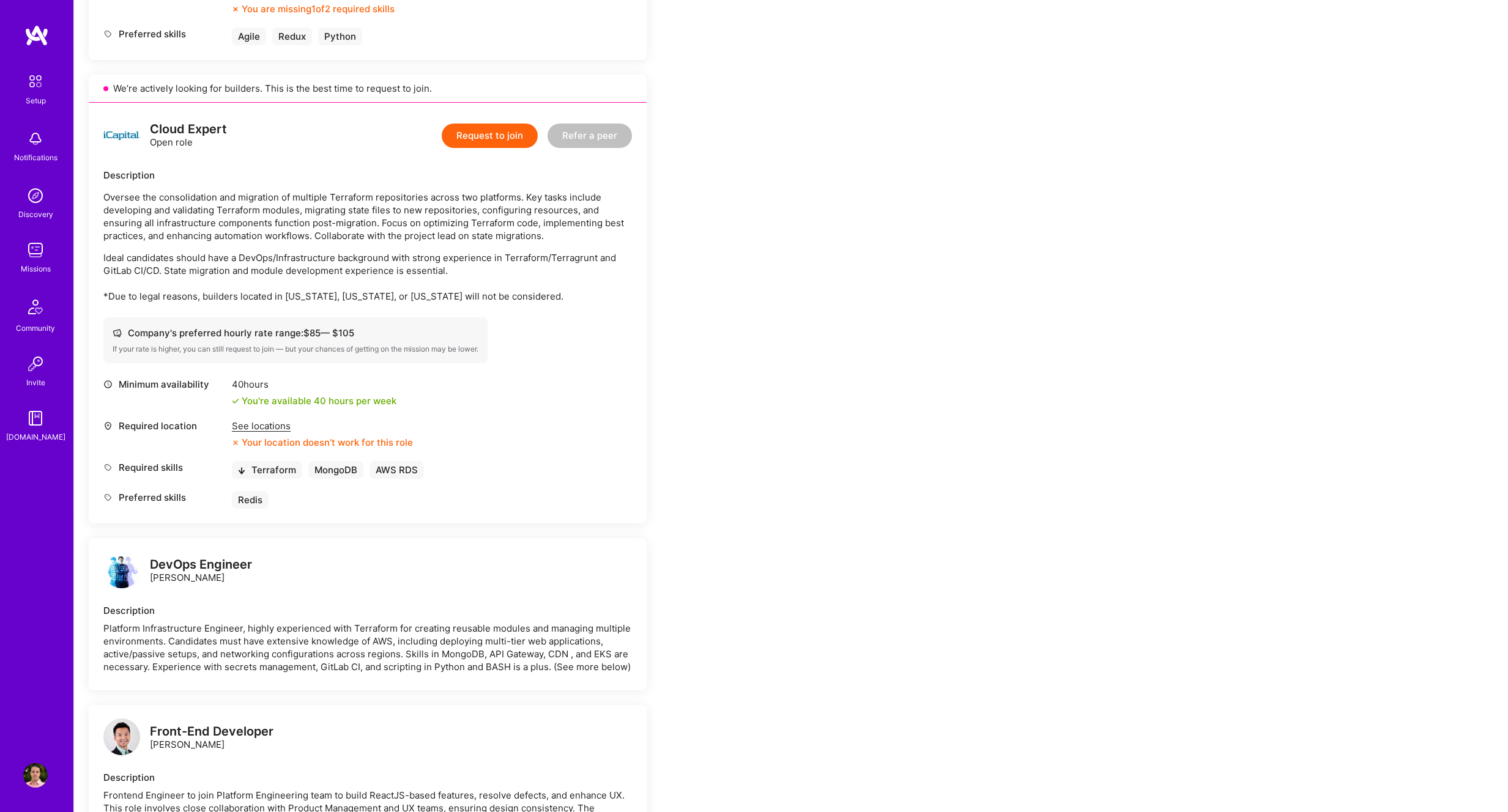
scroll to position [616, 0]
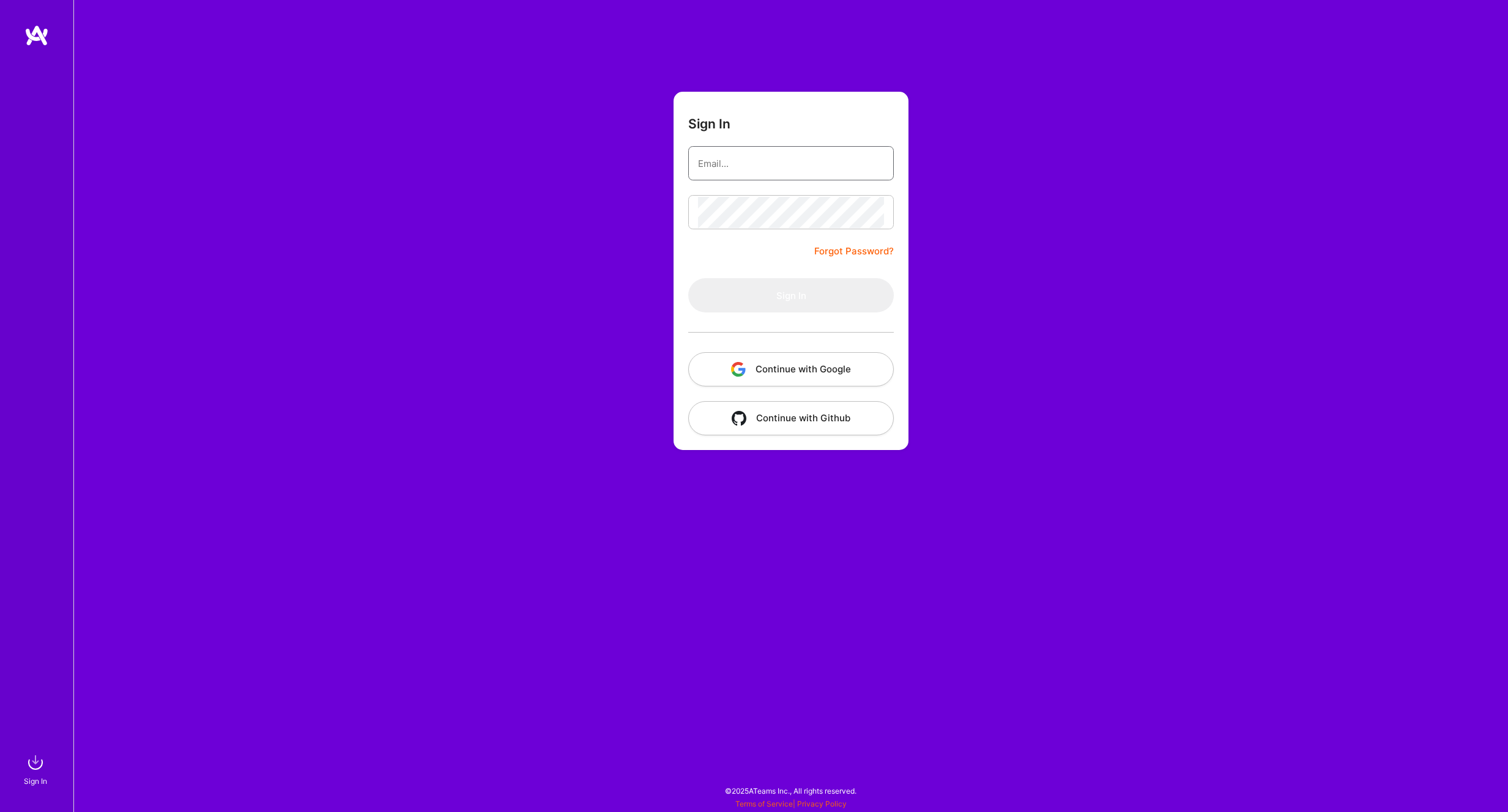
type input "[EMAIL_ADDRESS][DOMAIN_NAME]"
click at [723, 299] on button "Sign In" at bounding box center [790, 295] width 205 height 34
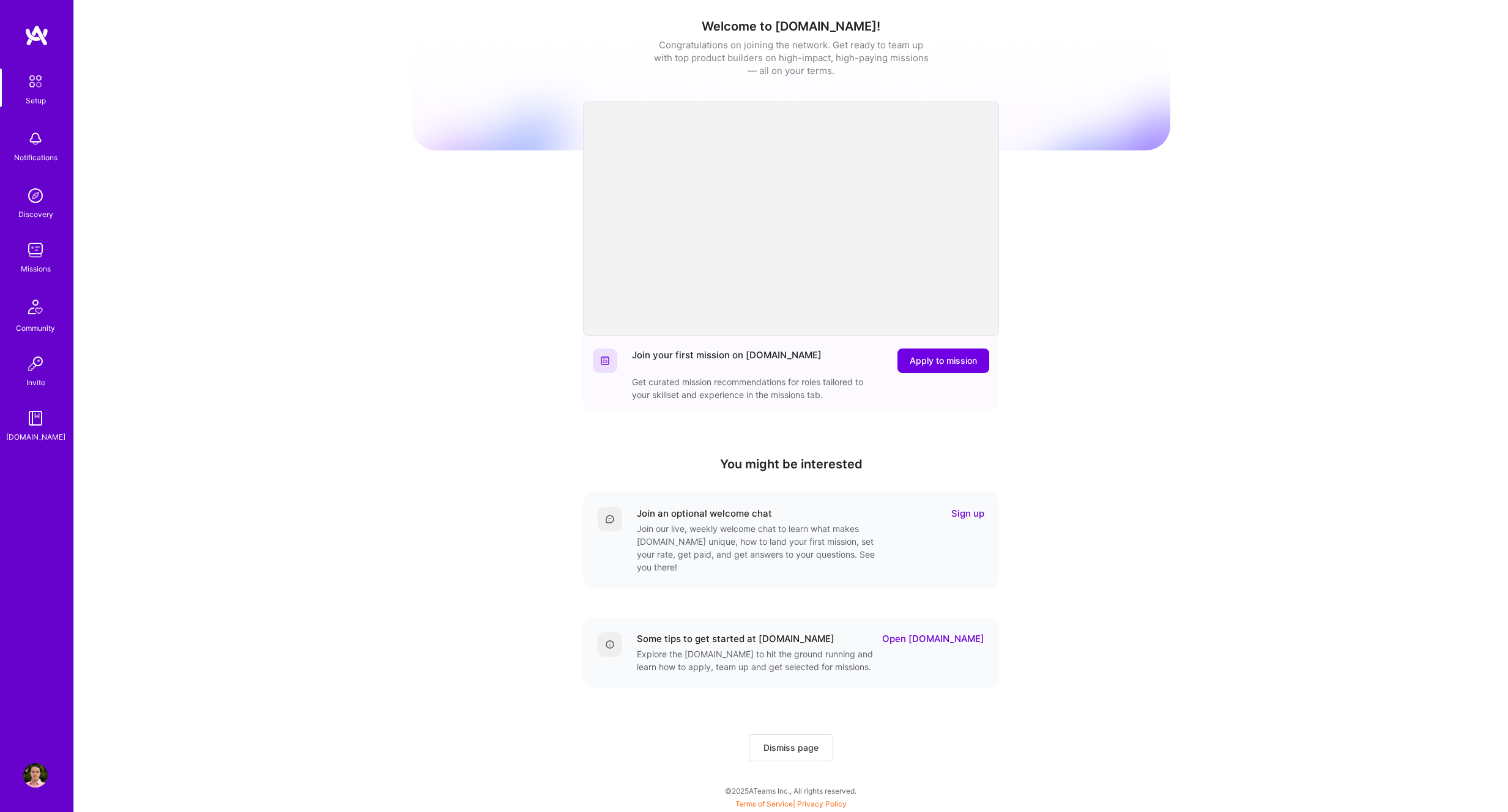
click at [25, 251] on img at bounding box center [35, 250] width 24 height 24
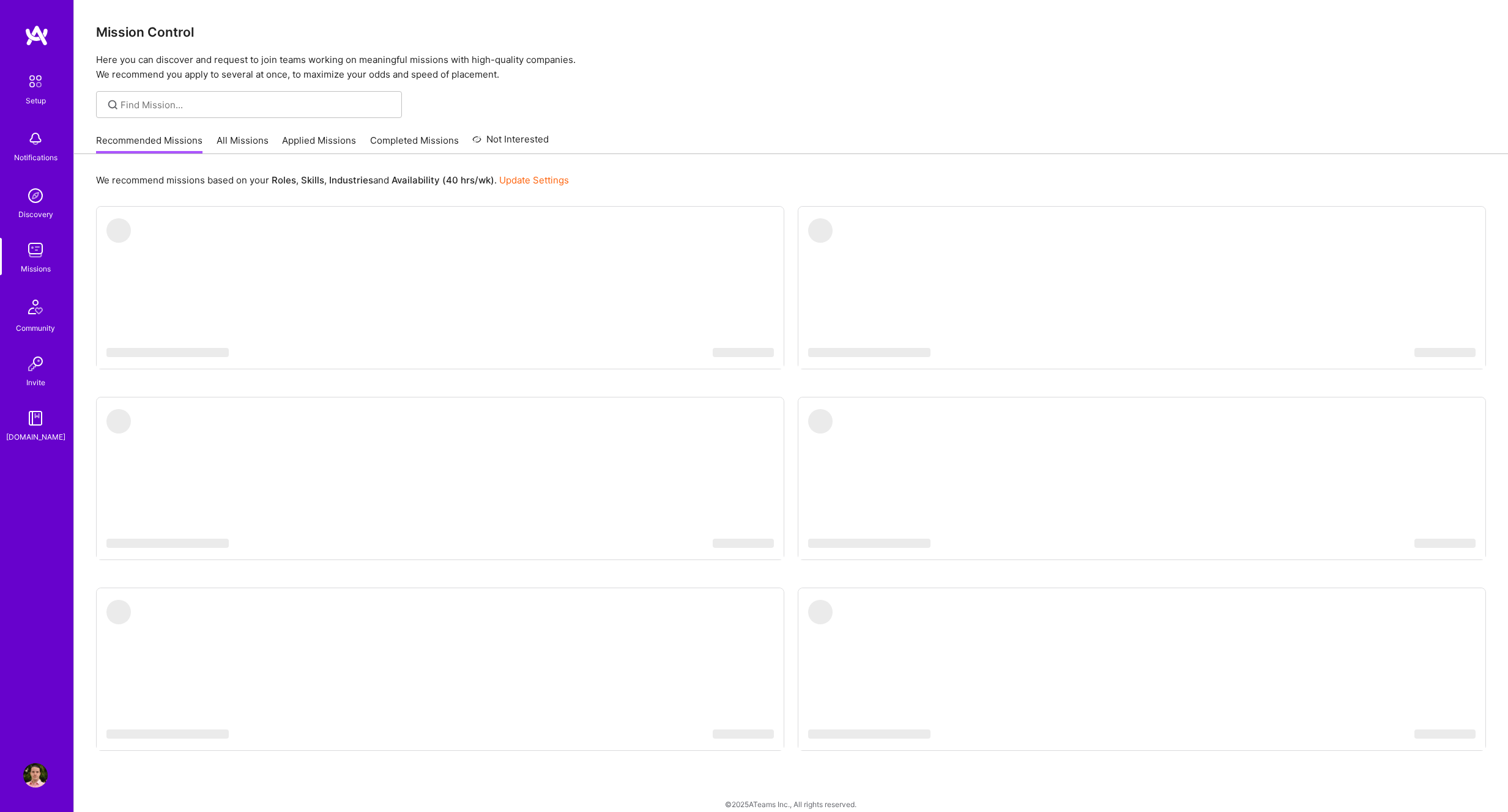
click at [338, 137] on link "Applied Missions" at bounding box center [318, 144] width 74 height 20
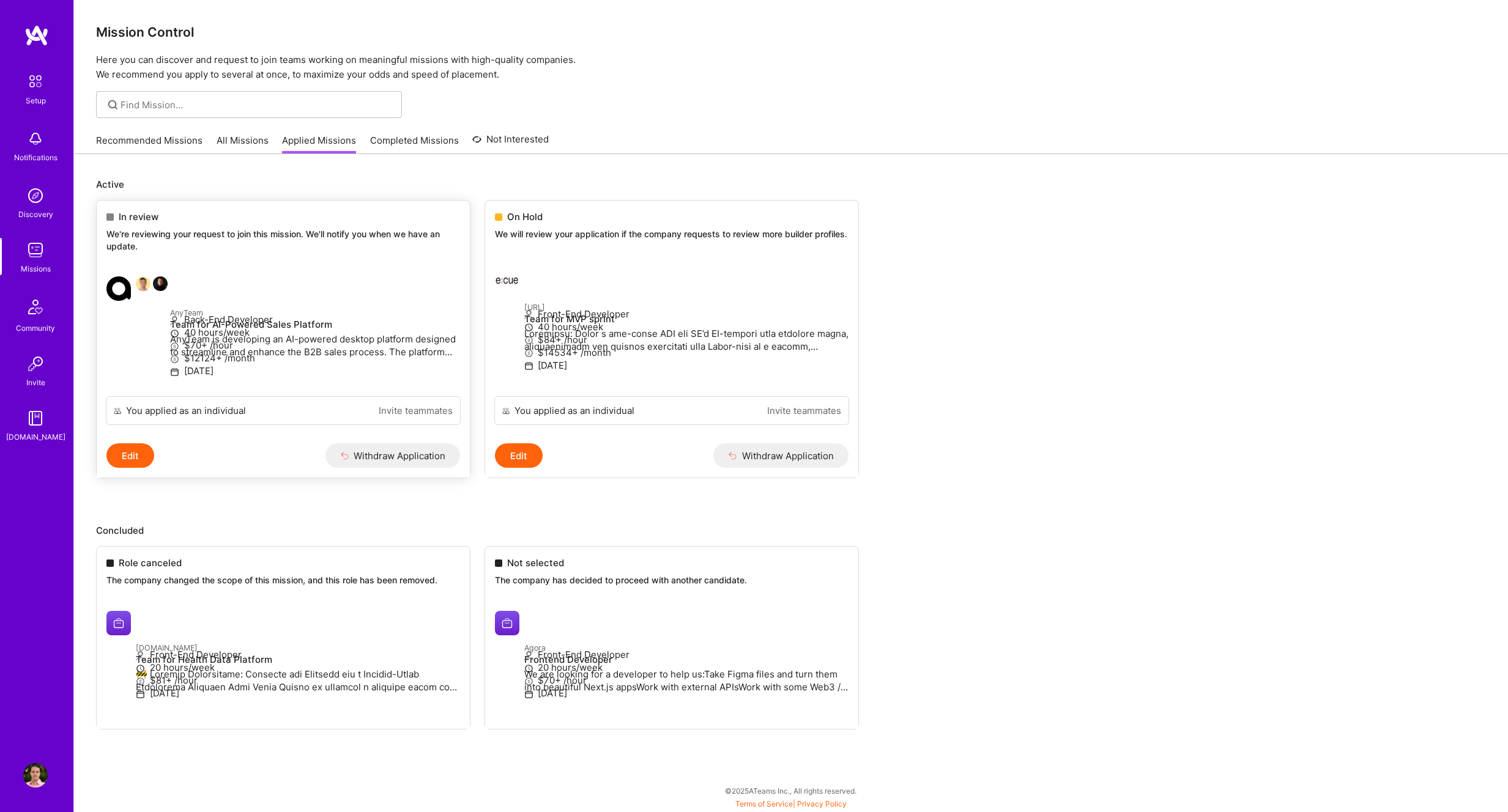
scroll to position [26, 0]
click at [223, 228] on p "We're reviewing your request to join this mission. We'll notify you when we hav…" at bounding box center [282, 240] width 353 height 24
click at [251, 333] on p "AnyTeam is developing an AI-powered desktop platform designed to streamline and…" at bounding box center [315, 345] width 290 height 25
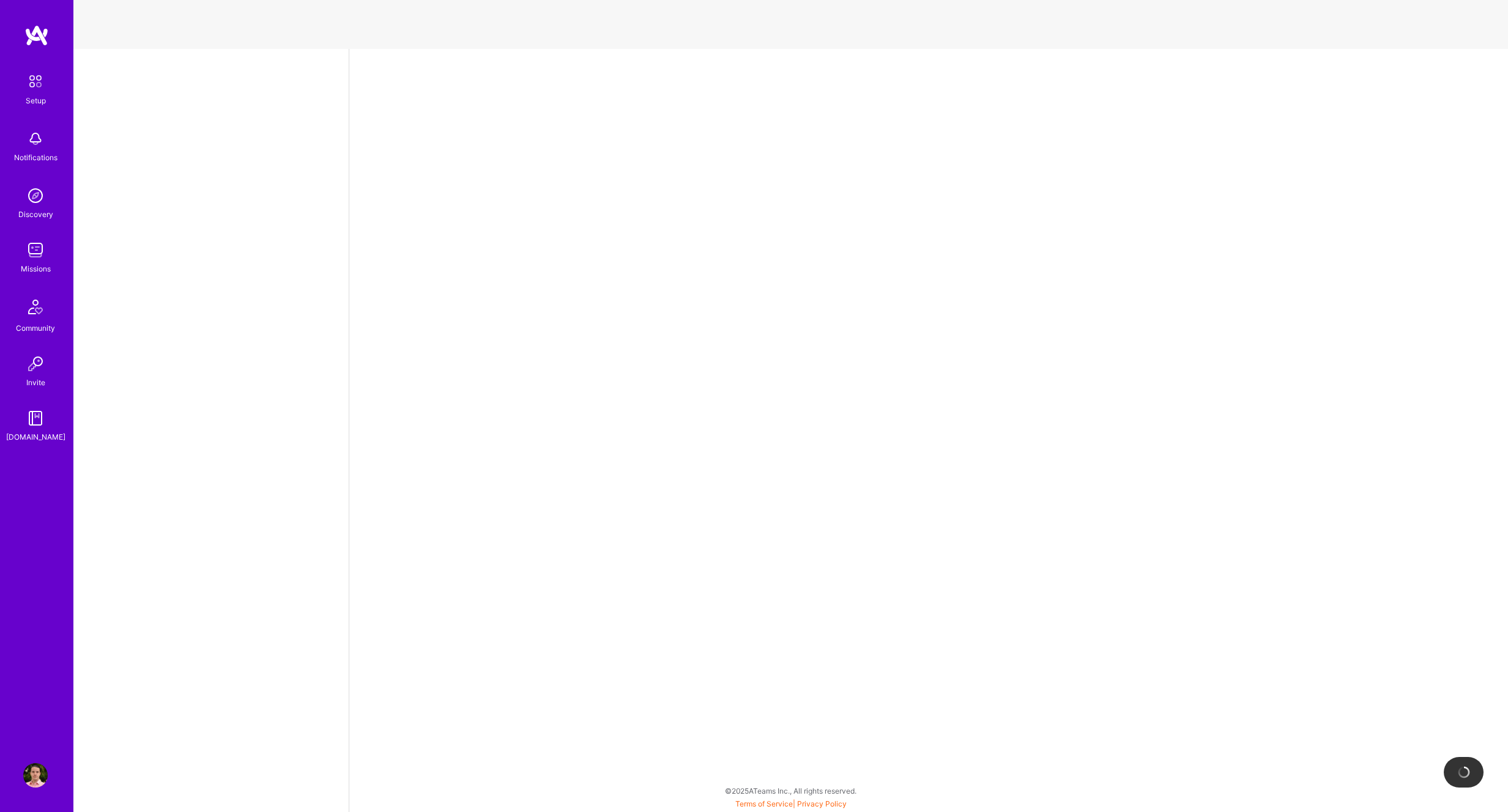
select select "NI"
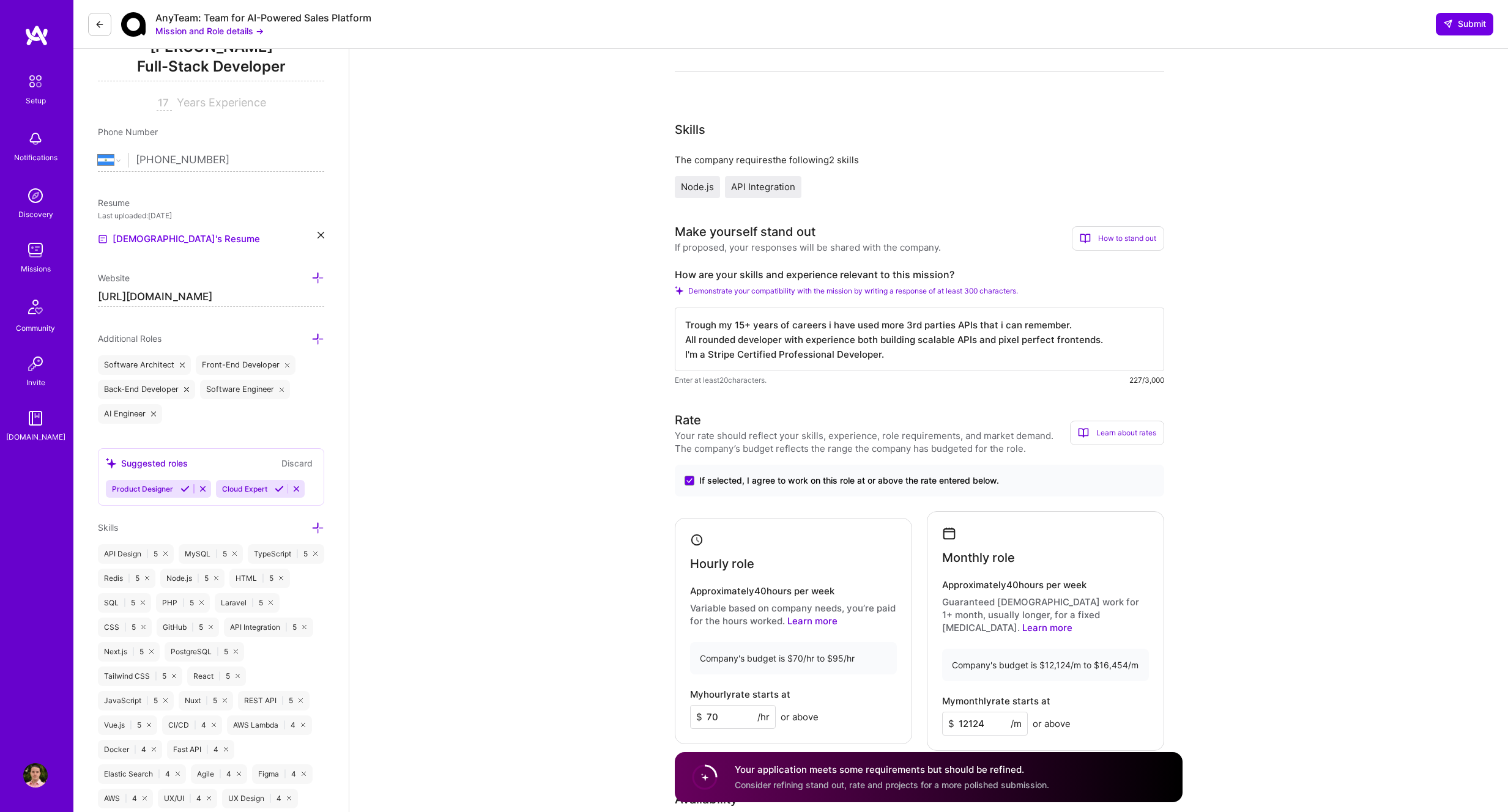
scroll to position [179, 0]
drag, startPoint x: 736, startPoint y: 336, endPoint x: 893, endPoint y: 336, distance: 157.0
click at [893, 336] on textarea "Trough my 15+ years of careers i have used more 3rd parties APIs that i can rem…" at bounding box center [919, 338] width 489 height 63
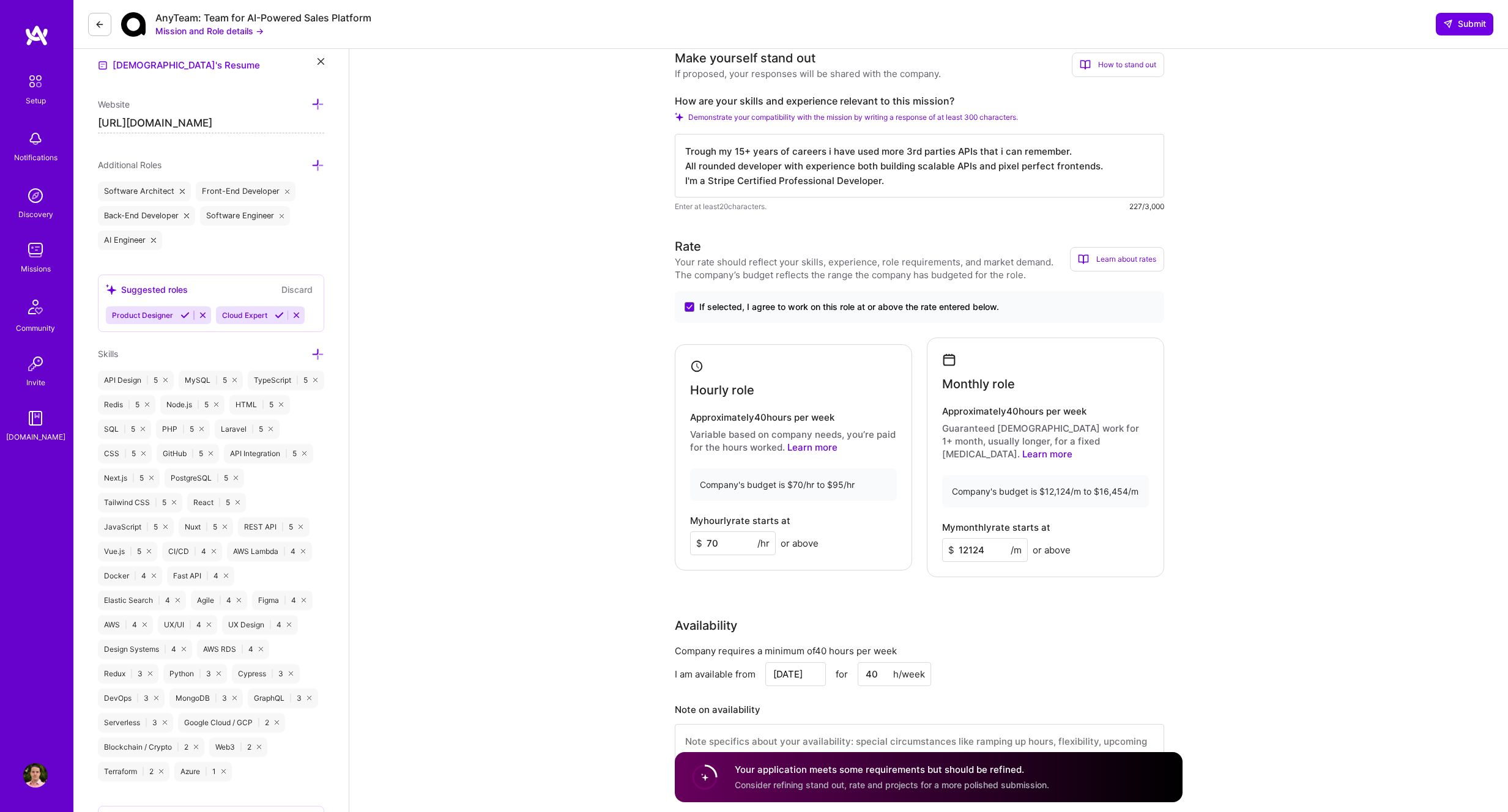
scroll to position [353, 0]
click at [916, 181] on textarea "Trough my 15+ years of careers i have used more 3rd parties APIs that i can rem…" at bounding box center [919, 164] width 489 height 63
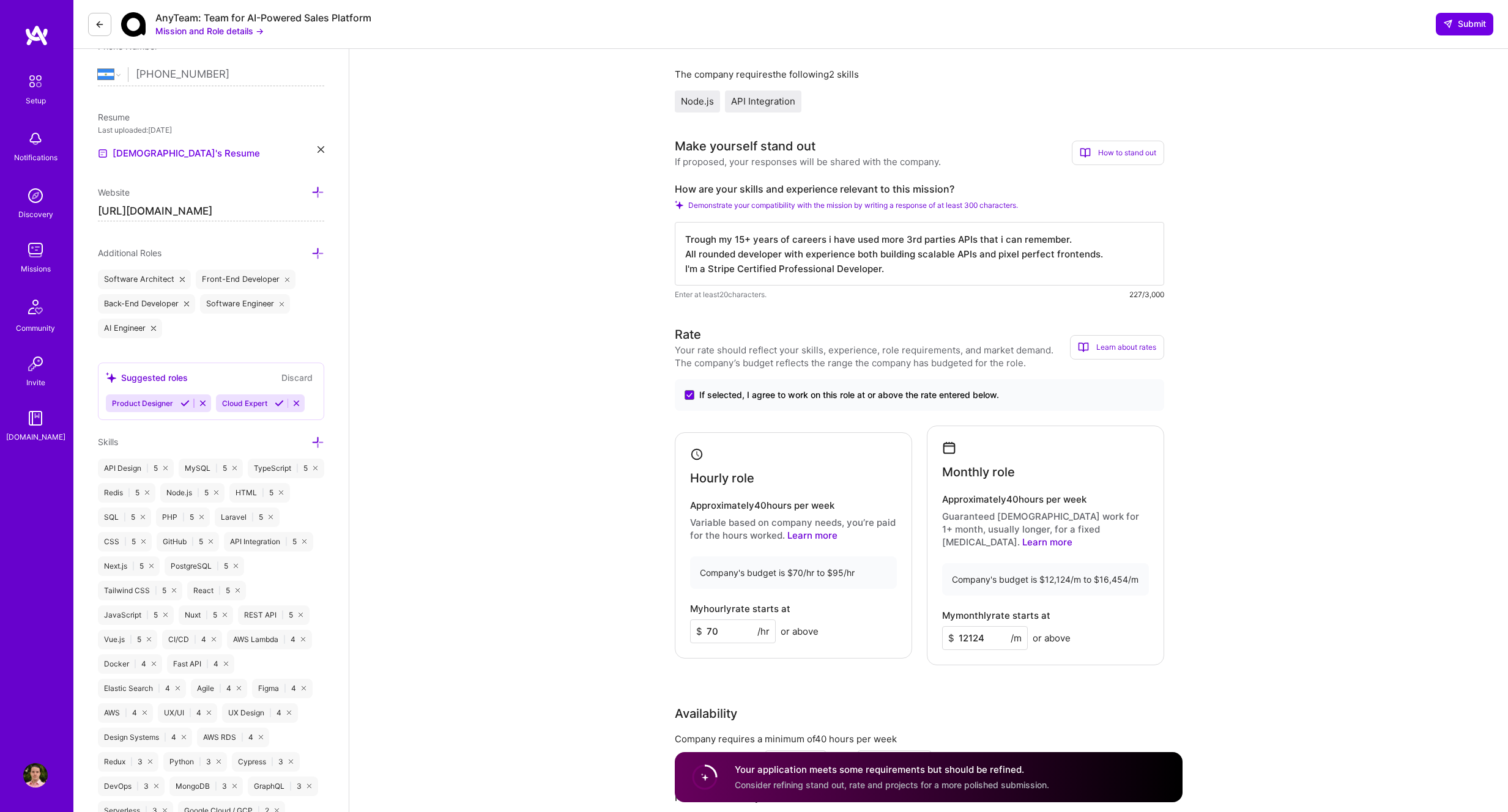
scroll to position [259, 0]
click at [1085, 242] on textarea "Trough my 15+ years of careers i have used more 3rd parties APIs that i can rem…" at bounding box center [919, 258] width 489 height 63
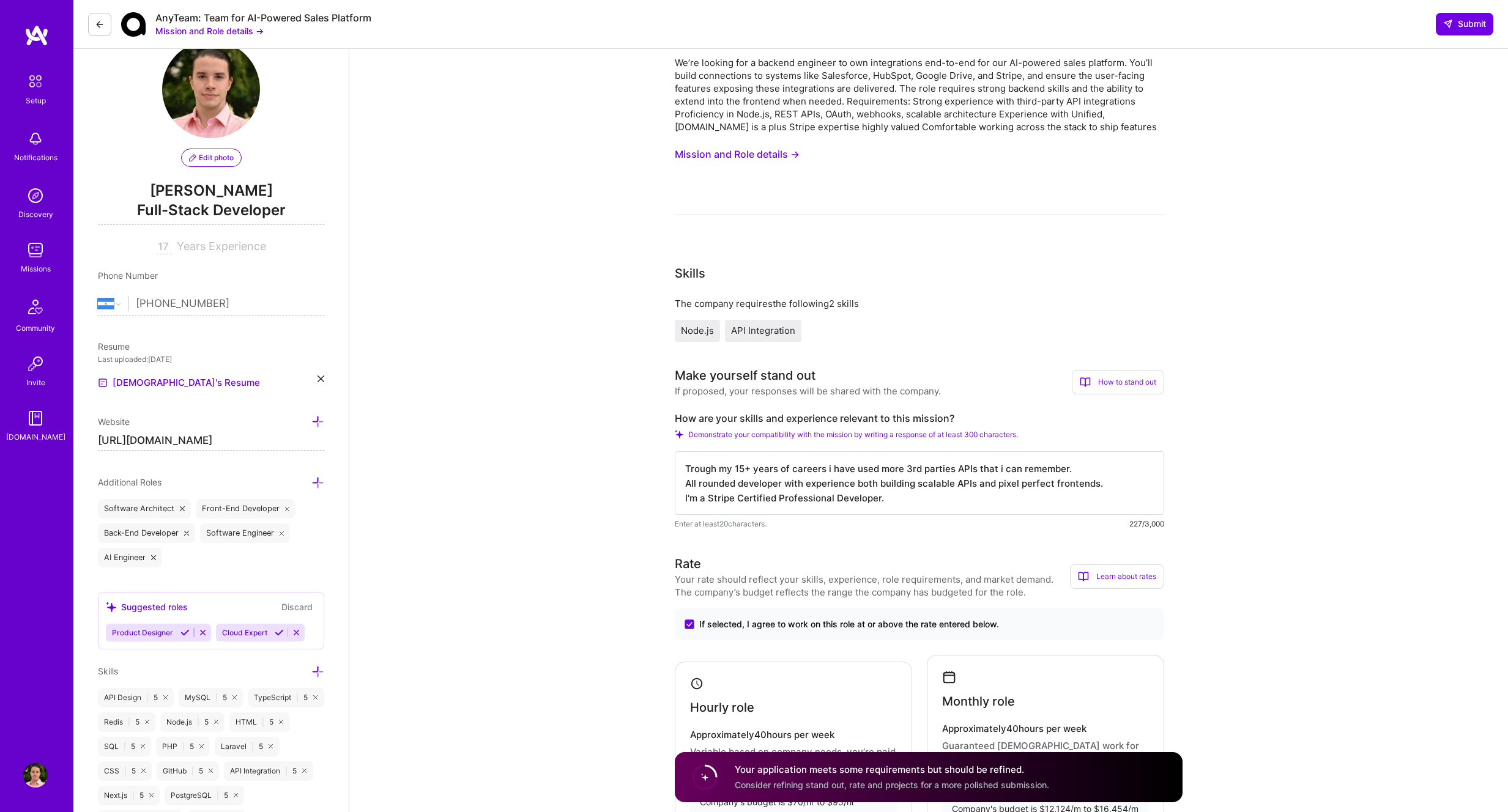
scroll to position [35, 0]
drag, startPoint x: 731, startPoint y: 71, endPoint x: 852, endPoint y: 76, distance: 121.1
click at [852, 76] on div "We’re looking for a backend engineer to own integrations end-to-end for our AI-…" at bounding box center [919, 92] width 489 height 77
drag, startPoint x: 715, startPoint y: 87, endPoint x: 869, endPoint y: 86, distance: 154.0
click at [867, 86] on div "We’re looking for a backend engineer to own integrations end-to-end for our AI-…" at bounding box center [919, 92] width 489 height 77
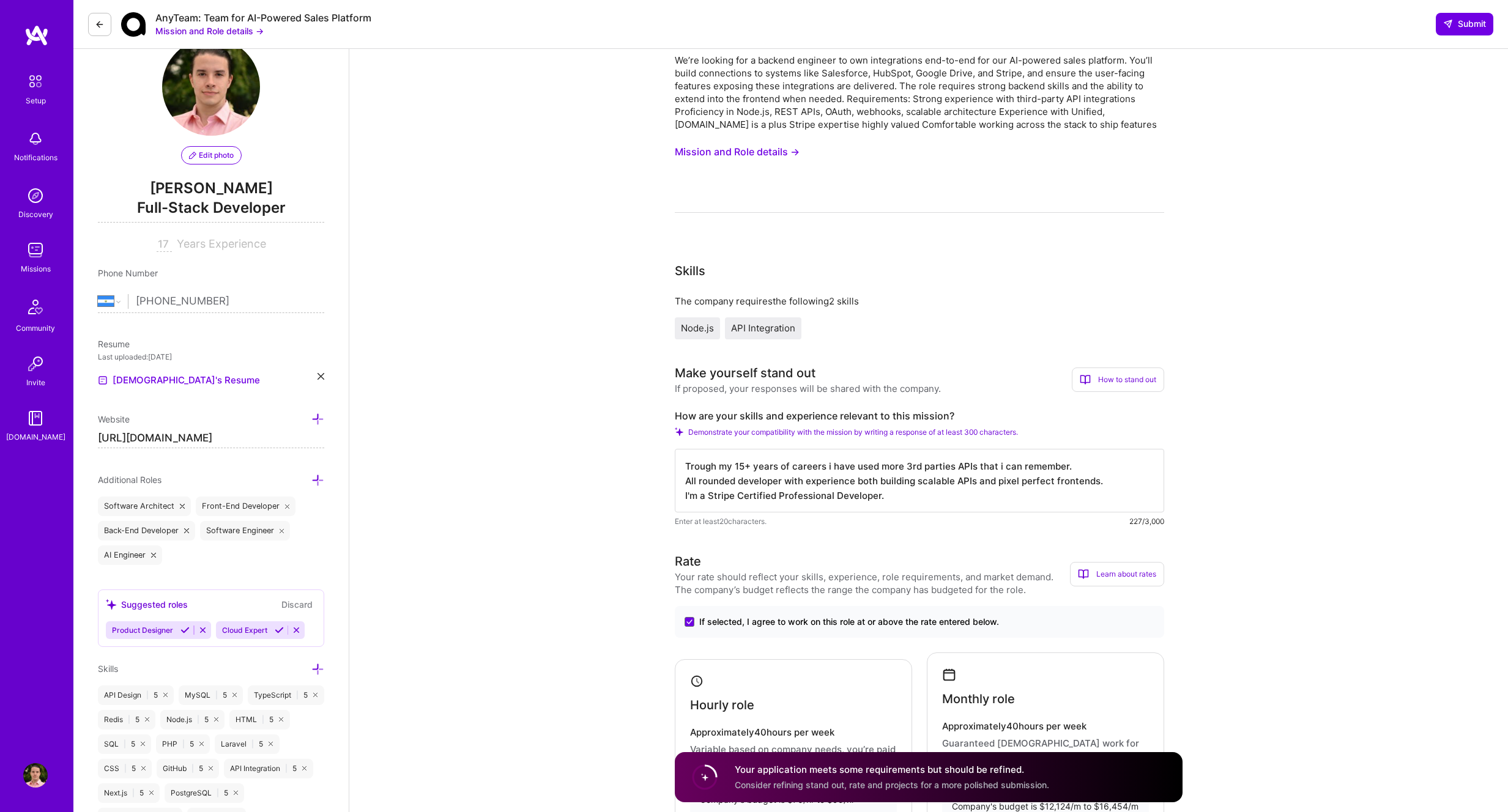
click at [906, 86] on div "We’re looking for a backend engineer to own integrations end-to-end for our AI-…" at bounding box center [919, 92] width 489 height 77
click at [1084, 469] on textarea "Trough my 15+ years of careers i have used more 3rd parties APIs that i can rem…" at bounding box center [919, 480] width 489 height 63
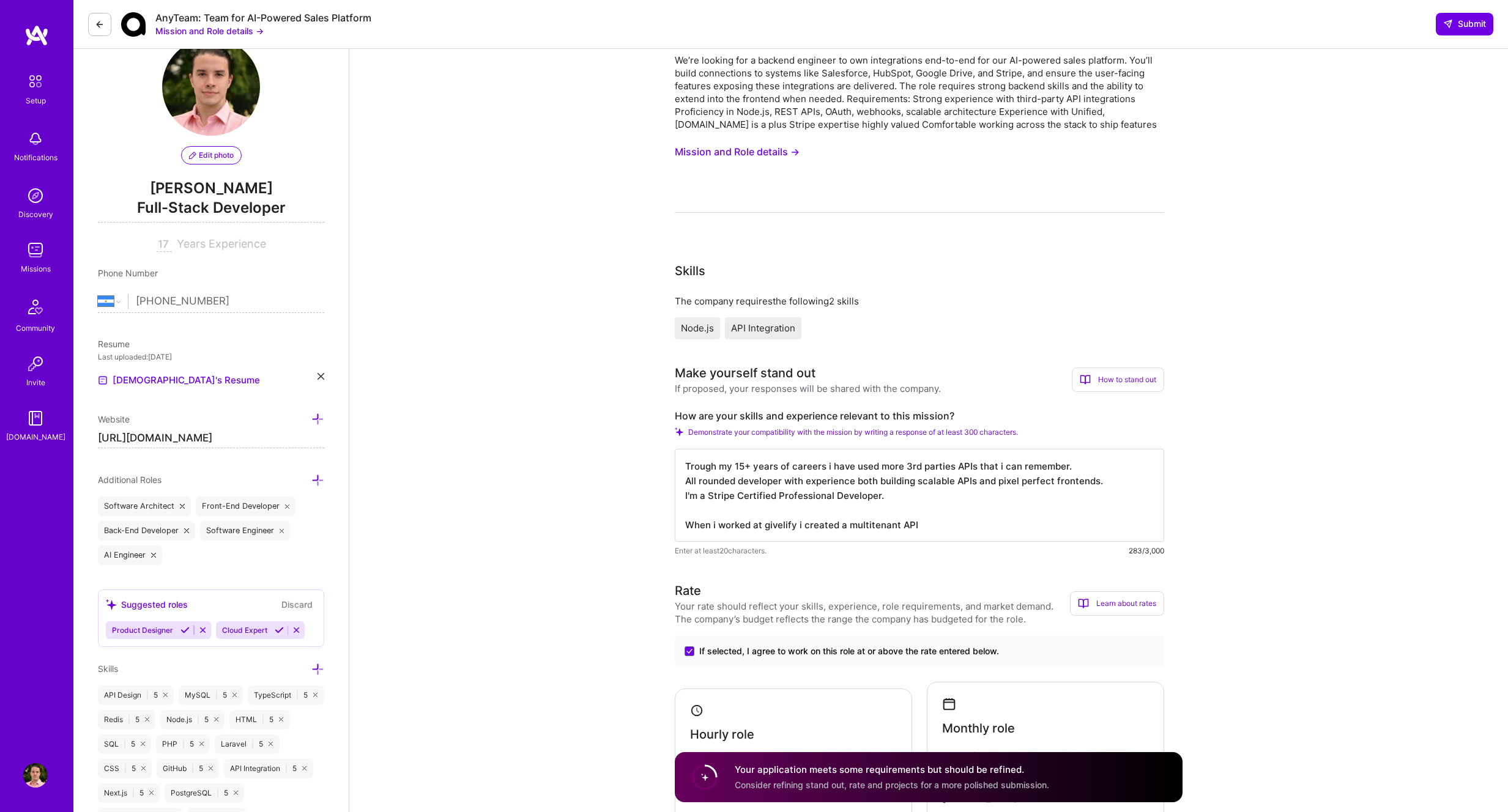
click at [866, 532] on textarea "Trough my 15+ years of careers i have used more 3rd parties APIs that i can rem…" at bounding box center [919, 495] width 489 height 93
click at [871, 523] on textarea "Trough my 15+ years of careers i have used more 3rd parties APIs that i can rem…" at bounding box center [919, 495] width 489 height 93
click at [870, 523] on textarea "Trough my 15+ years of careers i have used more 3rd parties APIs that i can rem…" at bounding box center [919, 495] width 489 height 93
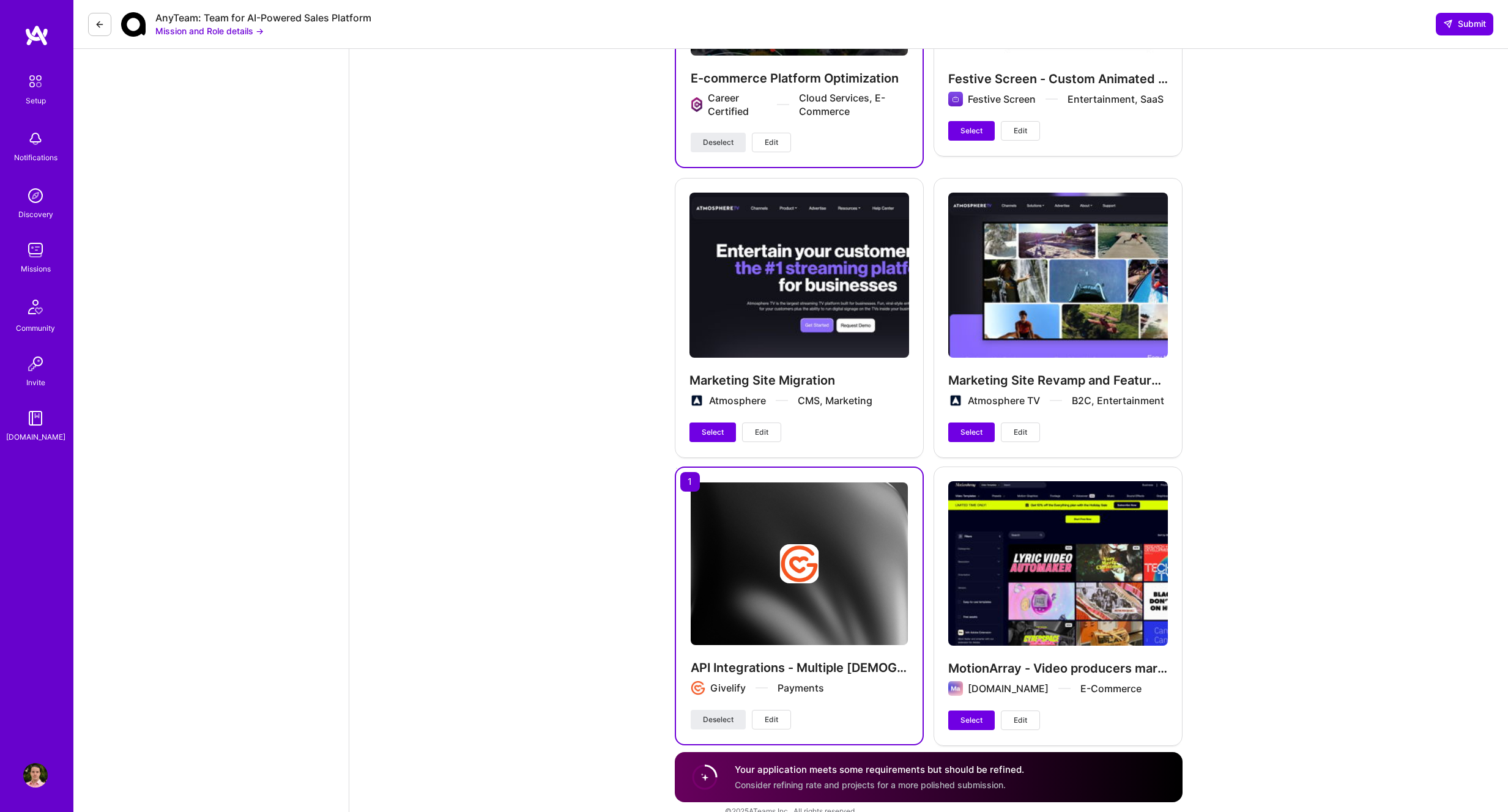
scroll to position [2150, 0]
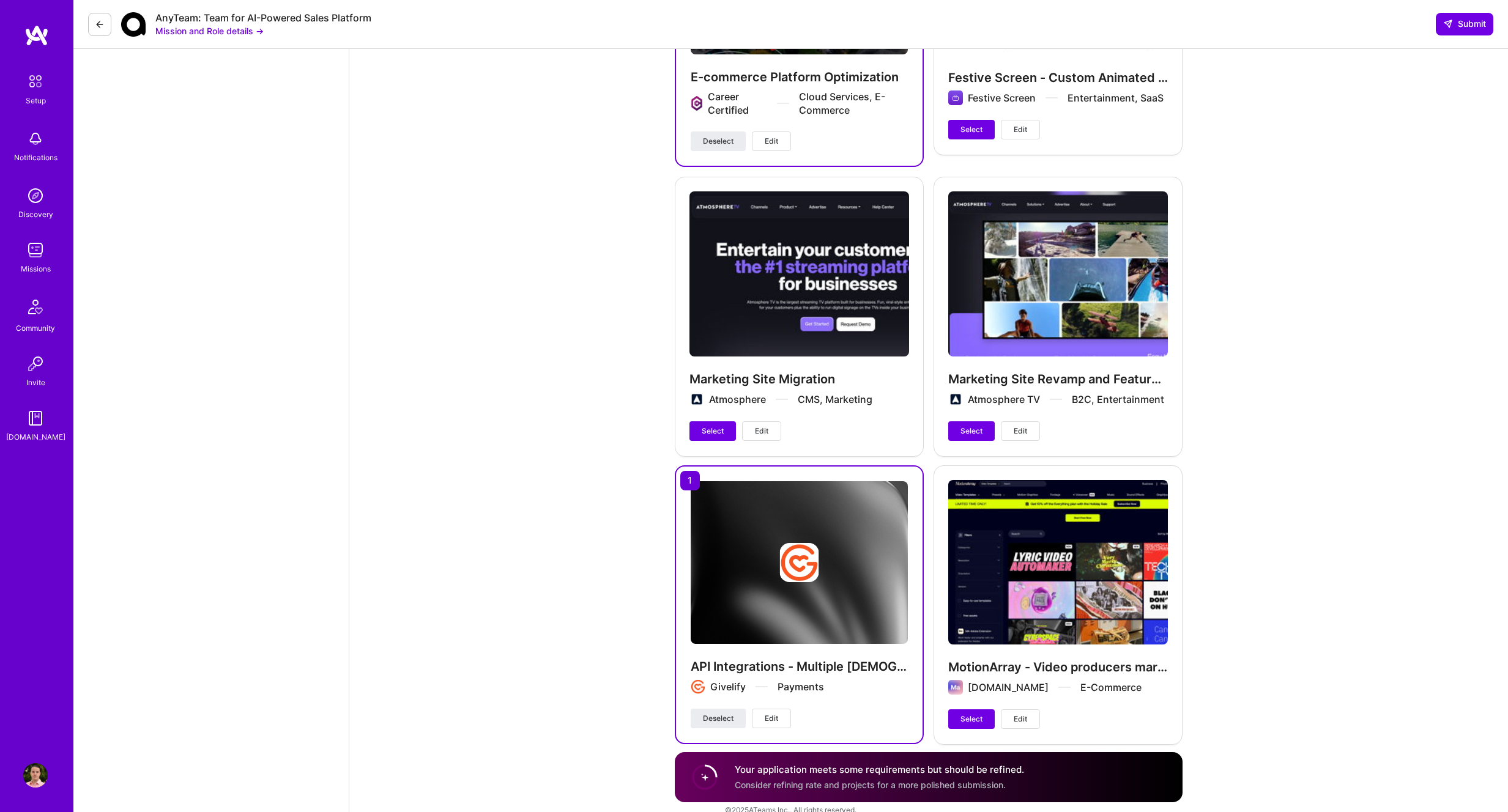
click at [780, 544] on img at bounding box center [799, 562] width 39 height 39
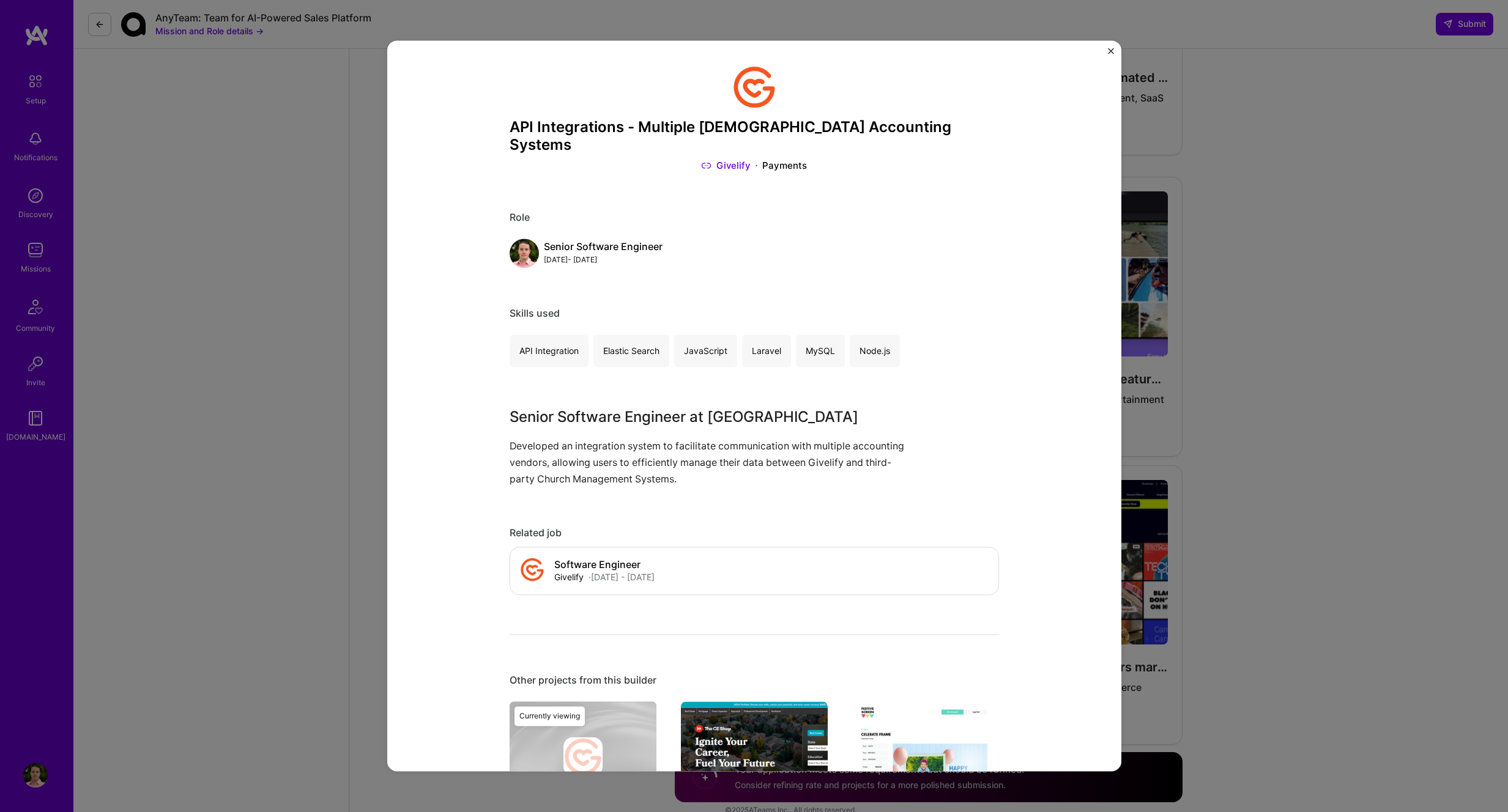
scroll to position [10, 0]
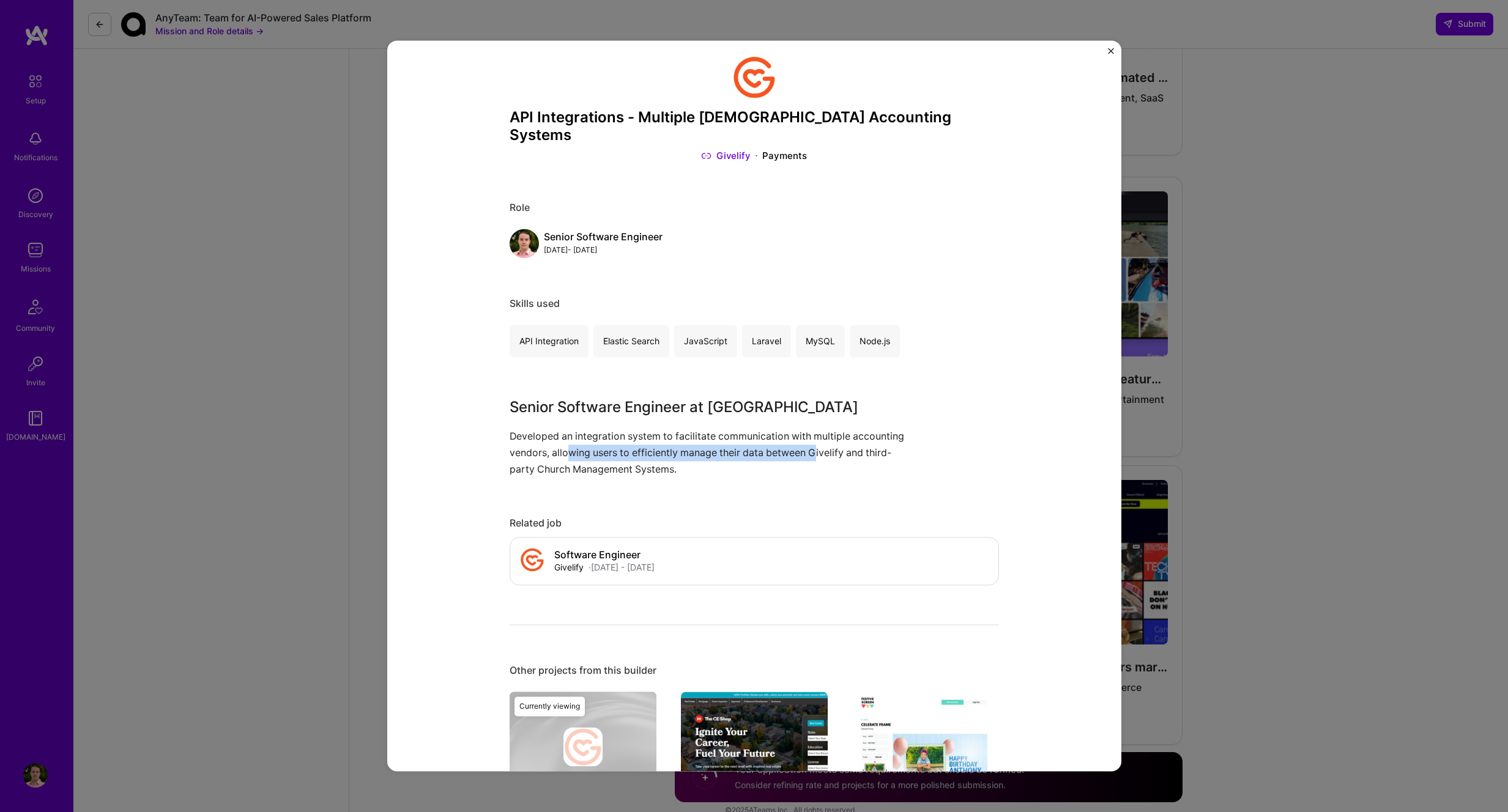
drag, startPoint x: 625, startPoint y: 438, endPoint x: 875, endPoint y: 431, distance: 250.1
click at [875, 431] on p "Developed an integration system to facilitate communication with multiple accou…" at bounding box center [708, 453] width 397 height 50
click at [1366, 327] on div "API Integrations - Multiple Church Accounting Systems Givelify Payments Role Se…" at bounding box center [754, 406] width 1508 height 812
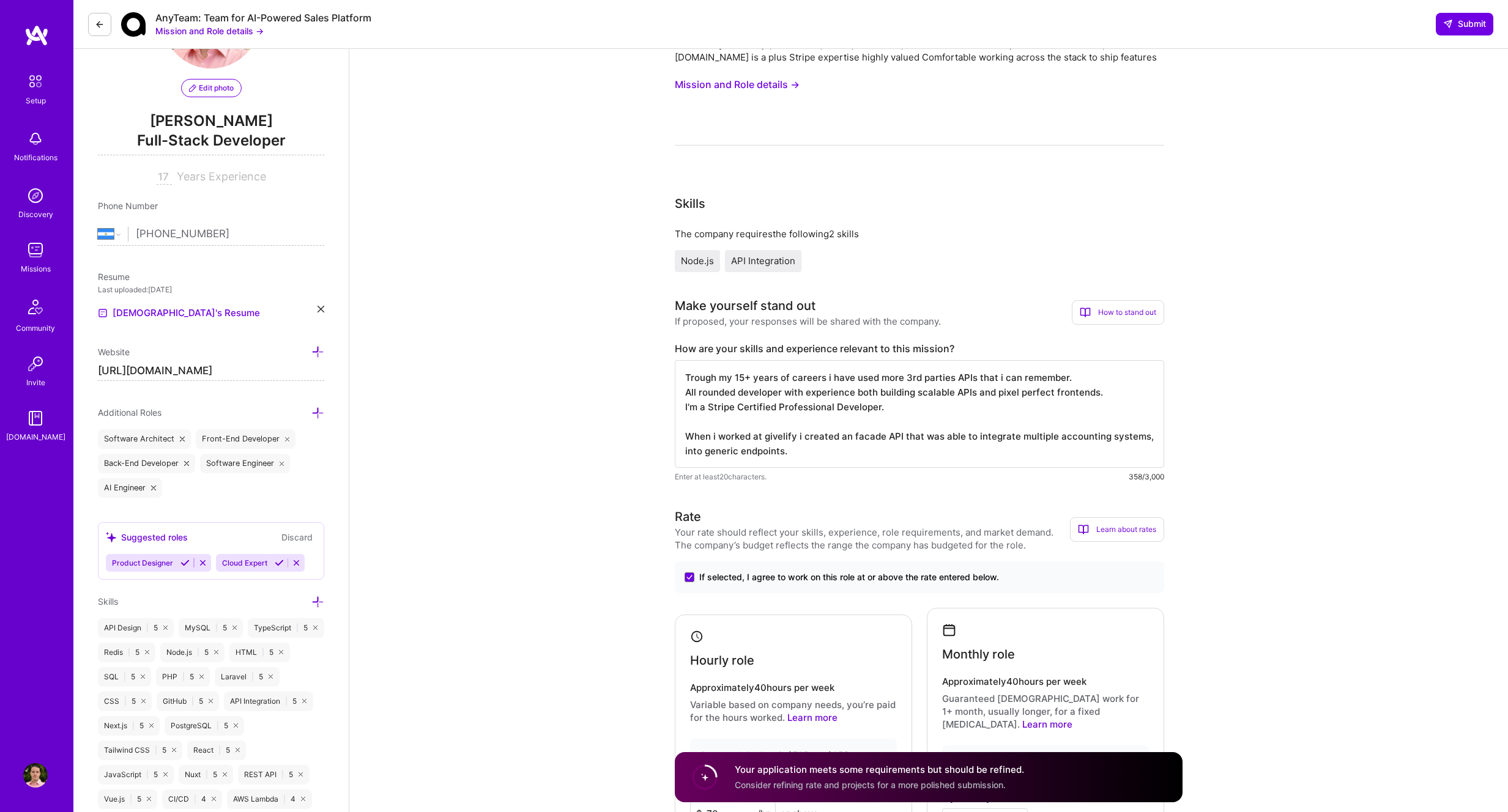
scroll to position [123, 0]
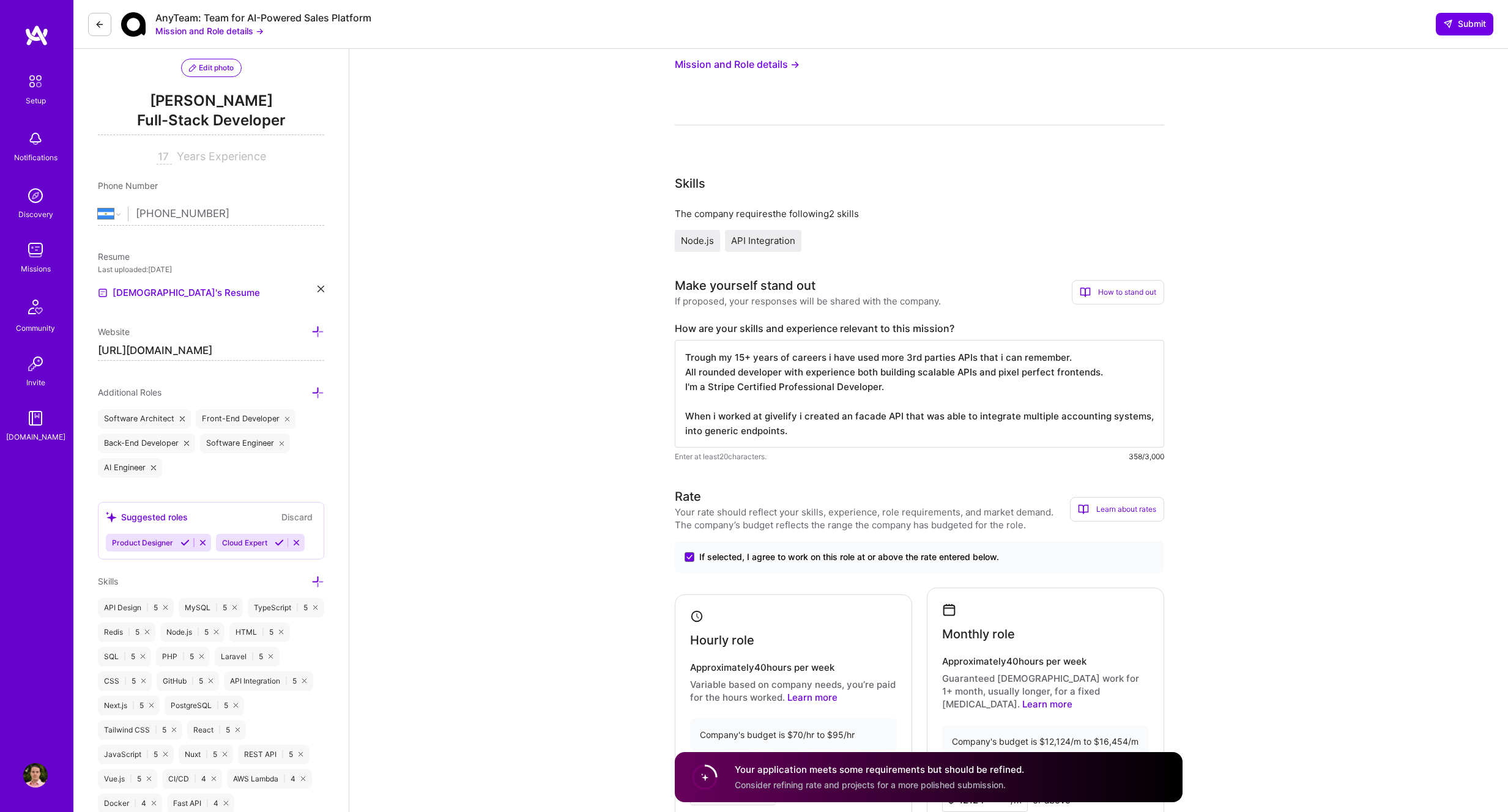
click at [1140, 417] on textarea "Trough my 15+ years of careers i have used more 3rd parties APIs that i can rem…" at bounding box center [919, 394] width 489 height 107
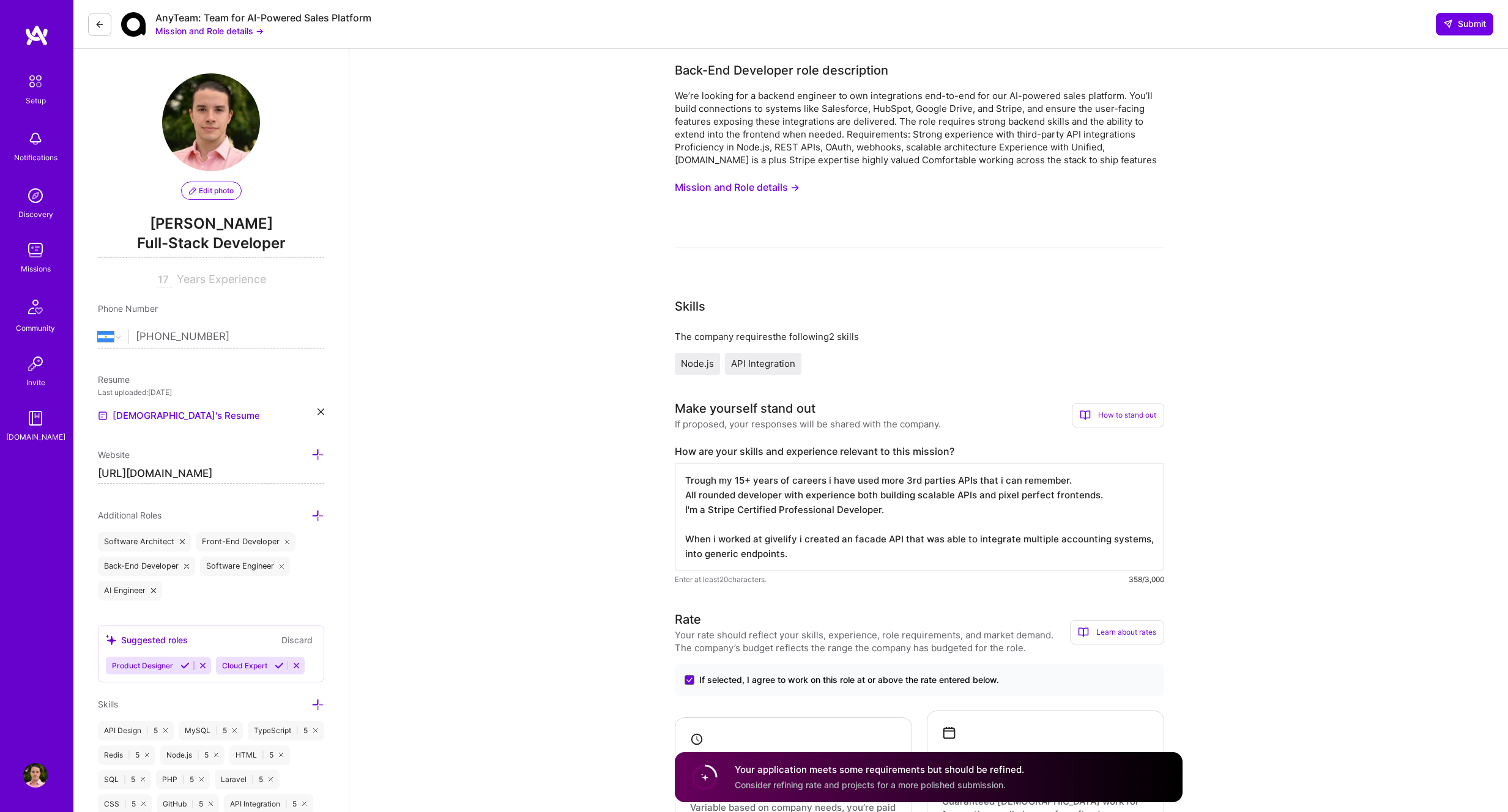
click at [833, 556] on textarea "Trough my 15+ years of careers i have used more 3rd parties APIs that i can rem…" at bounding box center [919, 517] width 489 height 107
drag, startPoint x: 911, startPoint y: 541, endPoint x: 1023, endPoint y: 533, distance: 112.3
click at [1023, 533] on textarea "Trough my 15+ years of careers i have used more 3rd parties APIs that i can rem…" at bounding box center [919, 517] width 489 height 107
click at [893, 538] on textarea "Trough my 15+ years of careers i have used more 3rd parties APIs that i can rem…" at bounding box center [919, 517] width 489 height 107
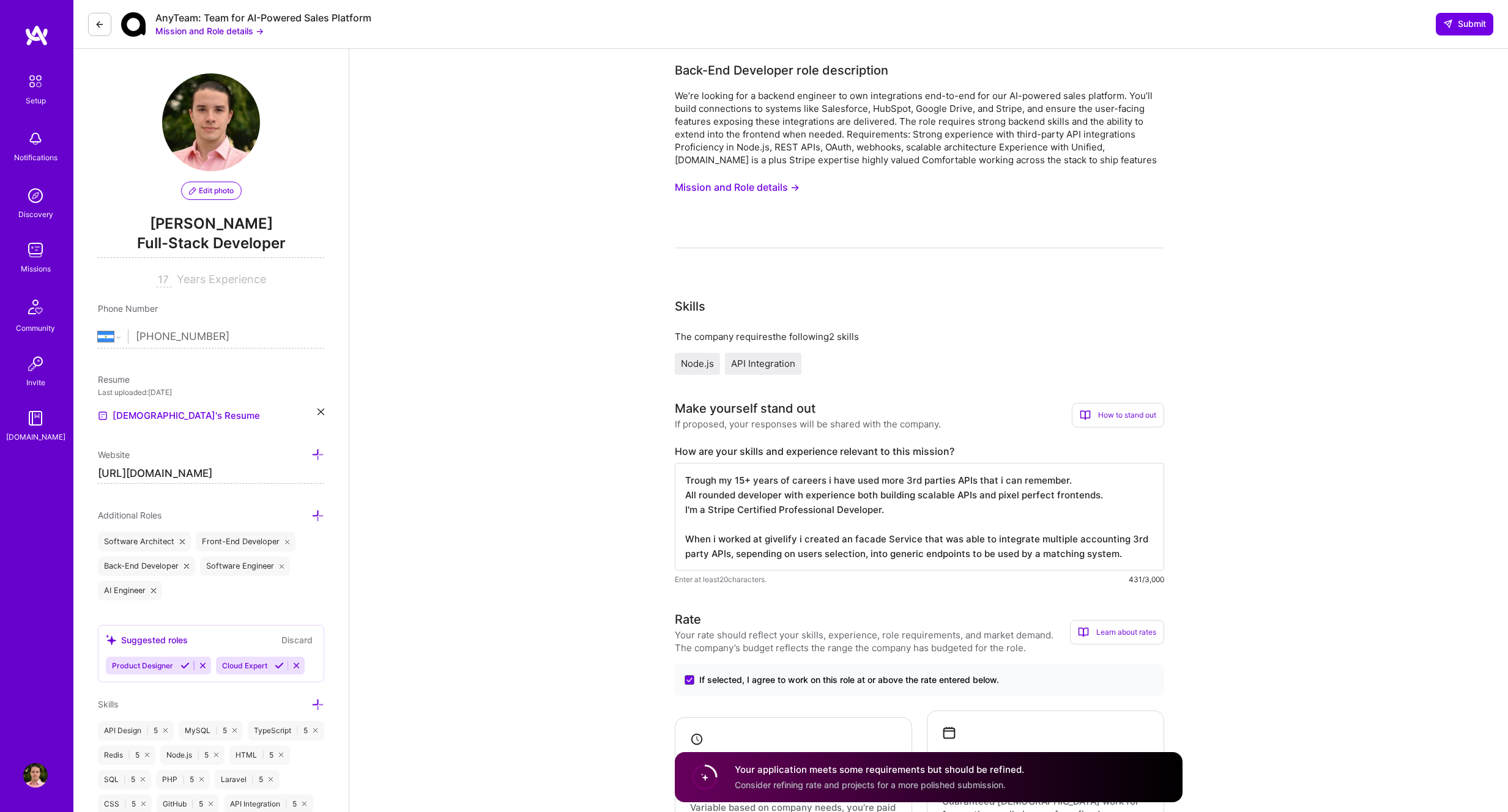
click at [757, 554] on textarea "Trough my 15+ years of careers i have used more 3rd parties APIs that i can rem…" at bounding box center [919, 517] width 489 height 107
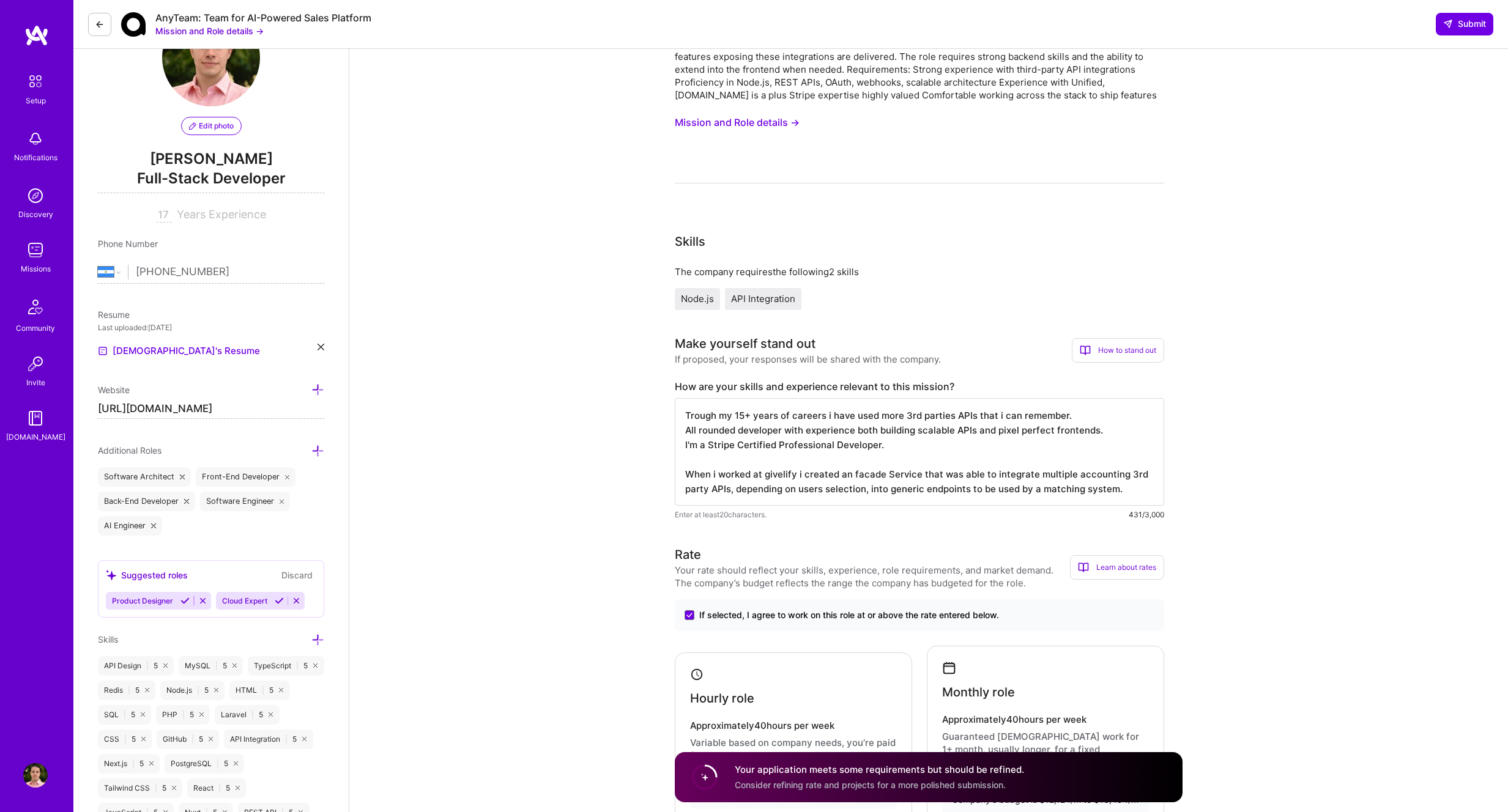
scroll to position [178, 0]
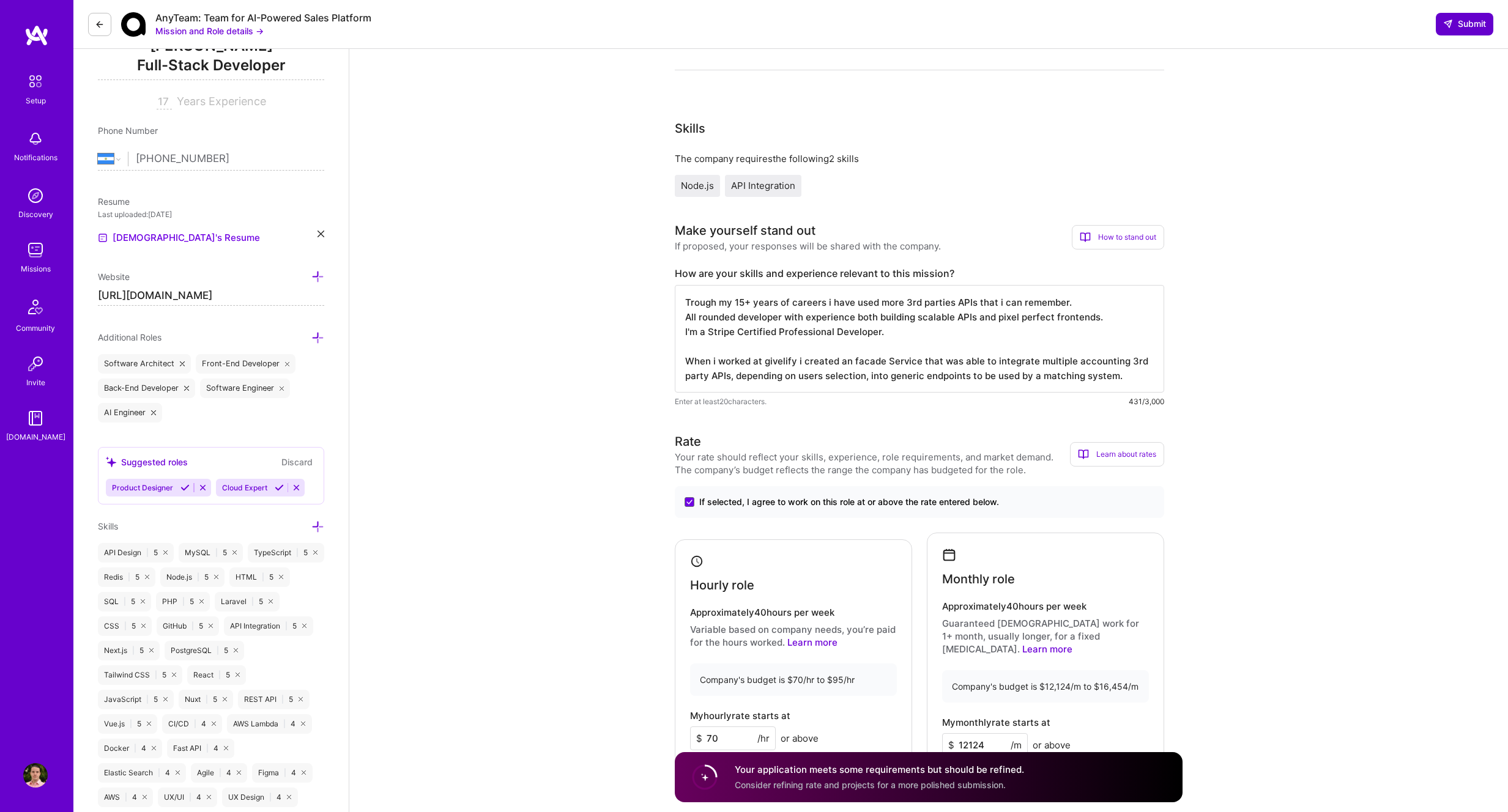
type textarea "Trough my 15+ years of careers i have used more 3rd parties APIs that i can rem…"
click at [1460, 24] on span "Submit" at bounding box center [1464, 24] width 43 height 12
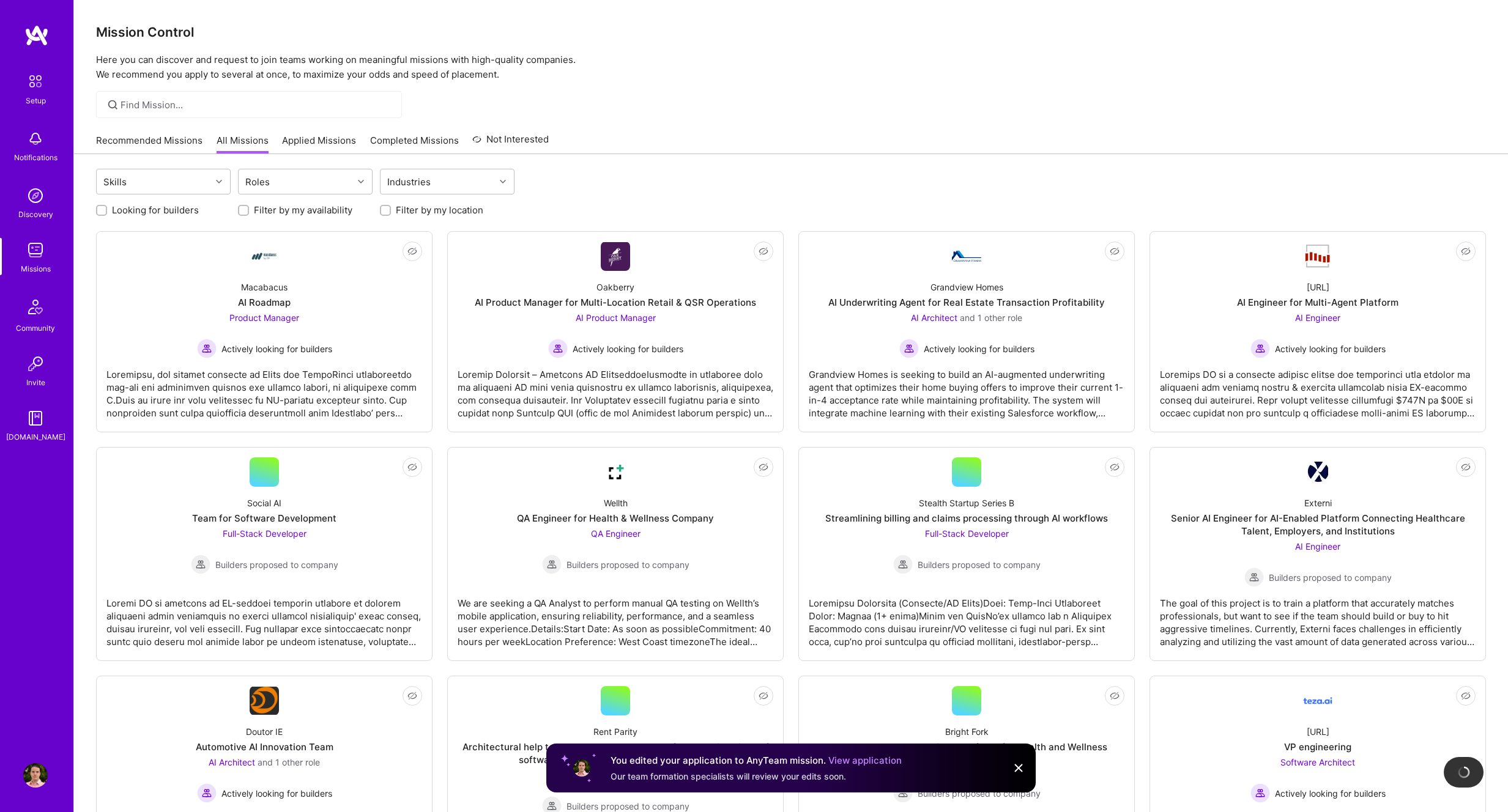
click at [323, 145] on link "Applied Missions" at bounding box center [318, 144] width 74 height 20
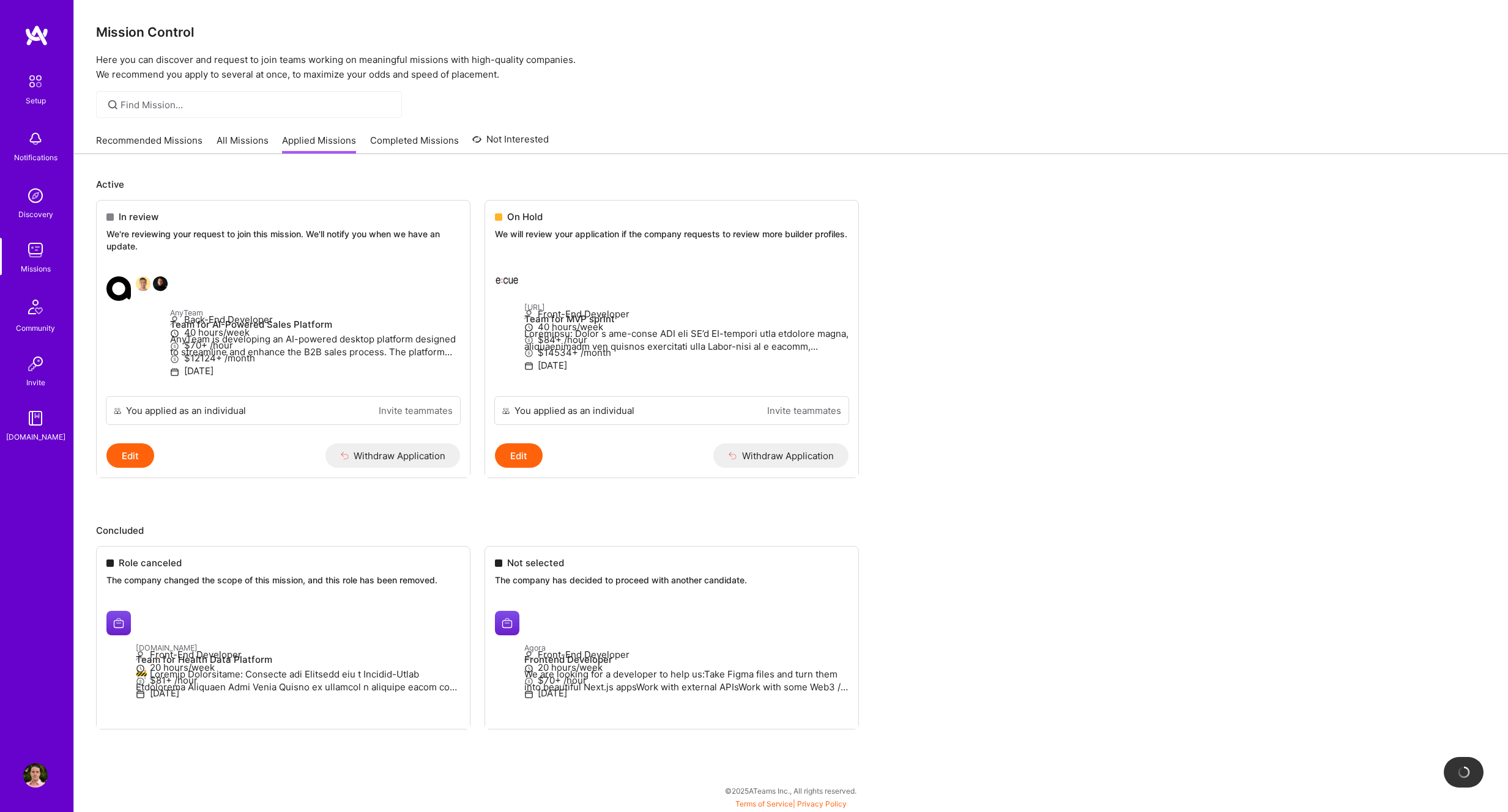
click at [237, 145] on link "All Missions" at bounding box center [243, 144] width 52 height 20
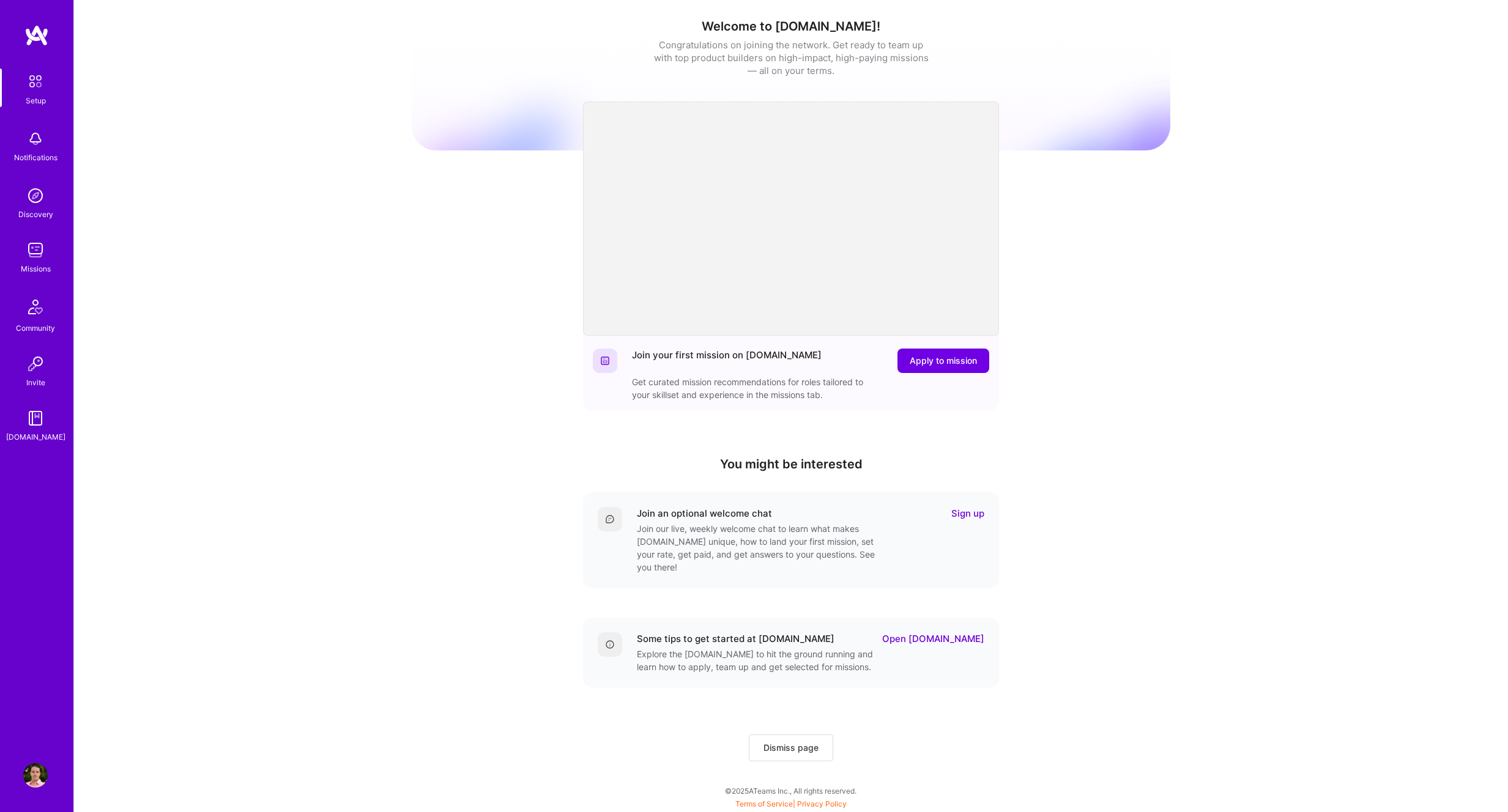
click at [32, 781] on img at bounding box center [35, 775] width 24 height 24
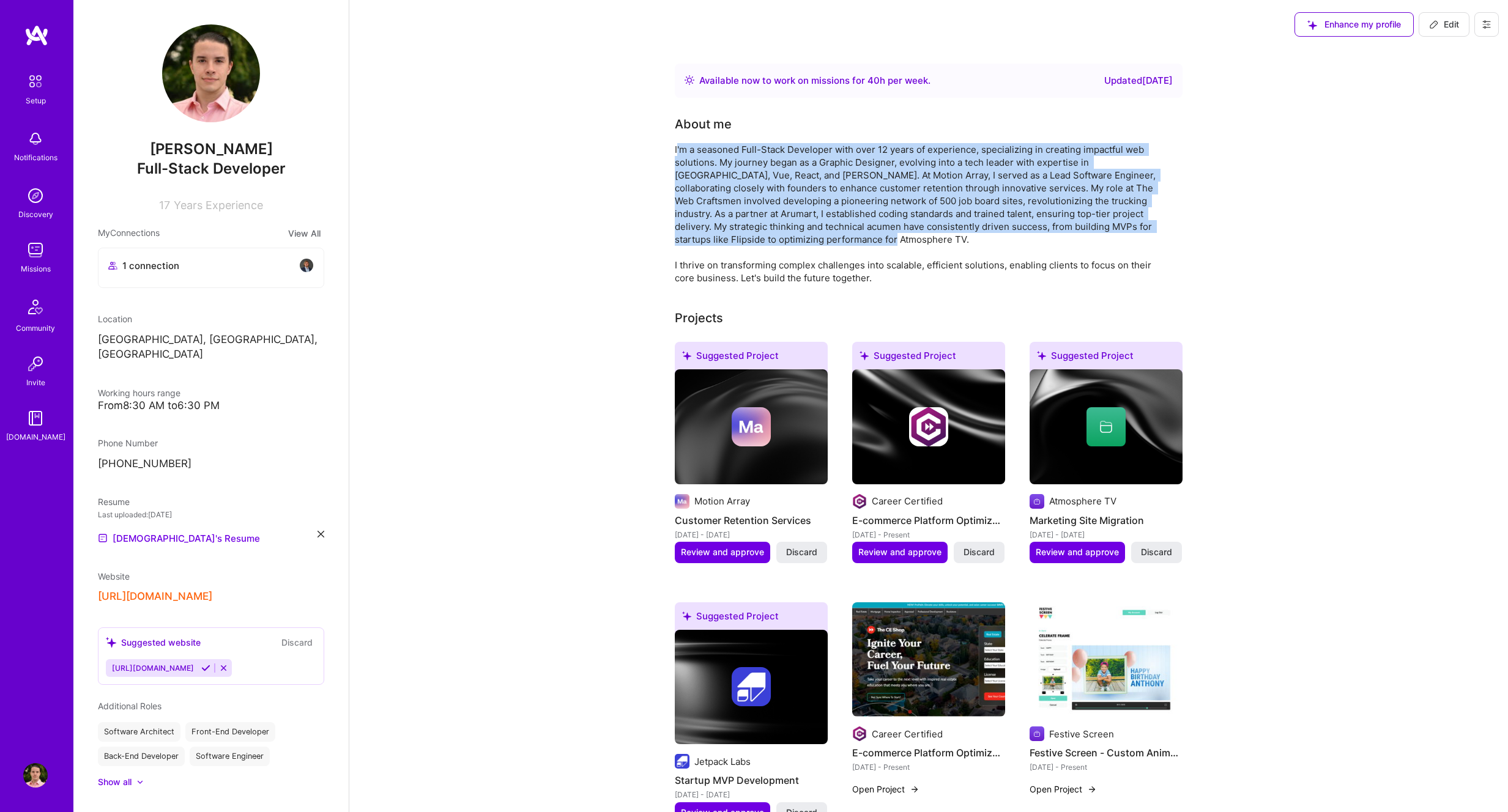
drag, startPoint x: 695, startPoint y: 148, endPoint x: 858, endPoint y: 246, distance: 190.2
click at [857, 248] on div "I'm a seasoned Full-Stack Developer with over 12 years of experience, specializ…" at bounding box center [919, 214] width 489 height 142
copy div "'m a seasoned Full-Stack Developer with over 12 years of experience, specializi…"
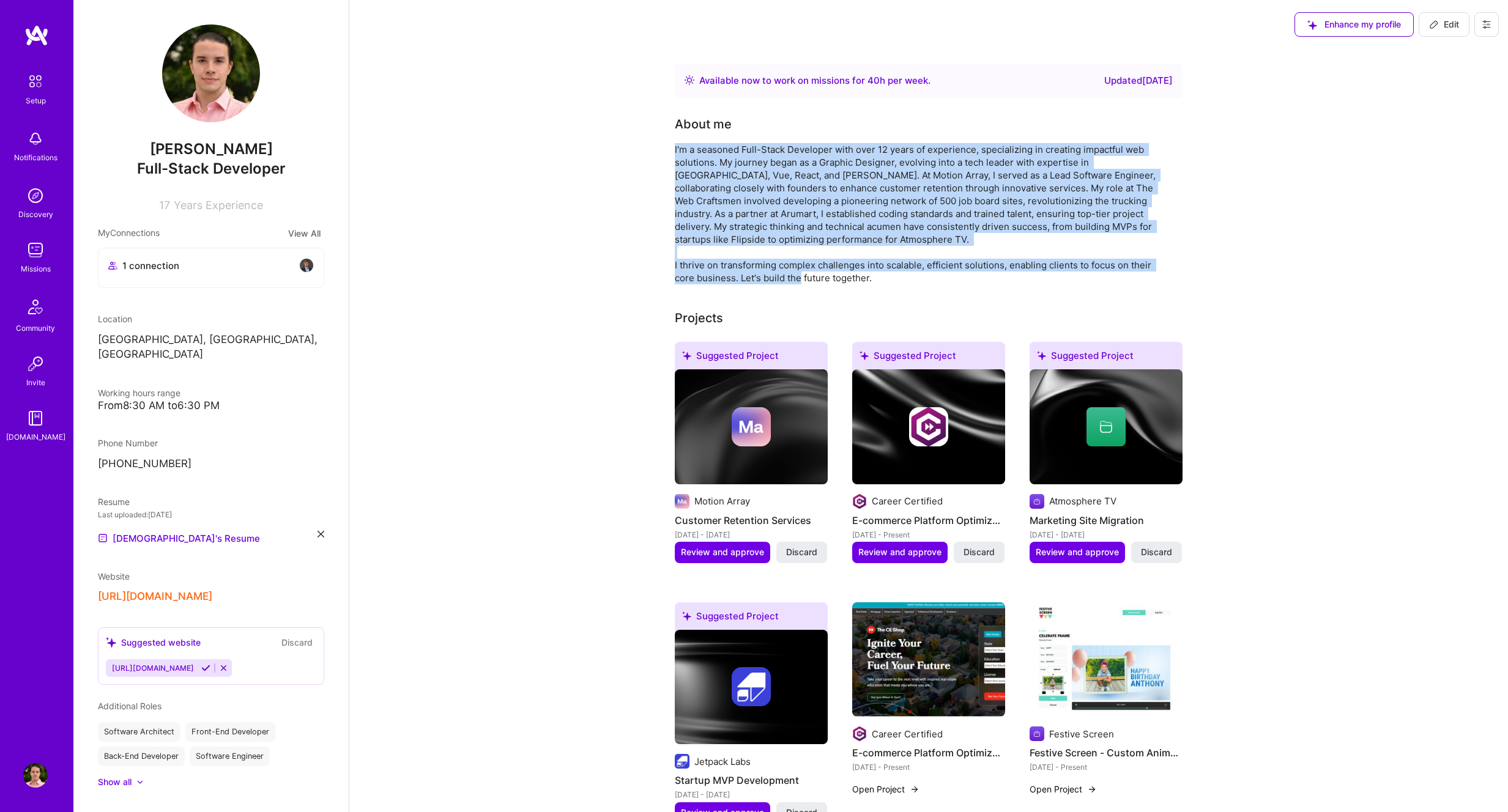
drag, startPoint x: 680, startPoint y: 149, endPoint x: 882, endPoint y: 276, distance: 238.6
copy div "I'm a seasoned Full-Stack Developer with over 12 years of experience, specializ…"
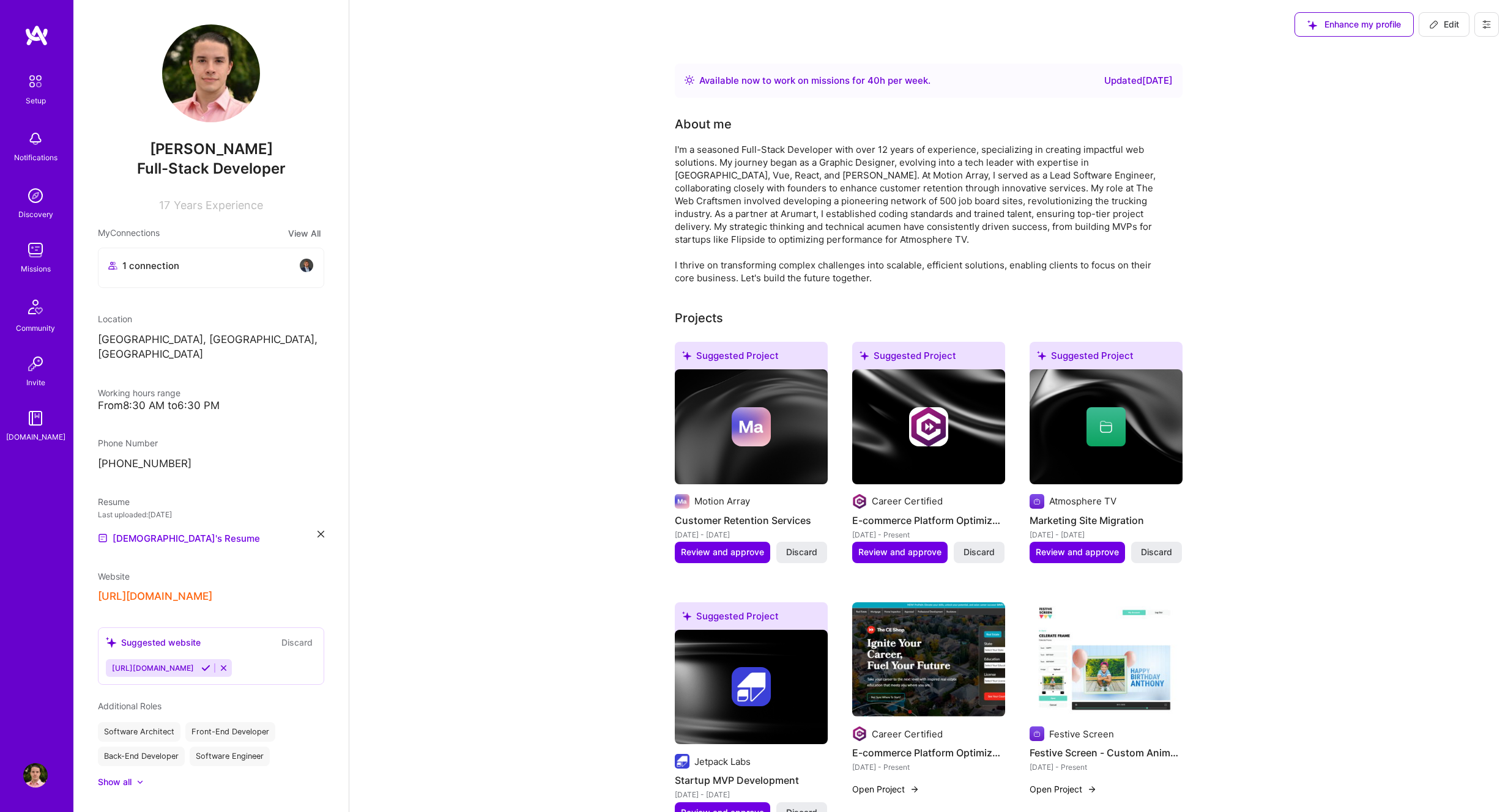
click at [802, 168] on div "I'm a seasoned Full-Stack Developer with over 12 years of experience, specializ…" at bounding box center [919, 214] width 489 height 142
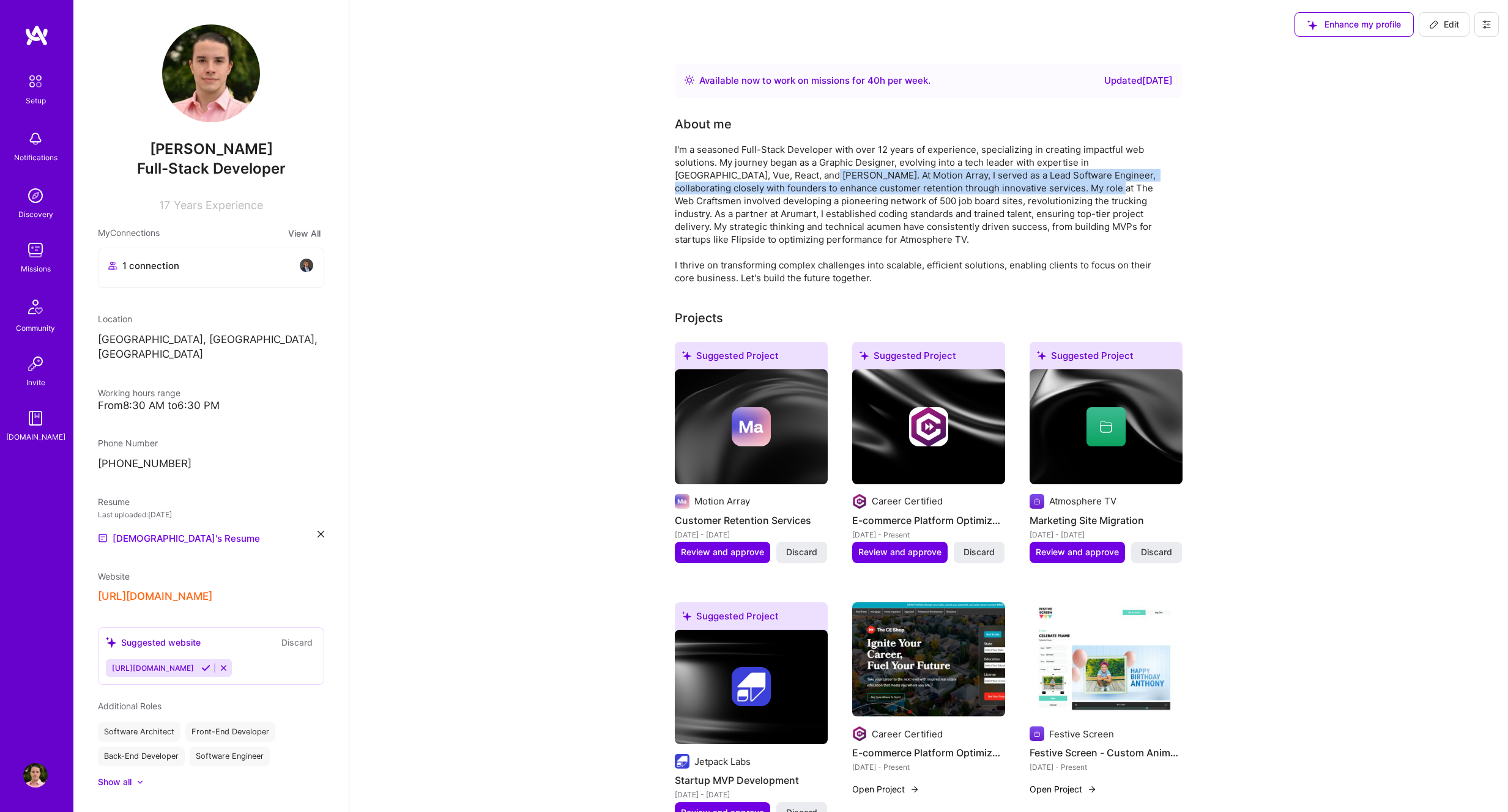
drag, startPoint x: 772, startPoint y: 174, endPoint x: 1039, endPoint y: 187, distance: 267.3
click at [1039, 187] on div "I'm a seasoned Full-Stack Developer with over 12 years of experience, specializ…" at bounding box center [919, 214] width 489 height 142
drag, startPoint x: 1101, startPoint y: 187, endPoint x: 874, endPoint y: 177, distance: 227.2
click at [874, 178] on div "I'm a seasoned Full-Stack Developer with over 12 years of experience, specializ…" at bounding box center [919, 214] width 489 height 142
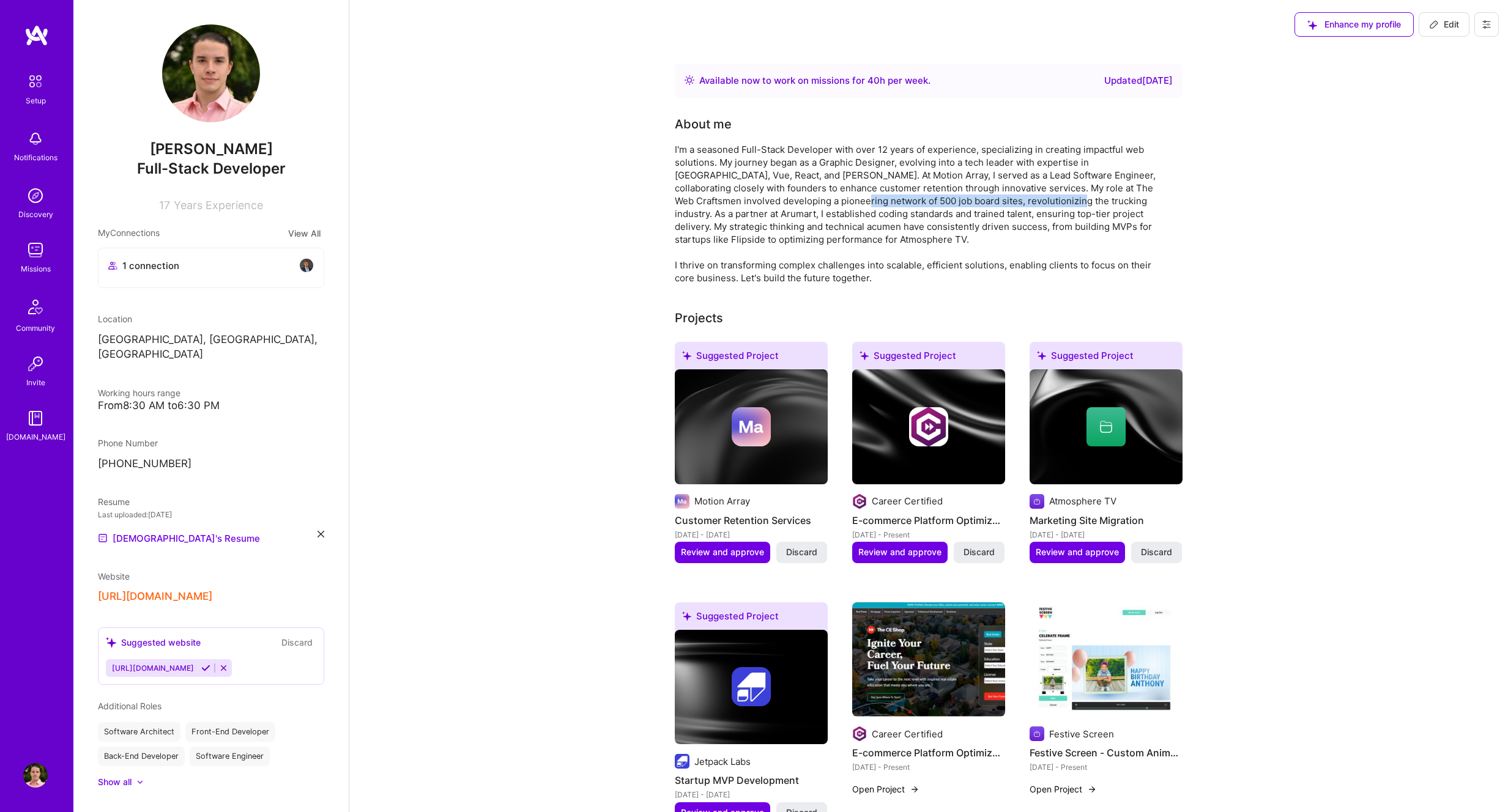
drag, startPoint x: 793, startPoint y: 204, endPoint x: 988, endPoint y: 200, distance: 195.0
click at [987, 200] on div "I'm a seasoned Full-Stack Developer with over 12 years of experience, specializ…" at bounding box center [919, 214] width 489 height 142
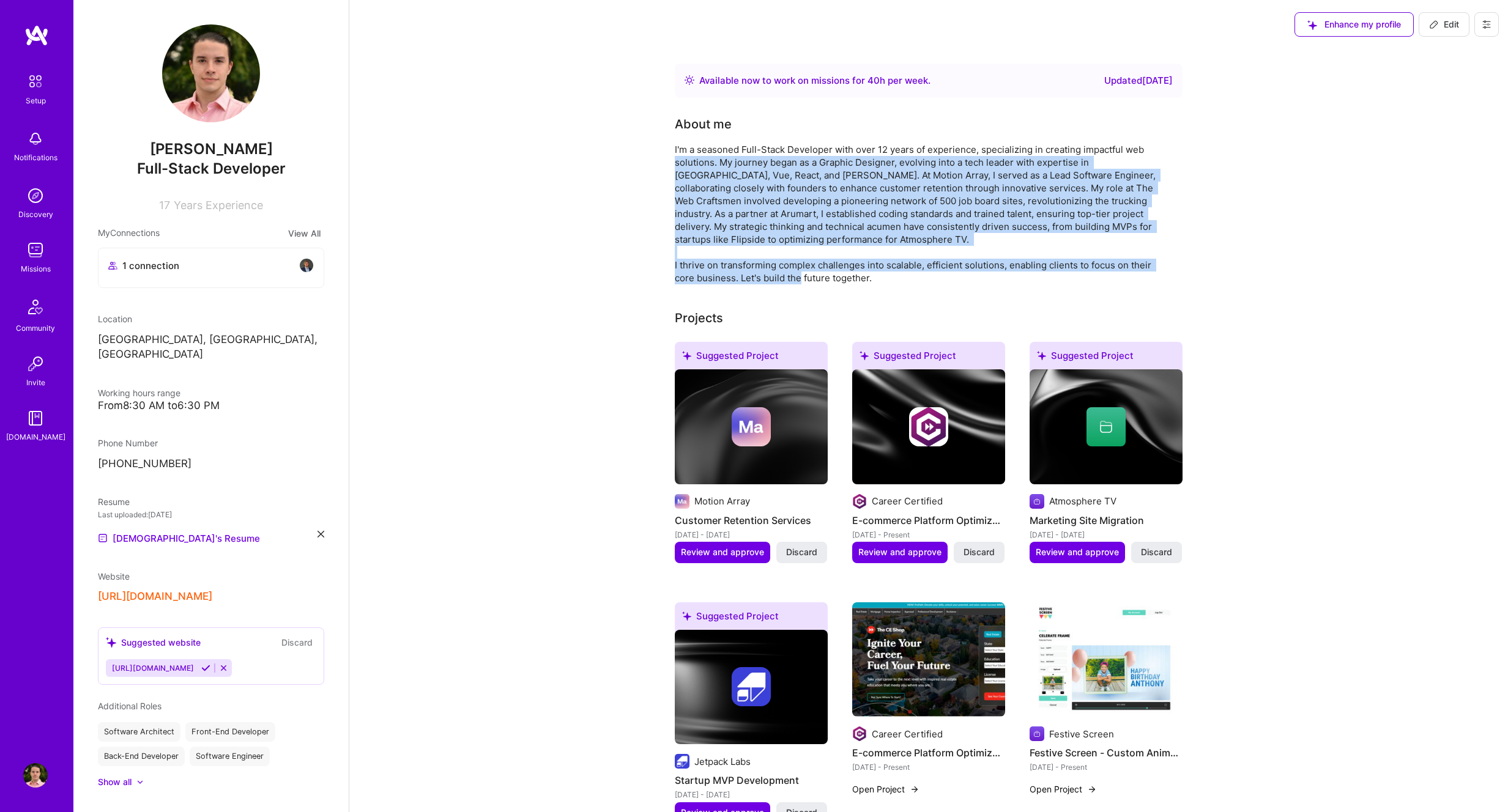
drag, startPoint x: 867, startPoint y: 277, endPoint x: 669, endPoint y: 165, distance: 227.5
drag, startPoint x: 685, startPoint y: 150, endPoint x: 928, endPoint y: 232, distance: 256.5
copy div "I'm a seasoned Full-Stack Developer with over 12 years of experience, specializ…"
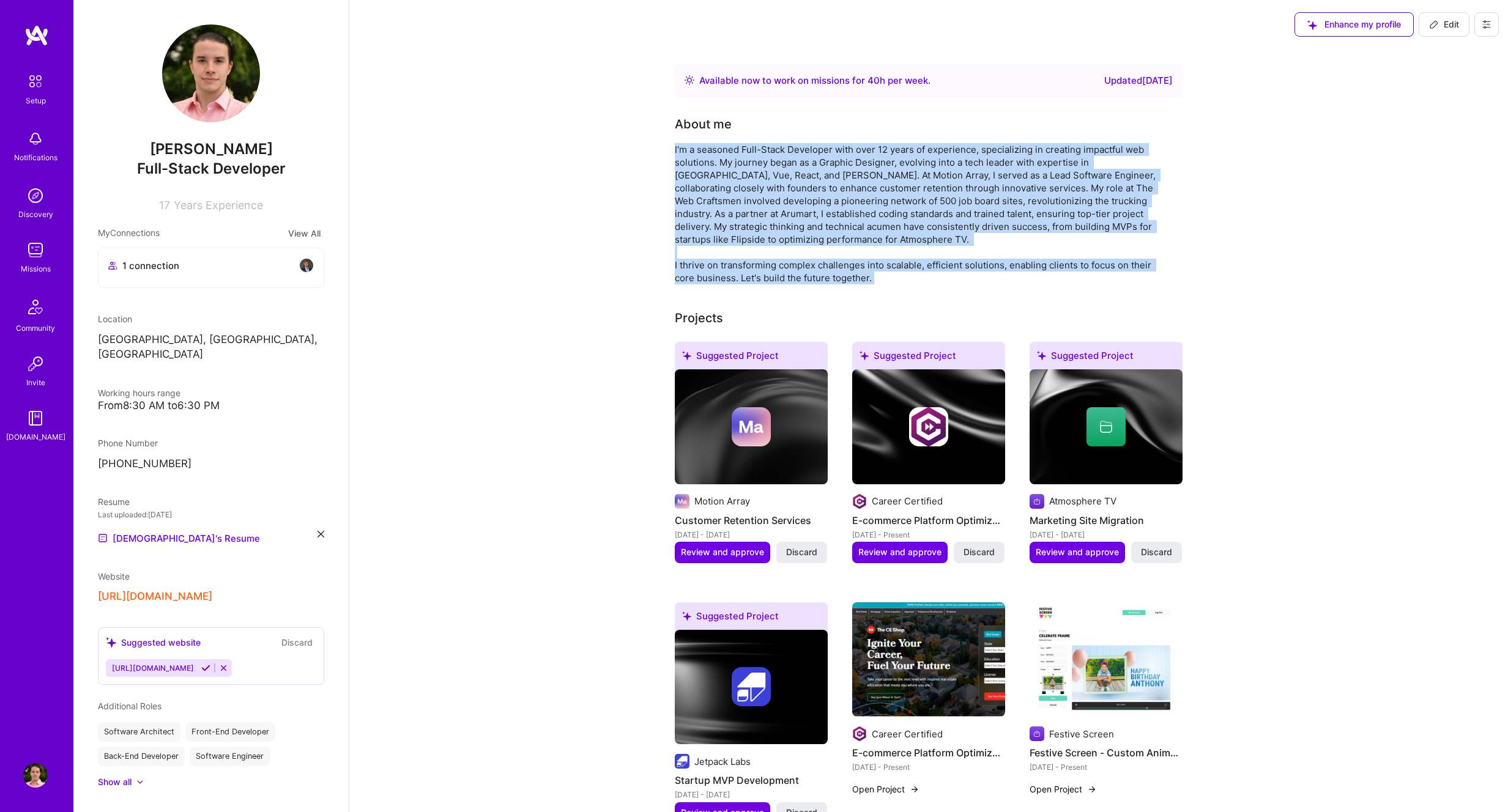
drag, startPoint x: 811, startPoint y: 265, endPoint x: 715, endPoint y: 273, distance: 96.3
click at [811, 264] on div "I'm a seasoned Full-Stack Developer with over 12 years of experience, specializ…" at bounding box center [919, 214] width 489 height 142
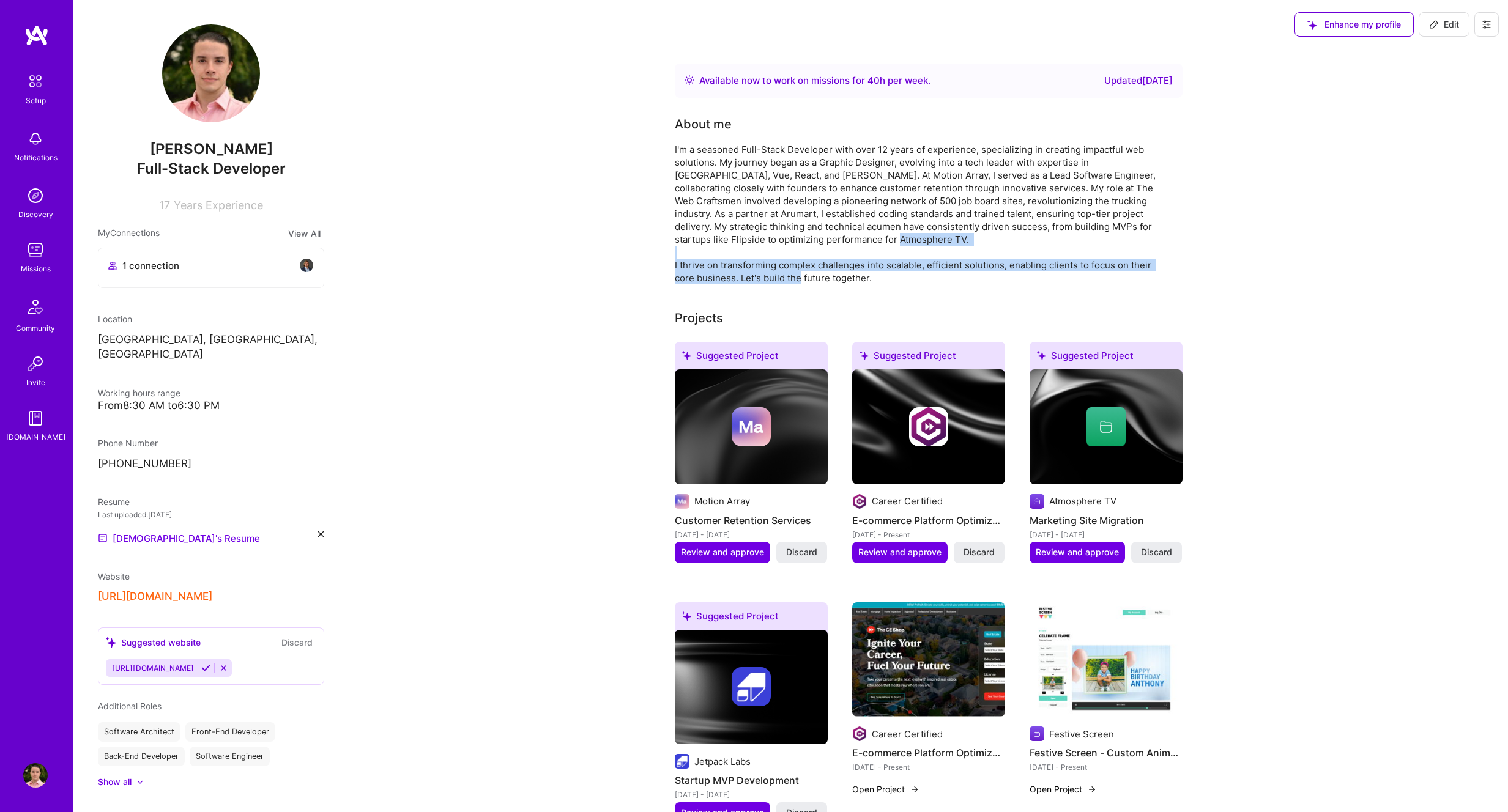
drag, startPoint x: 670, startPoint y: 263, endPoint x: 912, endPoint y: 283, distance: 242.8
copy div "I thrive on transforming complex challenges into scalable, efficient solutions,…"
